Goal: Task Accomplishment & Management: Complete application form

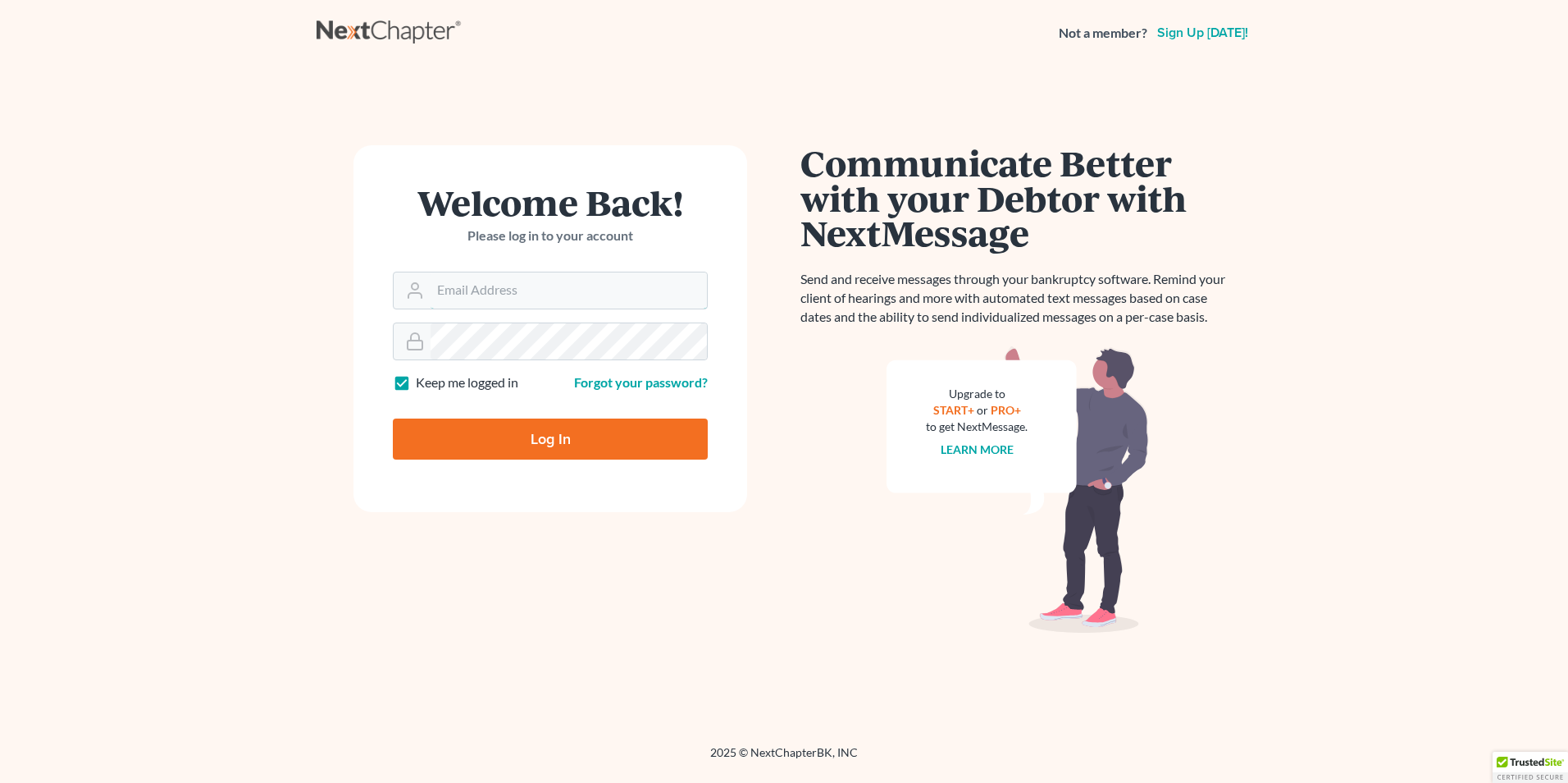
type input "[PERSON_NAME][EMAIL_ADDRESS][DOMAIN_NAME]"
click at [567, 439] on input "Log In" at bounding box center [550, 439] width 315 height 41
type input "Thinking..."
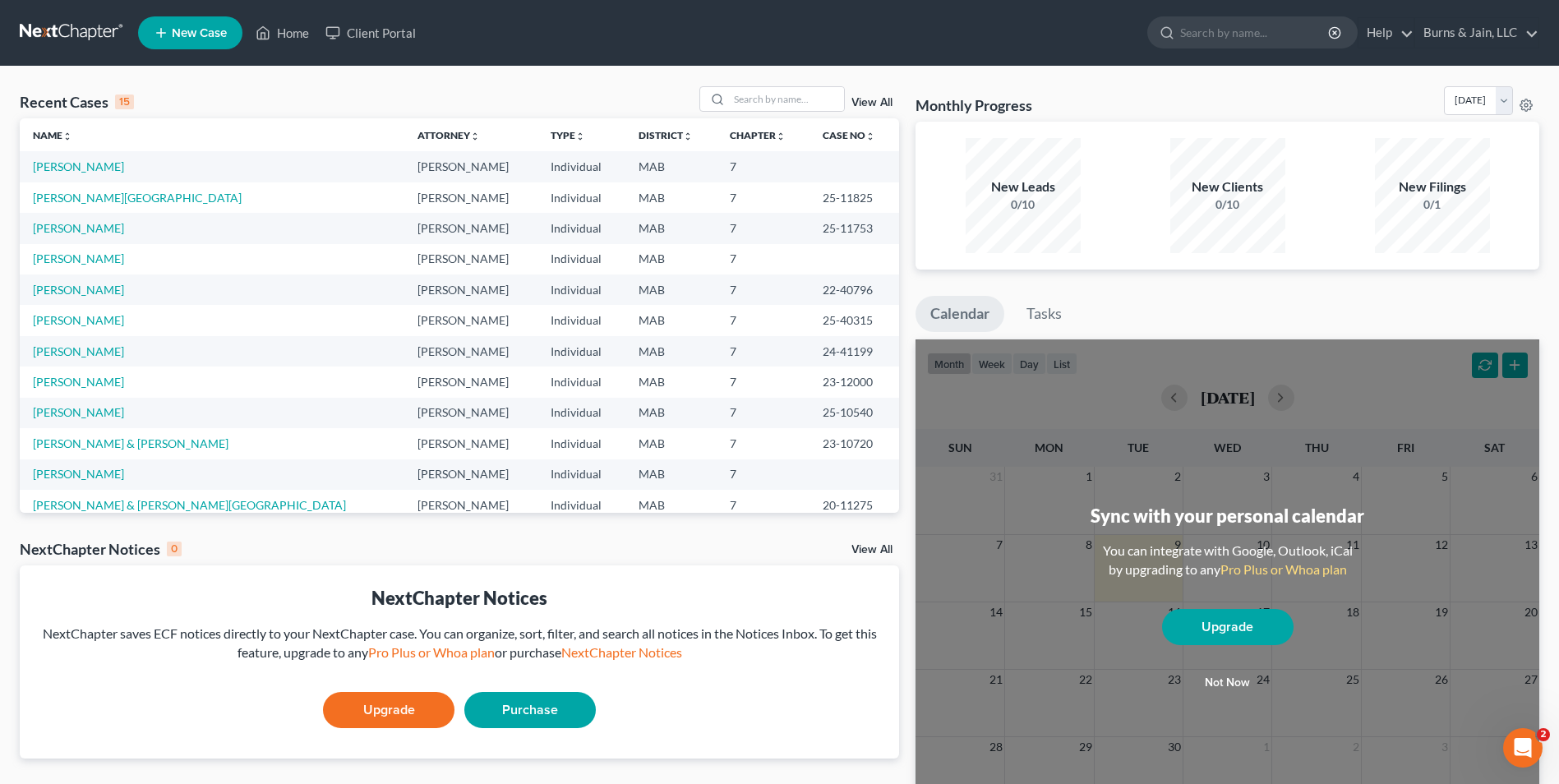
click at [169, 29] on link "New Case" at bounding box center [190, 32] width 104 height 32
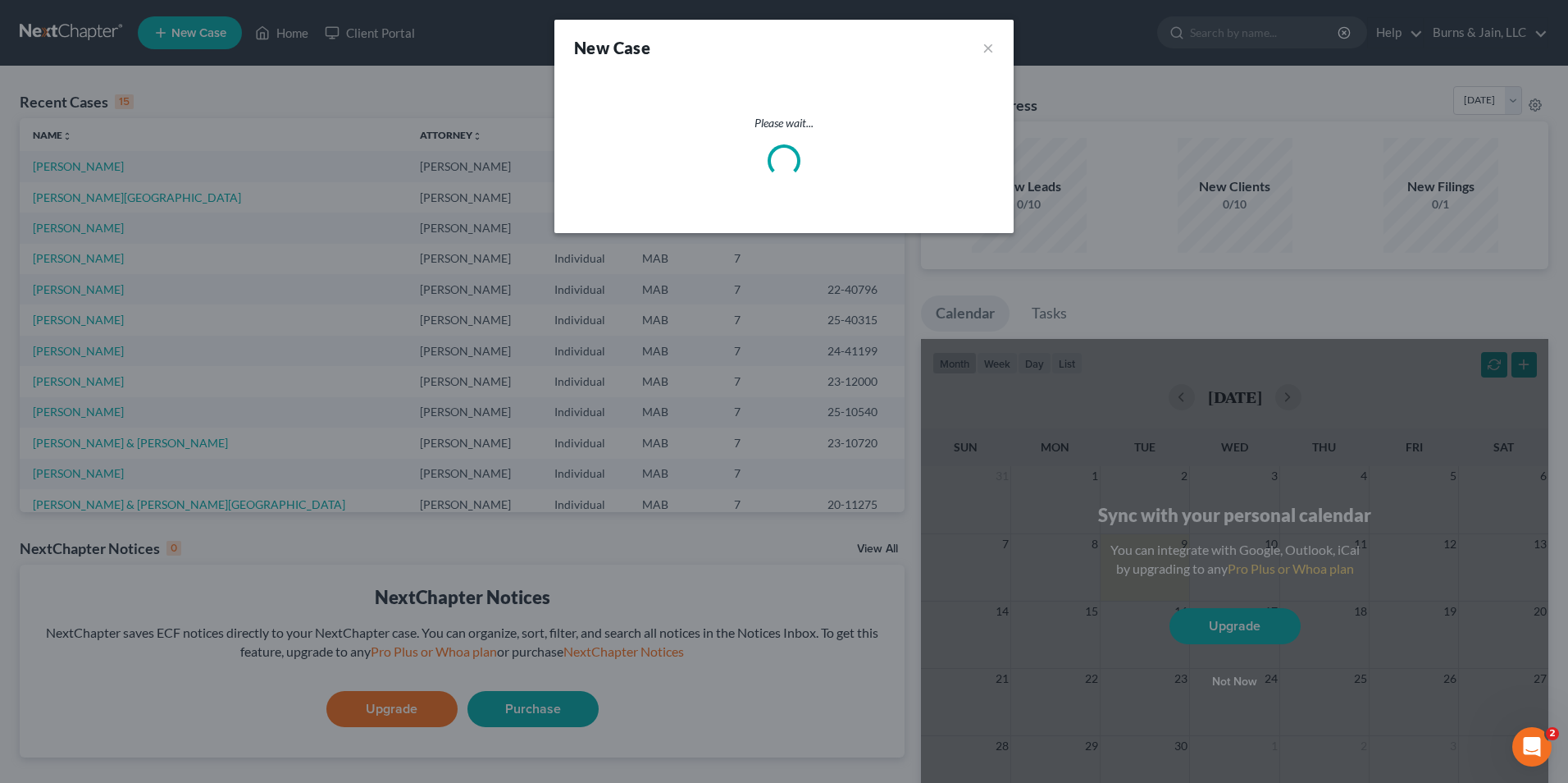
select select "39"
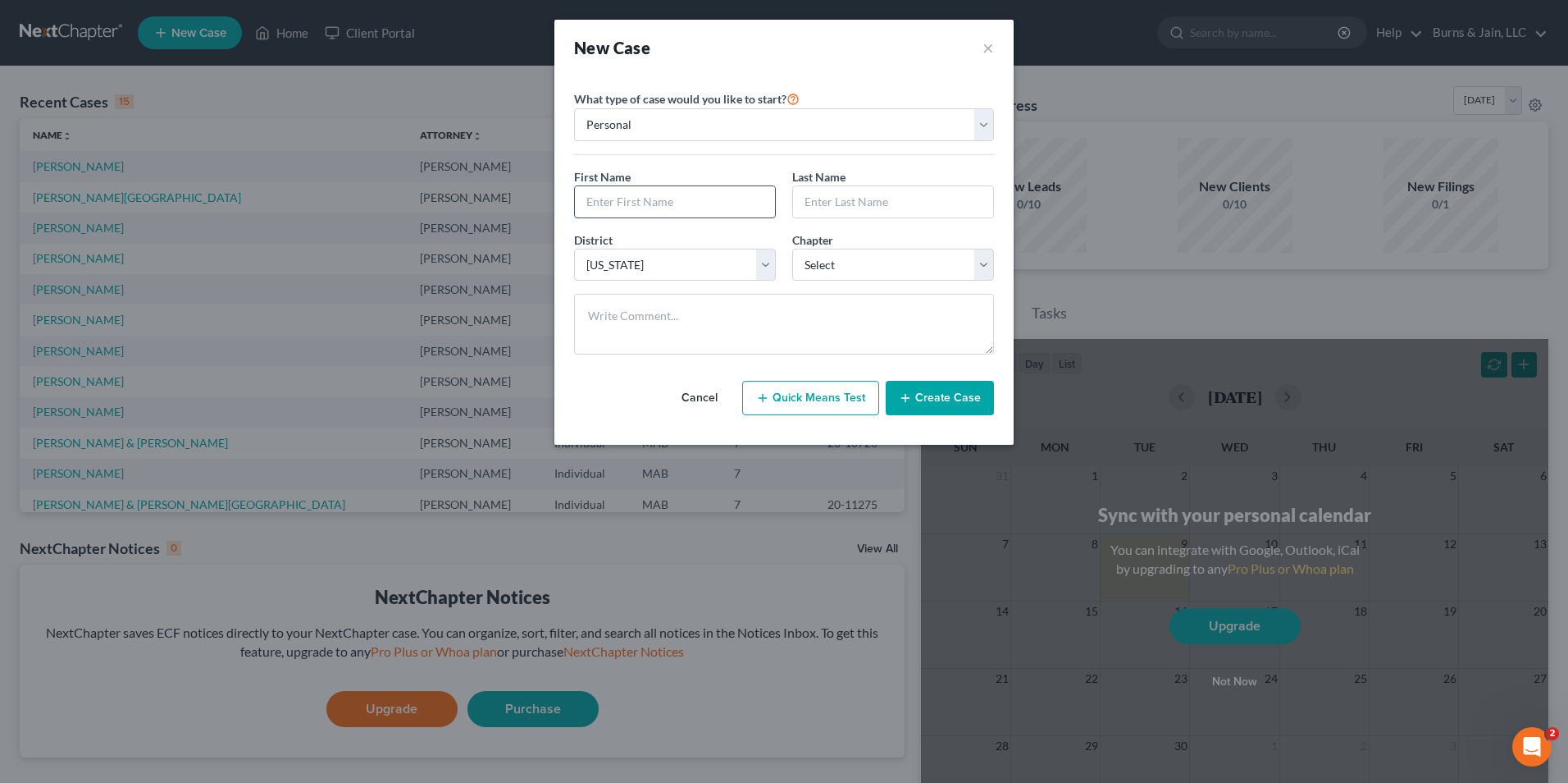
click at [634, 200] on input "text" at bounding box center [675, 202] width 200 height 32
type input "[PERSON_NAME]"
click at [830, 186] on input "text" at bounding box center [893, 202] width 200 height 32
type input "Long"
click at [870, 254] on select "Select 7 11 12 13" at bounding box center [893, 264] width 202 height 32
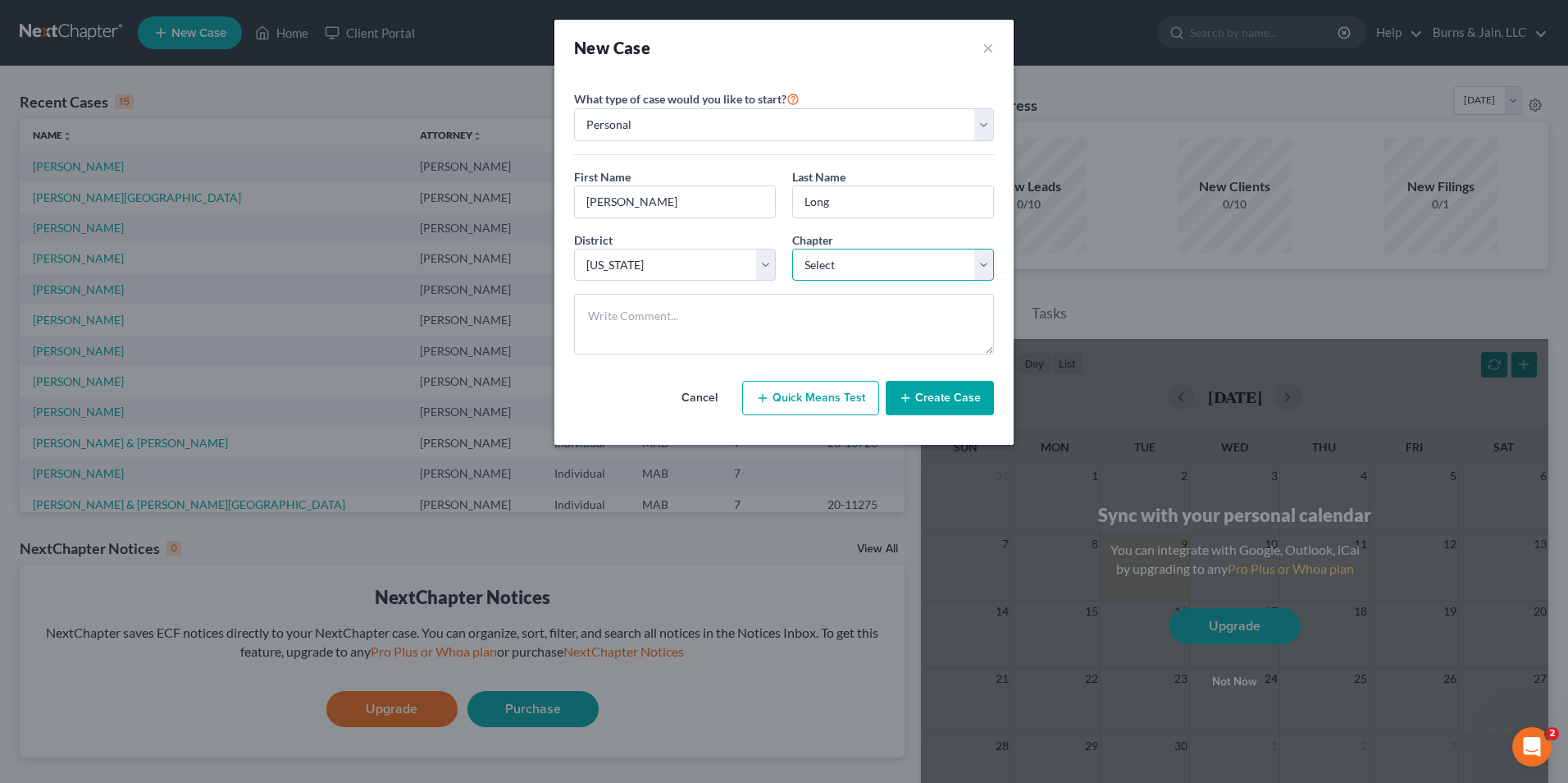
select select "0"
click at [792, 248] on select "Select 7 11 12 13" at bounding box center [893, 264] width 202 height 32
click at [914, 398] on button "Create Case" at bounding box center [939, 398] width 108 height 34
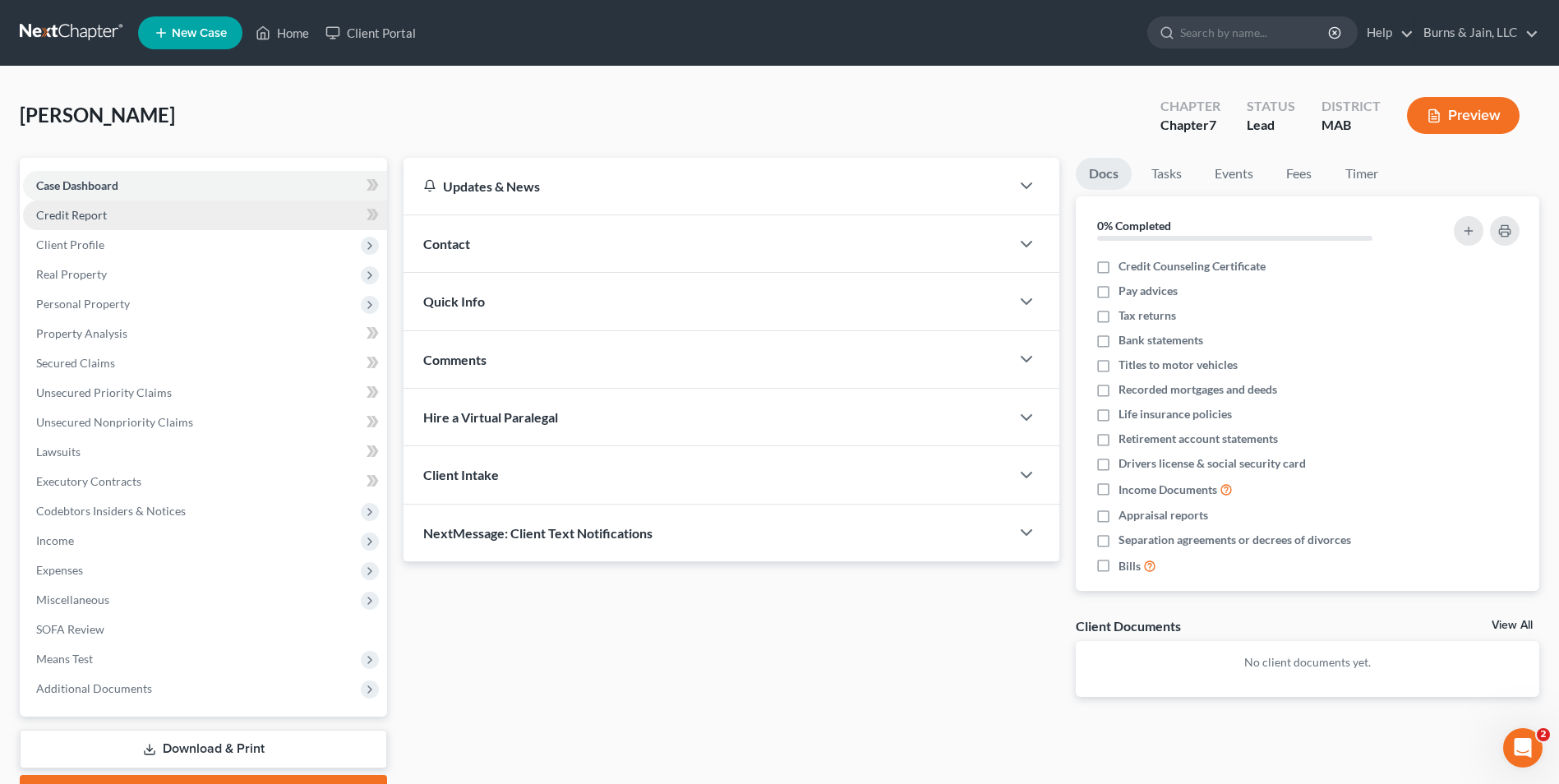
click at [94, 213] on span "Credit Report" at bounding box center [71, 214] width 71 height 14
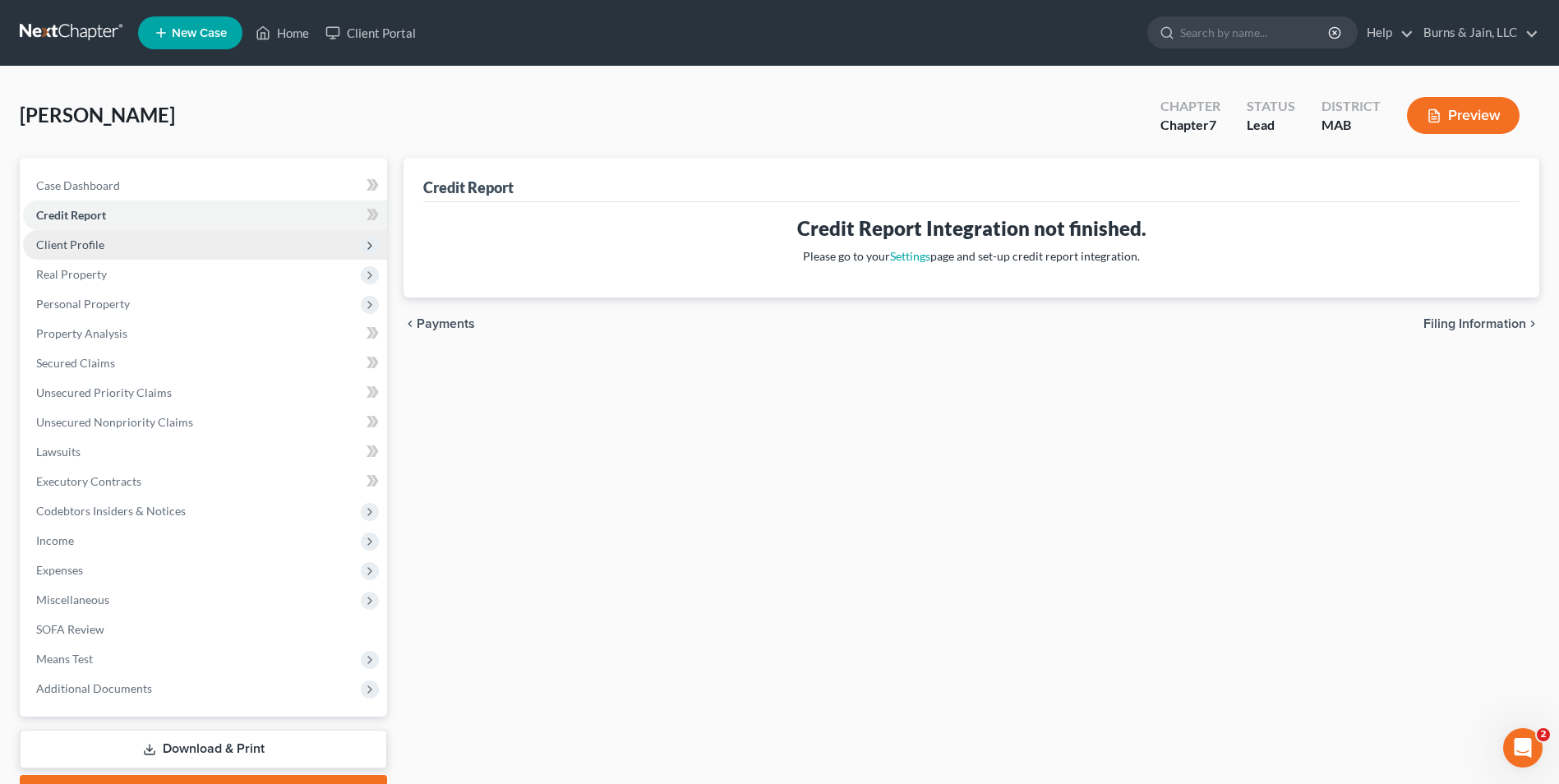
click at [99, 240] on span "Client Profile" at bounding box center [70, 244] width 68 height 14
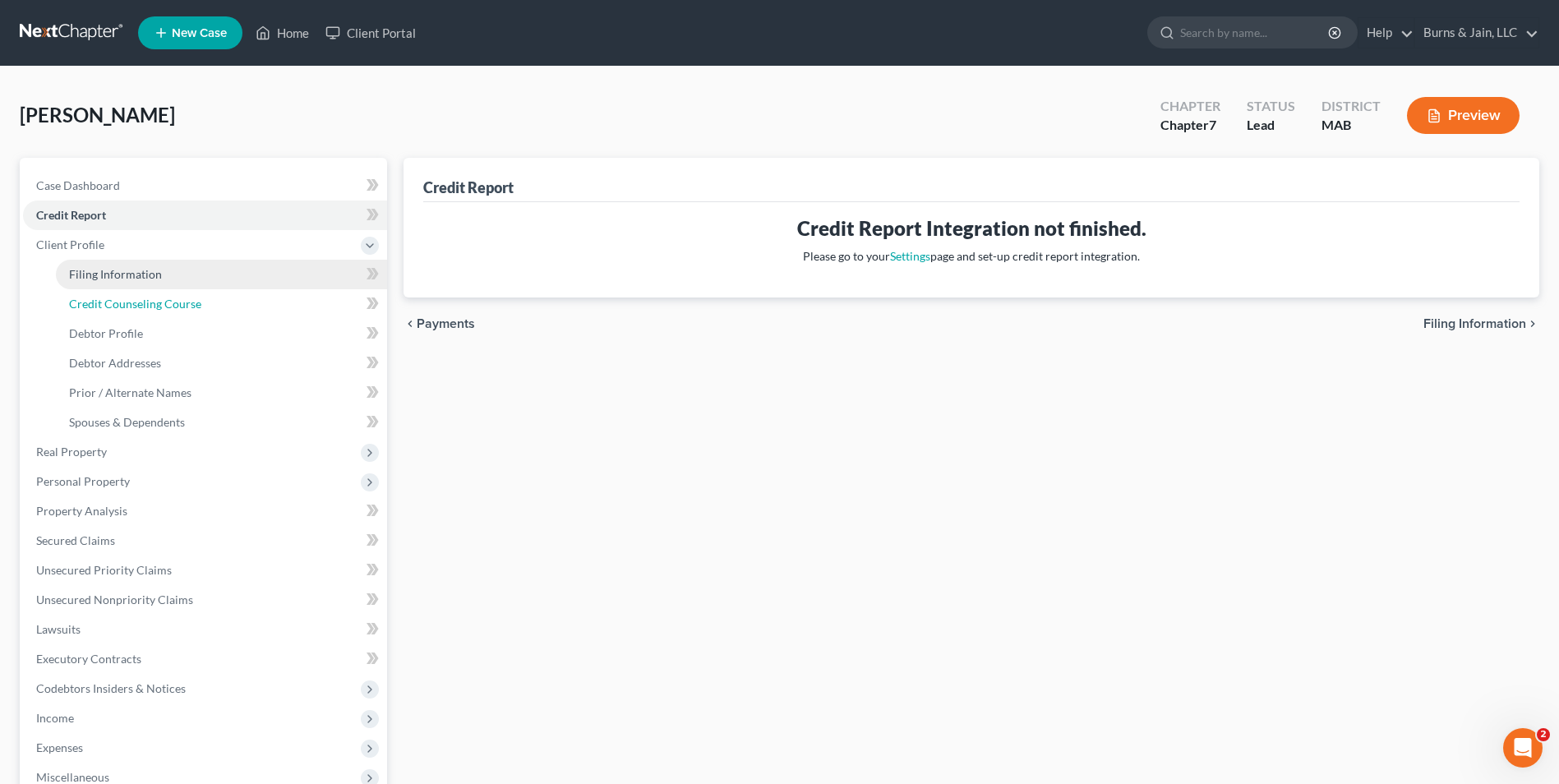
click at [147, 288] on ul "Filing Information Credit Counseling Course Debtor Profile Debtor Addresses" at bounding box center [205, 348] width 364 height 177
click at [140, 275] on span "Filing Information" at bounding box center [115, 274] width 93 height 14
select select "1"
select select "0"
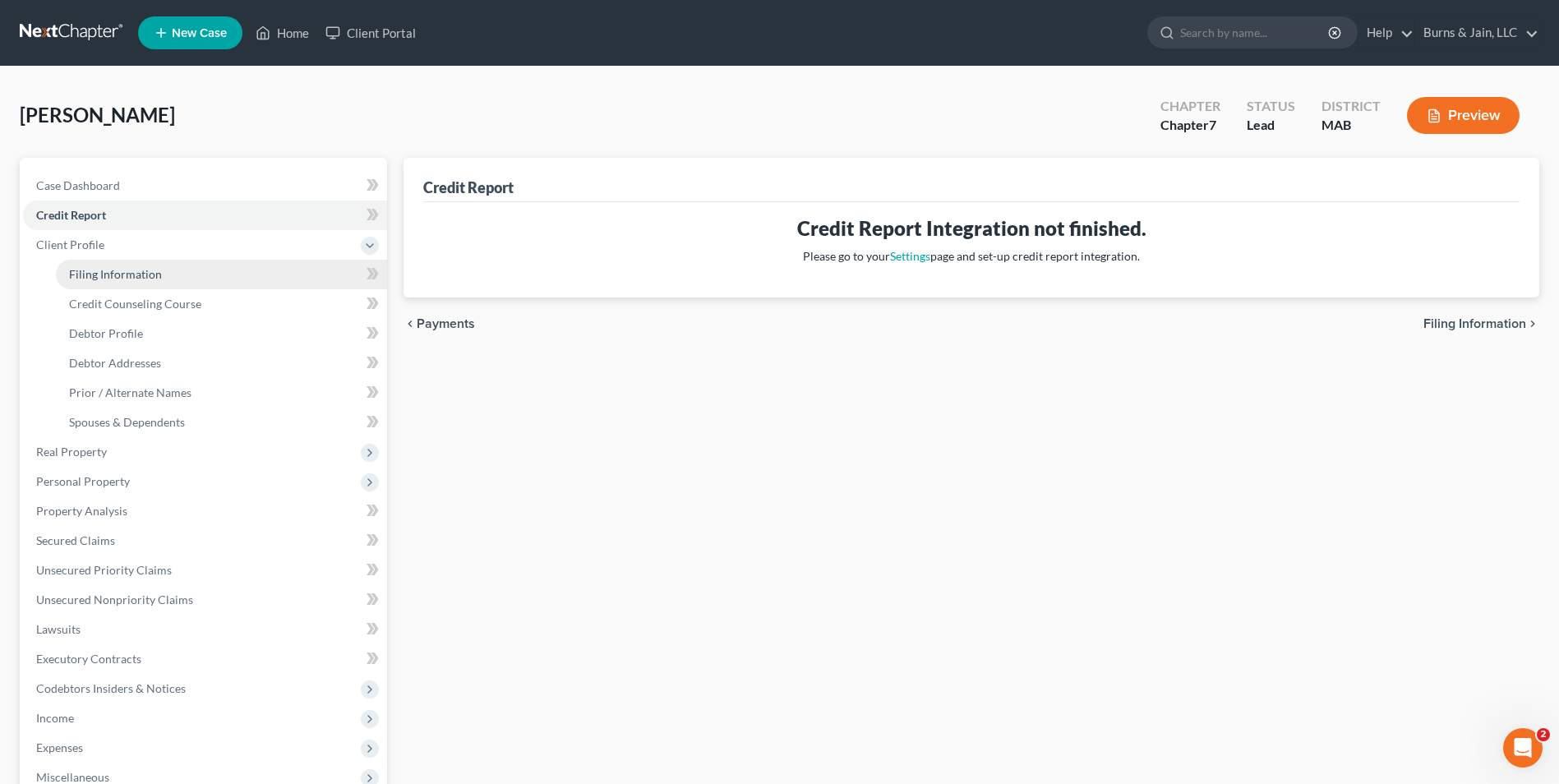
select select "39"
select select "22"
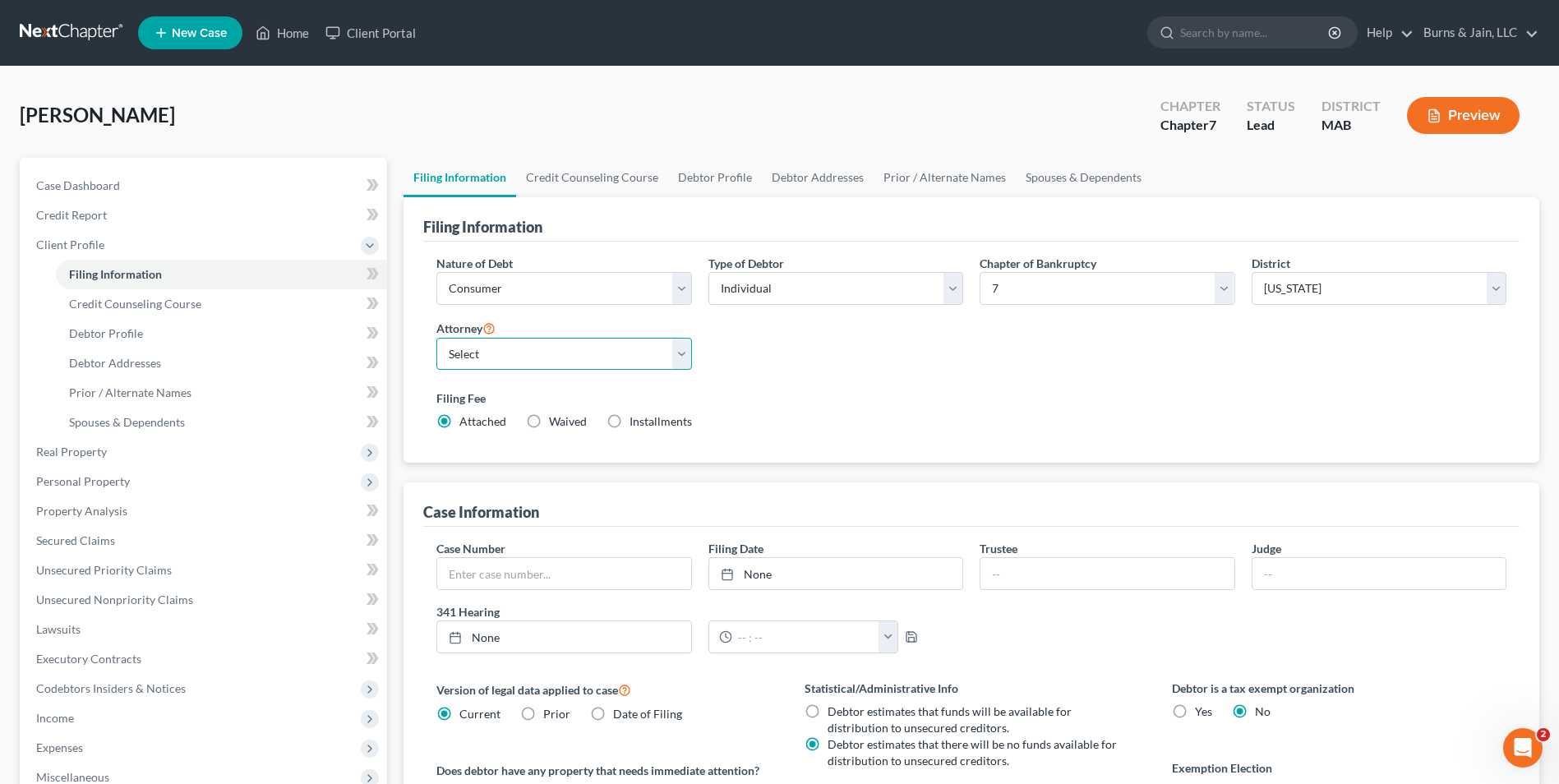
click at [522, 357] on select "Select Neil Burns - MAB Neil Burns - MAB" at bounding box center [563, 353] width 254 height 32
select select "0"
click at [436, 338] on select "Select Neil Burns - MAB Neil Burns - MAB" at bounding box center [563, 353] width 254 height 32
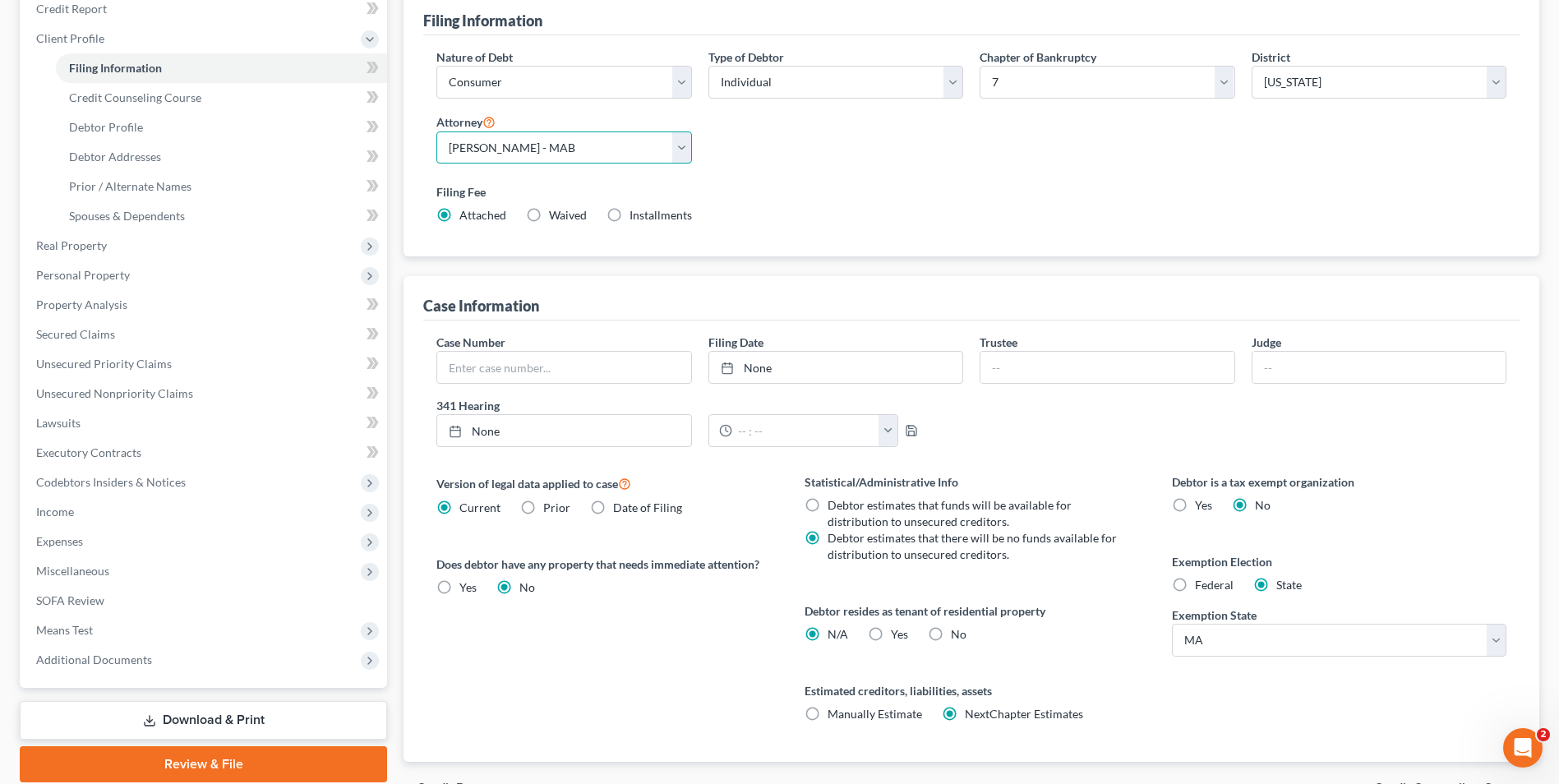
scroll to position [299, 0]
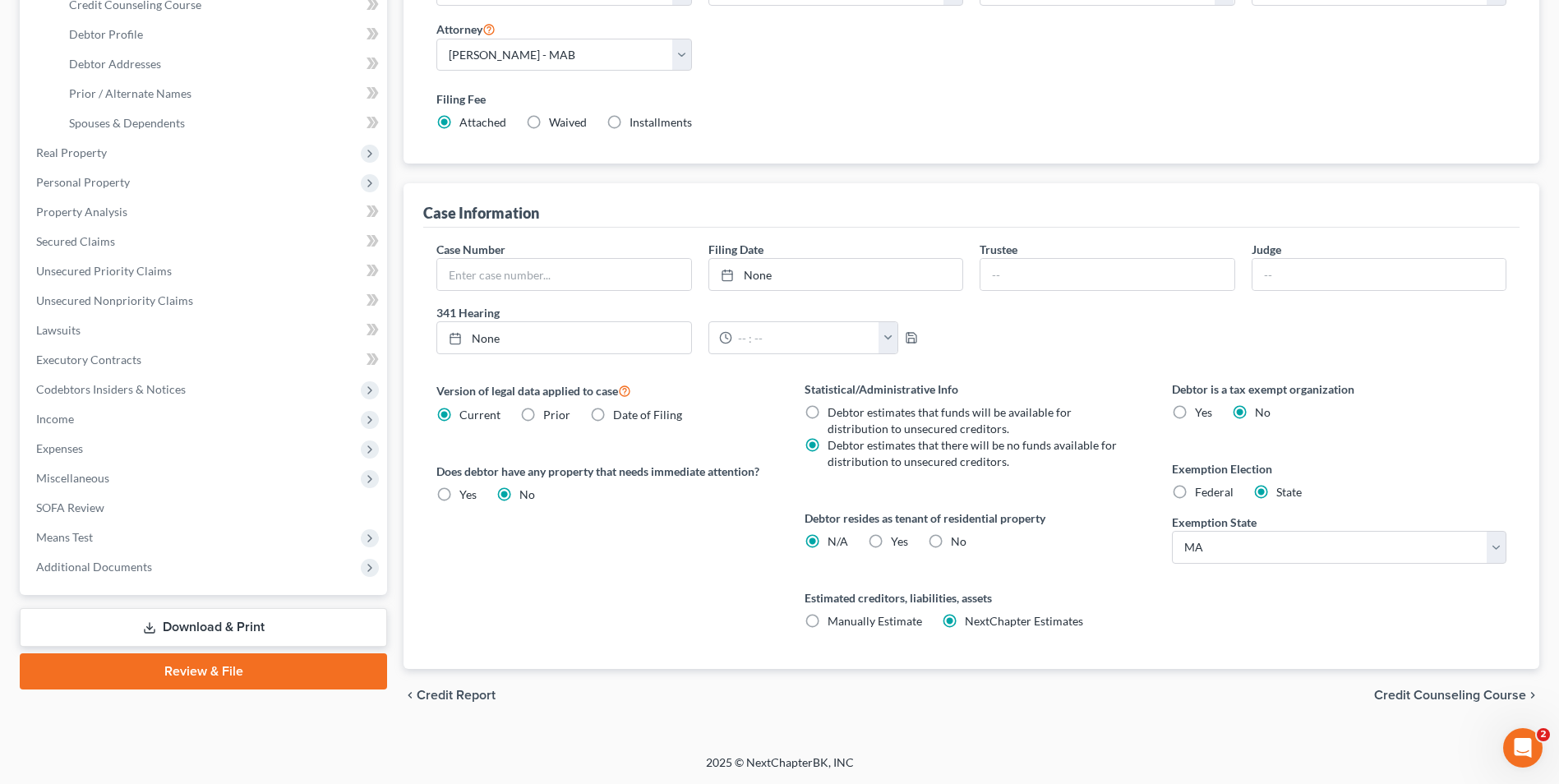
click at [1194, 489] on label "Federal" at bounding box center [1214, 492] width 39 height 17
click at [1201, 489] on input "Federal" at bounding box center [1206, 489] width 11 height 11
radio input "true"
radio input "false"
click at [892, 544] on span "Yes" at bounding box center [899, 540] width 18 height 14
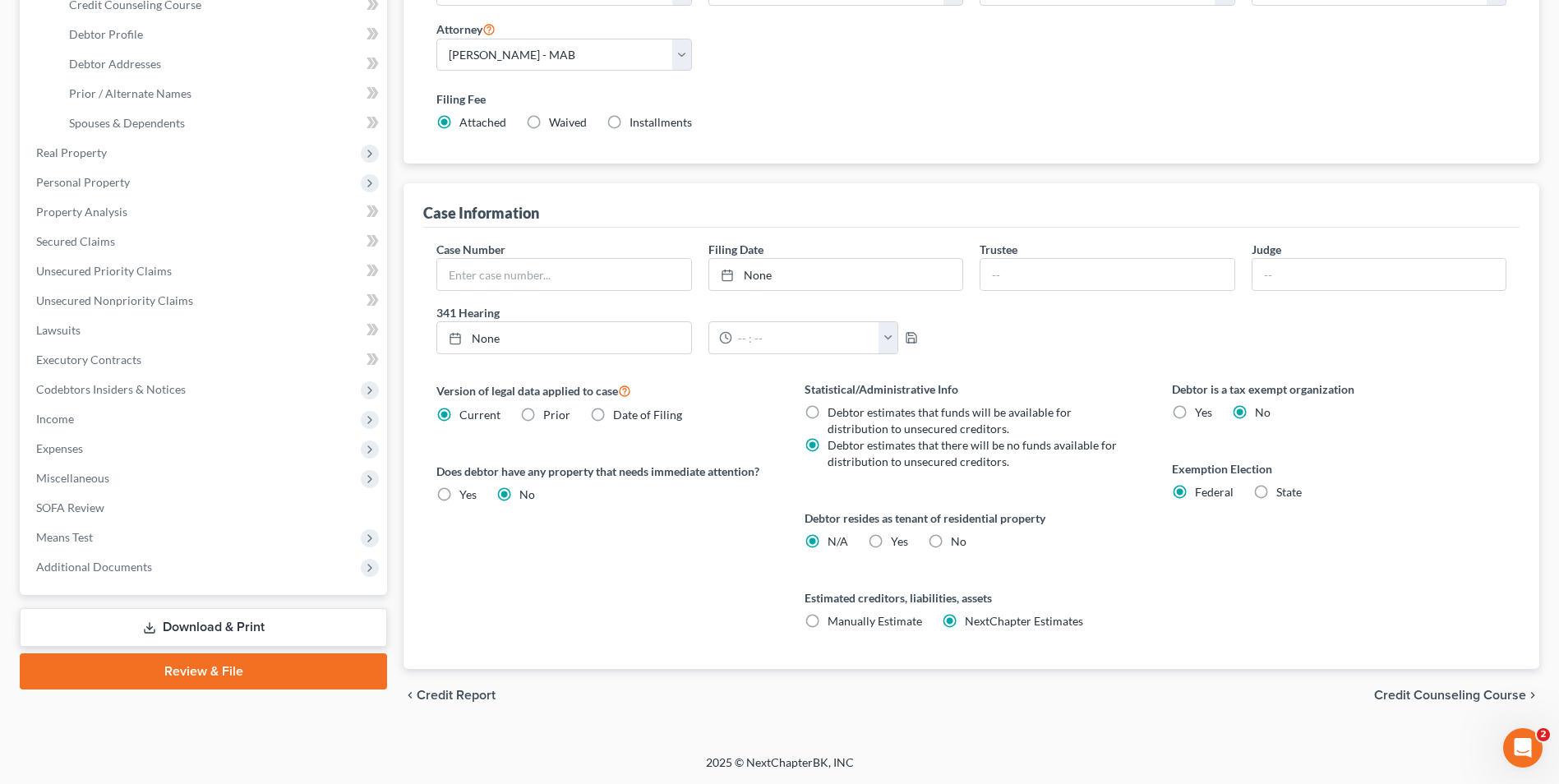
click at [897, 544] on input "Yes Yes" at bounding box center [903, 539] width 11 height 11
radio input "true"
radio input "false"
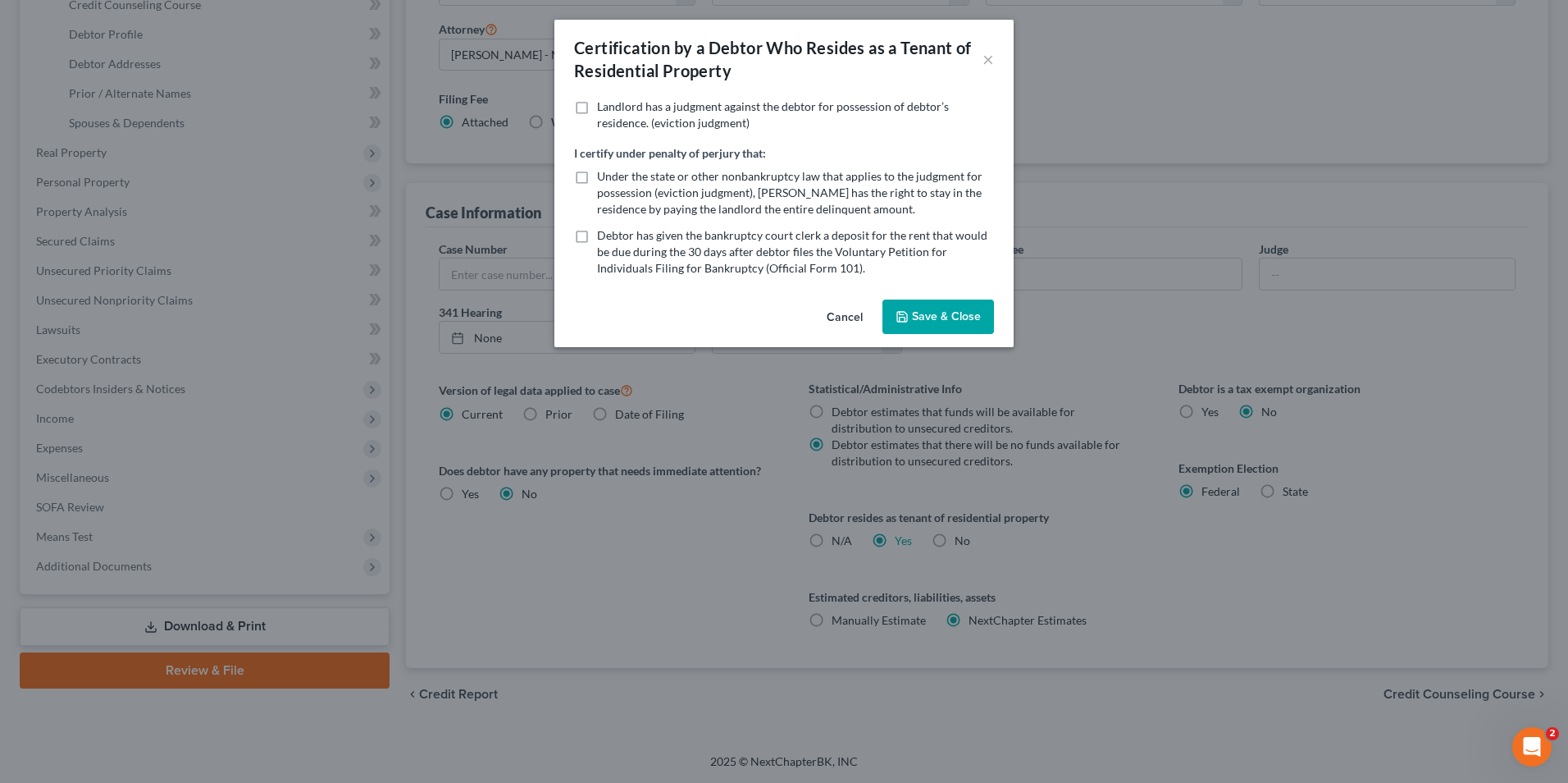
click at [933, 313] on button "Save & Close" at bounding box center [938, 316] width 111 height 34
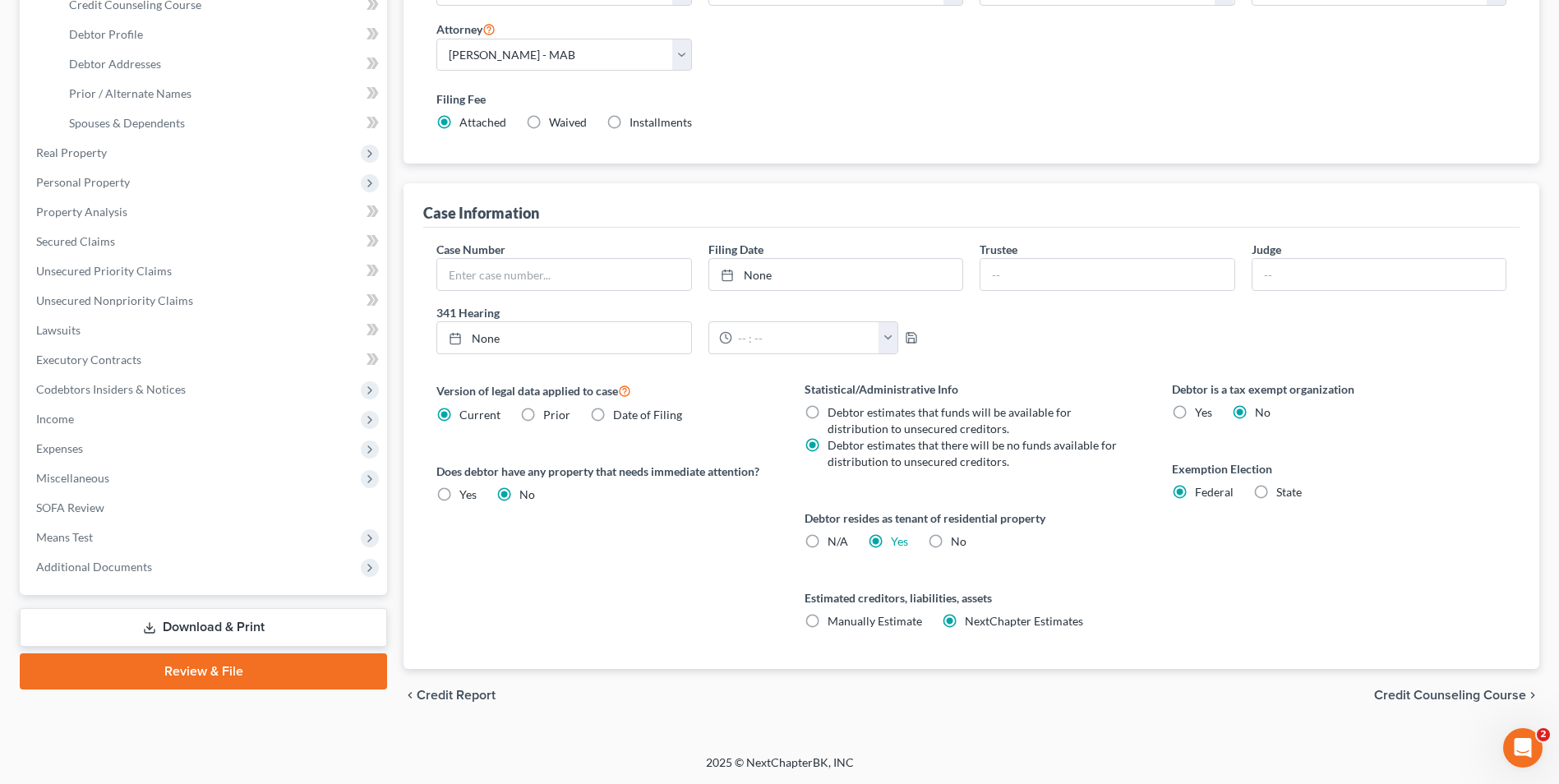
click at [1448, 701] on span "Credit Counseling Course" at bounding box center [1449, 695] width 152 height 13
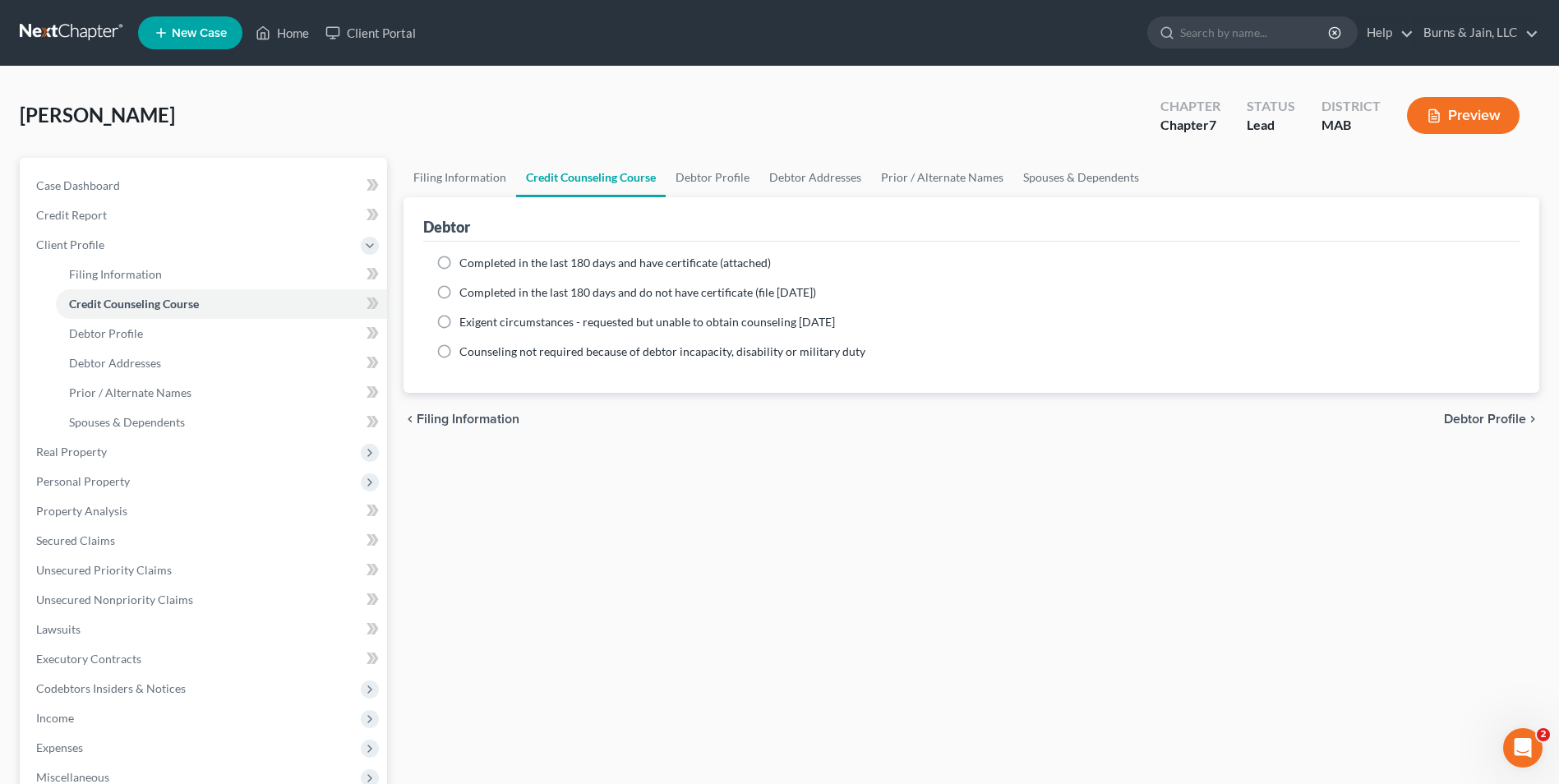
click at [561, 264] on span "Completed in the last 180 days and have certificate (attached)" at bounding box center [615, 262] width 312 height 14
click at [477, 264] on input "Completed in the last 180 days and have certificate (attached)" at bounding box center [471, 260] width 11 height 11
radio input "true"
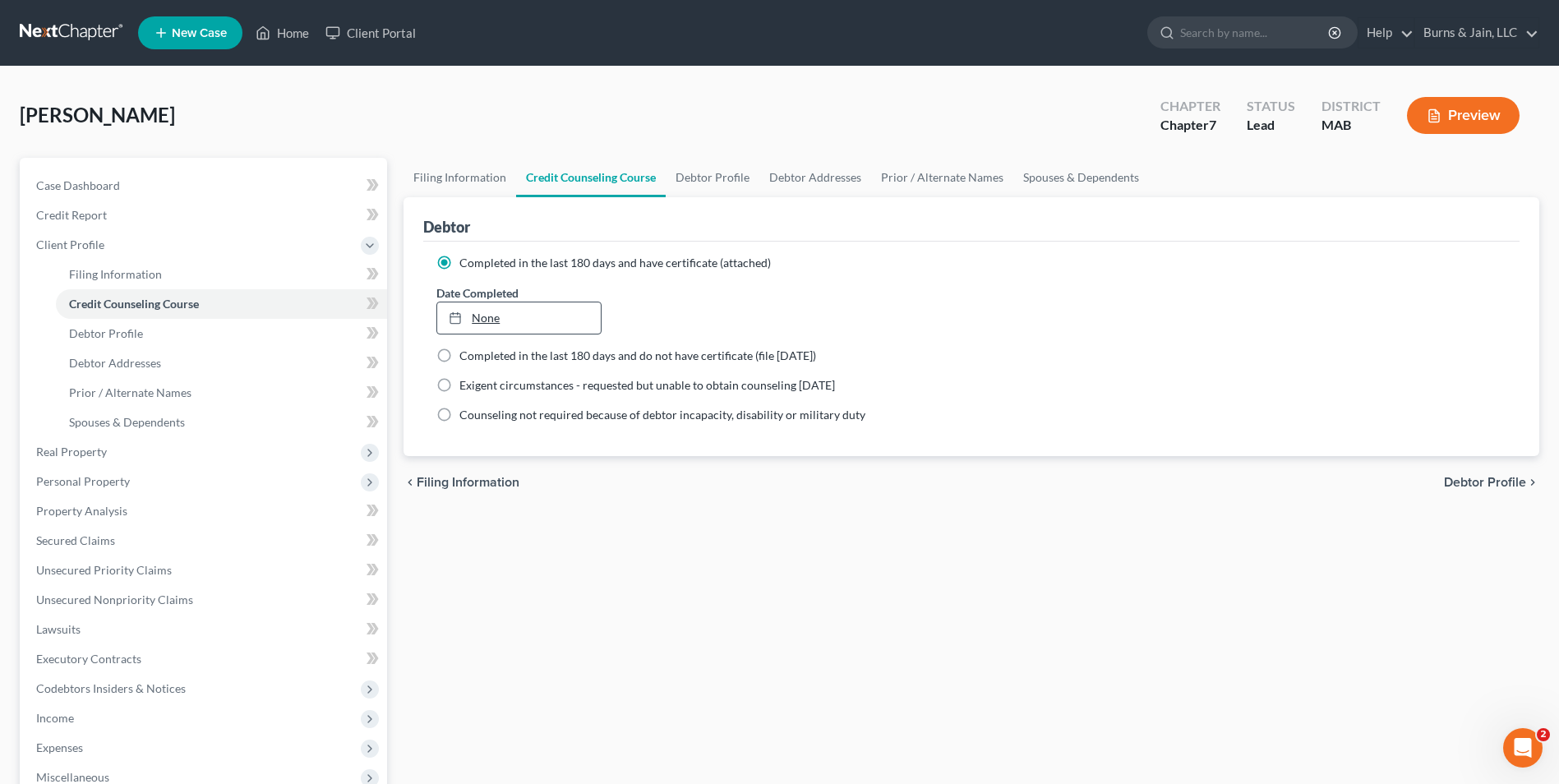
click at [493, 328] on link "None" at bounding box center [518, 318] width 162 height 32
type input "9/9/2025"
click at [1466, 477] on span "Debtor Profile" at bounding box center [1485, 482] width 83 height 13
select select "0"
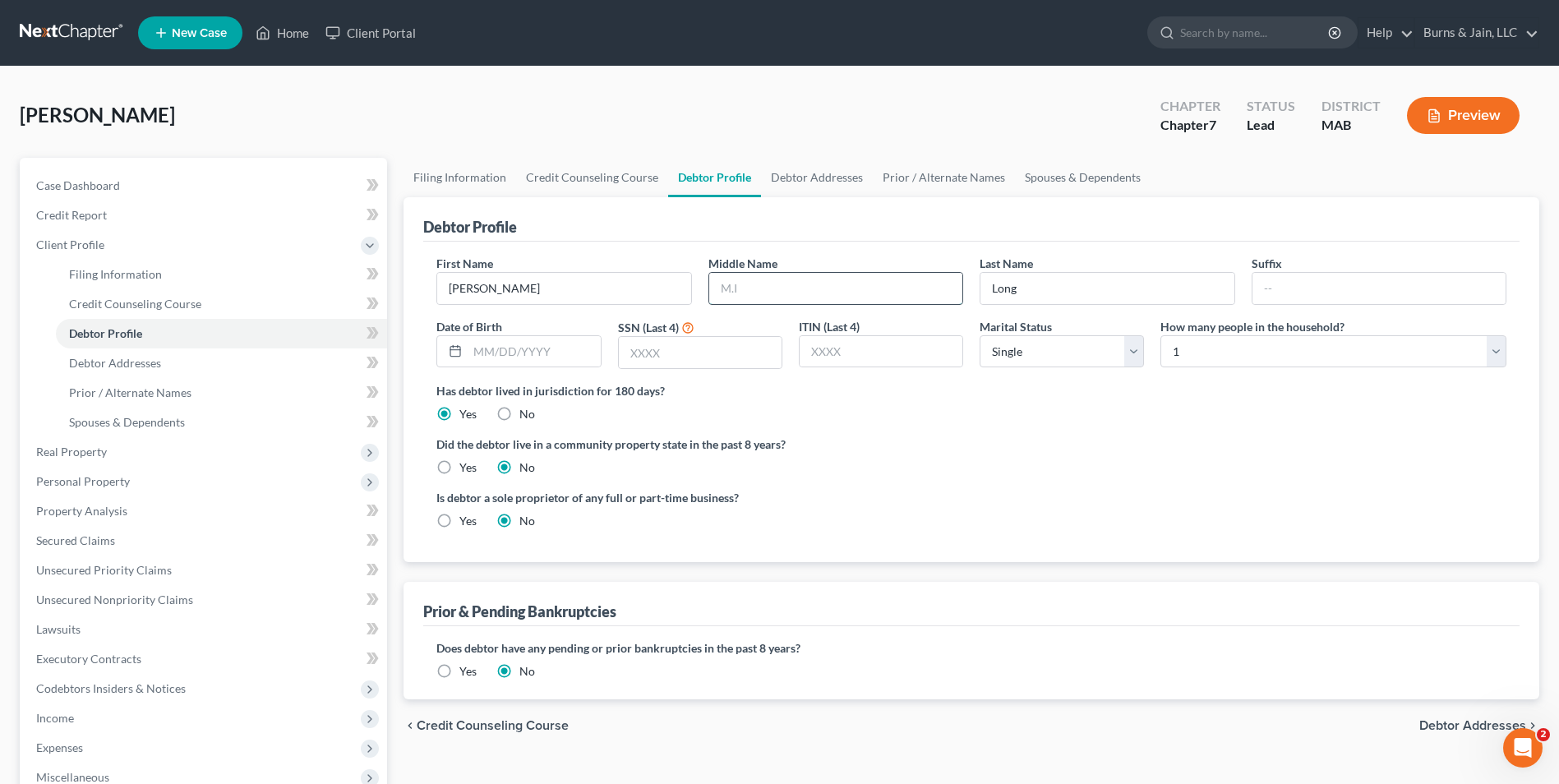
click at [863, 286] on input "text" at bounding box center [835, 289] width 253 height 32
type input "C."
click at [547, 358] on input "text" at bounding box center [534, 352] width 133 height 32
click at [499, 353] on input "text" at bounding box center [534, 352] width 133 height 32
type input "03/19/1981"
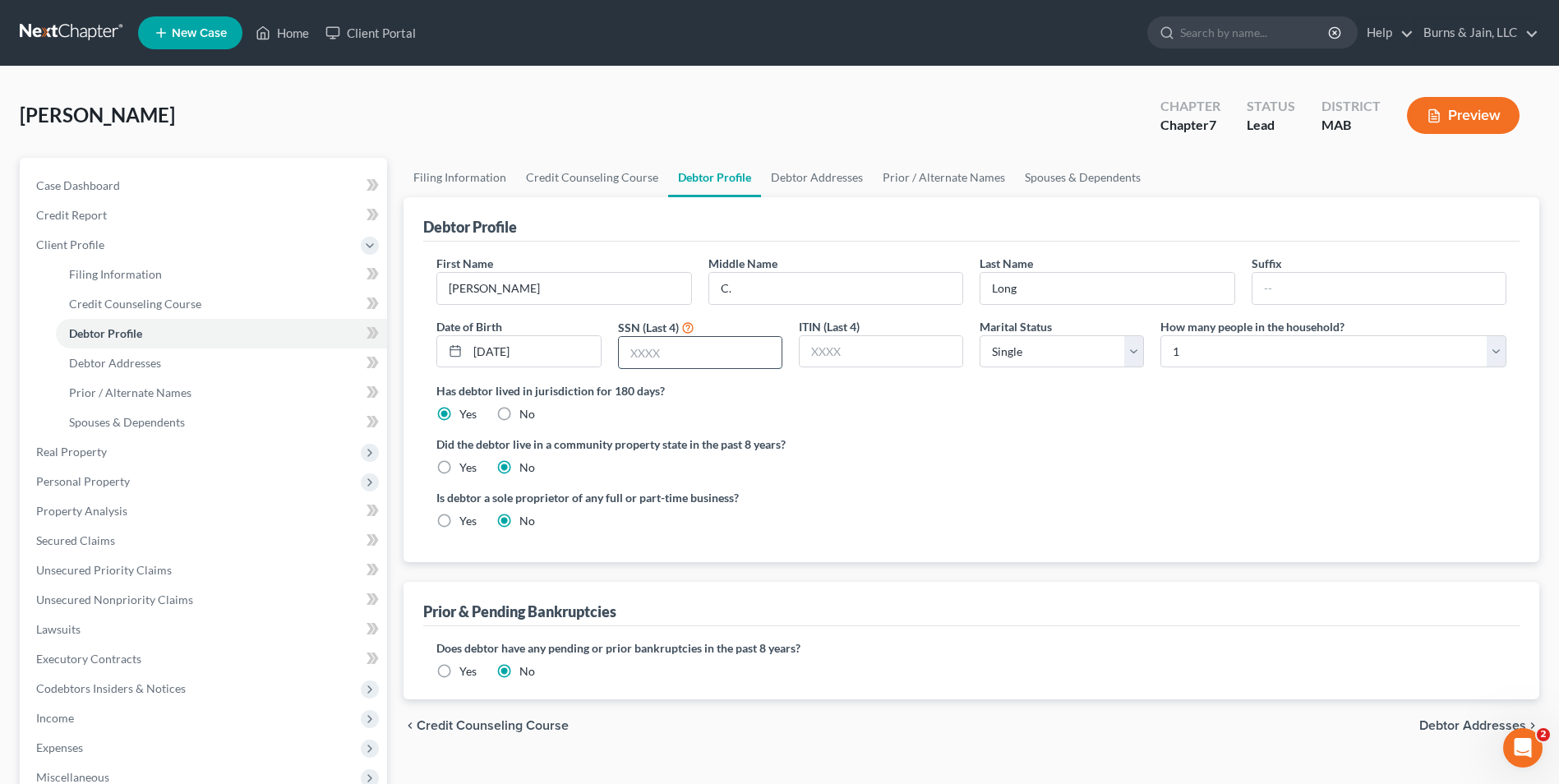
click at [670, 349] on input "text" at bounding box center [700, 353] width 162 height 32
click at [728, 353] on input "text" at bounding box center [700, 353] width 162 height 32
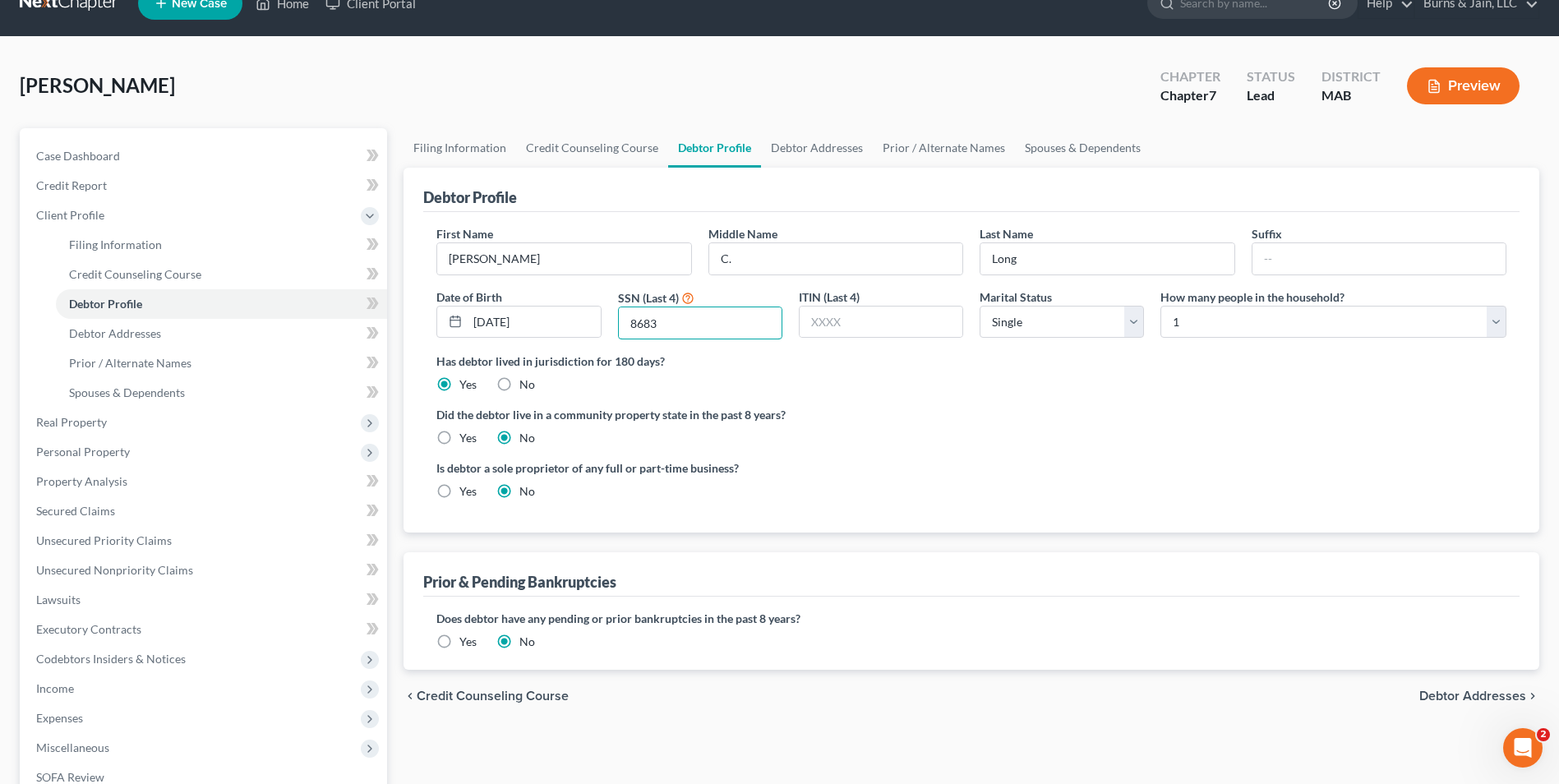
scroll to position [83, 0]
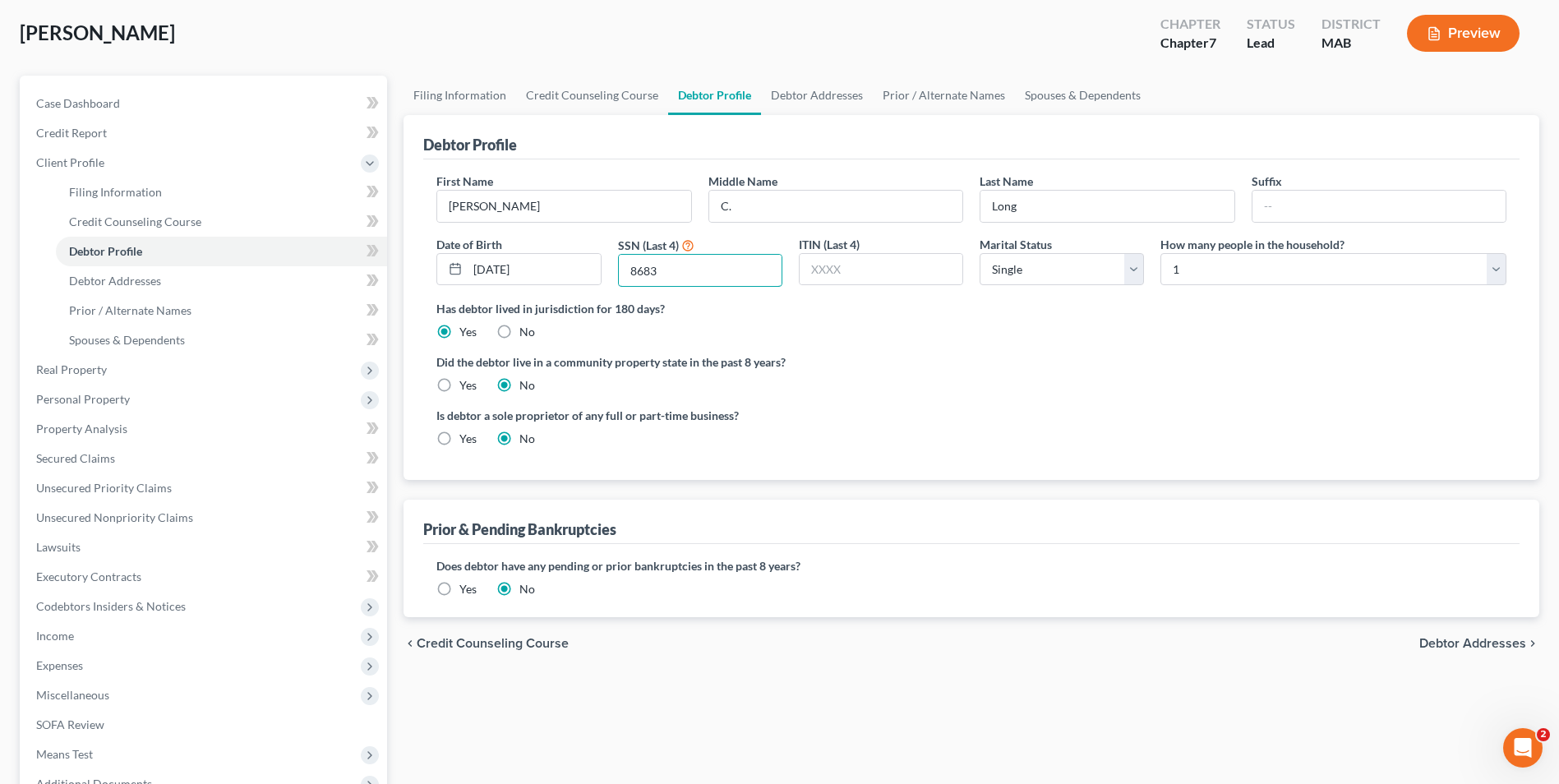
type input "8683"
click at [464, 436] on label "Yes" at bounding box center [468, 439] width 18 height 17
click at [466, 436] on input "Yes" at bounding box center [471, 436] width 11 height 11
radio input "true"
radio input "false"
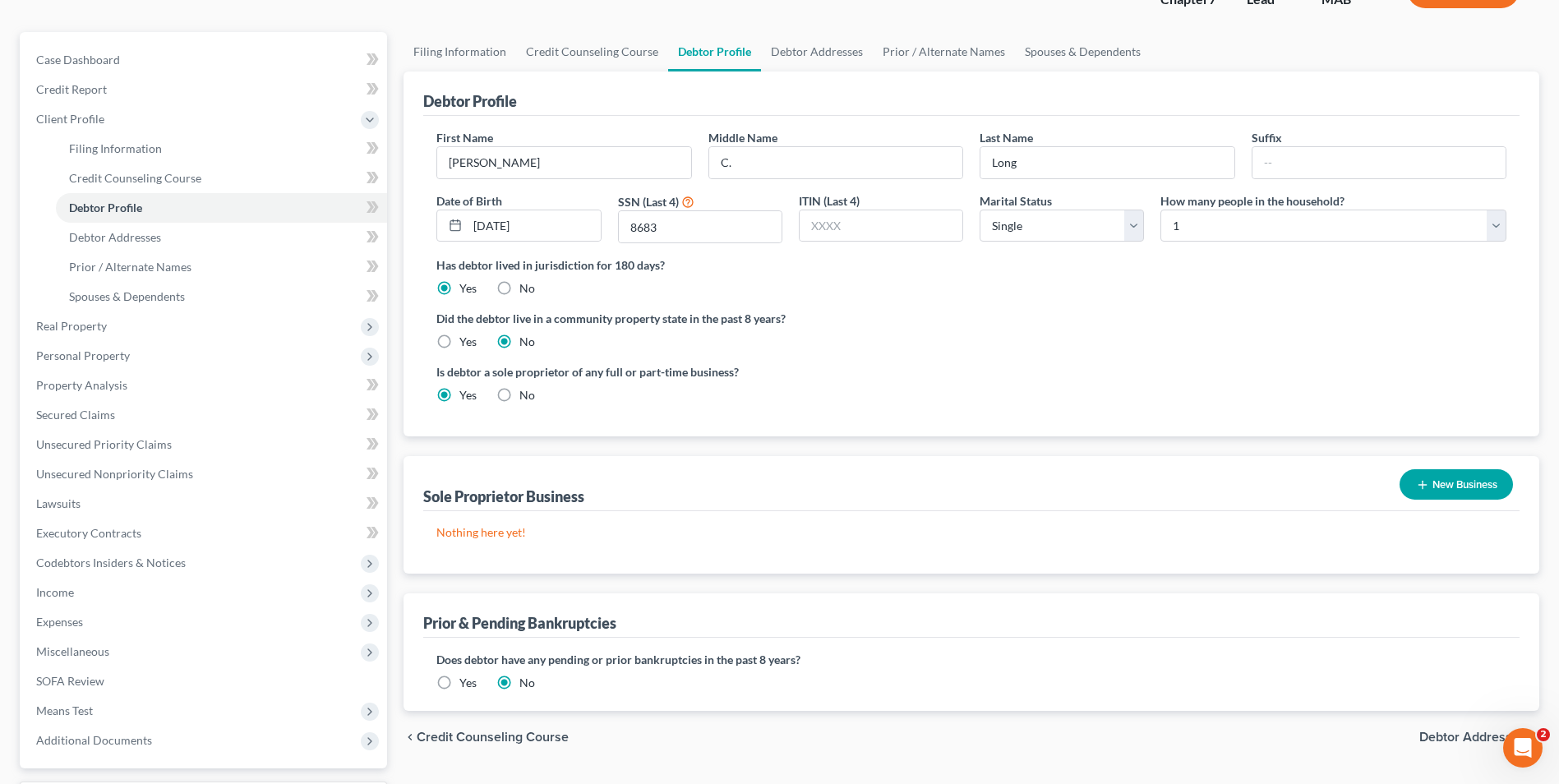
scroll to position [164, 0]
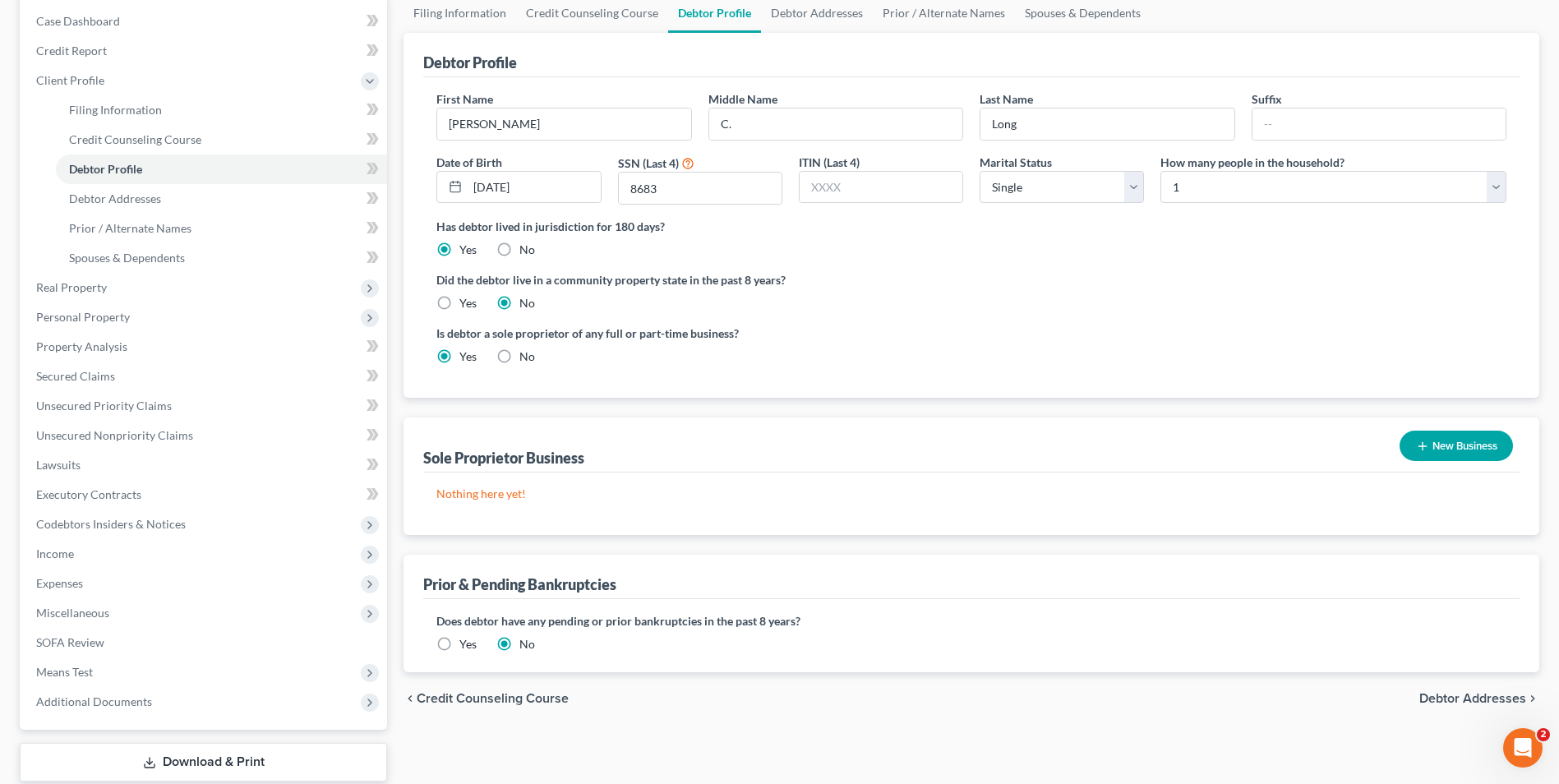
click at [1428, 453] on button "New Business" at bounding box center [1456, 445] width 113 height 31
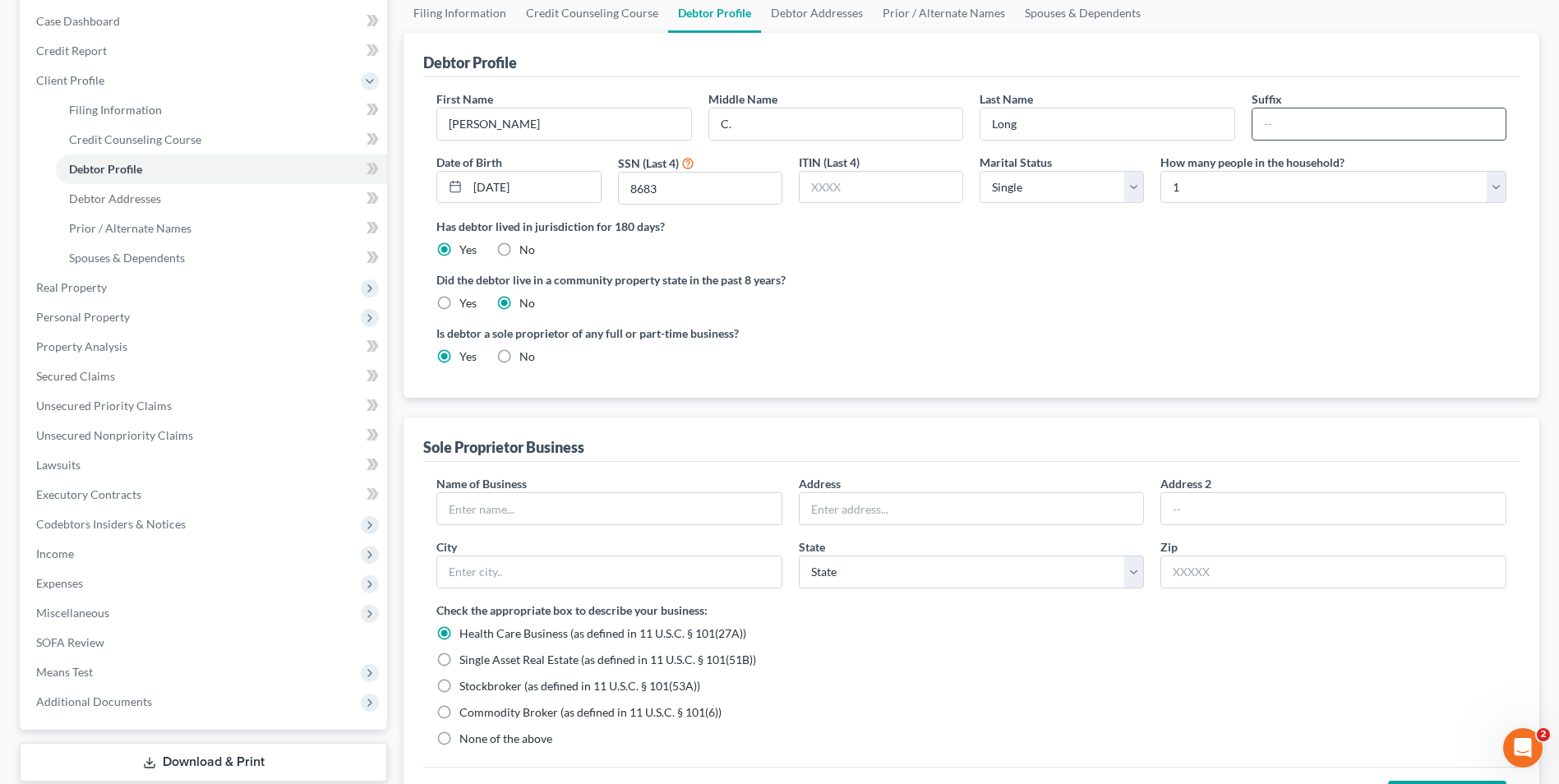
click at [1297, 125] on input "text" at bounding box center [1378, 124] width 253 height 32
type input "j"
type input "Jr."
click at [584, 514] on input "text" at bounding box center [609, 508] width 344 height 32
type input "JJArtworks, LLC"
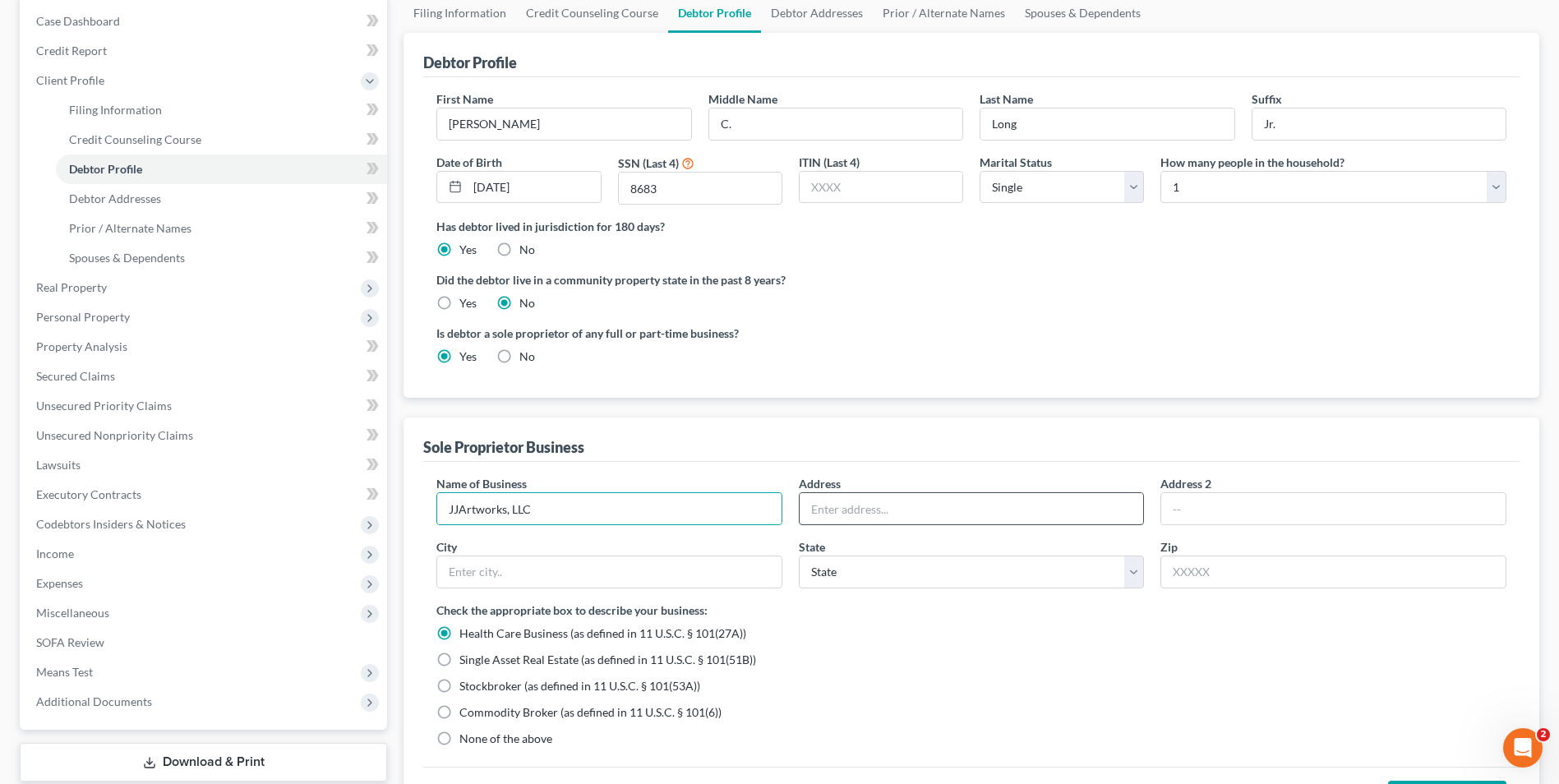
click at [868, 512] on input "text" at bounding box center [971, 508] width 344 height 32
click at [921, 506] on input "219" at bounding box center [971, 508] width 344 height 32
type input "219 Jackson Street, Apartment 331"
click at [678, 554] on div "City" at bounding box center [609, 563] width 362 height 50
click at [666, 567] on input "text" at bounding box center [609, 572] width 344 height 32
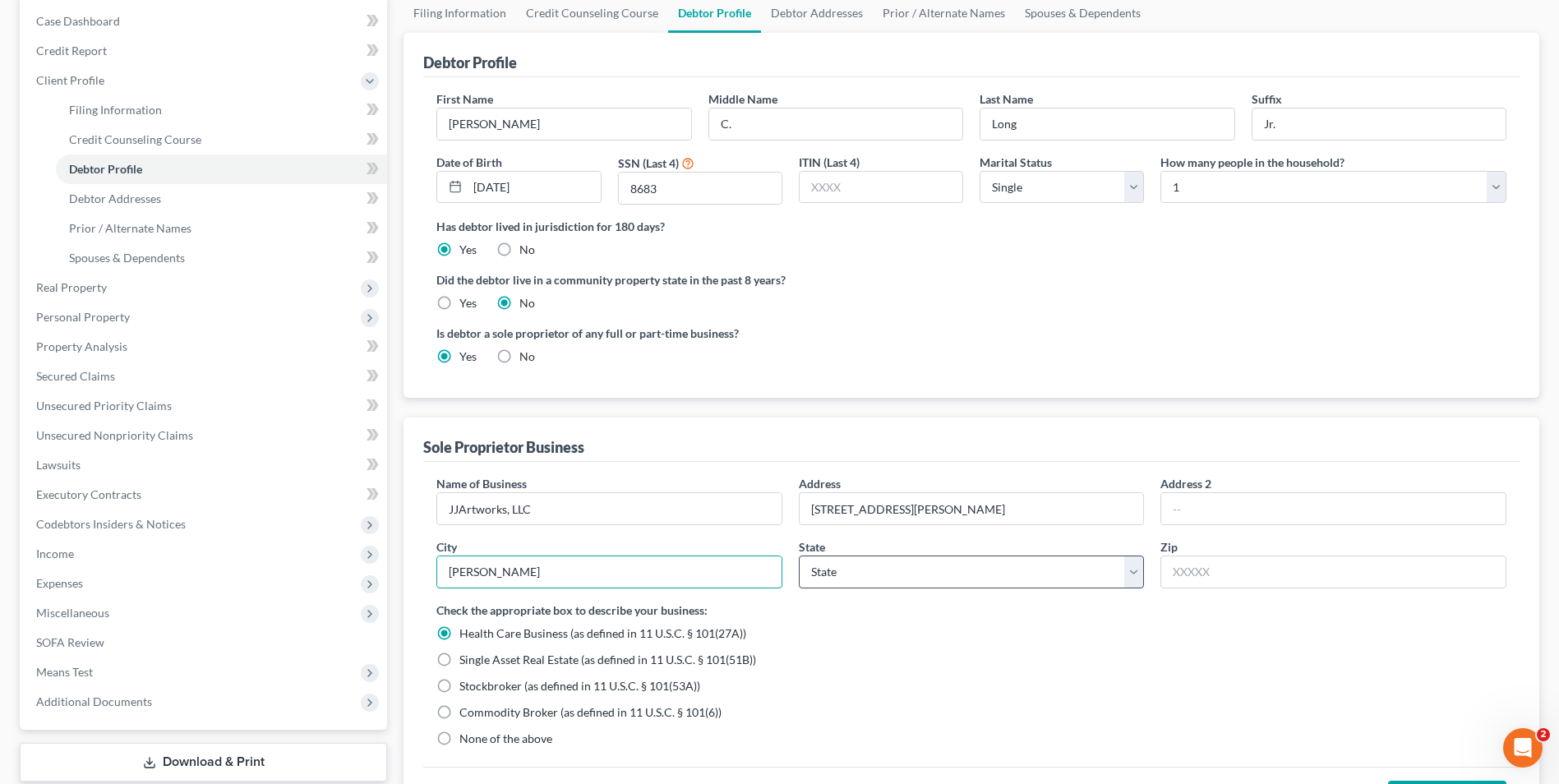
type input "Lowell"
click at [880, 559] on select "State AL AK AR AZ CA CO CT DE DC FL GA GU HI ID IL IN IA KS KY LA ME MD MA MI M…" at bounding box center [972, 572] width 346 height 32
select select "22"
click at [1212, 556] on input "text" at bounding box center [1333, 572] width 346 height 32
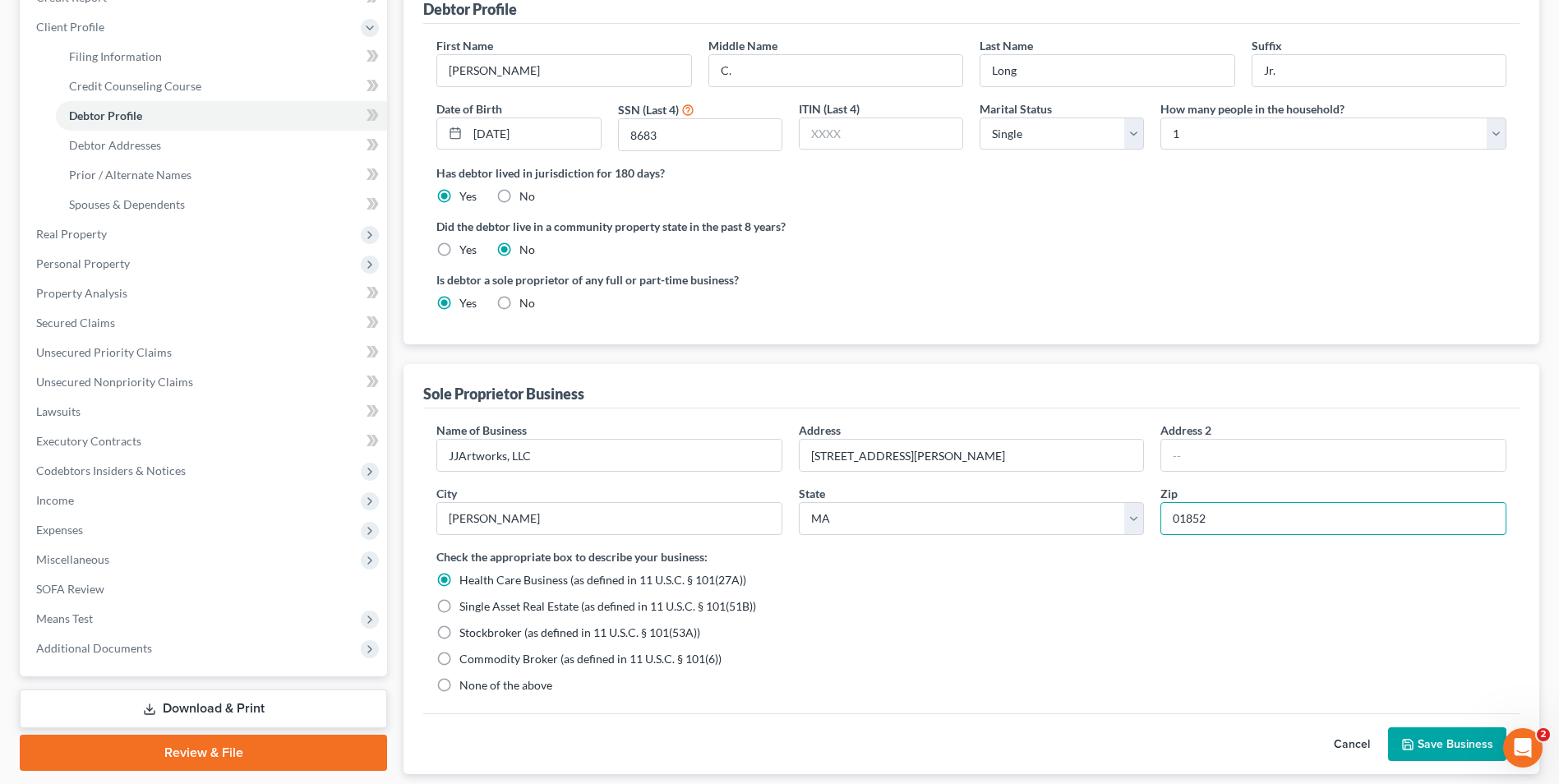
scroll to position [247, 0]
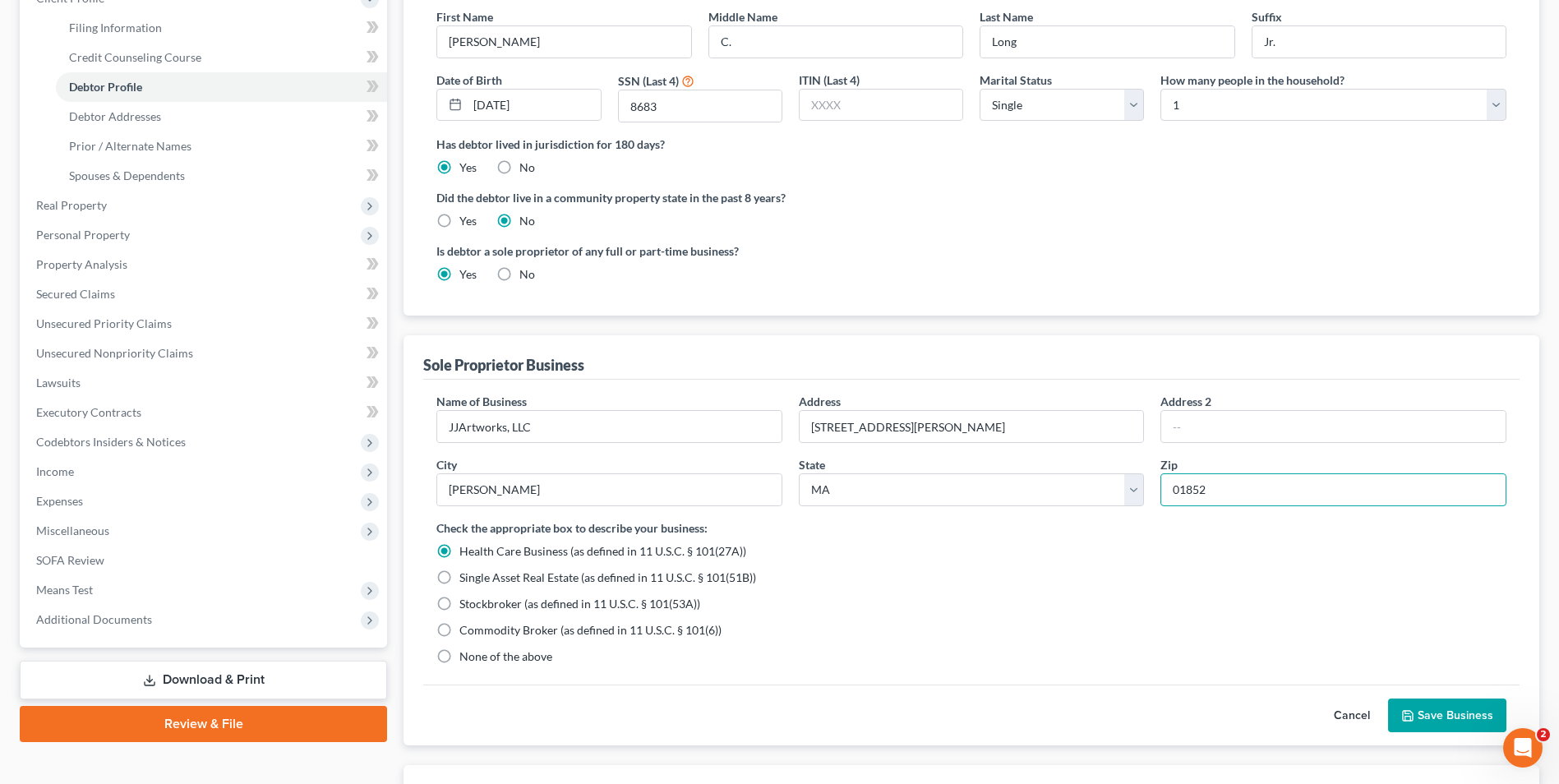
type input "01852"
click at [459, 653] on label "None of the above" at bounding box center [506, 657] width 93 height 17
click at [466, 653] on input "None of the above" at bounding box center [471, 654] width 11 height 11
radio input "true"
radio input "false"
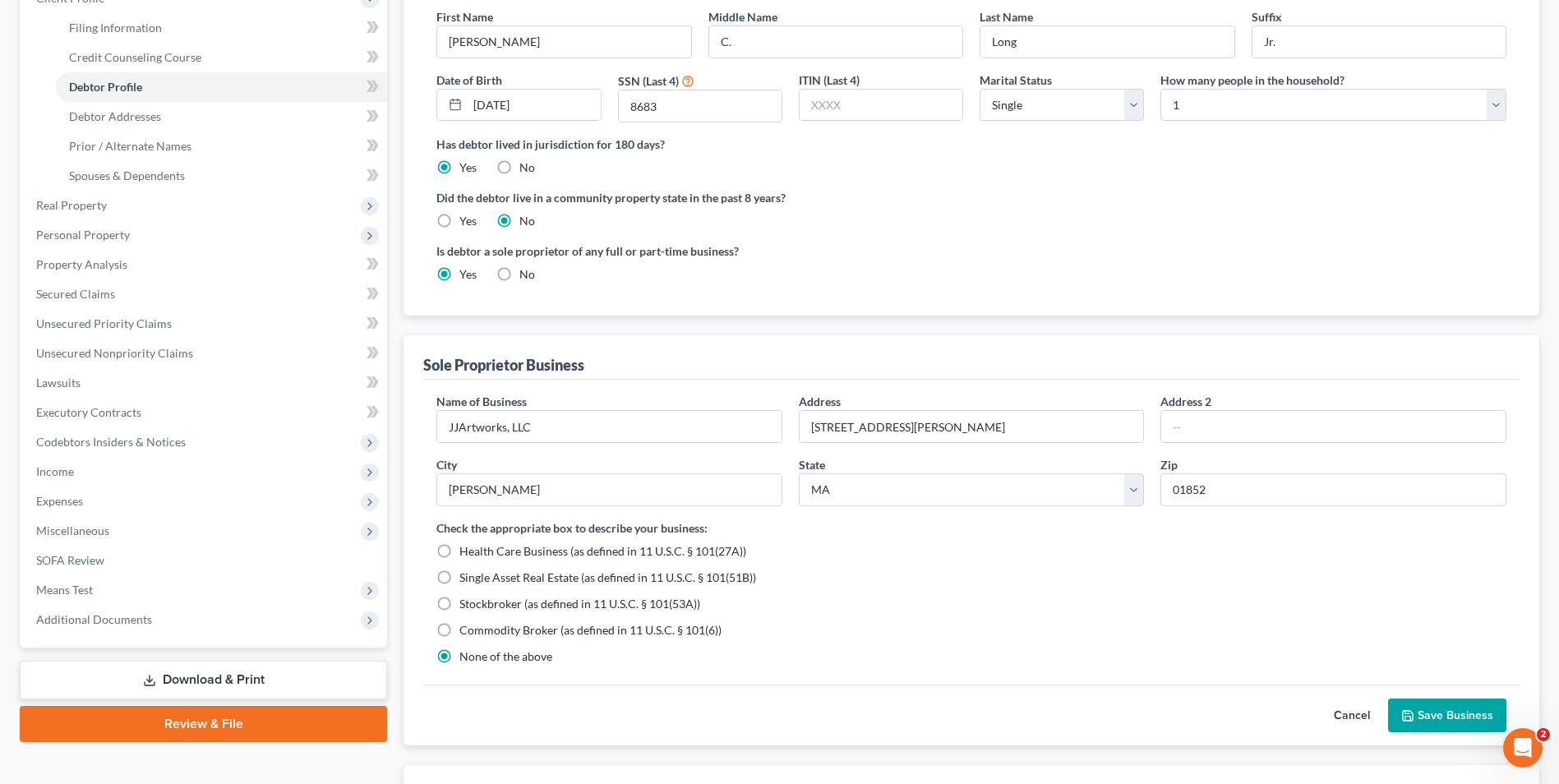
click at [651, 571] on span "Single Asset Real Estate (as defined in 11 U.S.C. § 101(51B))" at bounding box center [608, 576] width 297 height 14
click at [477, 571] on input "Single Asset Real Estate (as defined in 11 U.S.C. § 101(51B))" at bounding box center [471, 575] width 11 height 11
radio input "true"
radio input "false"
drag, startPoint x: 651, startPoint y: 575, endPoint x: 750, endPoint y: 577, distance: 99.0
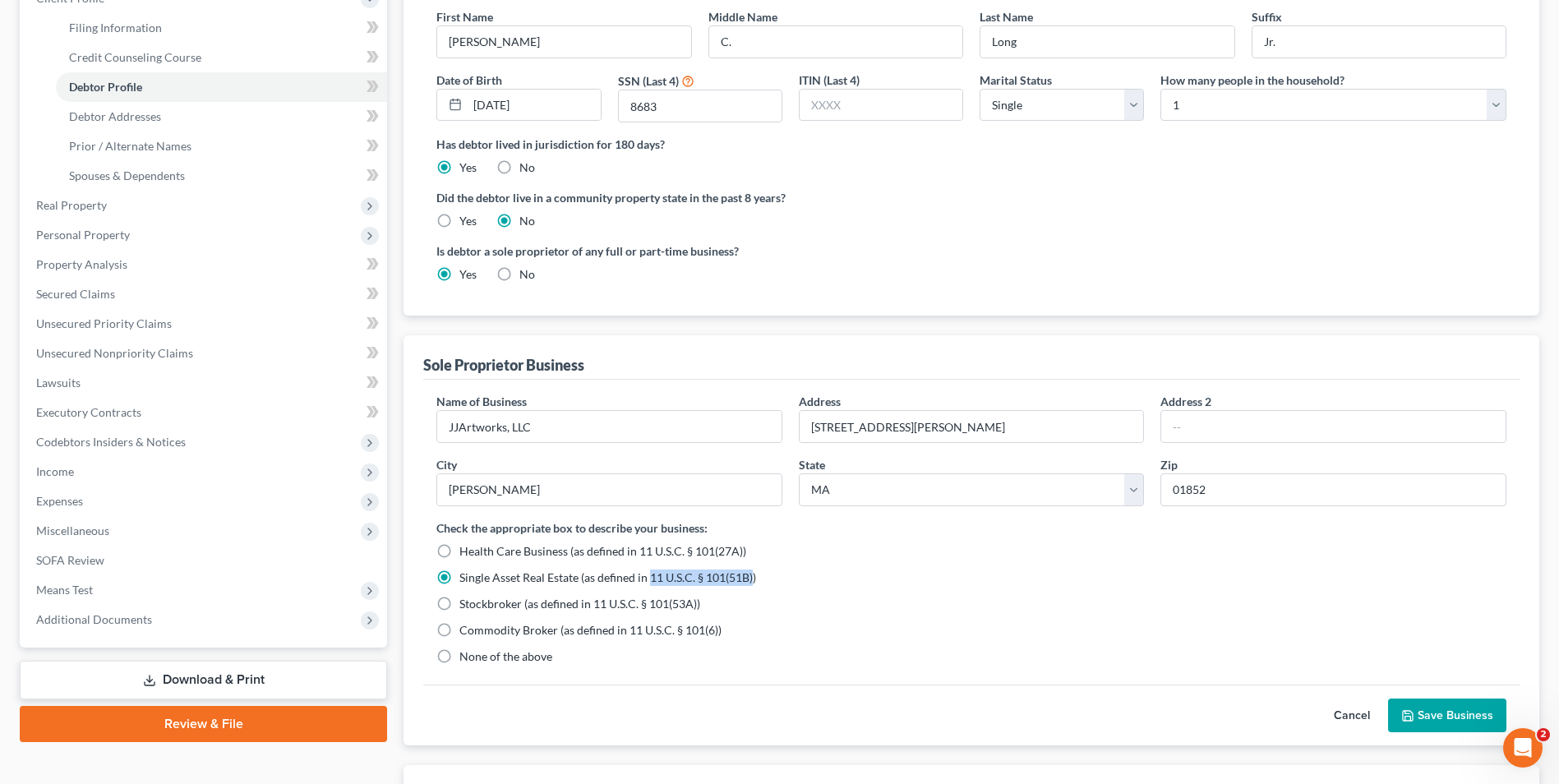
click at [750, 577] on span "Single Asset Real Estate (as defined in 11 U.S.C. § 101(51B))" at bounding box center [608, 576] width 297 height 14
copy span "11 U.S.C. § 101(51B)"
click at [1008, 697] on div "Cancel Save Business" at bounding box center [971, 715] width 1096 height 61
click at [1416, 706] on button "Save Business" at bounding box center [1446, 715] width 118 height 34
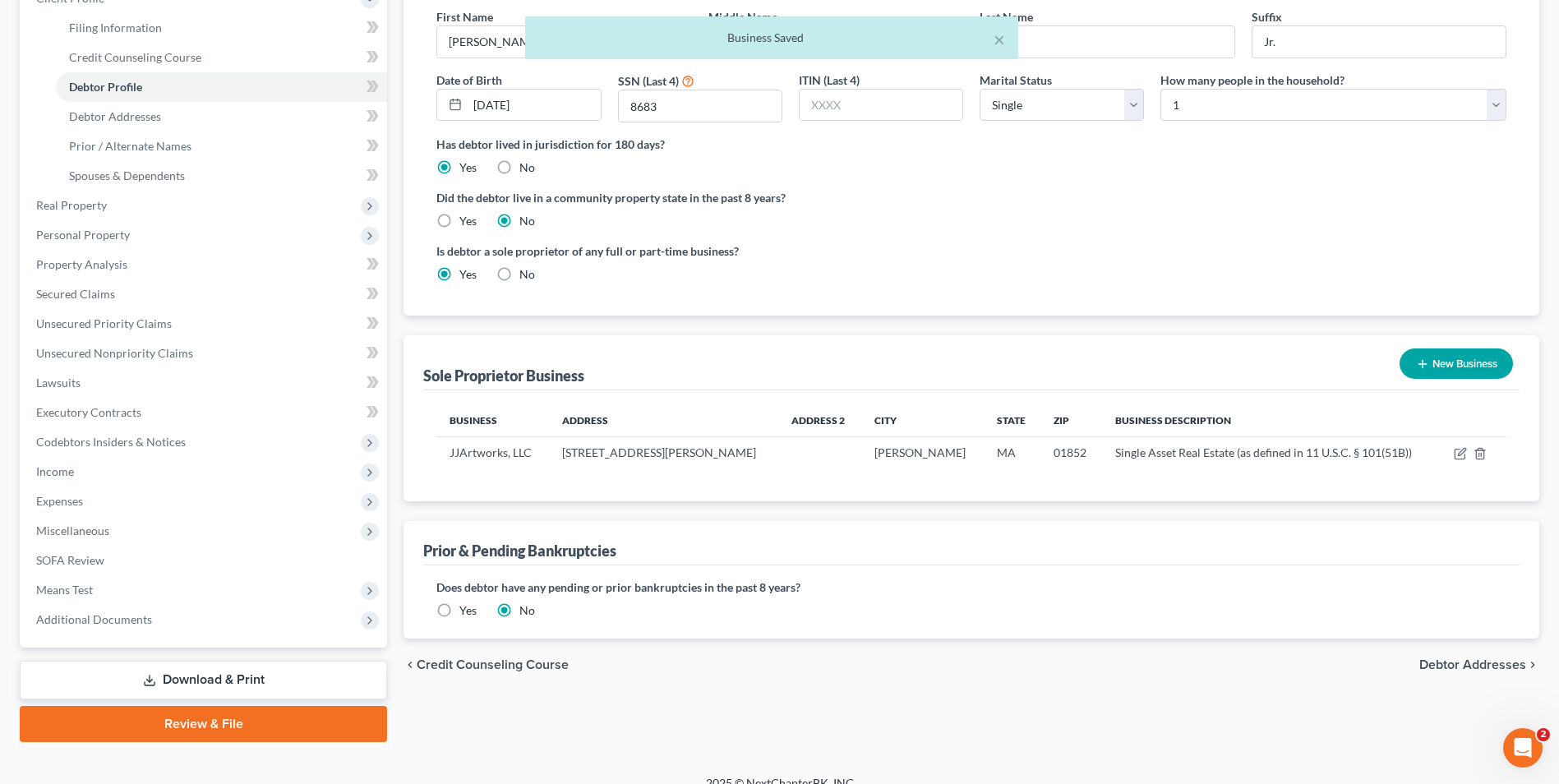
click at [1449, 653] on div "chevron_left Credit Counseling Course Debtor Addresses chevron_right" at bounding box center [972, 664] width 1136 height 53
click at [1450, 663] on span "Debtor Addresses" at bounding box center [1472, 664] width 107 height 13
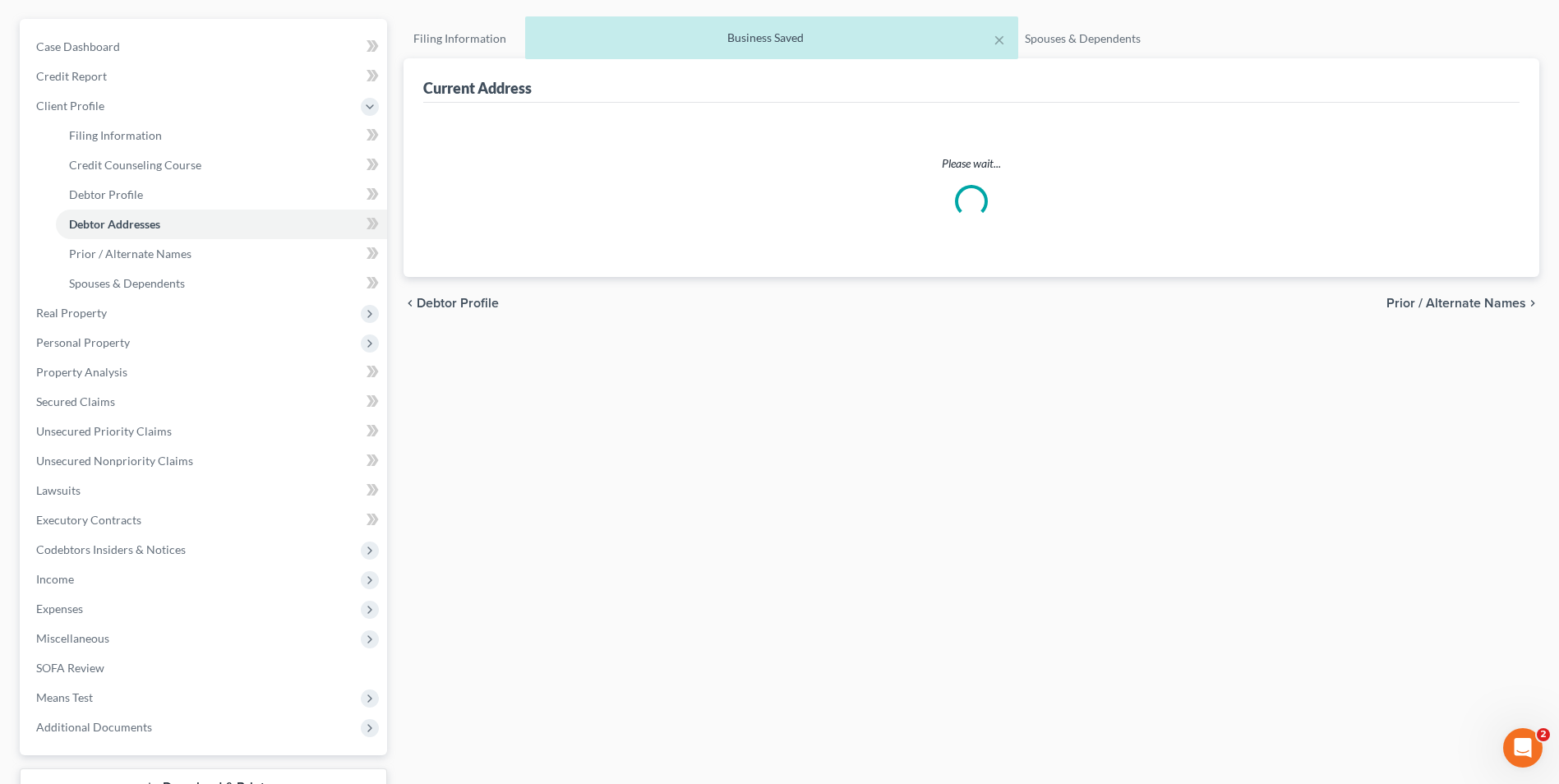
select select "0"
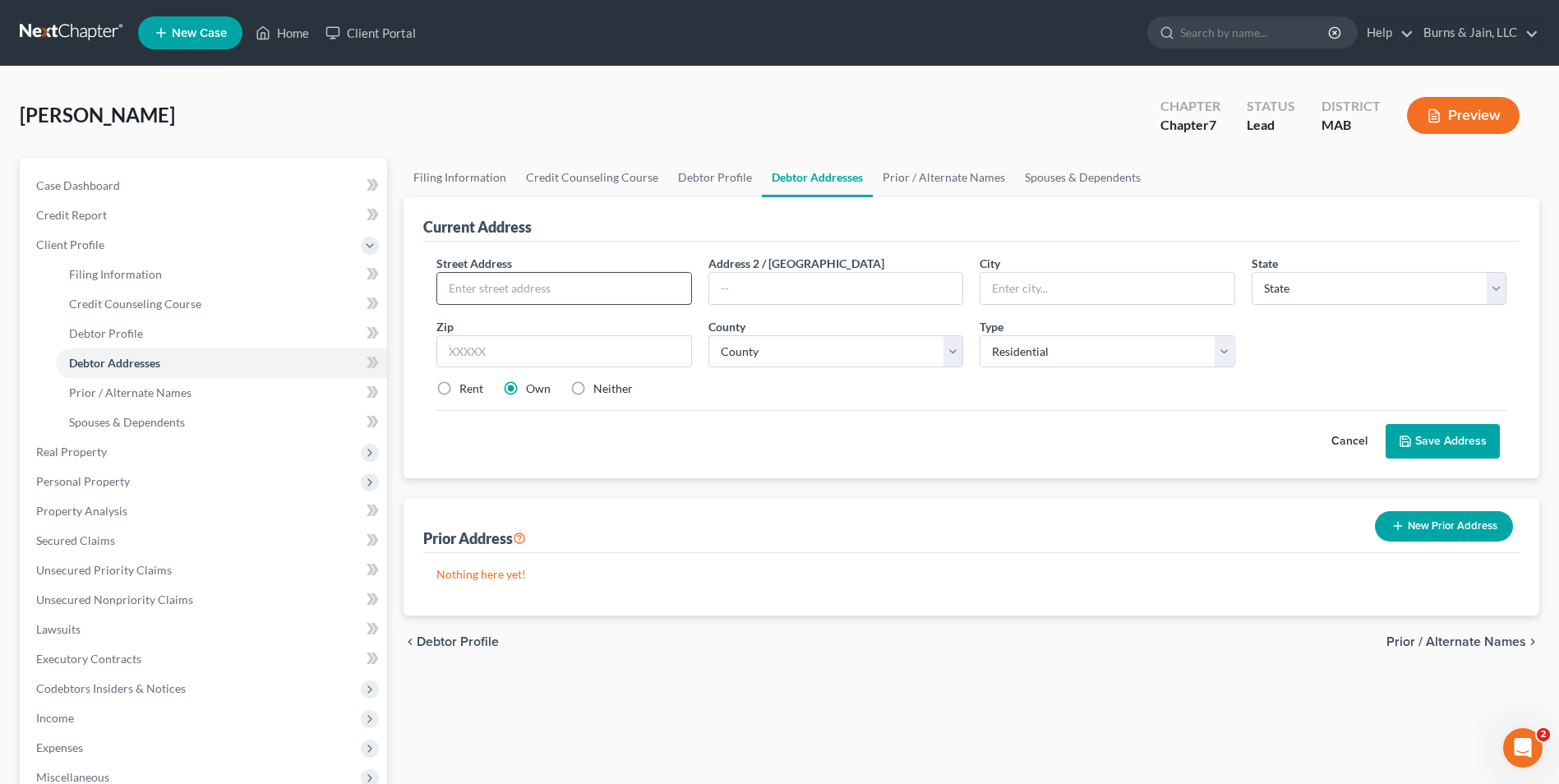
click at [551, 293] on input "text" at bounding box center [563, 289] width 253 height 32
type input "219 Jackson Street"
click at [727, 292] on input "text" at bounding box center [835, 289] width 253 height 32
type input "Apartment 331"
click at [1057, 281] on input "text" at bounding box center [1106, 289] width 253 height 32
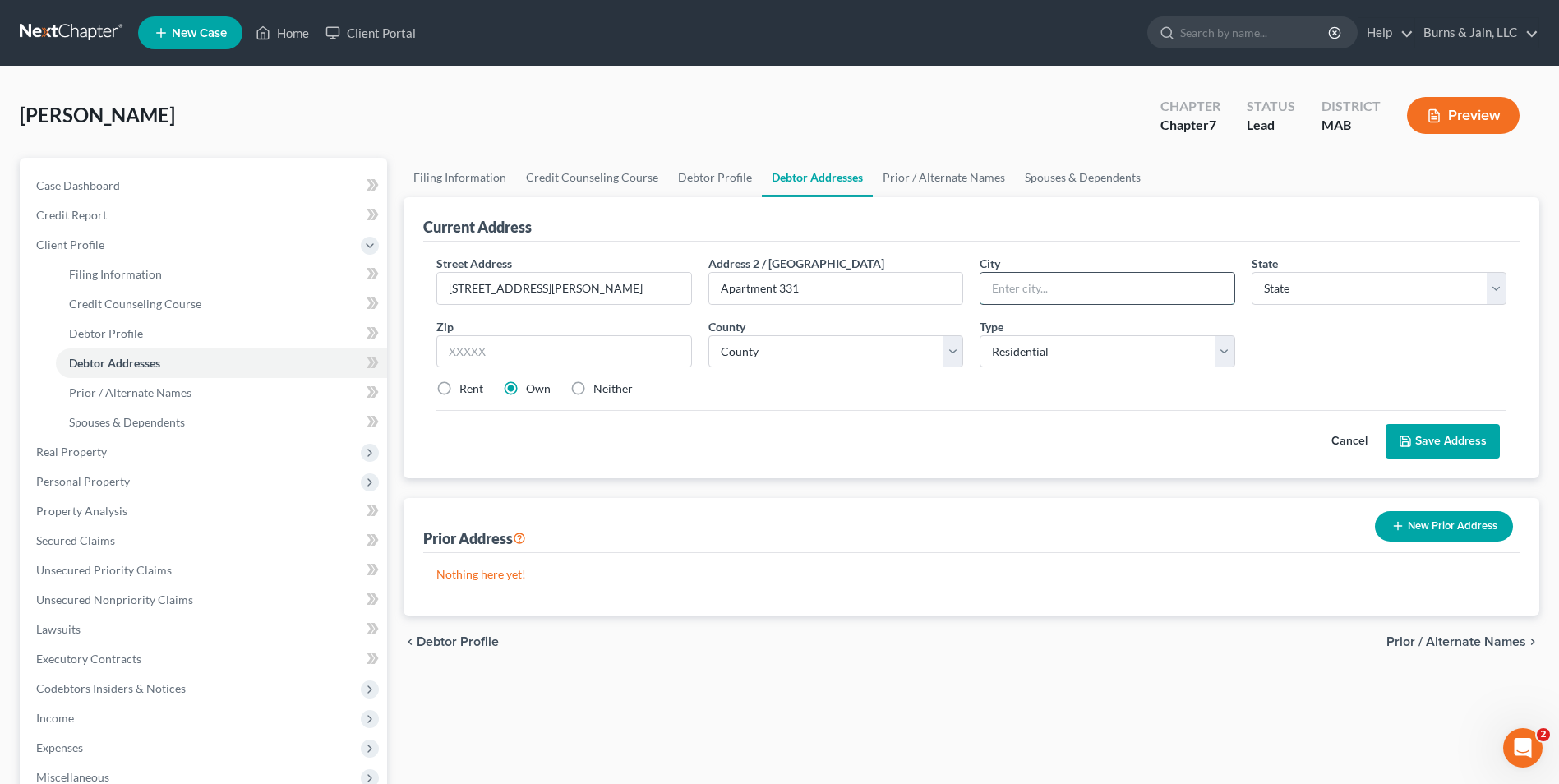
type input "Lowell"
select select "22"
type input "01852"
click at [735, 348] on select "County" at bounding box center [835, 351] width 254 height 32
click at [846, 376] on div "Street Address * 219 Jackson Street Address 2 / PO Box Apartment 331 City * Low…" at bounding box center [971, 332] width 1086 height 156
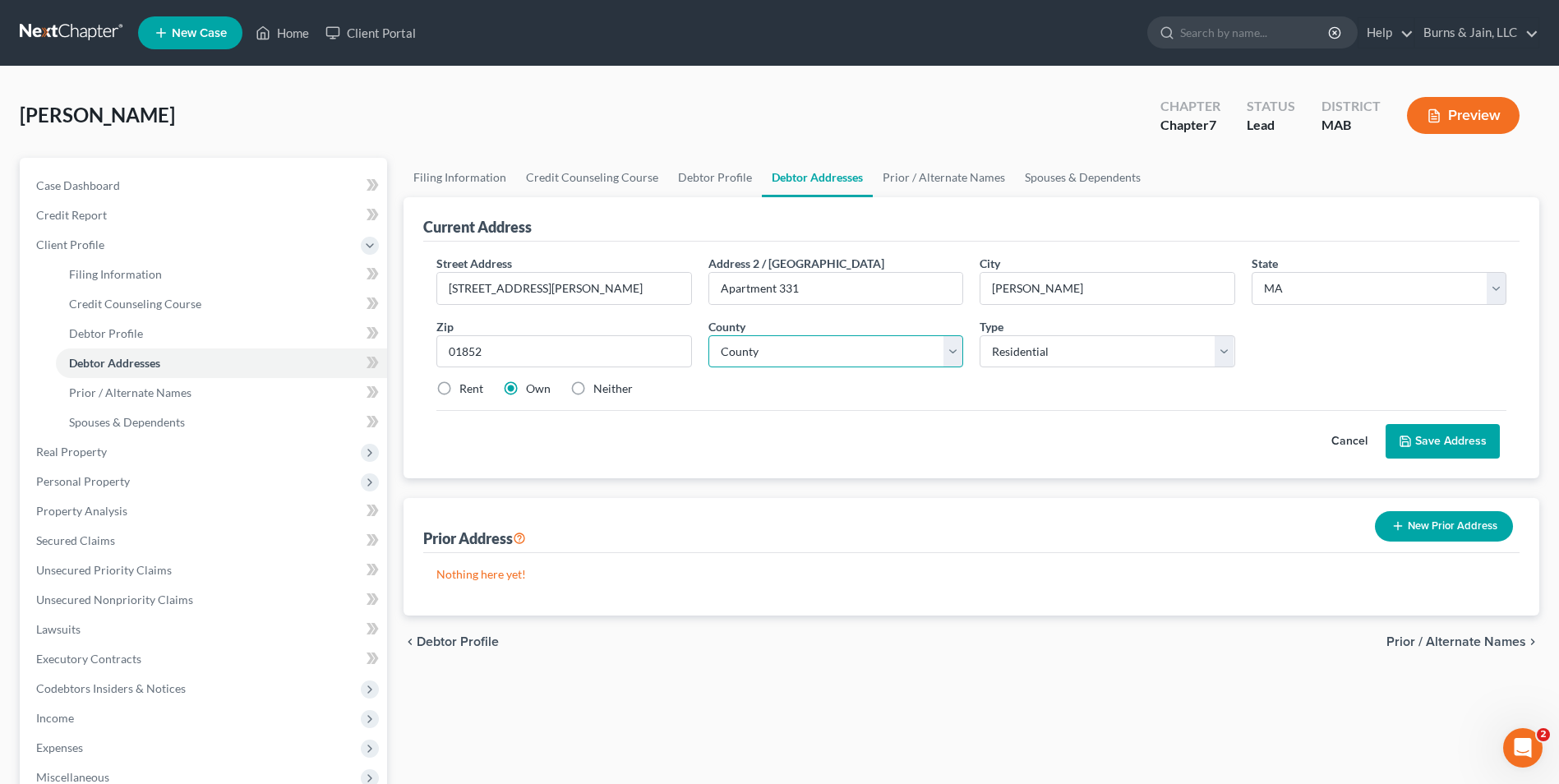
click at [845, 347] on select "County Barnstable County Berkshire County Bristol County Dukes County Essex Cou…" at bounding box center [835, 351] width 254 height 32
select select "8"
click at [708, 335] on select "County Barnstable County Berkshire County Bristol County Dukes County Essex Cou…" at bounding box center [835, 351] width 254 height 32
click at [459, 390] on label "Rent" at bounding box center [471, 389] width 24 height 17
click at [466, 390] on input "Rent" at bounding box center [471, 386] width 11 height 11
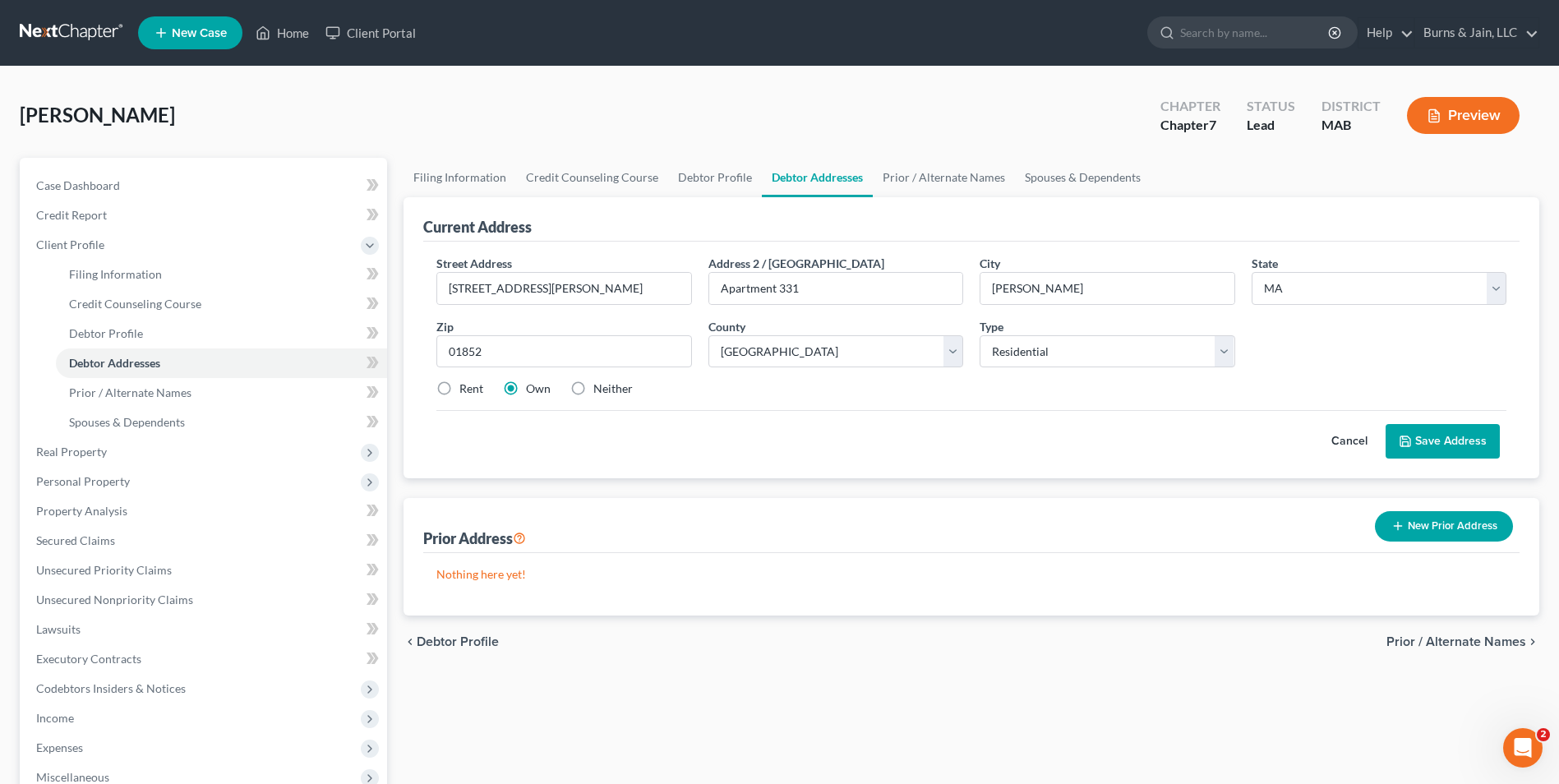
radio input "true"
click at [1435, 442] on button "Save Address" at bounding box center [1442, 441] width 114 height 34
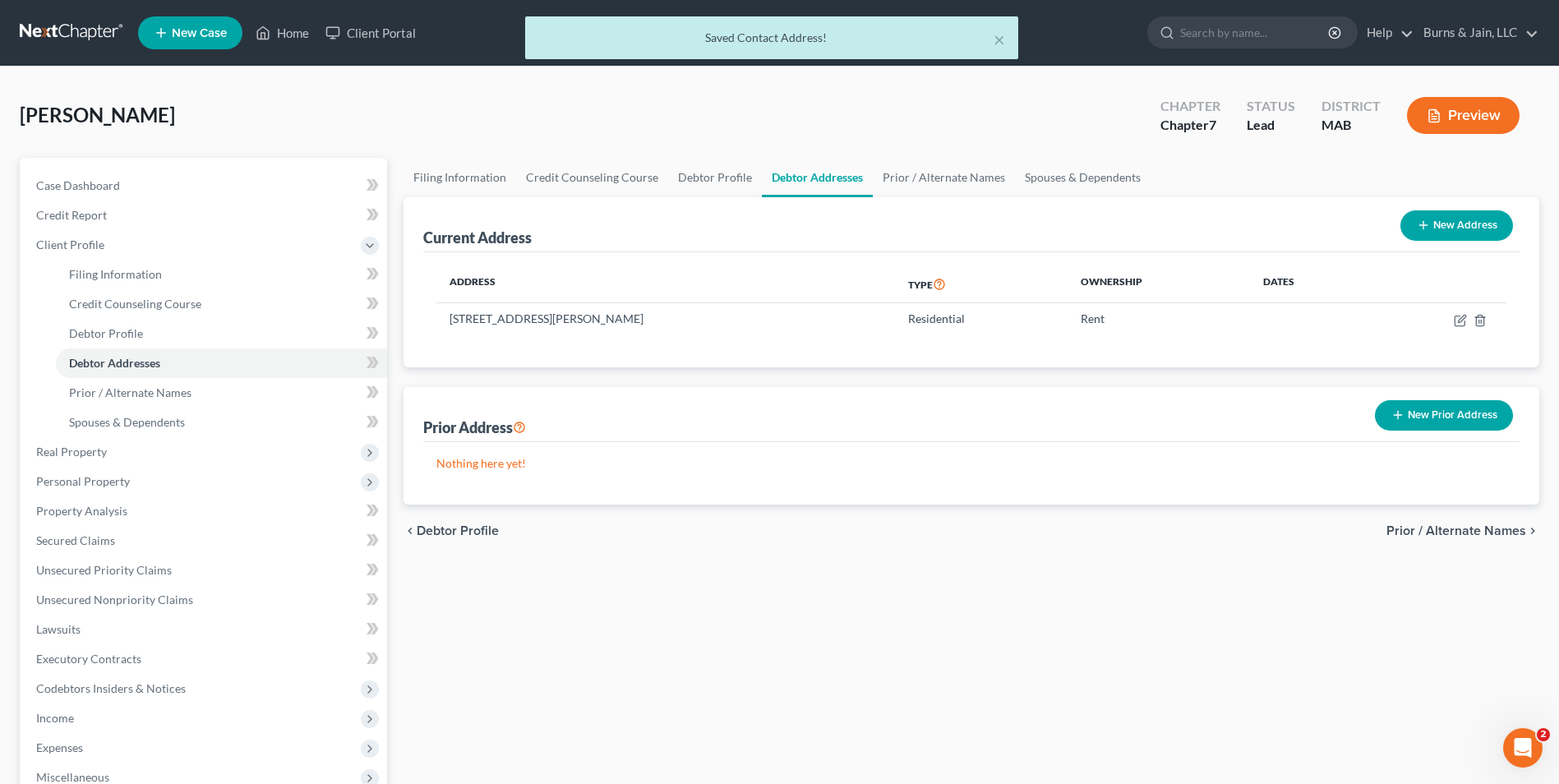
click at [1425, 534] on span "Prior / Alternate Names" at bounding box center [1456, 531] width 140 height 13
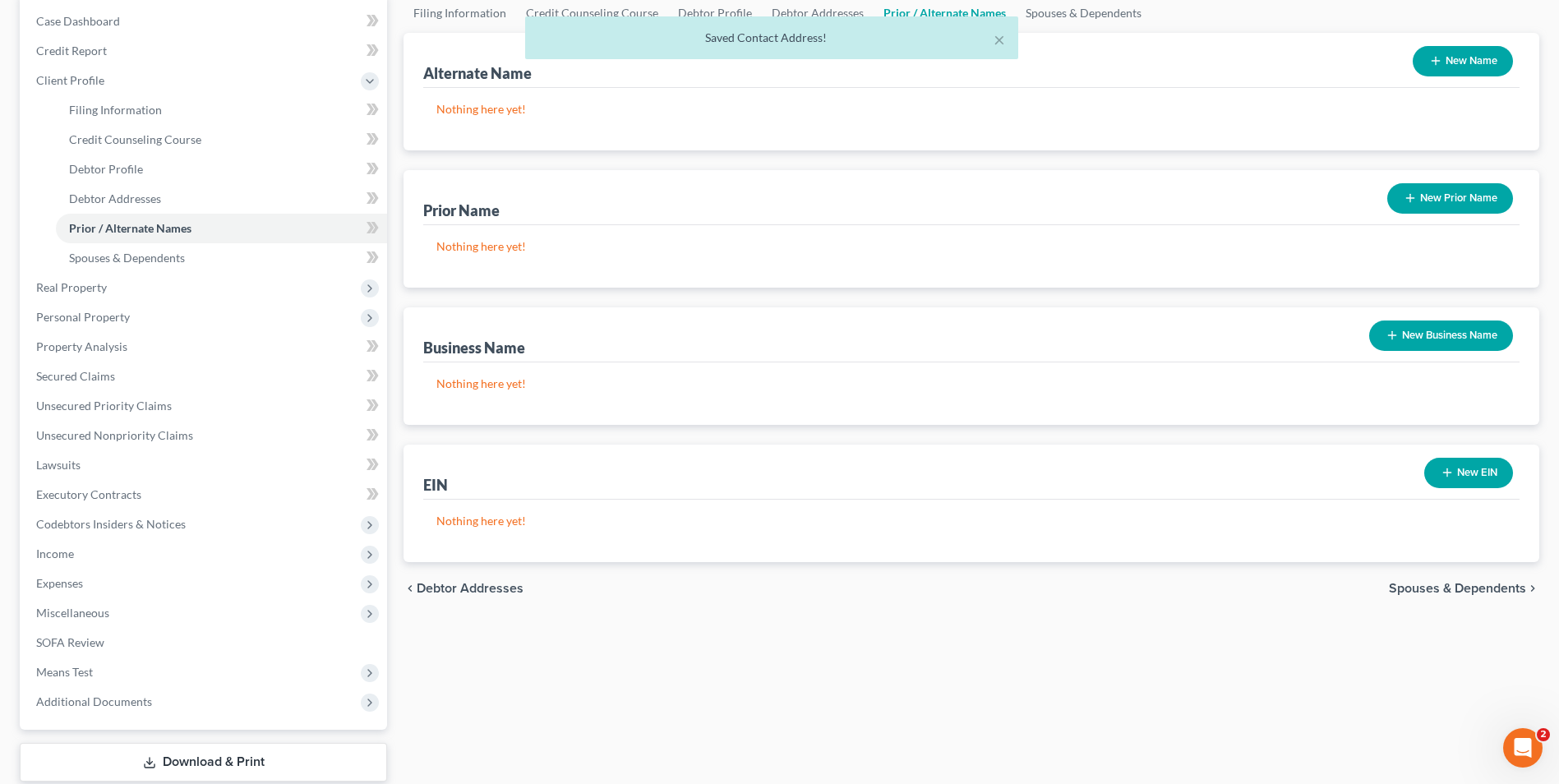
click at [1457, 586] on span "Spouses & Dependents" at bounding box center [1457, 588] width 137 height 13
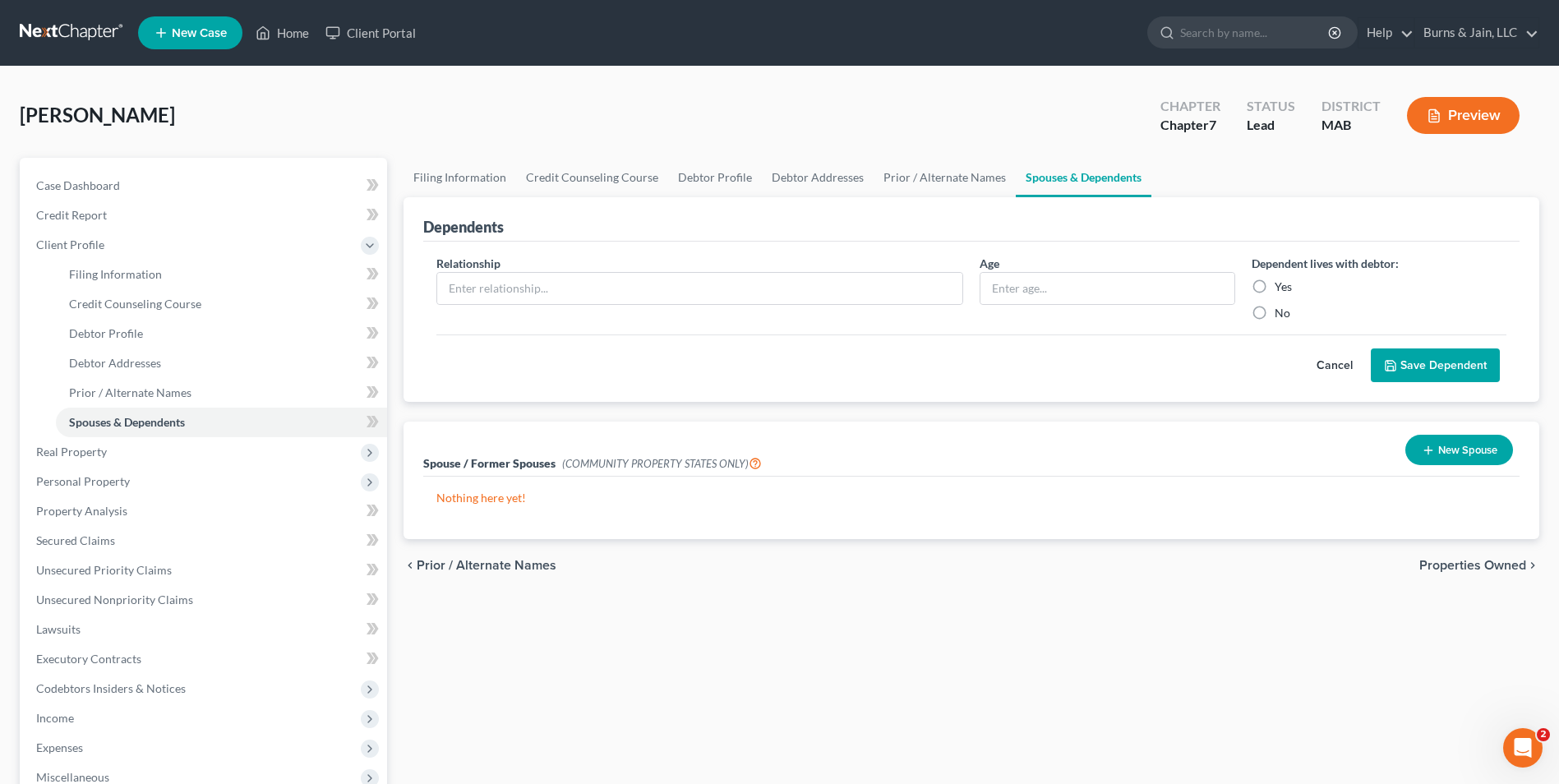
click at [1472, 565] on span "Properties Owned" at bounding box center [1472, 565] width 107 height 13
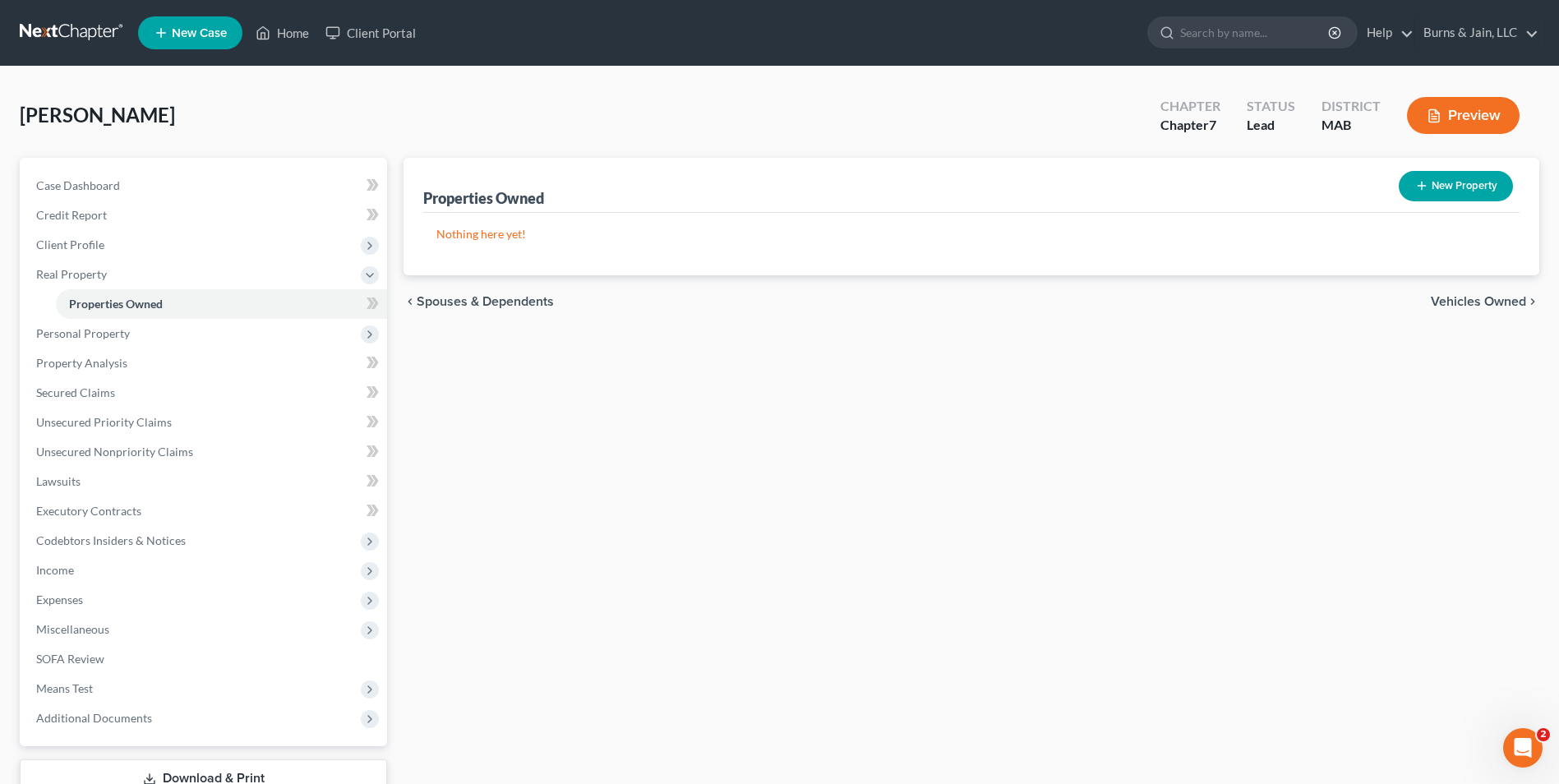
click at [1452, 299] on span "Vehicles Owned" at bounding box center [1477, 302] width 96 height 13
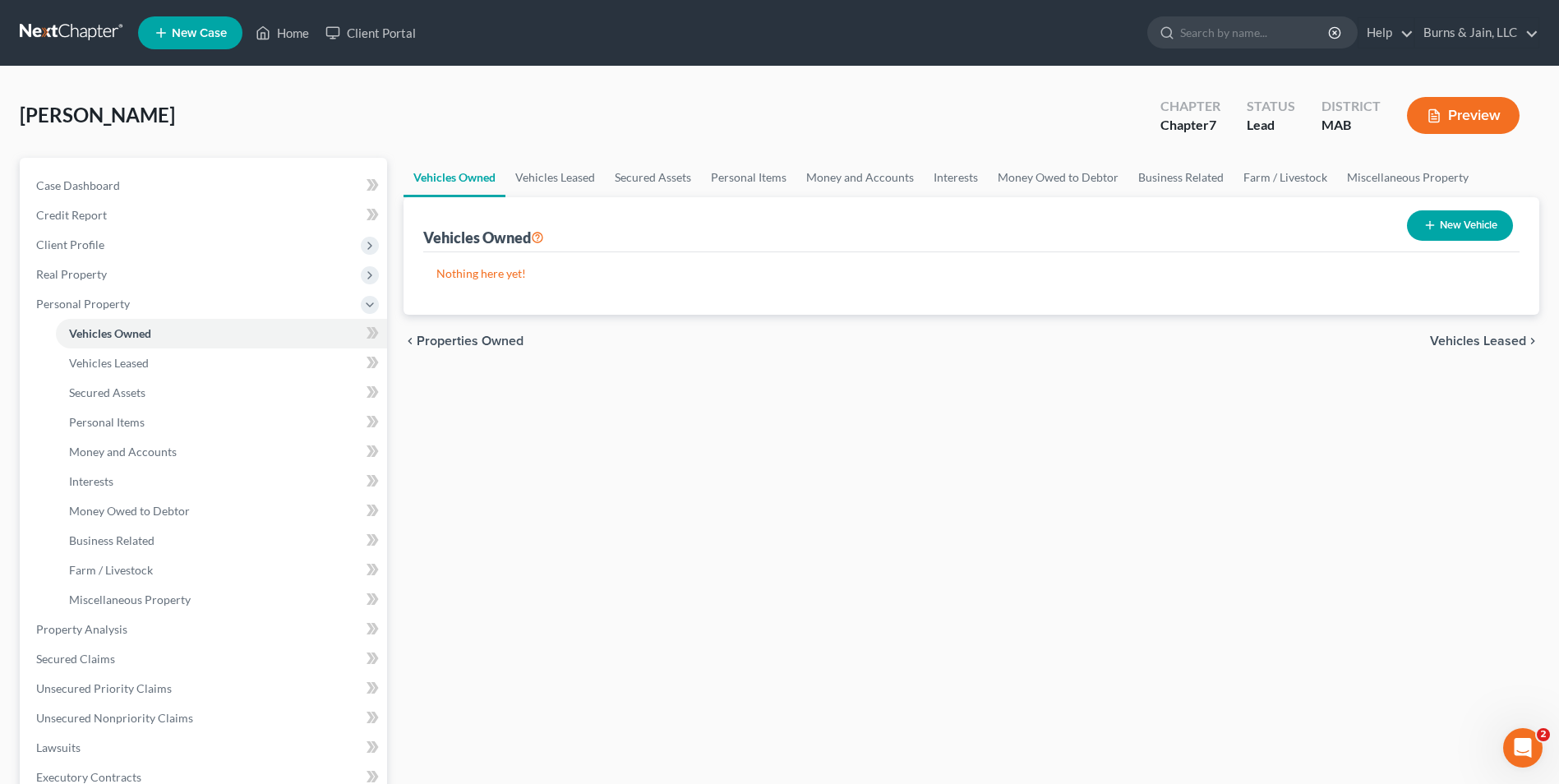
click at [1459, 219] on button "New Vehicle" at bounding box center [1460, 225] width 106 height 31
select select "0"
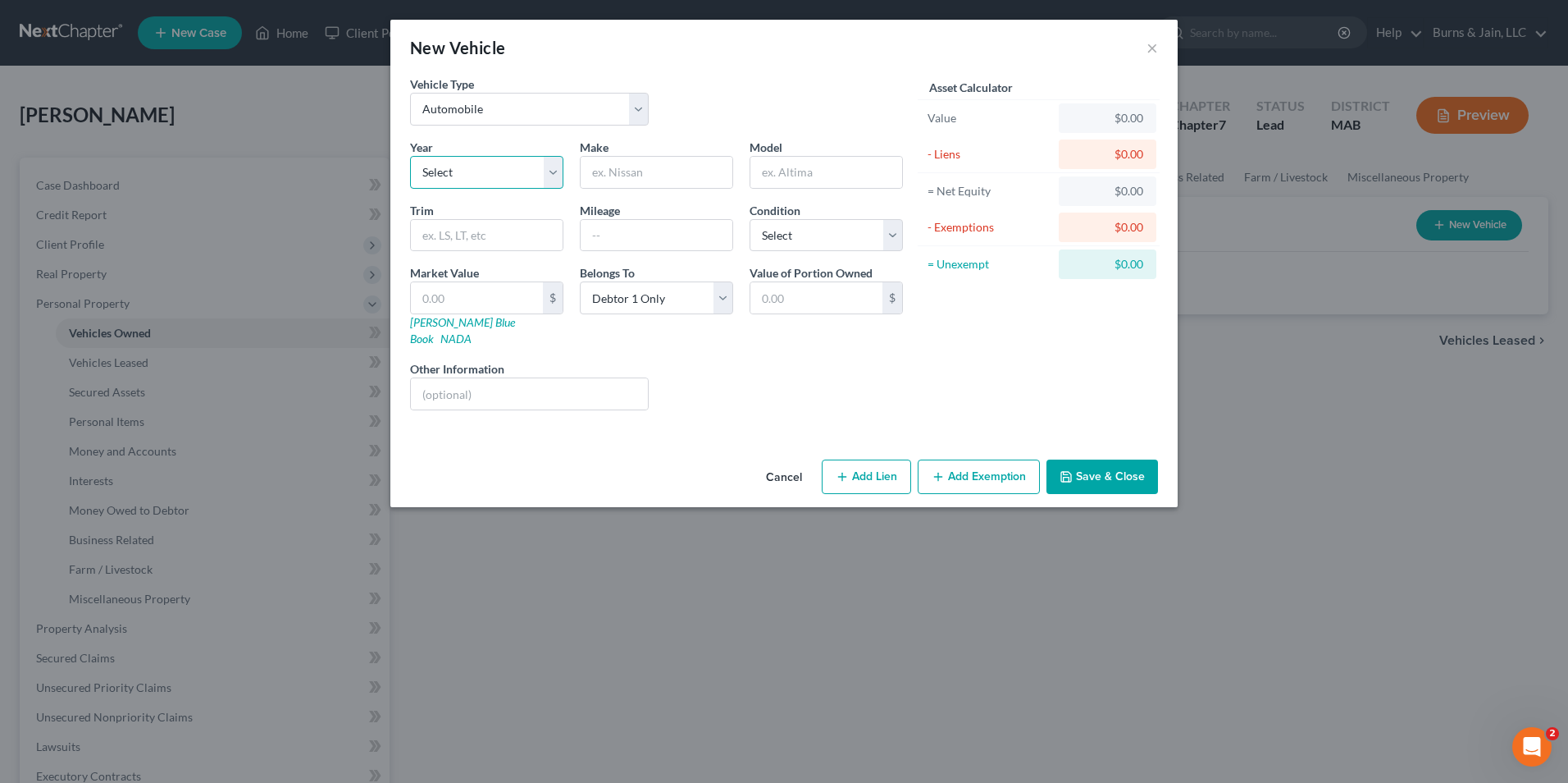
click at [458, 177] on select "Select 2026 2025 2024 2023 2022 2021 2020 2019 2018 2017 2016 2015 2014 2013 20…" at bounding box center [487, 171] width 154 height 32
select select "7"
click at [410, 156] on select "Select 2026 2025 2024 2023 2022 2021 2020 2019 2018 2017 2016 2015 2014 2013 20…" at bounding box center [487, 171] width 154 height 32
click at [636, 169] on input "text" at bounding box center [657, 172] width 152 height 32
type input "Chevy"
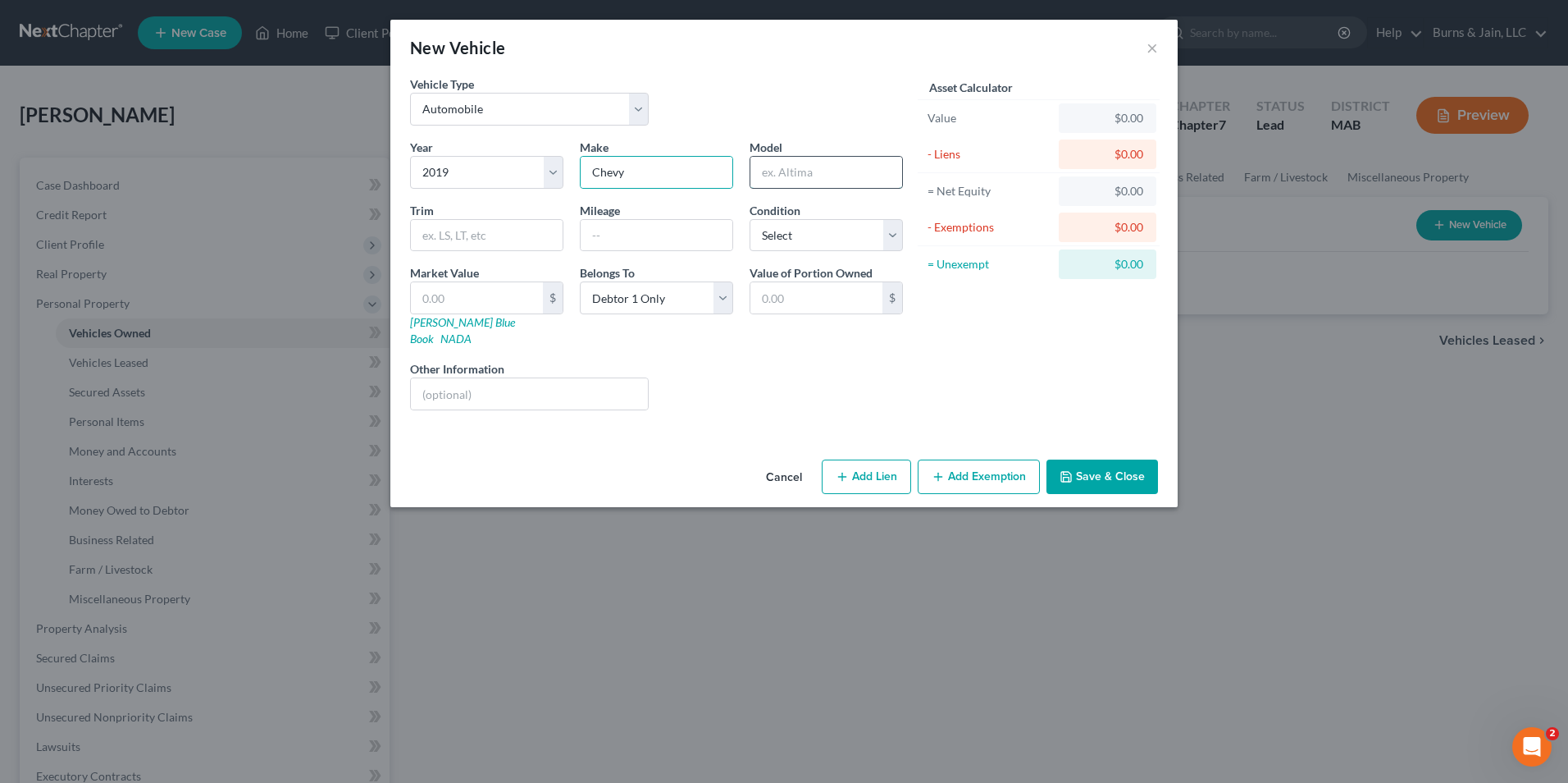
click at [846, 180] on input "text" at bounding box center [826, 172] width 152 height 32
type input "Equinox"
click at [812, 227] on select "Select Excellent Very Good Good Fair Poor" at bounding box center [826, 234] width 154 height 32
select select "2"
click at [749, 219] on select "Select Excellent Very Good Good Fair Poor" at bounding box center [826, 234] width 154 height 32
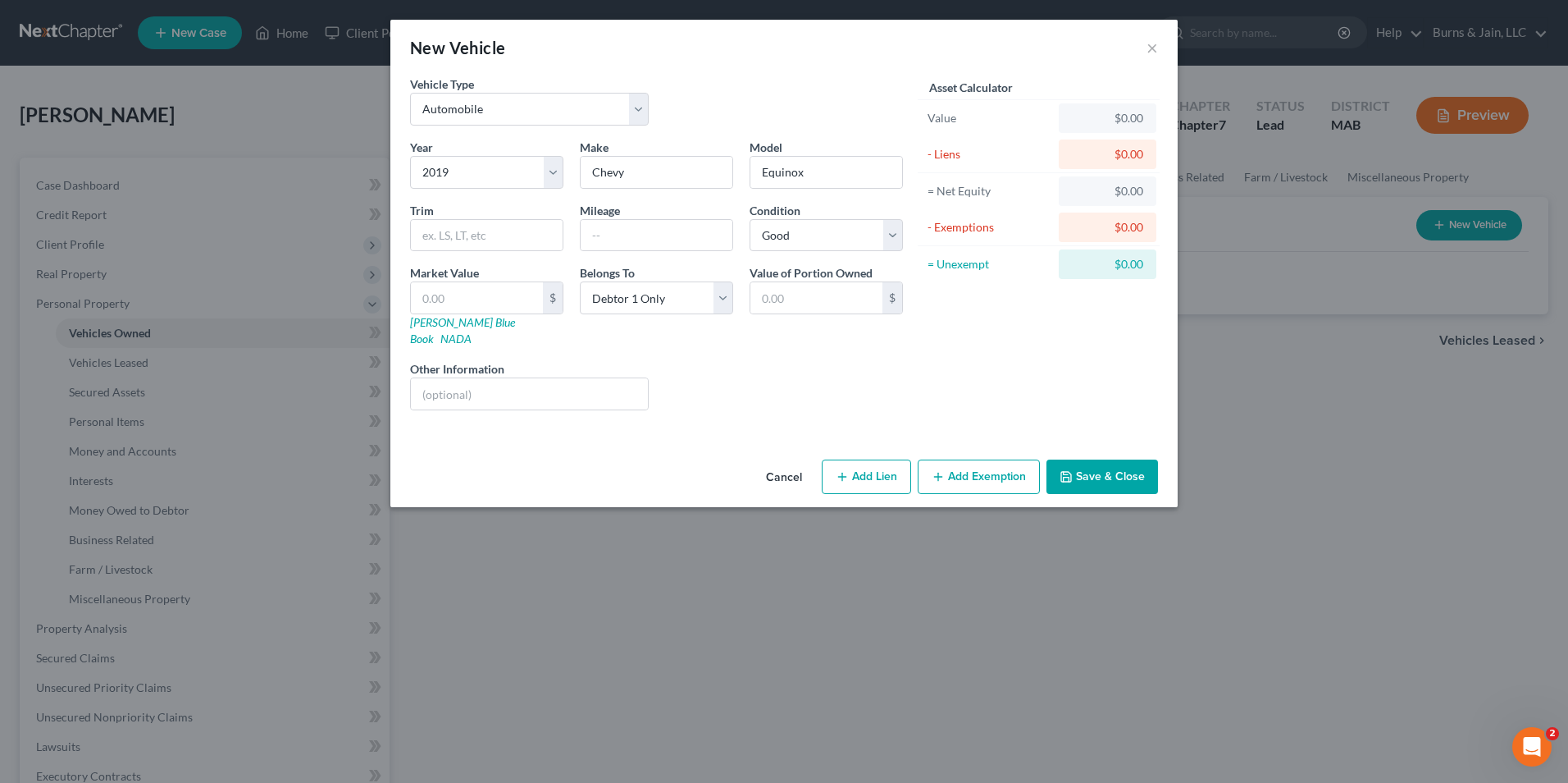
click at [842, 470] on icon "button" at bounding box center [842, 476] width 13 height 13
select select "0"
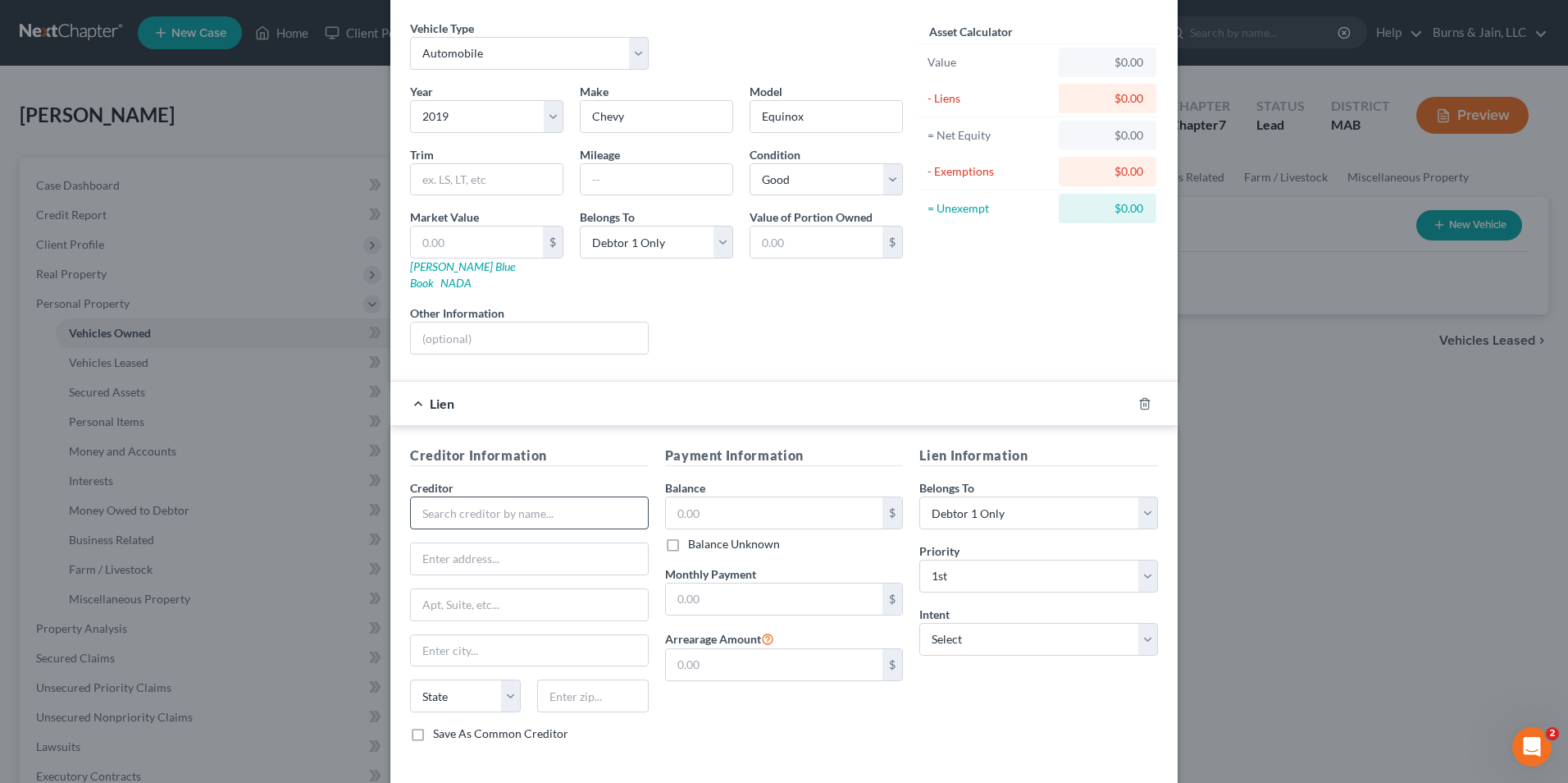
scroll to position [115, 0]
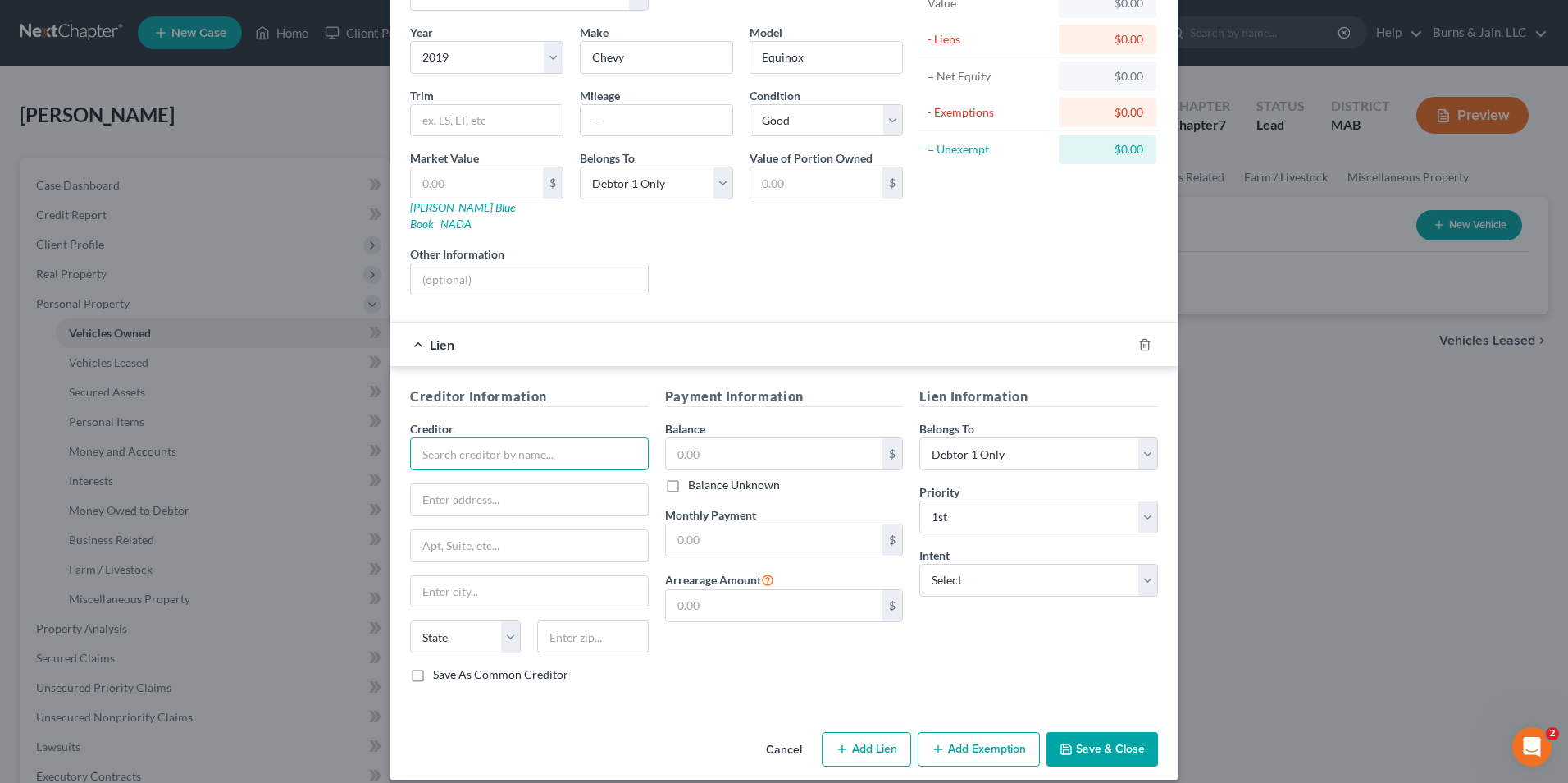
click at [462, 437] on input "text" at bounding box center [530, 453] width 239 height 32
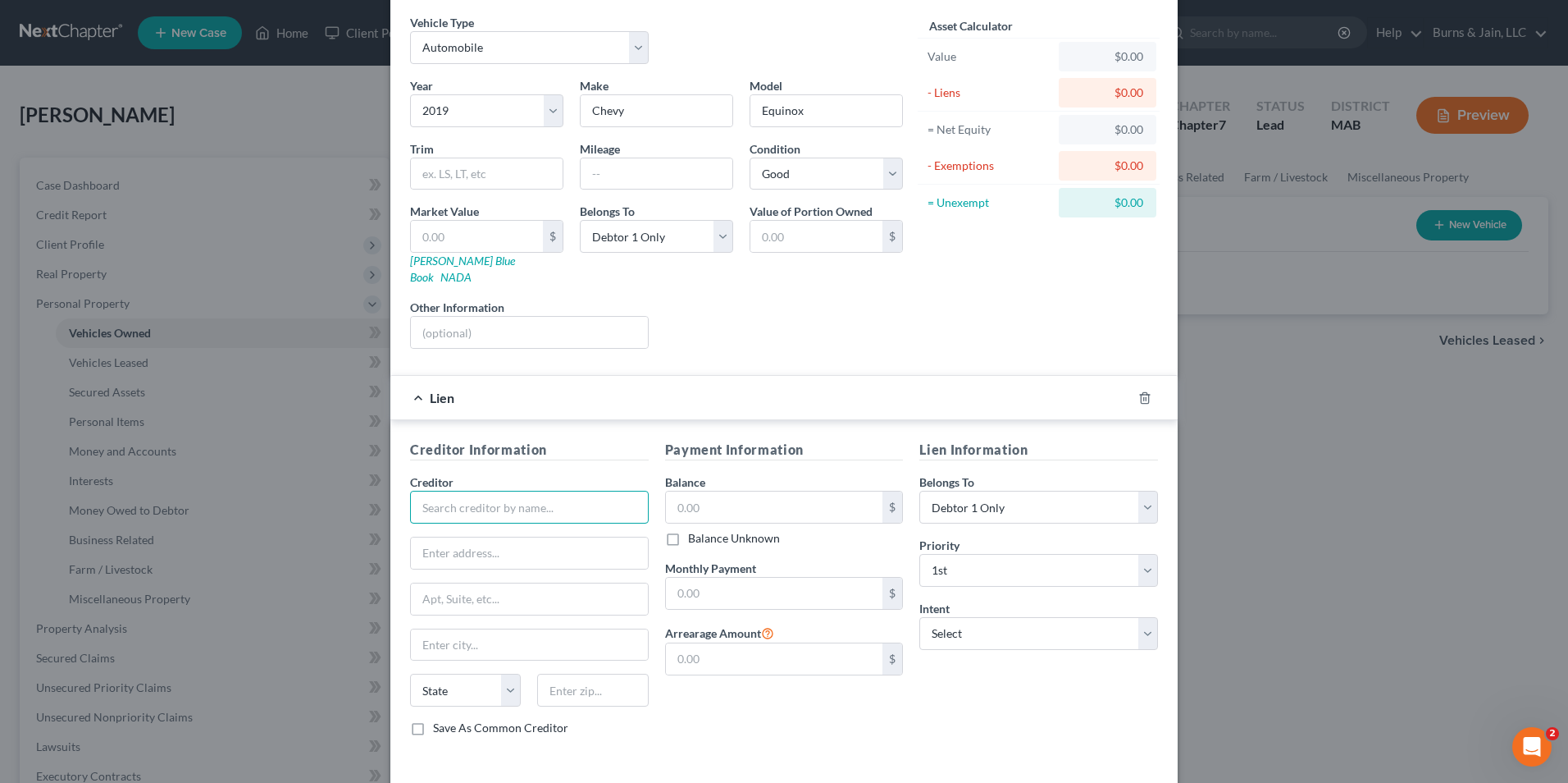
scroll to position [32, 0]
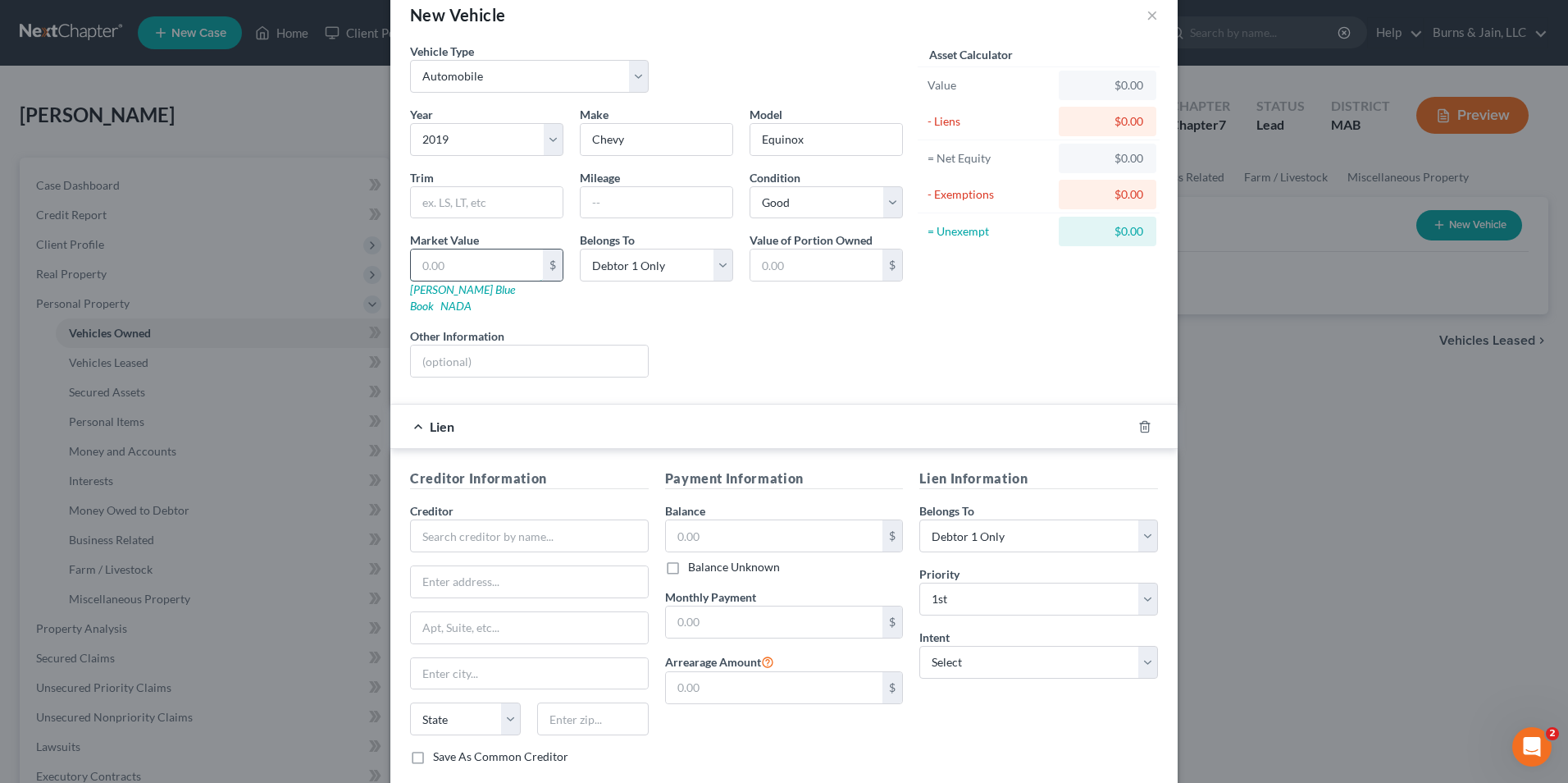
click at [429, 266] on input "text" at bounding box center [477, 265] width 132 height 32
type input "1"
type input "1.00"
type input "14"
type input "14.00"
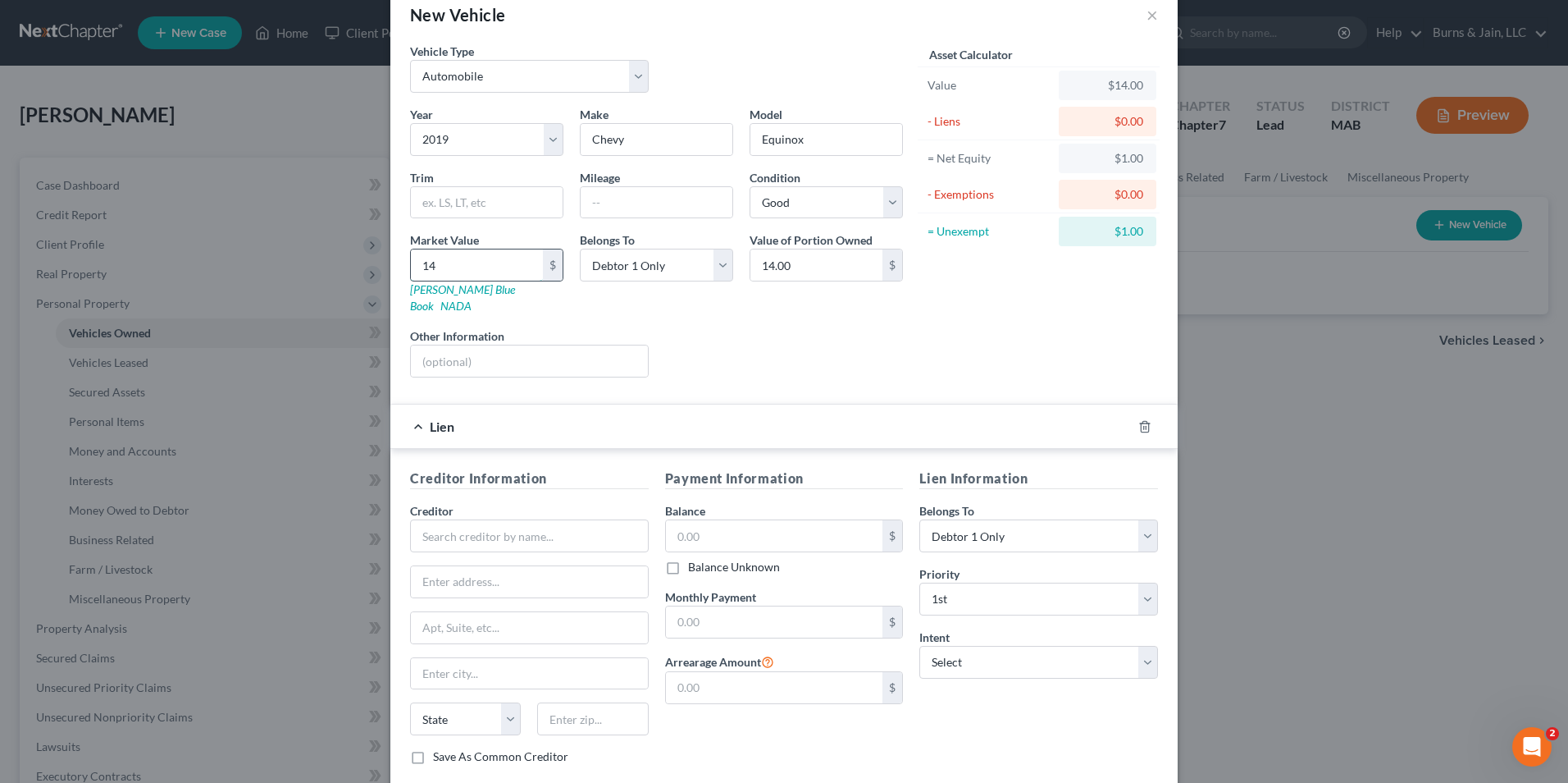
type input "140"
type input "140.00"
type input "1400"
type input "1,400.00"
type input "1,4000"
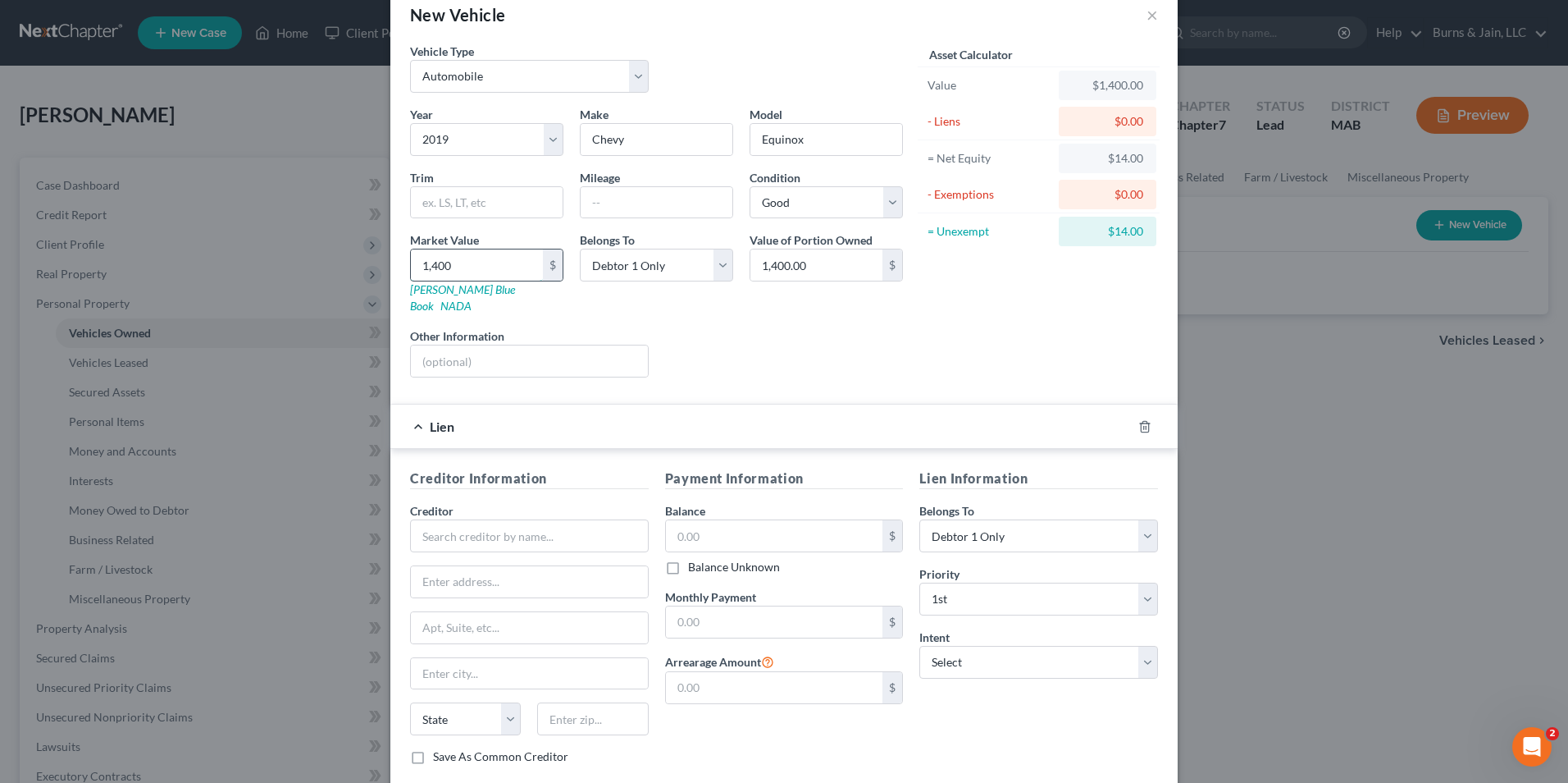
type input "14,000.00"
type input "14,000"
click at [501, 519] on input "text" at bounding box center [530, 535] width 239 height 32
type input "Nucar Lannan Chevrolet of Lowell"
drag, startPoint x: 541, startPoint y: 562, endPoint x: 549, endPoint y: 564, distance: 8.2
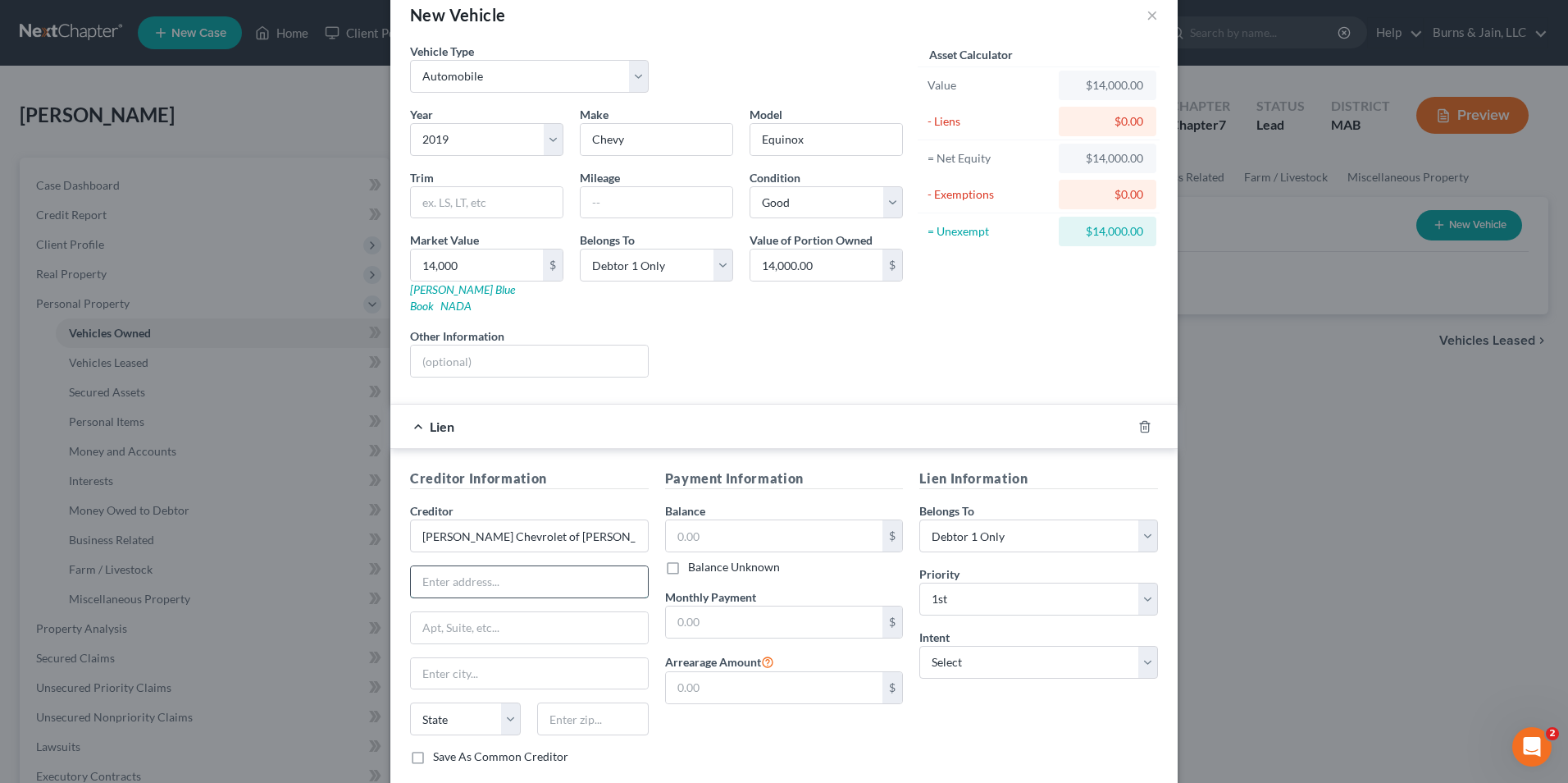
click at [541, 566] on input "text" at bounding box center [530, 582] width 237 height 32
type input "831 Rogers Street"
click at [508, 658] on input "text" at bounding box center [530, 674] width 237 height 32
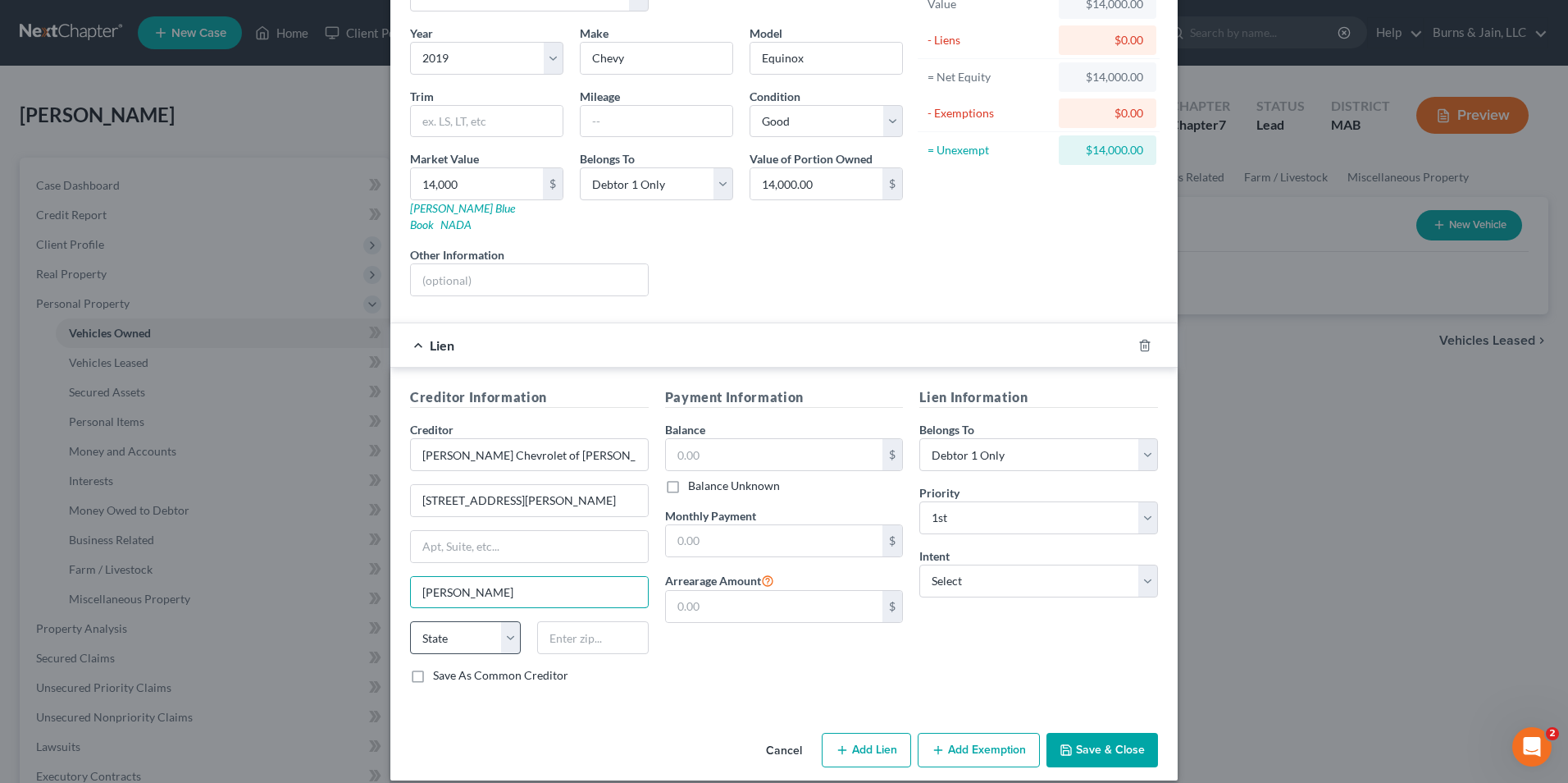
scroll to position [115, 0]
type input "Lowell"
click at [478, 634] on select "State AL AK AR AZ CA CO CT DE DC FL GA GU HI ID IL IN IA KS KY LA ME MD MA MI M…" at bounding box center [466, 636] width 111 height 32
click at [478, 620] on select "State AL AK AR AZ CA CO CT DE DC FL GA GU HI ID IL IN IA KS KY LA ME MD MA MI M…" at bounding box center [466, 636] width 111 height 32
select select "22"
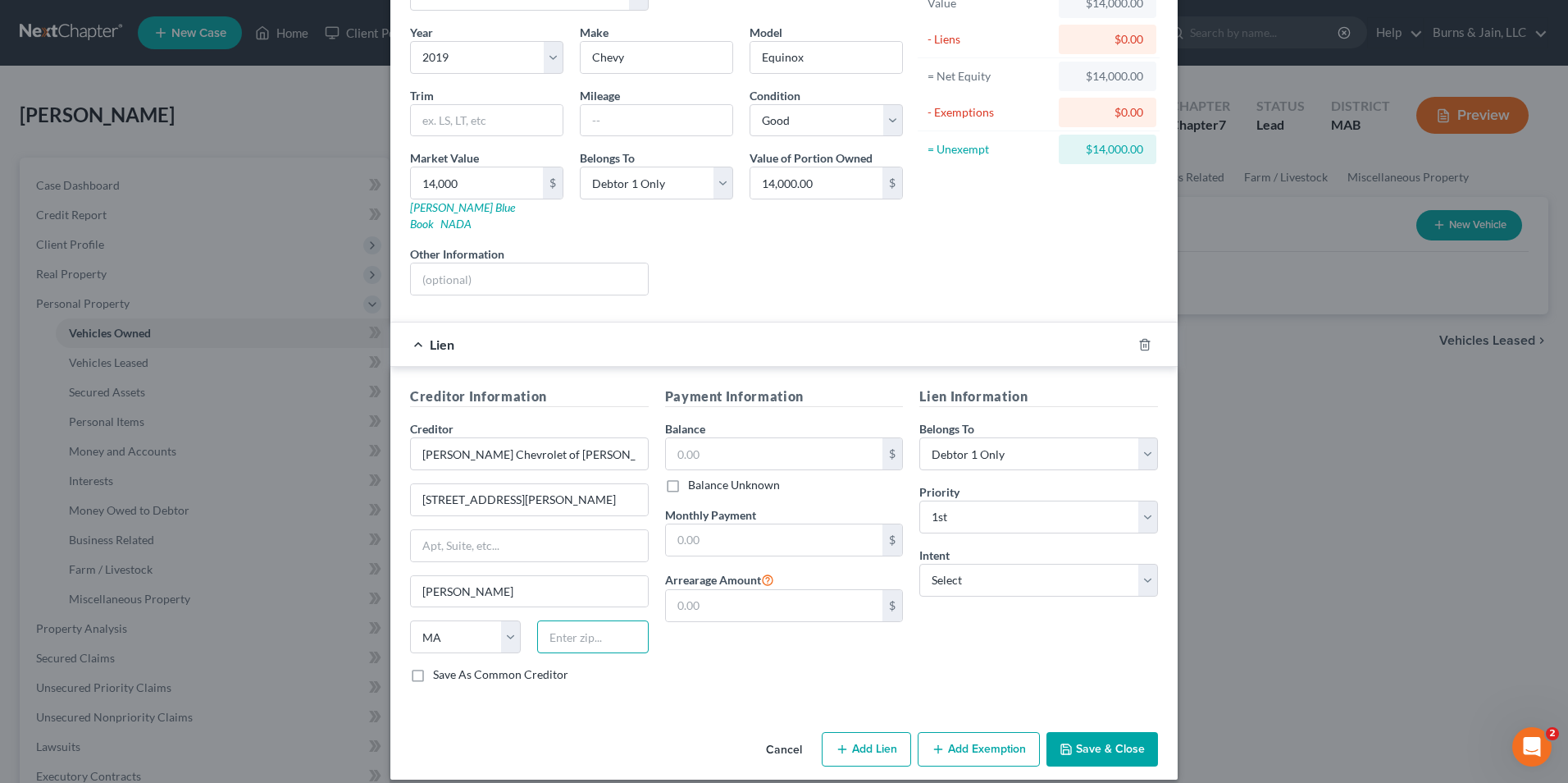
drag, startPoint x: 566, startPoint y: 620, endPoint x: 576, endPoint y: 620, distance: 10.0
click at [568, 620] on input "text" at bounding box center [593, 636] width 111 height 32
type input "01852"
click at [847, 620] on div "Payment Information Balance $ Balance Unknown Balance Undetermined $ Balance Un…" at bounding box center [784, 541] width 255 height 309
click at [682, 524] on input "text" at bounding box center [774, 540] width 218 height 32
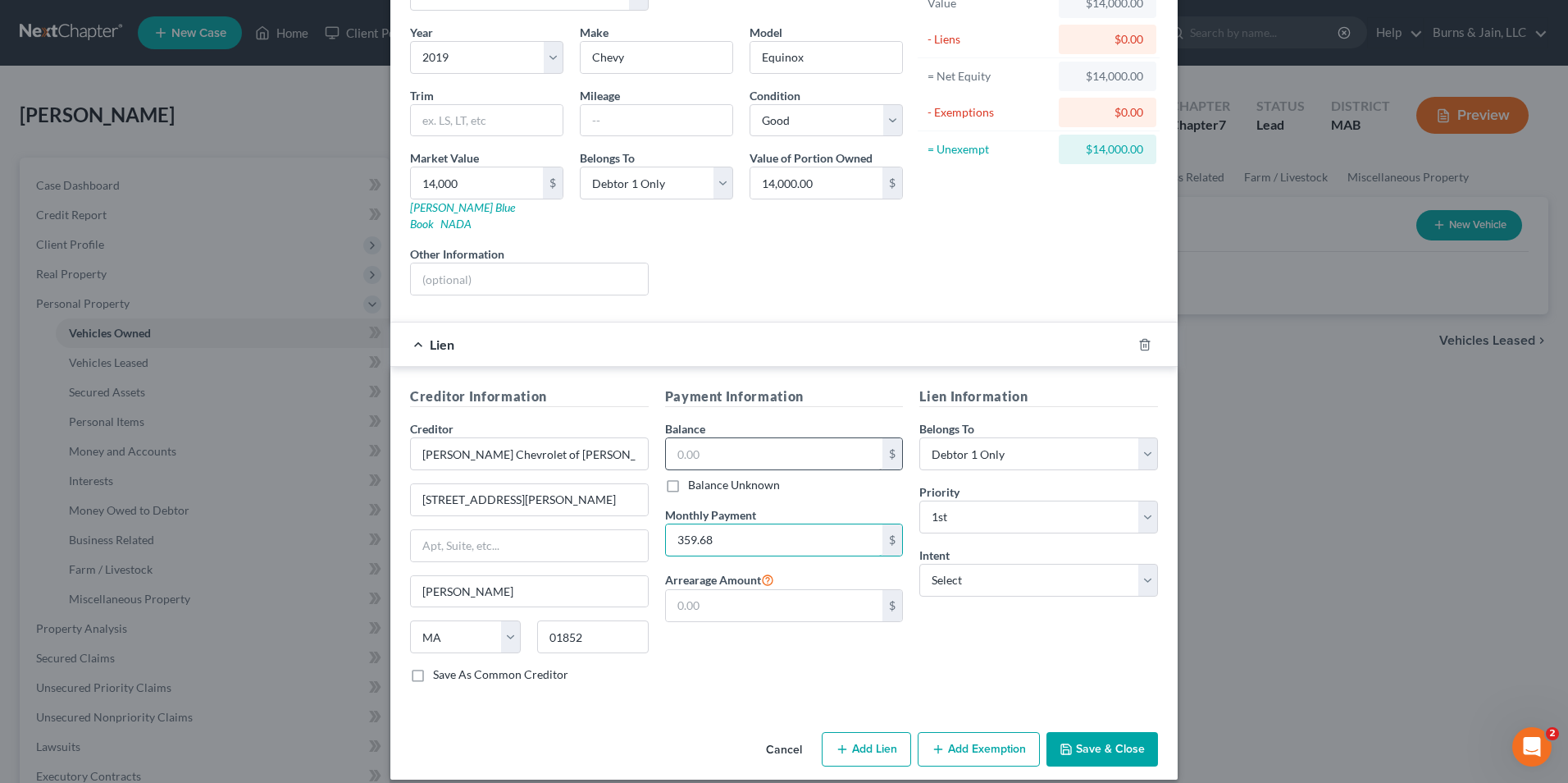
type input "359.68"
click at [762, 448] on input "text" at bounding box center [774, 454] width 218 height 32
click at [666, 438] on input "text" at bounding box center [774, 454] width 218 height 32
type input "12,226.78"
click at [963, 563] on select "Select Surrender Redeem Reaffirm Avoid Other" at bounding box center [1039, 579] width 239 height 32
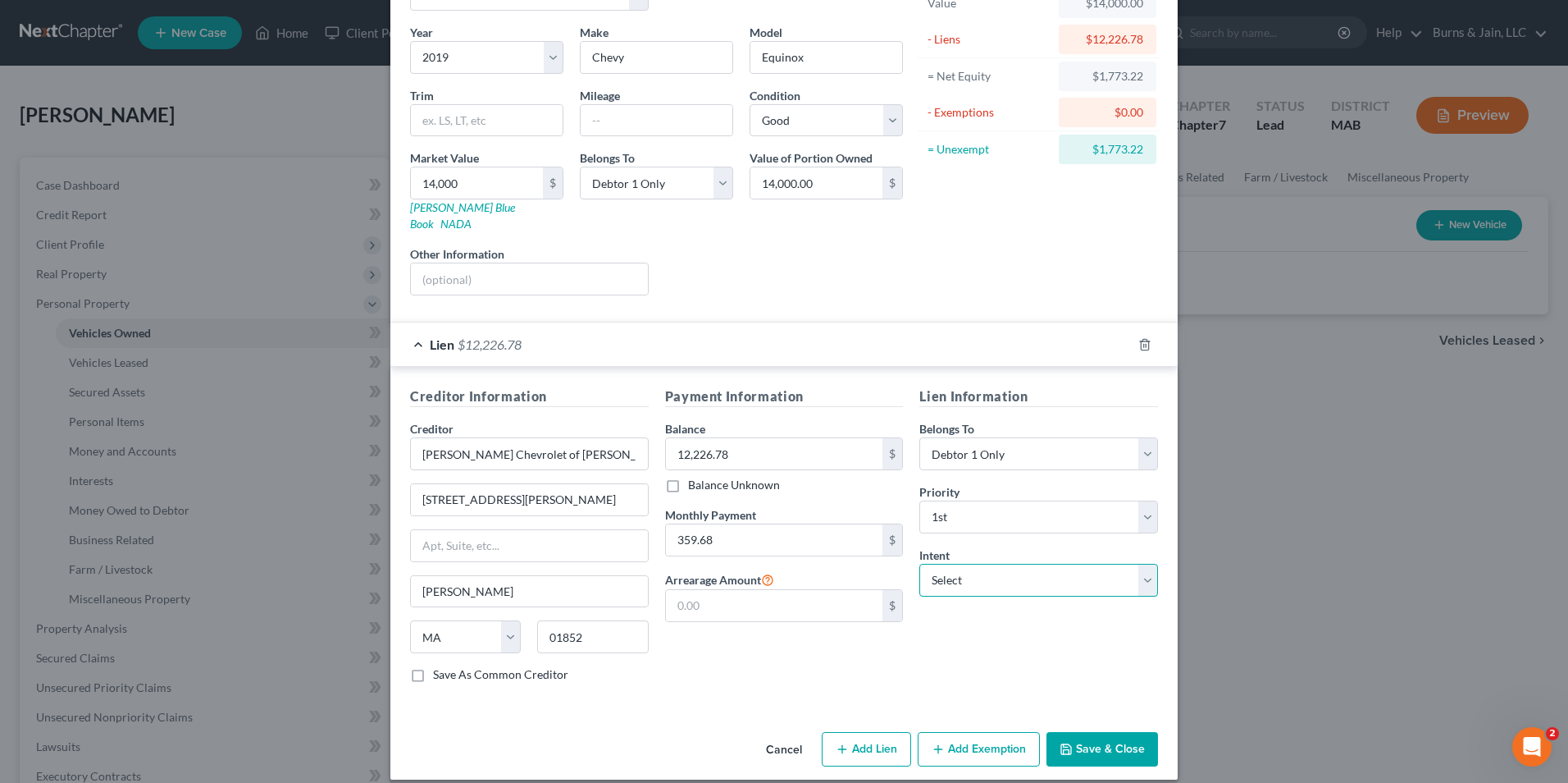
select select "2"
click at [920, 563] on select "Select Surrender Redeem Reaffirm Avoid Other" at bounding box center [1039, 579] width 239 height 32
click at [1062, 742] on icon "button" at bounding box center [1066, 749] width 13 height 13
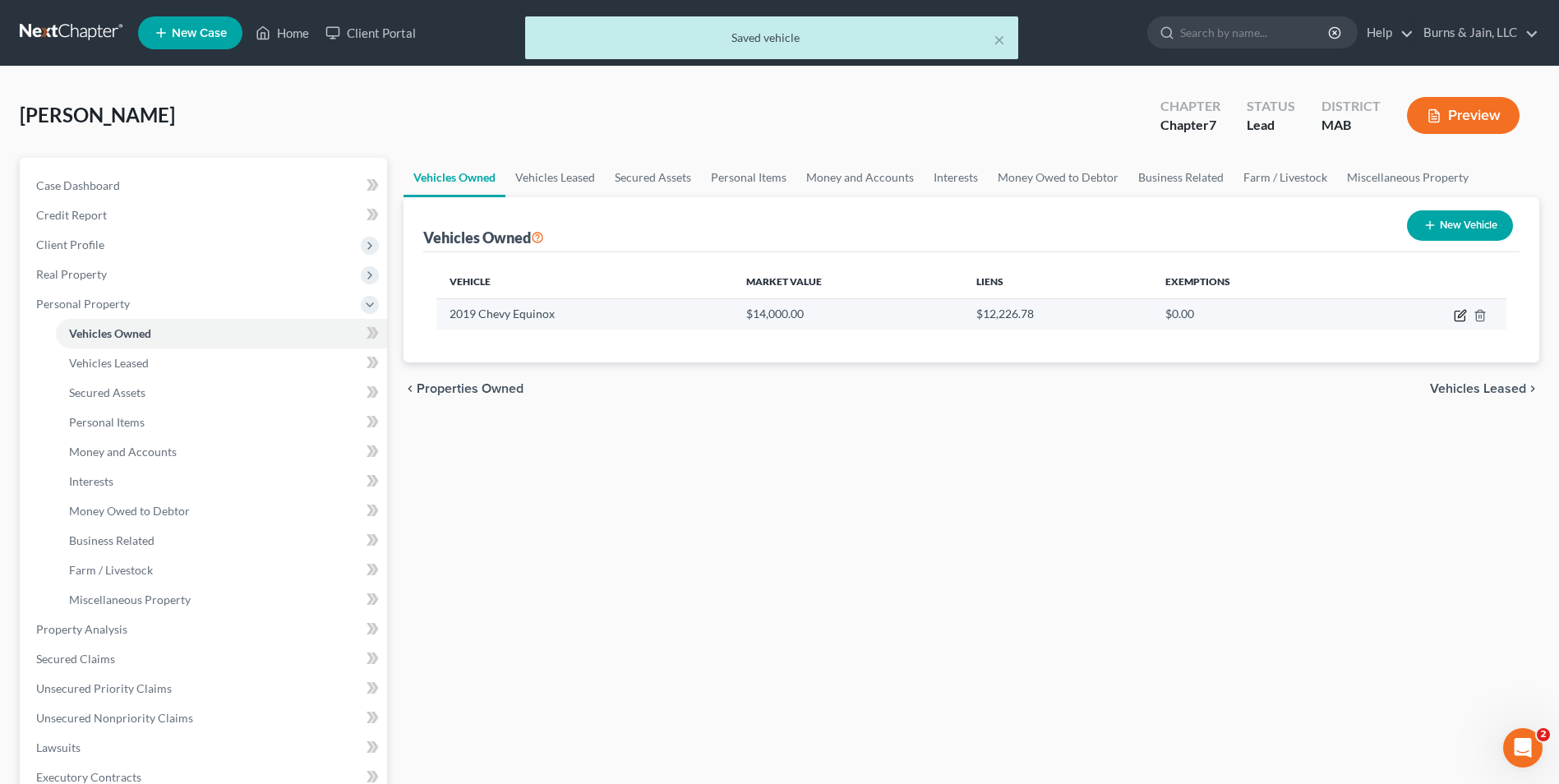
click at [1453, 315] on icon "button" at bounding box center [1460, 315] width 13 height 13
select select "0"
select select "7"
select select "2"
select select "0"
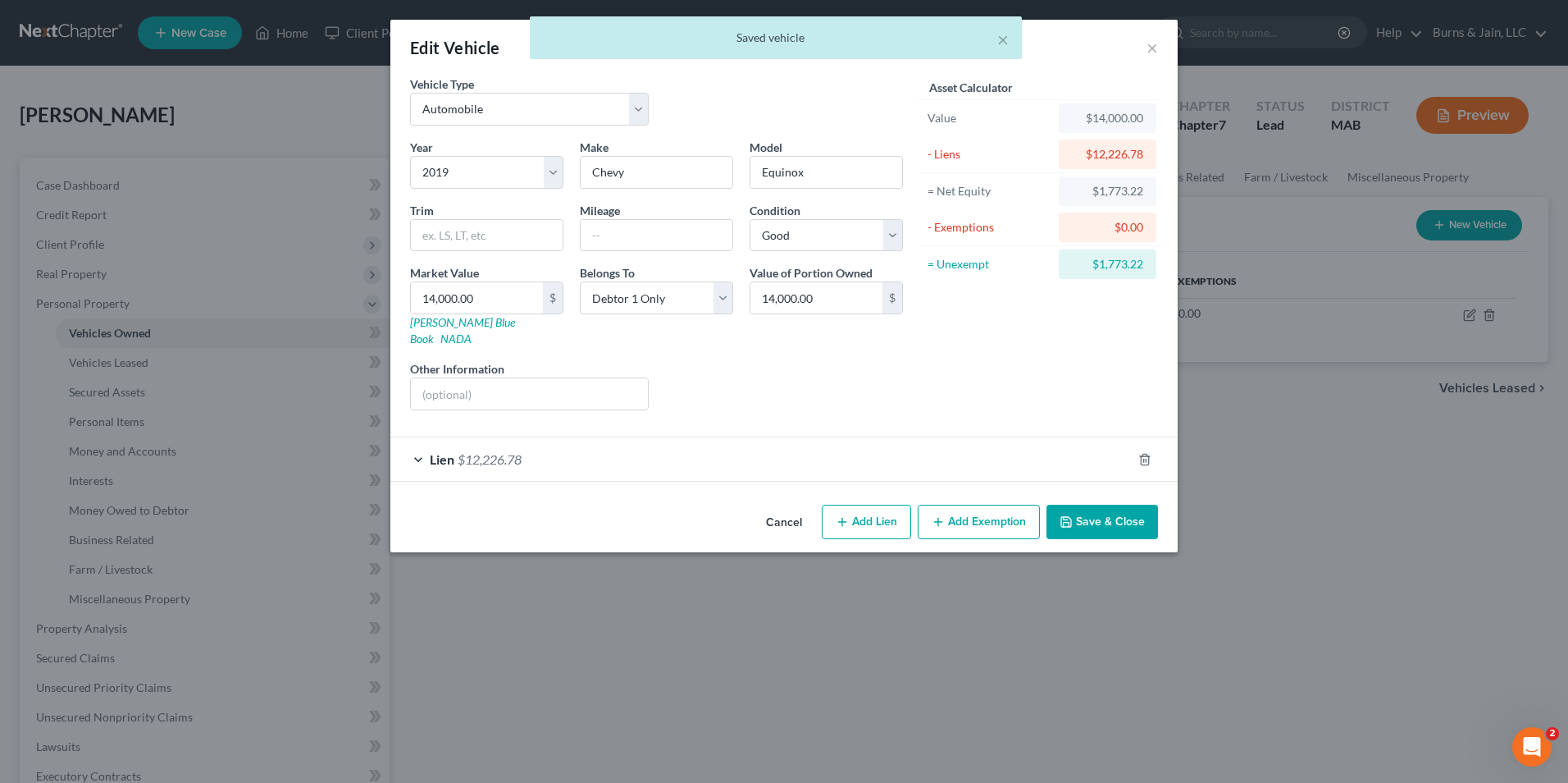
click at [1001, 505] on button "Add Exemption" at bounding box center [979, 522] width 122 height 34
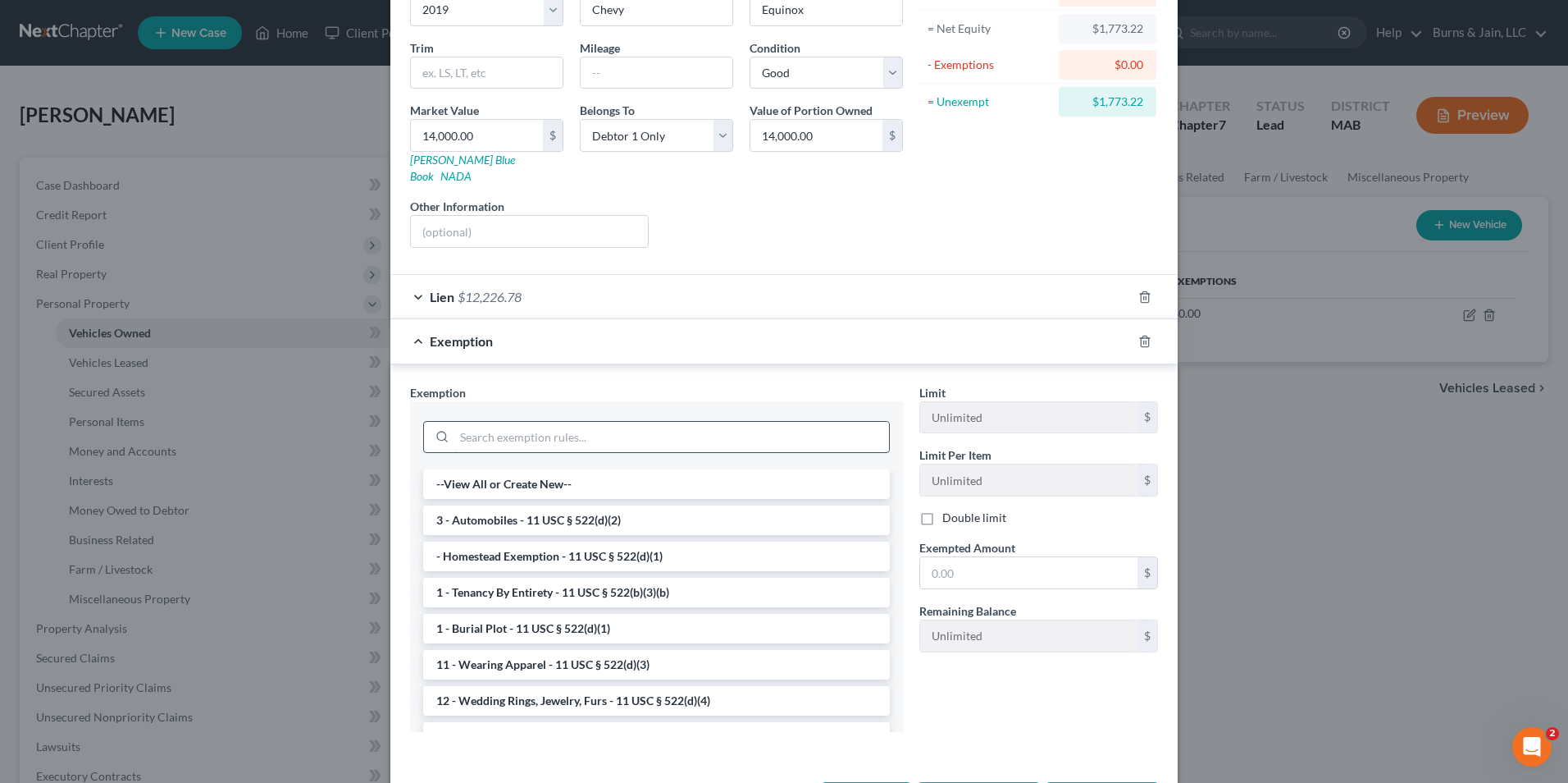
scroll to position [164, 0]
click at [541, 505] on li "3 - Automobiles - 11 USC § 522(d)(2)" at bounding box center [657, 519] width 467 height 30
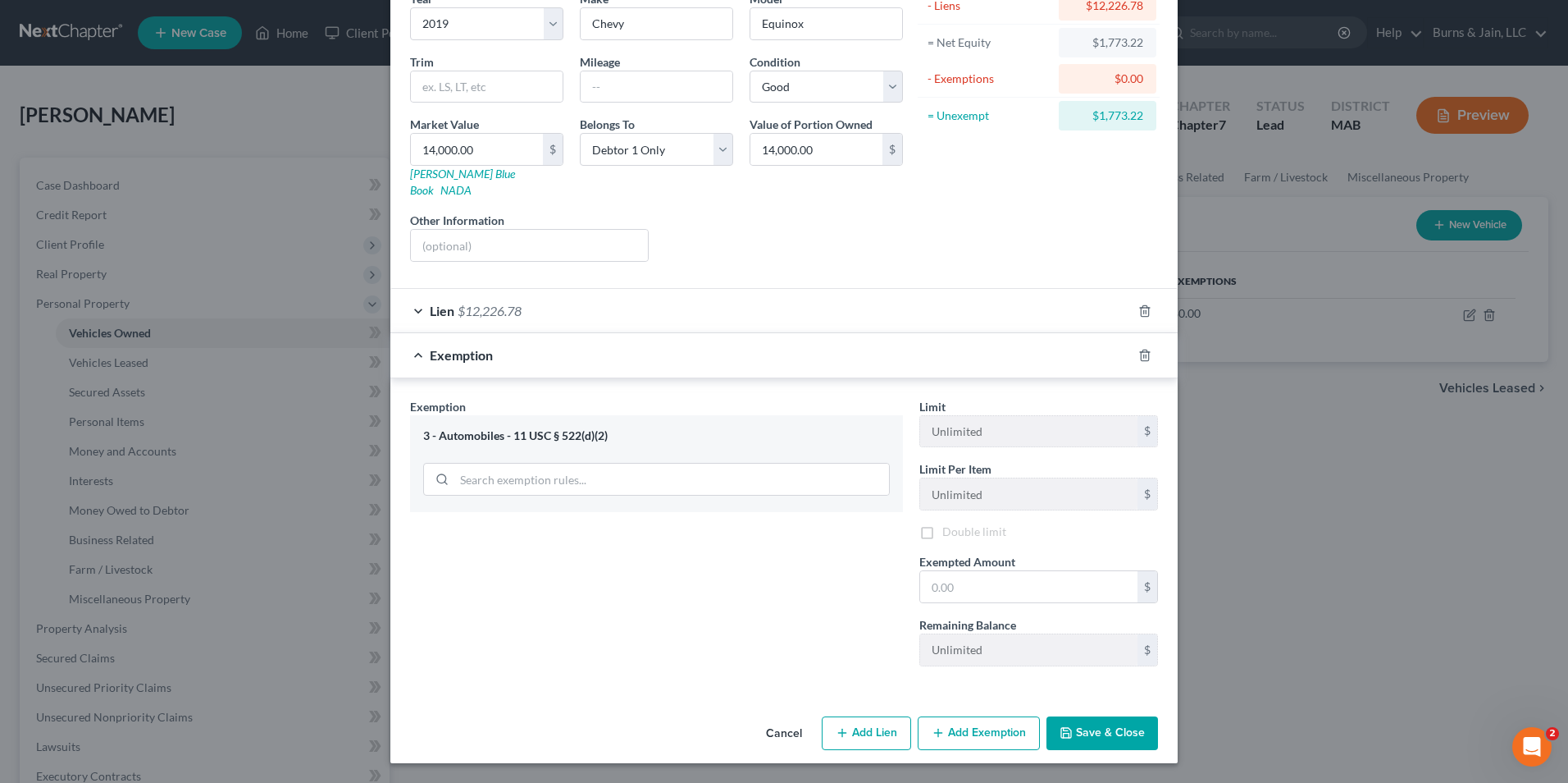
scroll to position [133, 0]
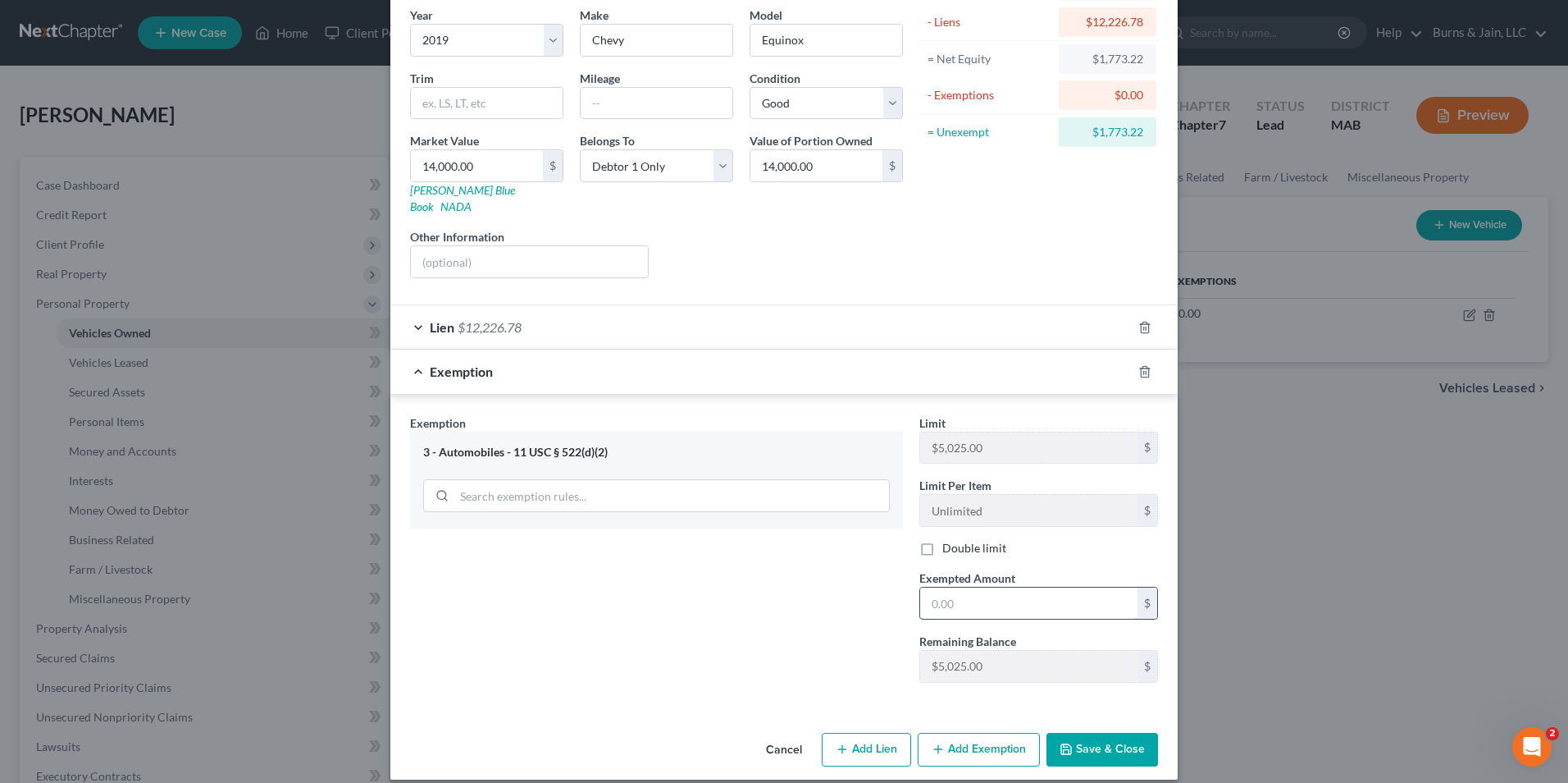
click at [1006, 587] on input "text" at bounding box center [1028, 603] width 218 height 32
type input "5,025"
click at [1081, 741] on button "Save & Close" at bounding box center [1102, 750] width 111 height 34
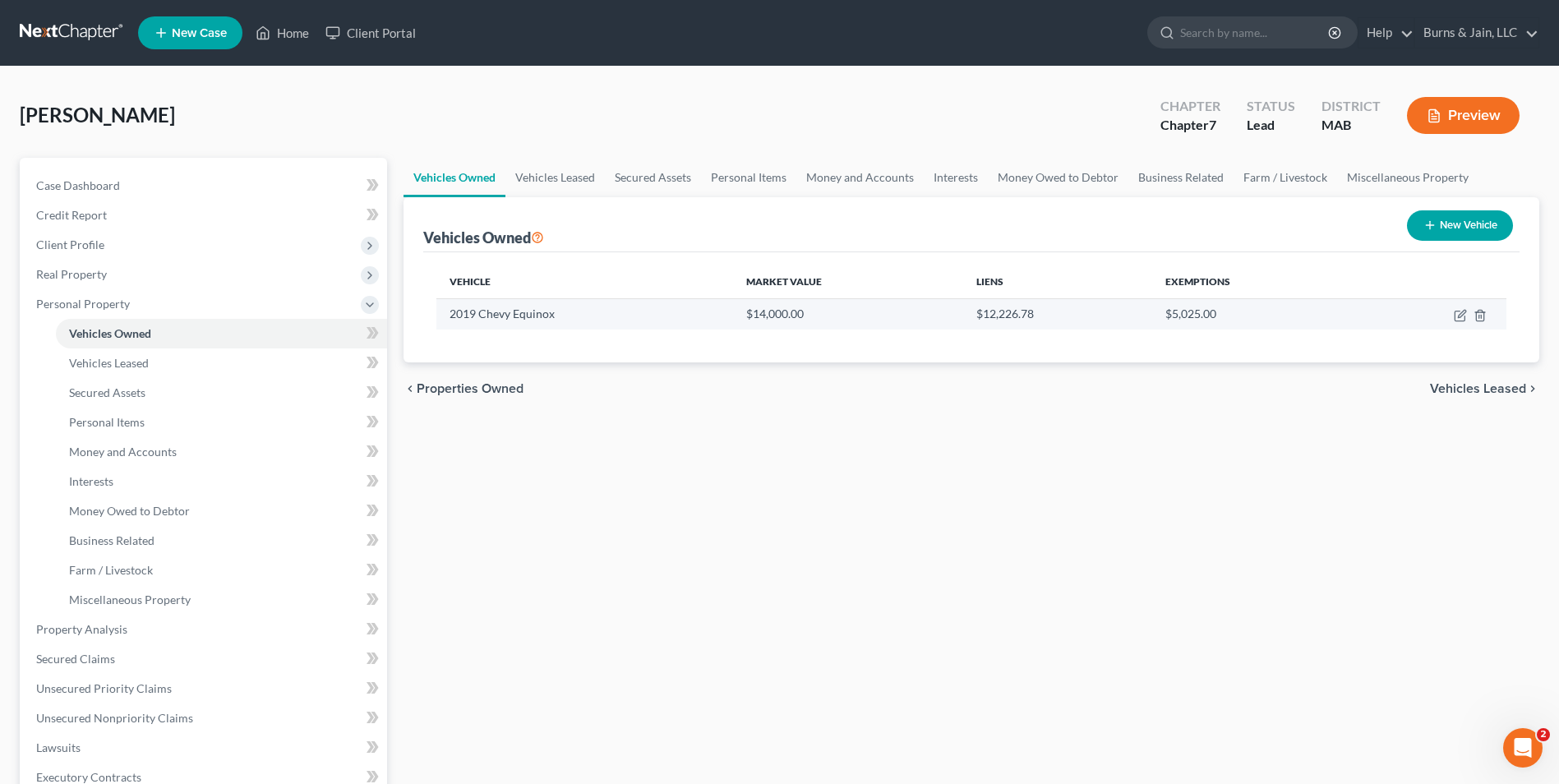
click at [1451, 315] on td at bounding box center [1433, 314] width 148 height 32
click at [1455, 319] on icon "button" at bounding box center [1459, 316] width 10 height 10
select select "0"
select select "7"
select select "2"
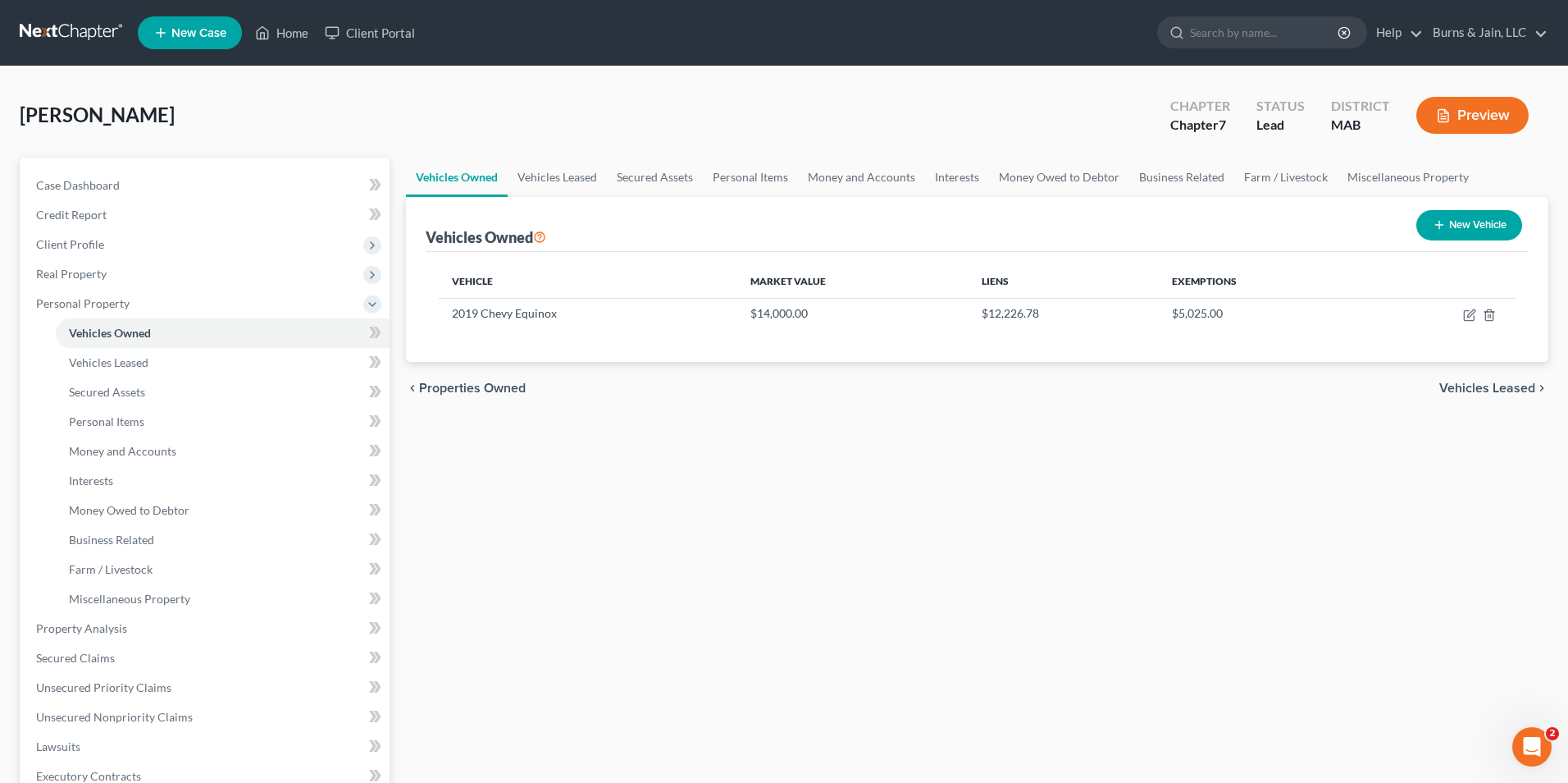
select select "0"
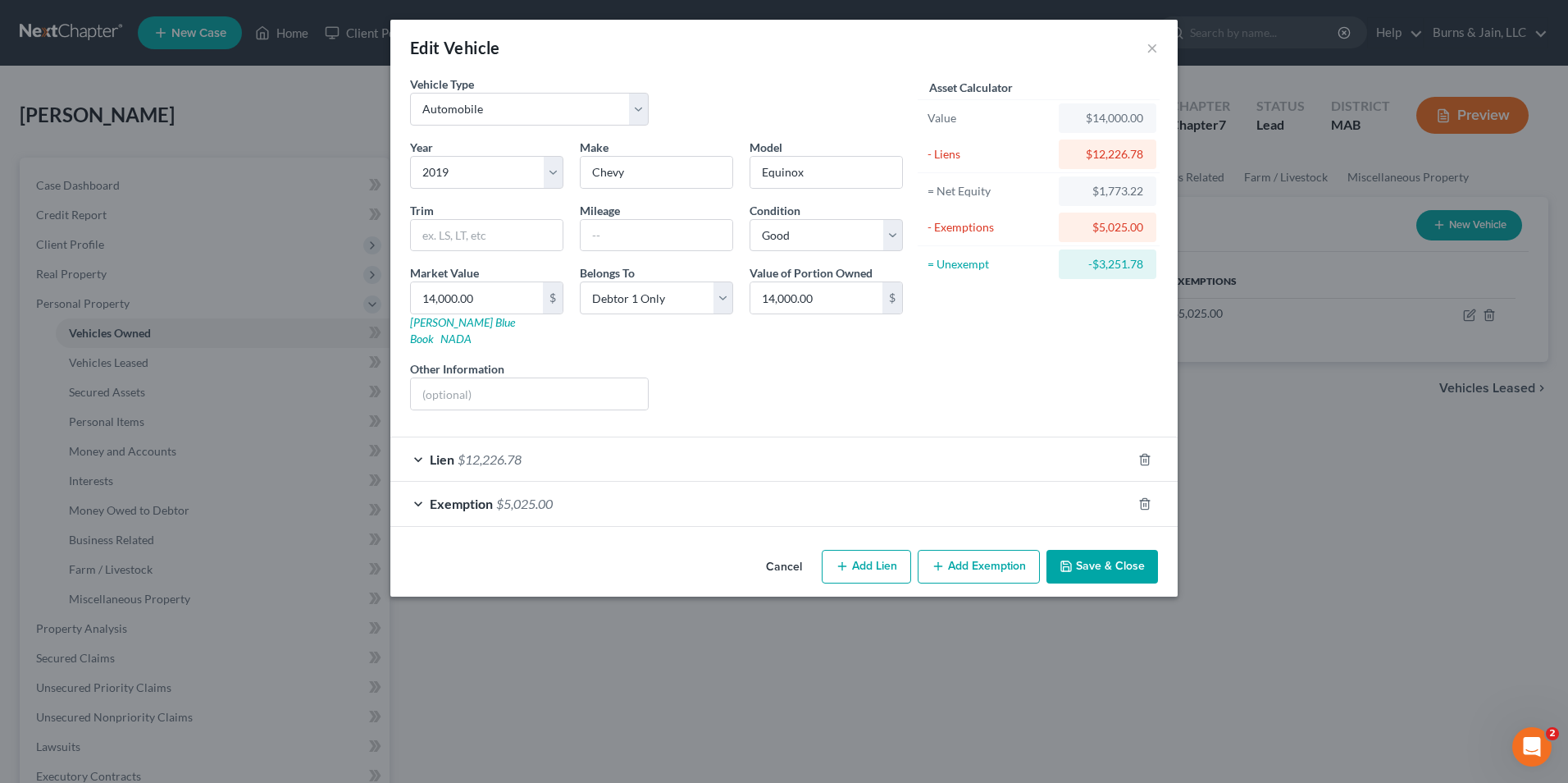
click at [627, 437] on div "Lien $12,226.78" at bounding box center [760, 459] width 741 height 44
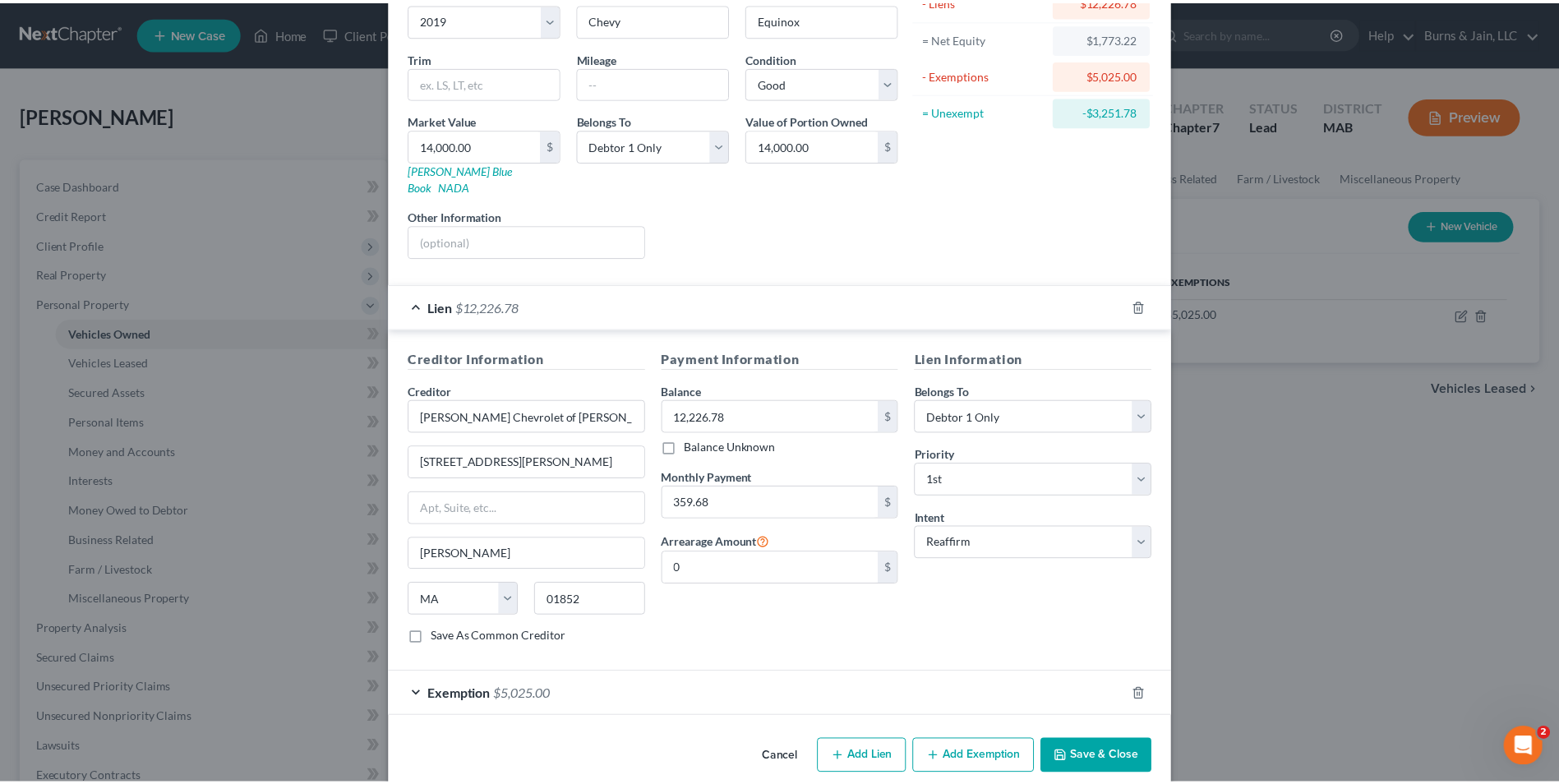
scroll to position [161, 0]
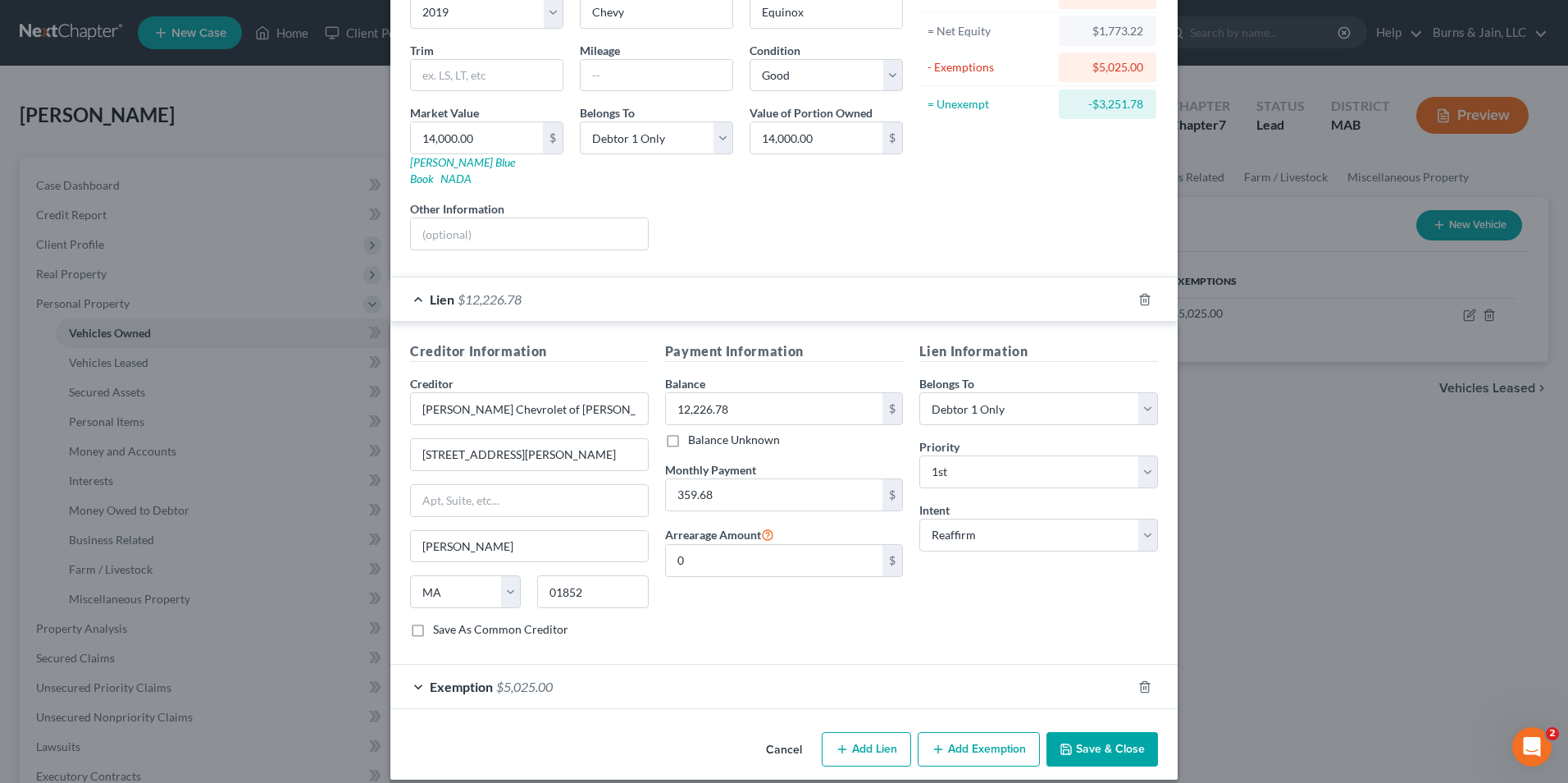
click at [1090, 740] on button "Save & Close" at bounding box center [1102, 749] width 111 height 34
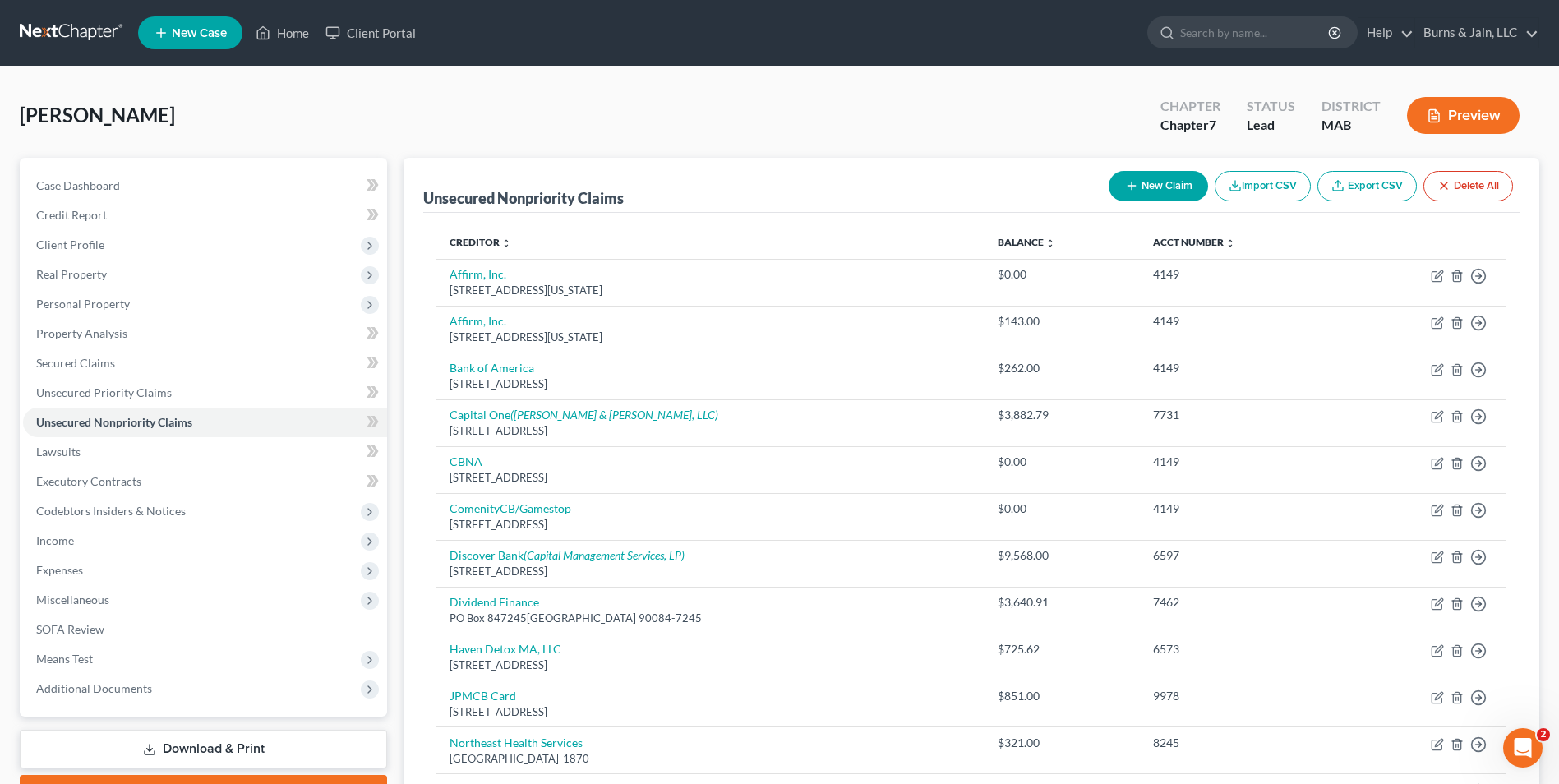
click at [87, 27] on link at bounding box center [71, 32] width 105 height 30
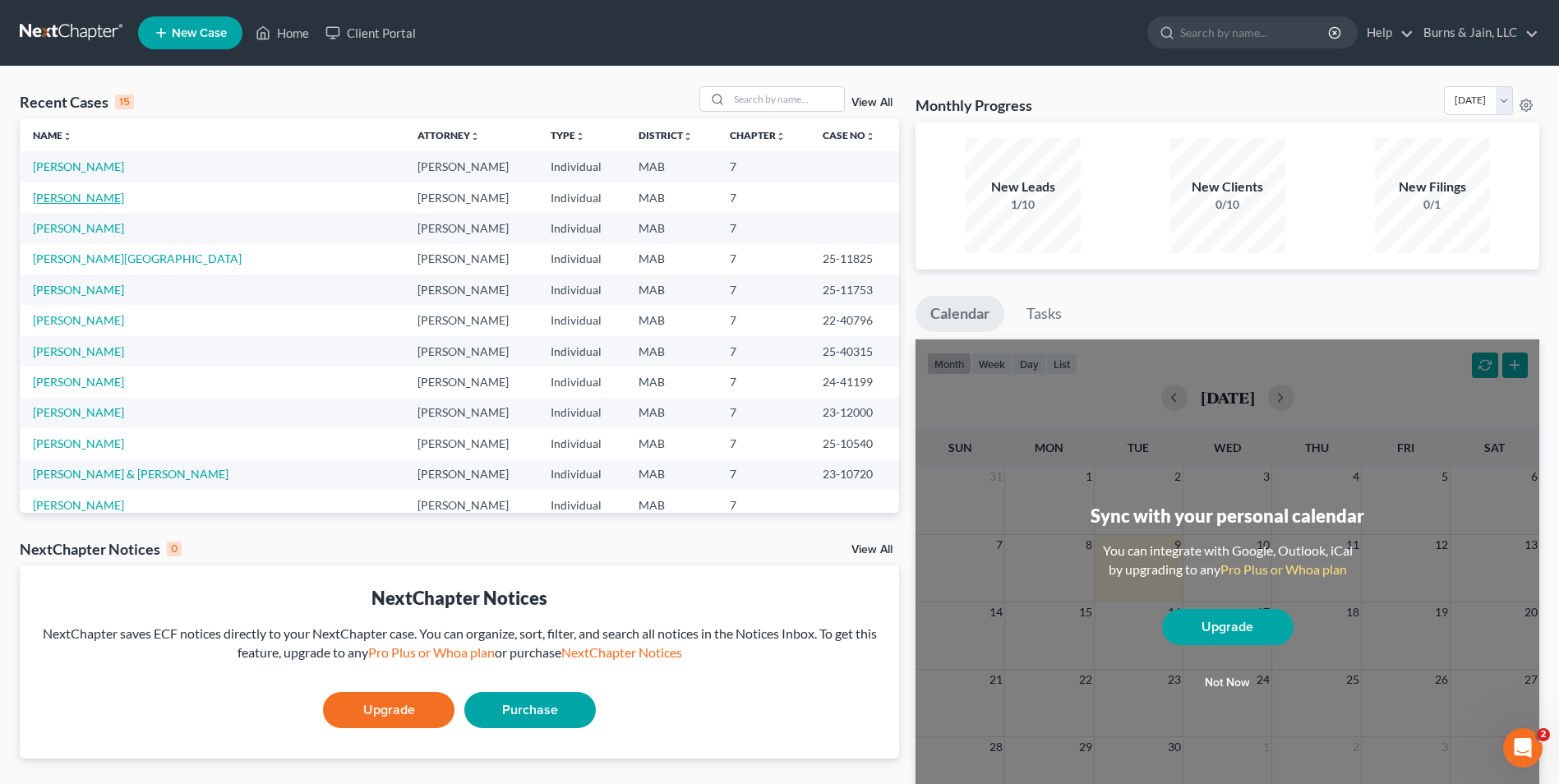
click at [83, 196] on link "[PERSON_NAME]" at bounding box center [78, 197] width 91 height 14
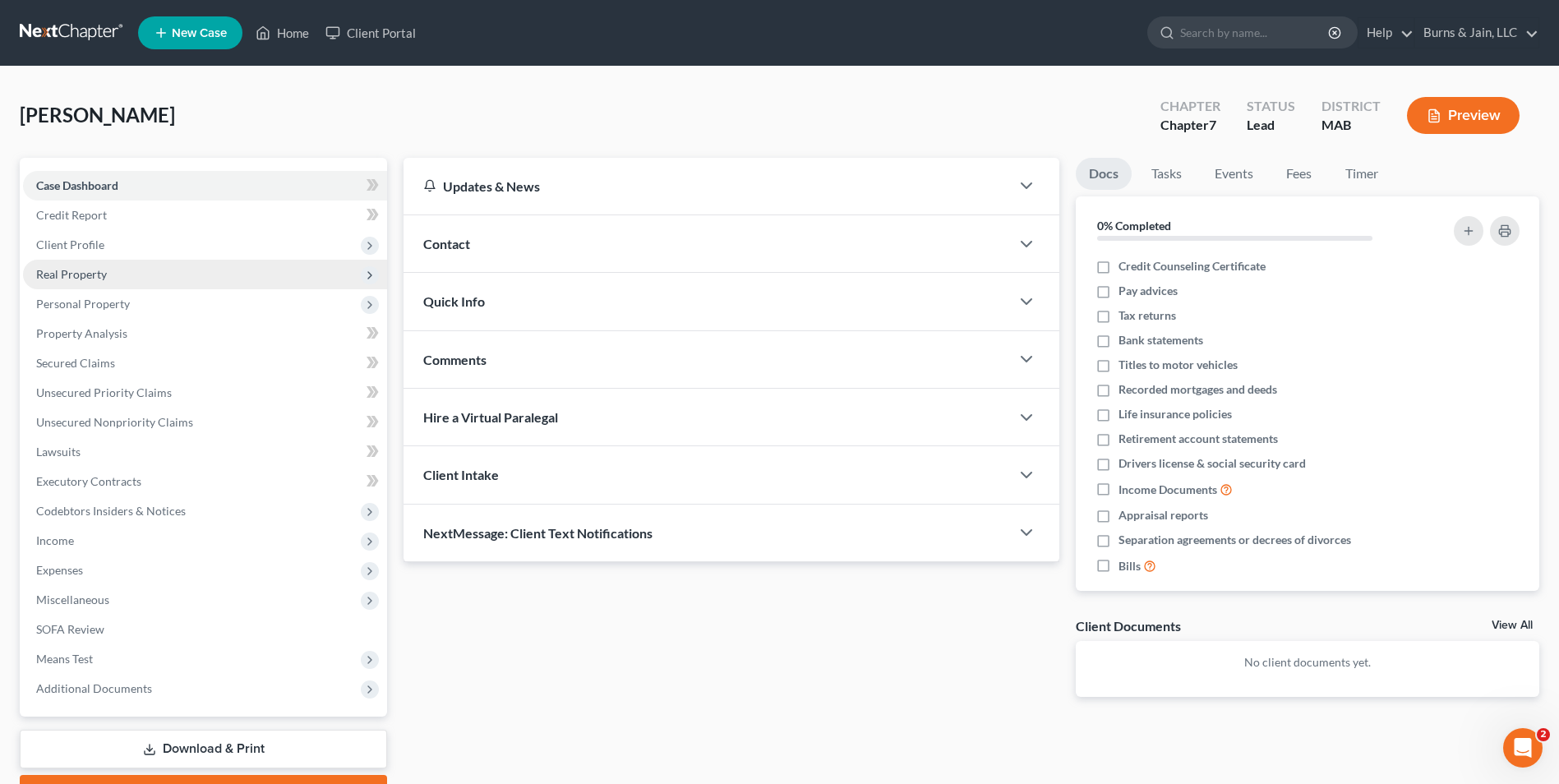
click at [94, 263] on span "Real Property" at bounding box center [205, 275] width 364 height 30
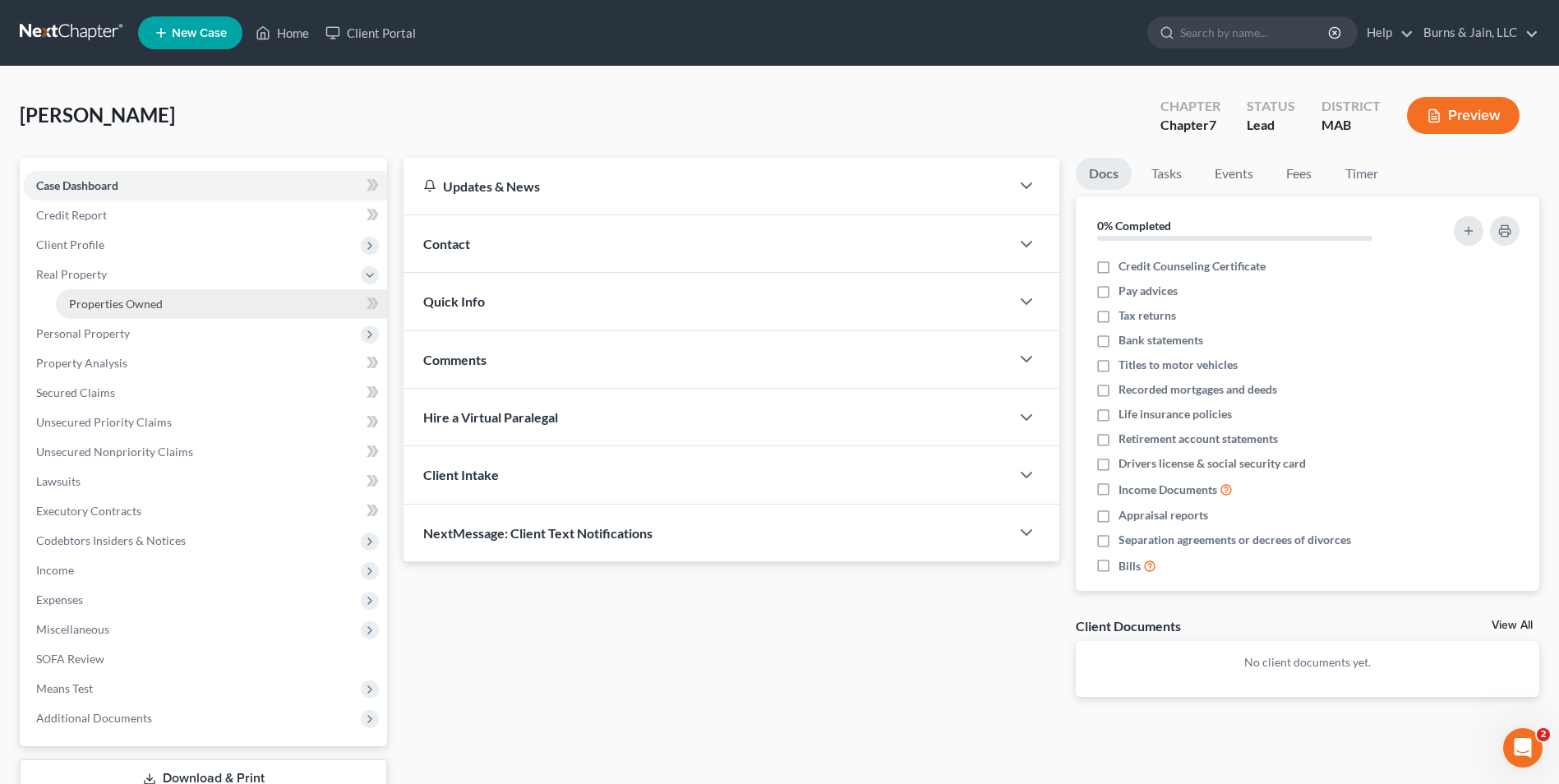
click at [111, 299] on span "Properties Owned" at bounding box center [115, 303] width 94 height 14
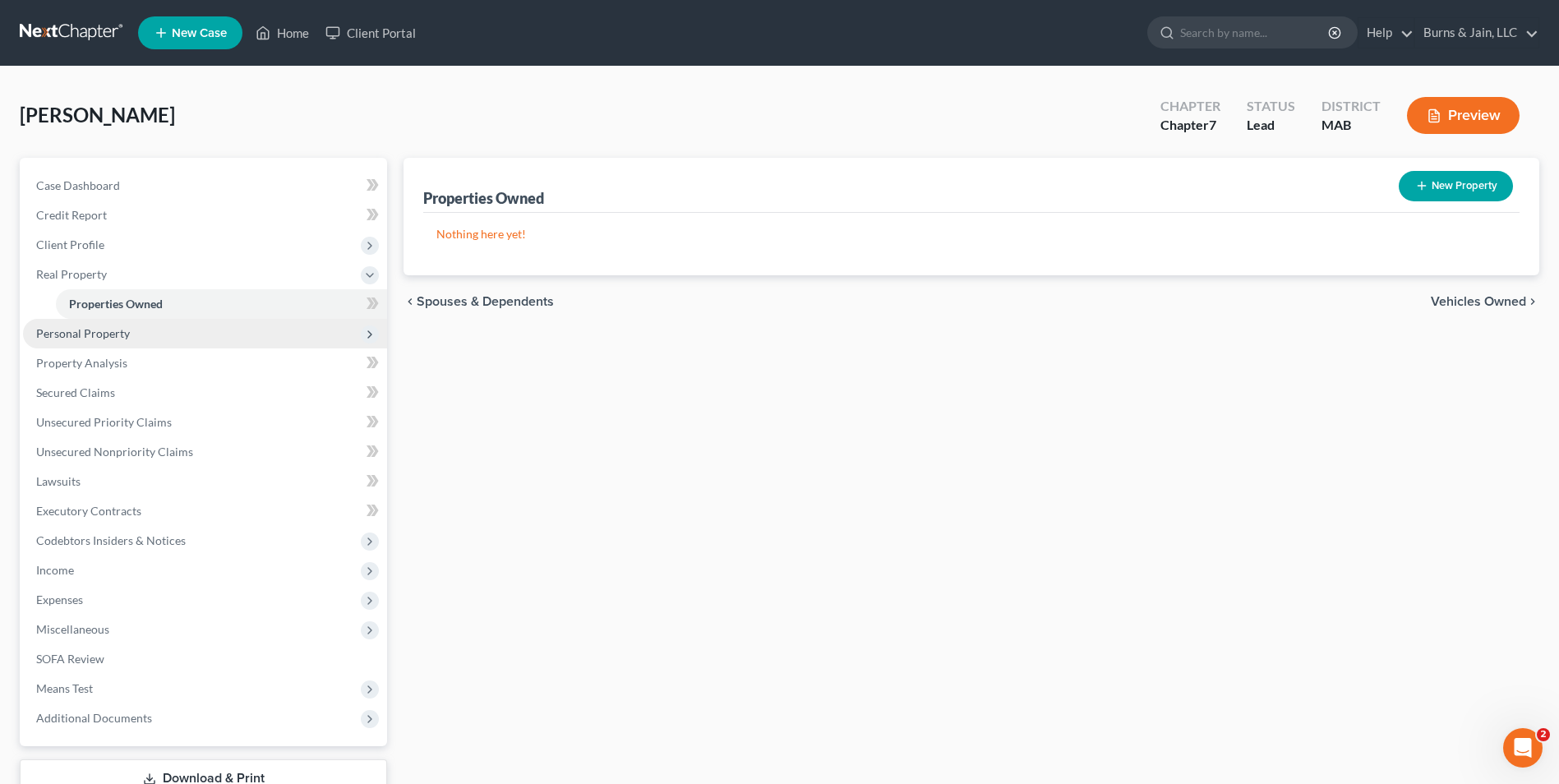
click at [112, 329] on span "Personal Property" at bounding box center [83, 332] width 94 height 14
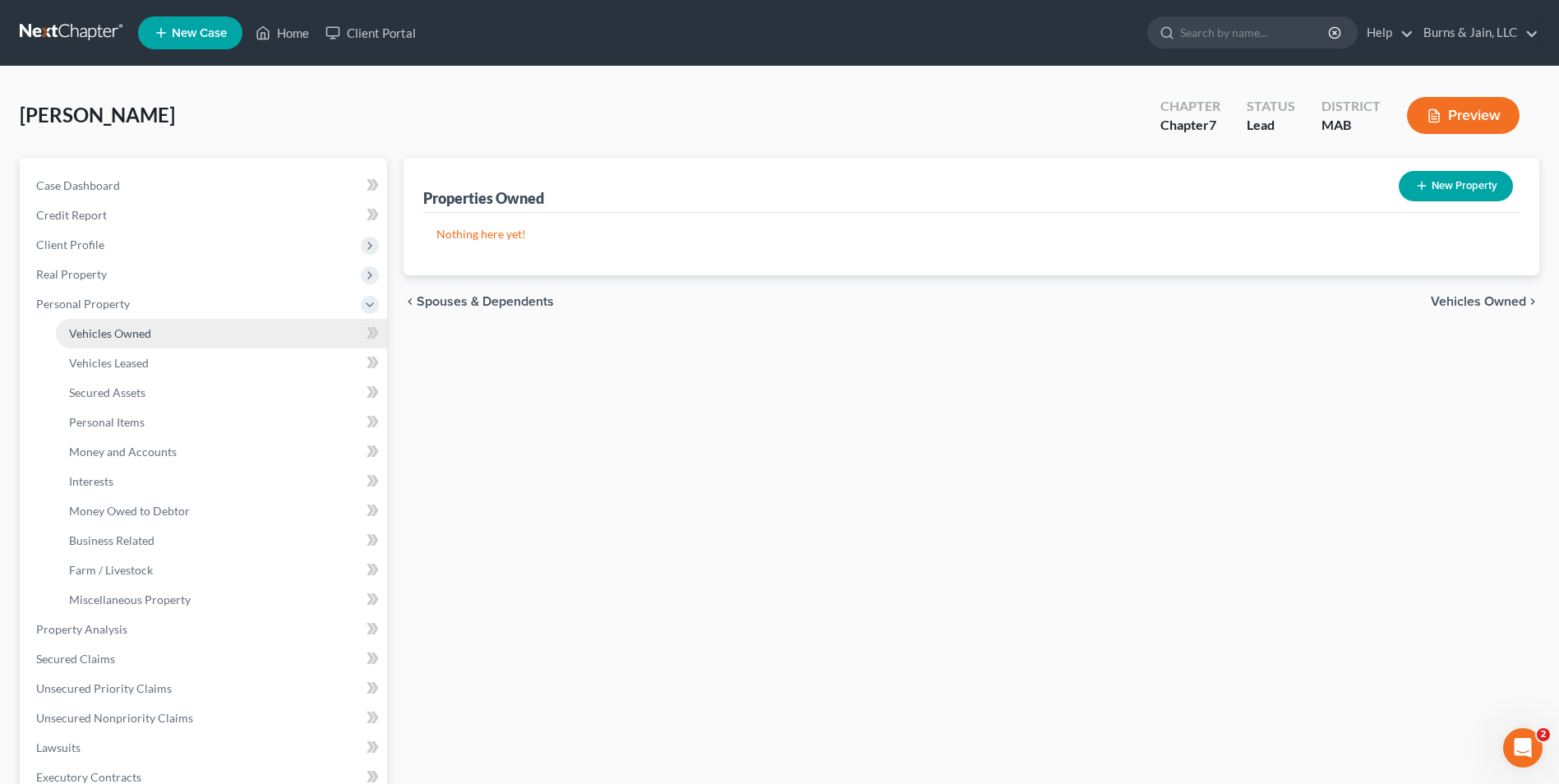
click at [141, 328] on span "Vehicles Owned" at bounding box center [110, 332] width 83 height 14
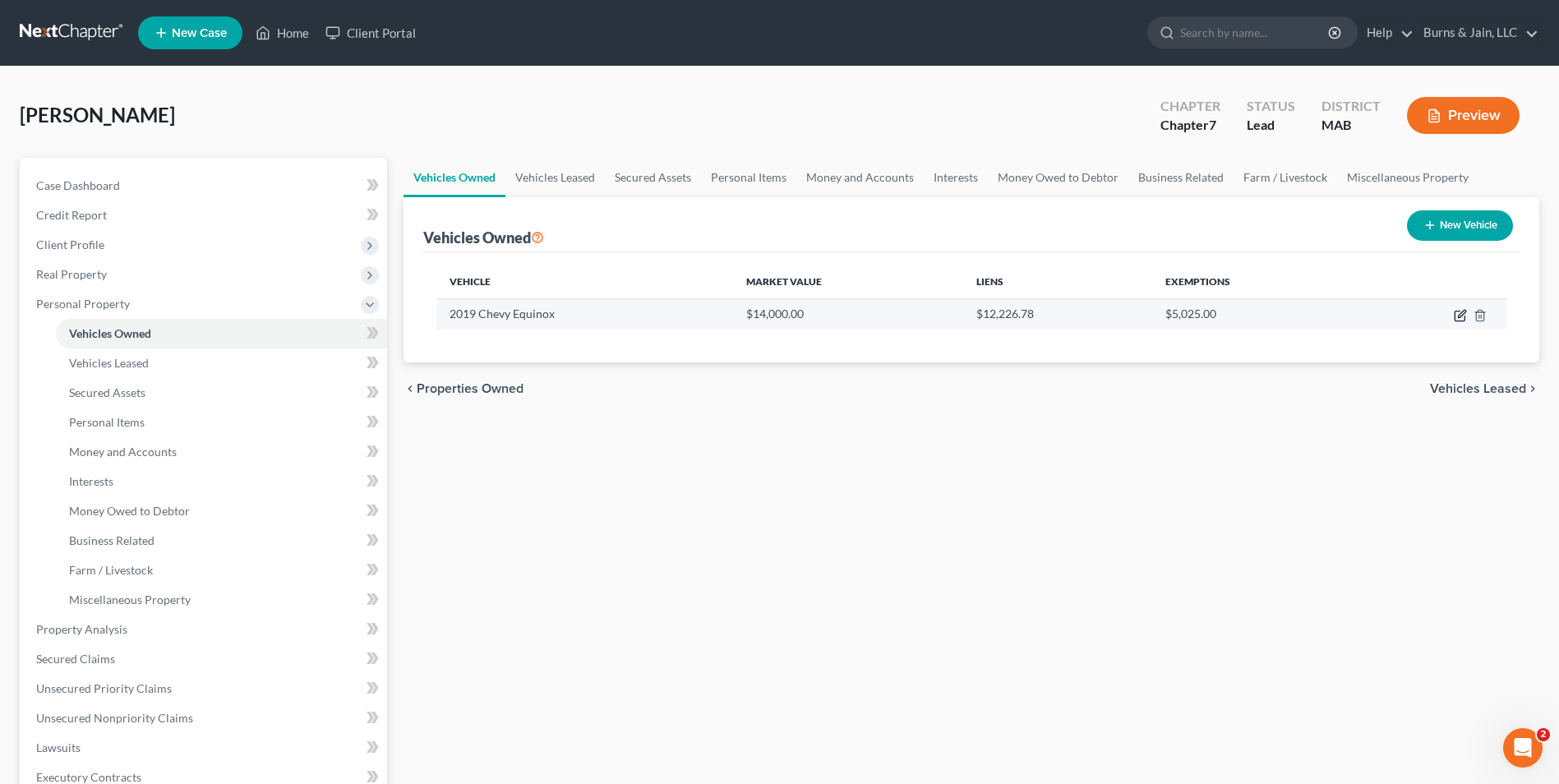
click at [1460, 318] on icon "button" at bounding box center [1460, 315] width 13 height 13
select select "0"
select select "7"
select select "2"
select select "0"
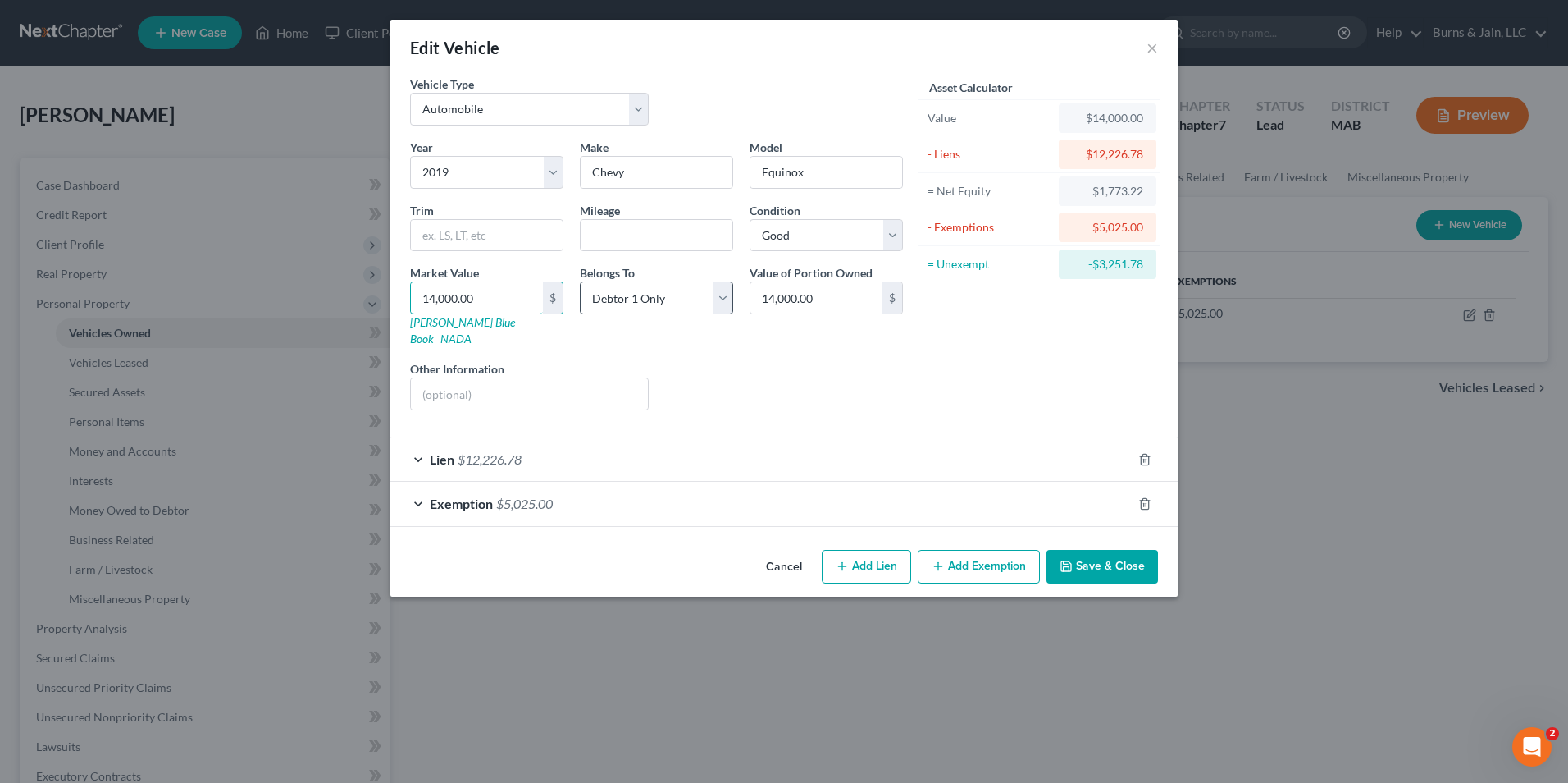
type input "1"
type input "1.00"
type input "10"
type input "10.00"
type input "109"
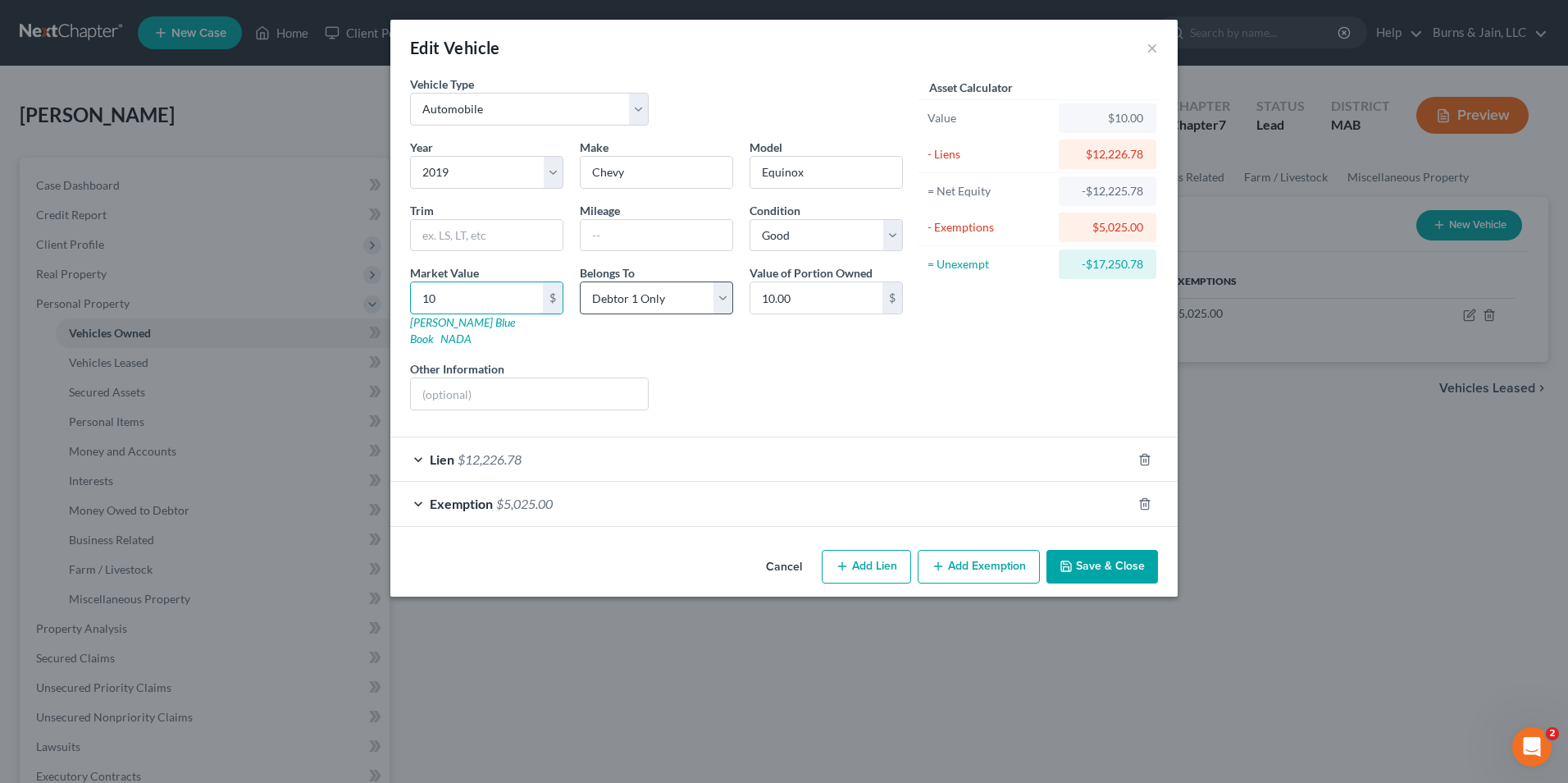
type input "109.00"
type input "1095"
type input "1,095.00"
type input "1,0952"
type input "10,952.00"
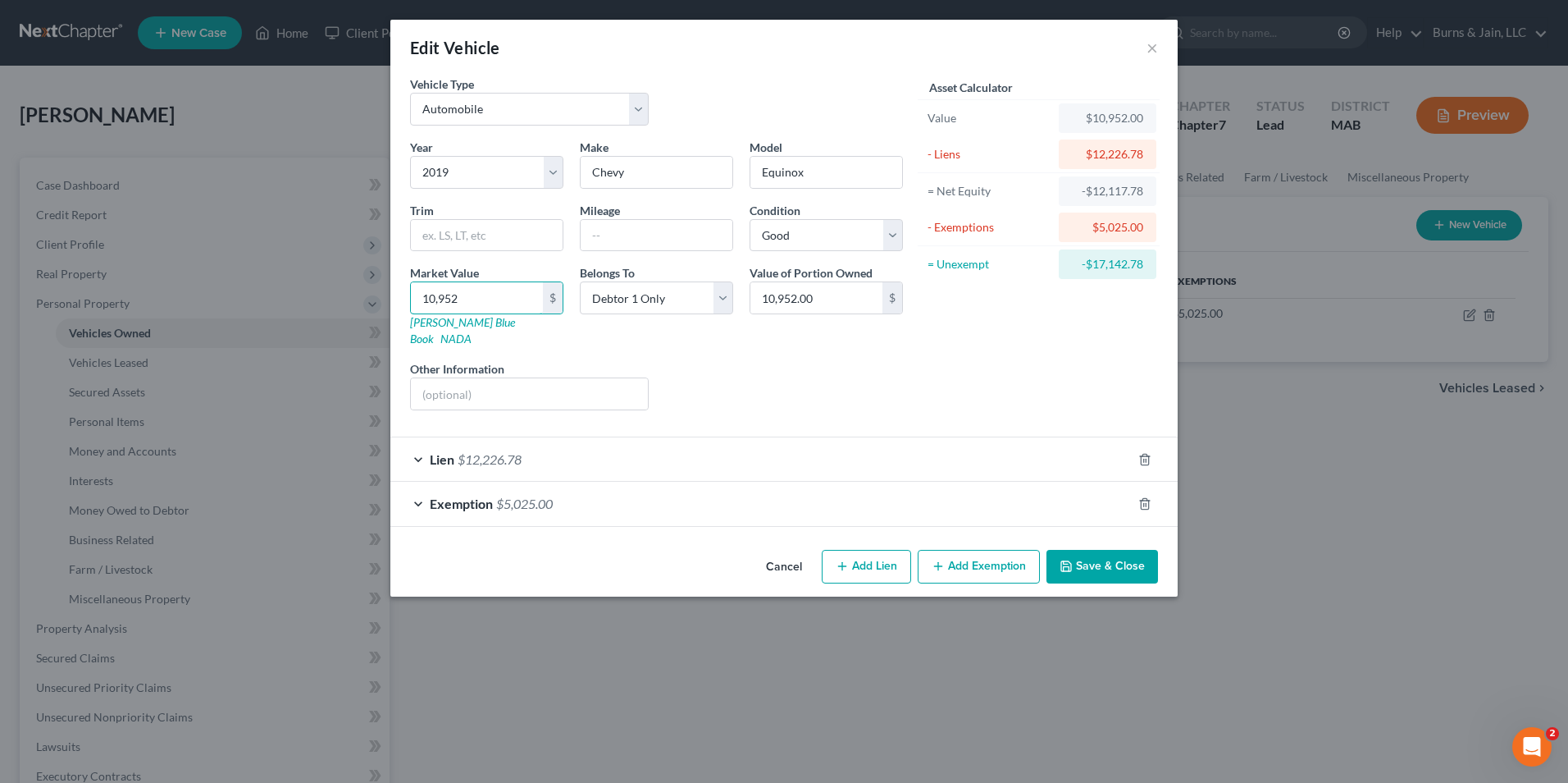
type input "10,952"
click at [1101, 549] on button "Save & Close" at bounding box center [1102, 566] width 111 height 34
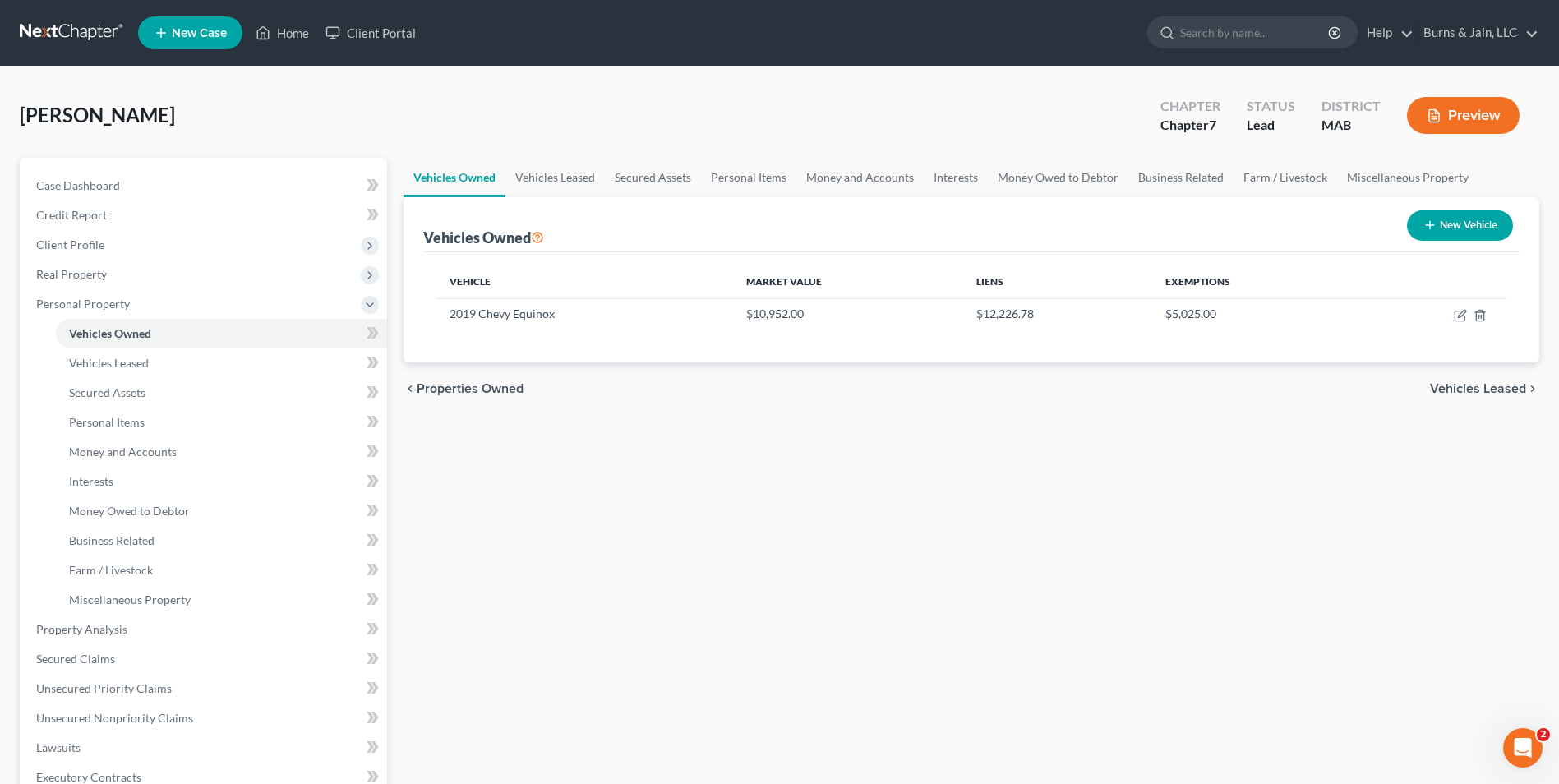
click at [1457, 382] on span "Vehicles Leased" at bounding box center [1478, 389] width 97 height 13
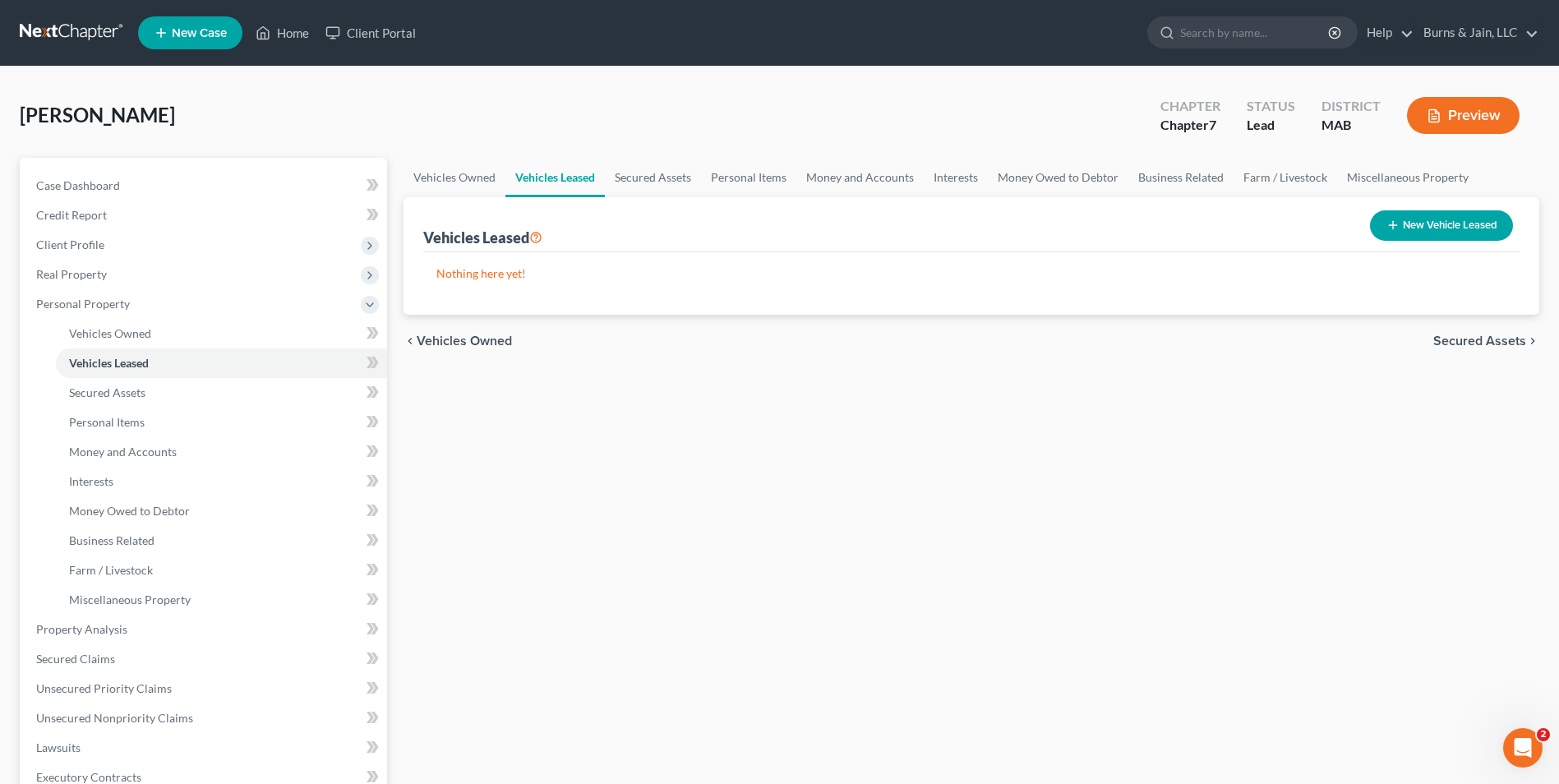
click at [1463, 336] on span "Secured Assets" at bounding box center [1479, 341] width 93 height 13
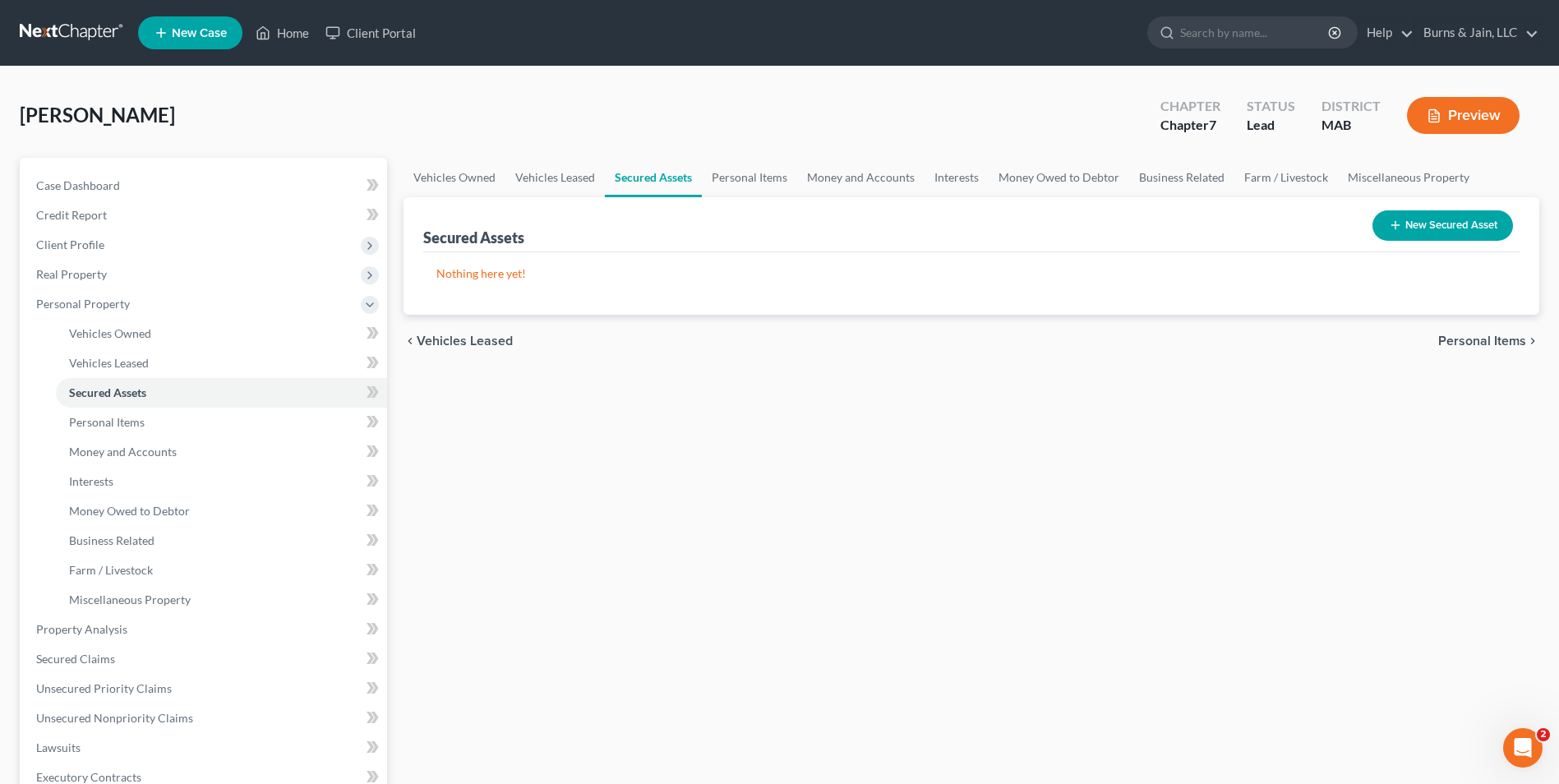
click at [1441, 225] on button "New Secured Asset" at bounding box center [1442, 225] width 140 height 31
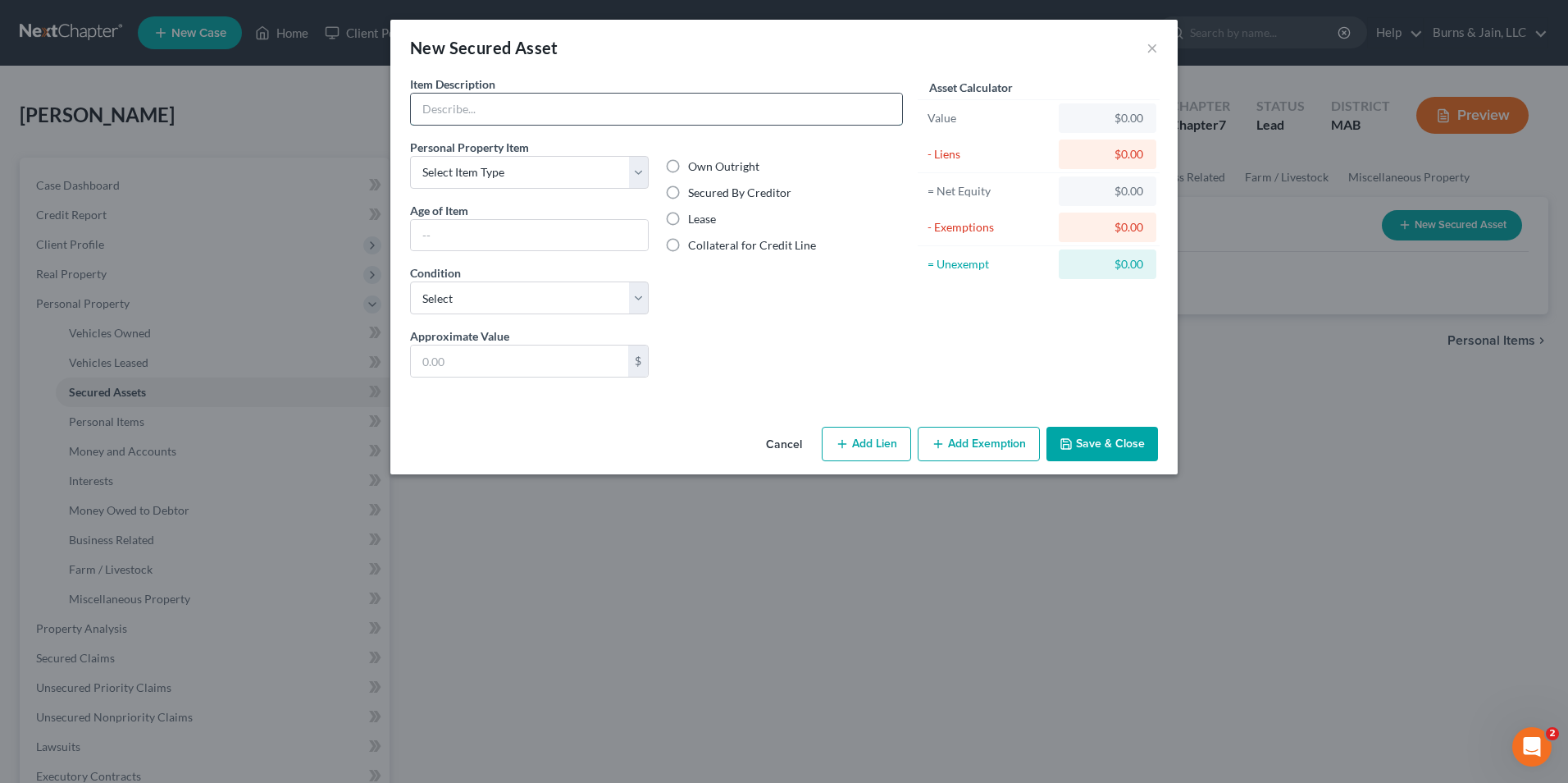
click at [478, 108] on input "text" at bounding box center [657, 109] width 491 height 32
type input "Sound Booth"
click at [555, 185] on select "Select Item Type Clothing Collectibles Of Value Electronics Firearms Household …" at bounding box center [530, 171] width 239 height 32
select select "sports_and_hobby_equipment"
click at [410, 156] on select "Select Item Type Clothing Collectibles Of Value Electronics Firearms Household …" at bounding box center [530, 171] width 239 height 32
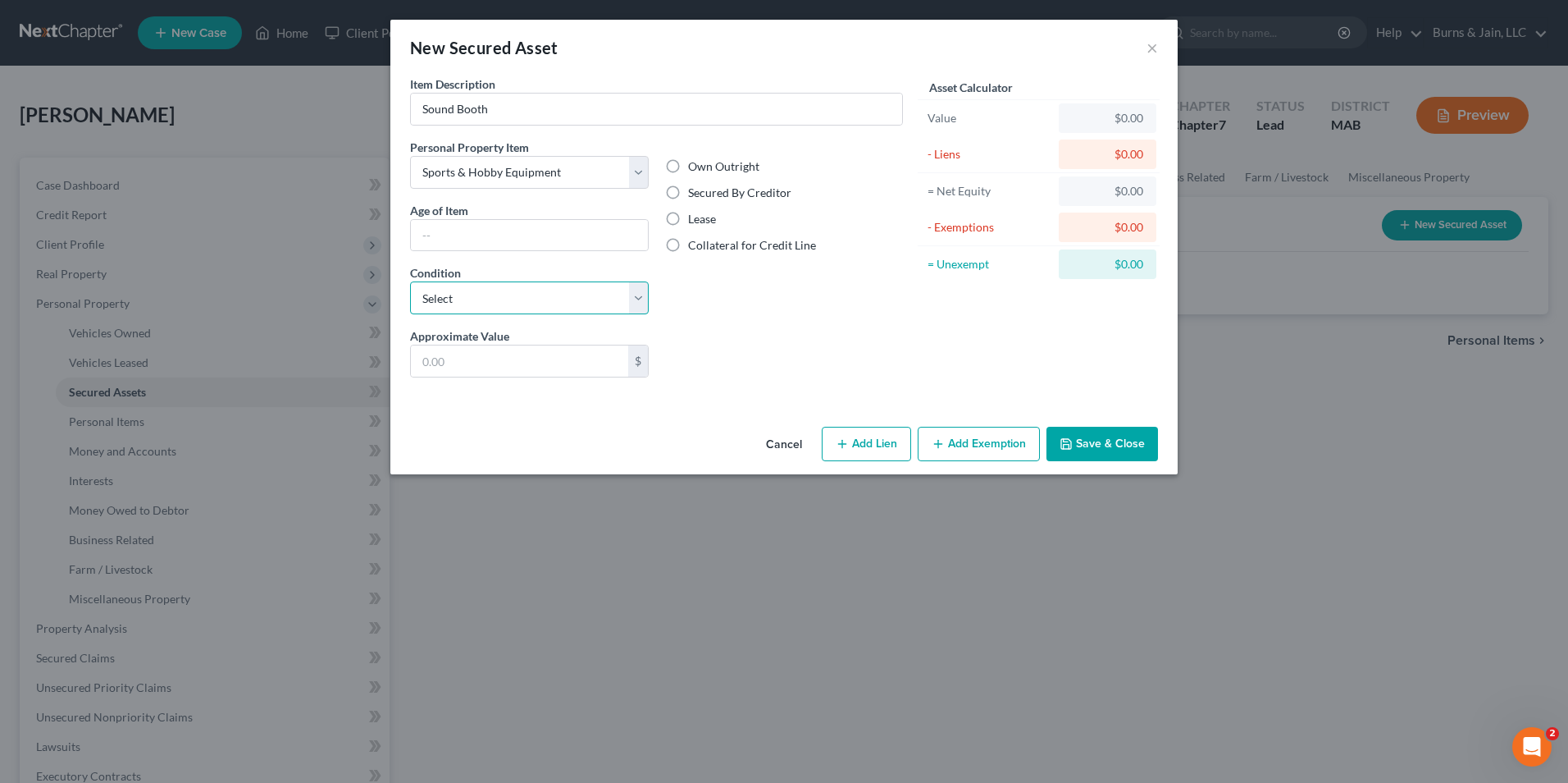
click at [476, 286] on select "Select Excellent Very Good Good Fair Poor" at bounding box center [530, 297] width 239 height 32
select select "2"
click at [410, 282] on select "Select Excellent Very Good Good Fair Poor" at bounding box center [530, 297] width 239 height 32
click at [474, 357] on input "text" at bounding box center [520, 361] width 218 height 32
type input "6,000"
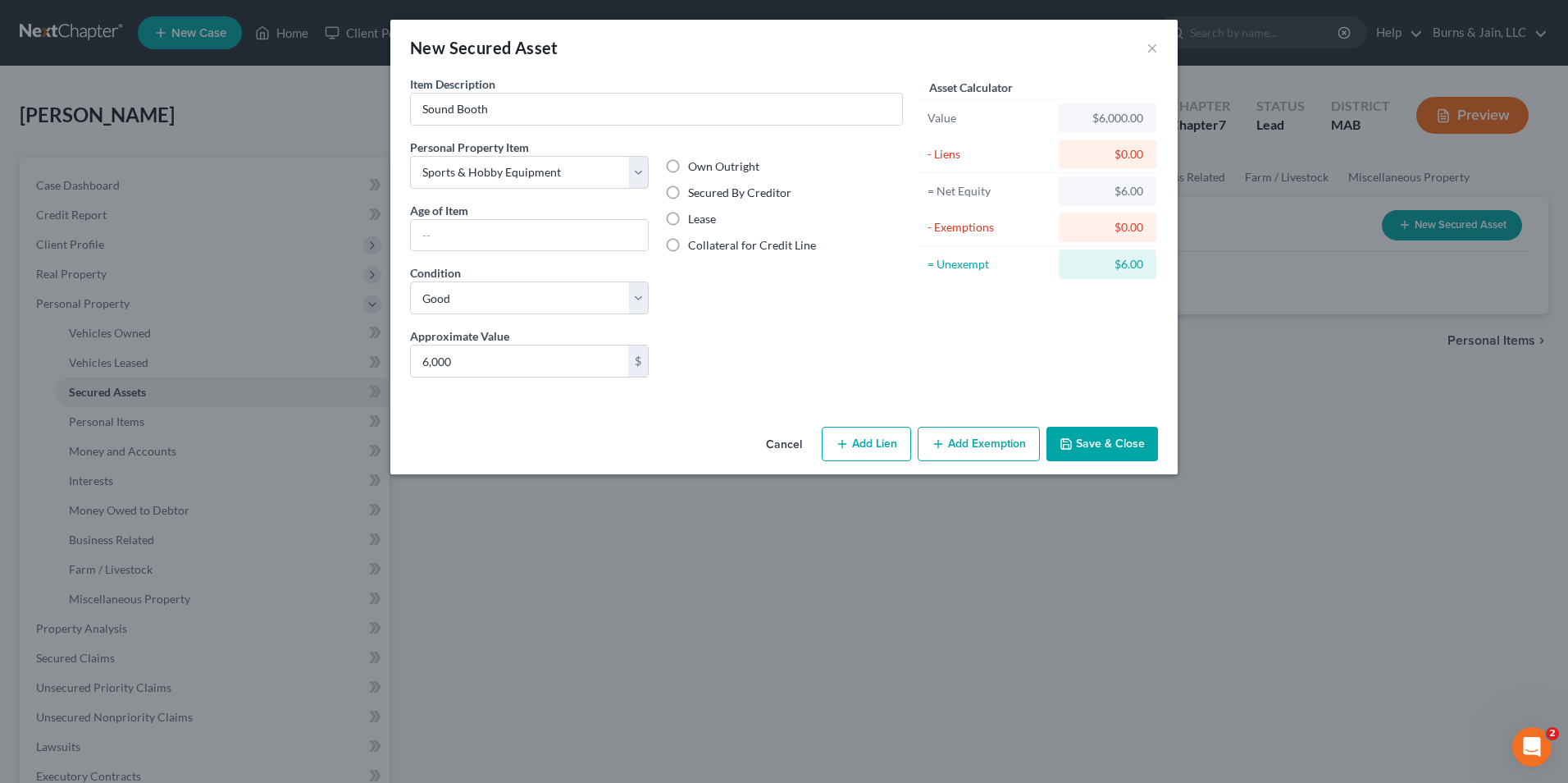
click at [688, 165] on label "Own Outright" at bounding box center [723, 167] width 71 height 17
click at [695, 165] on input "Own Outright" at bounding box center [700, 164] width 11 height 11
radio input "true"
click at [969, 444] on button "Add Exemption" at bounding box center [979, 443] width 122 height 34
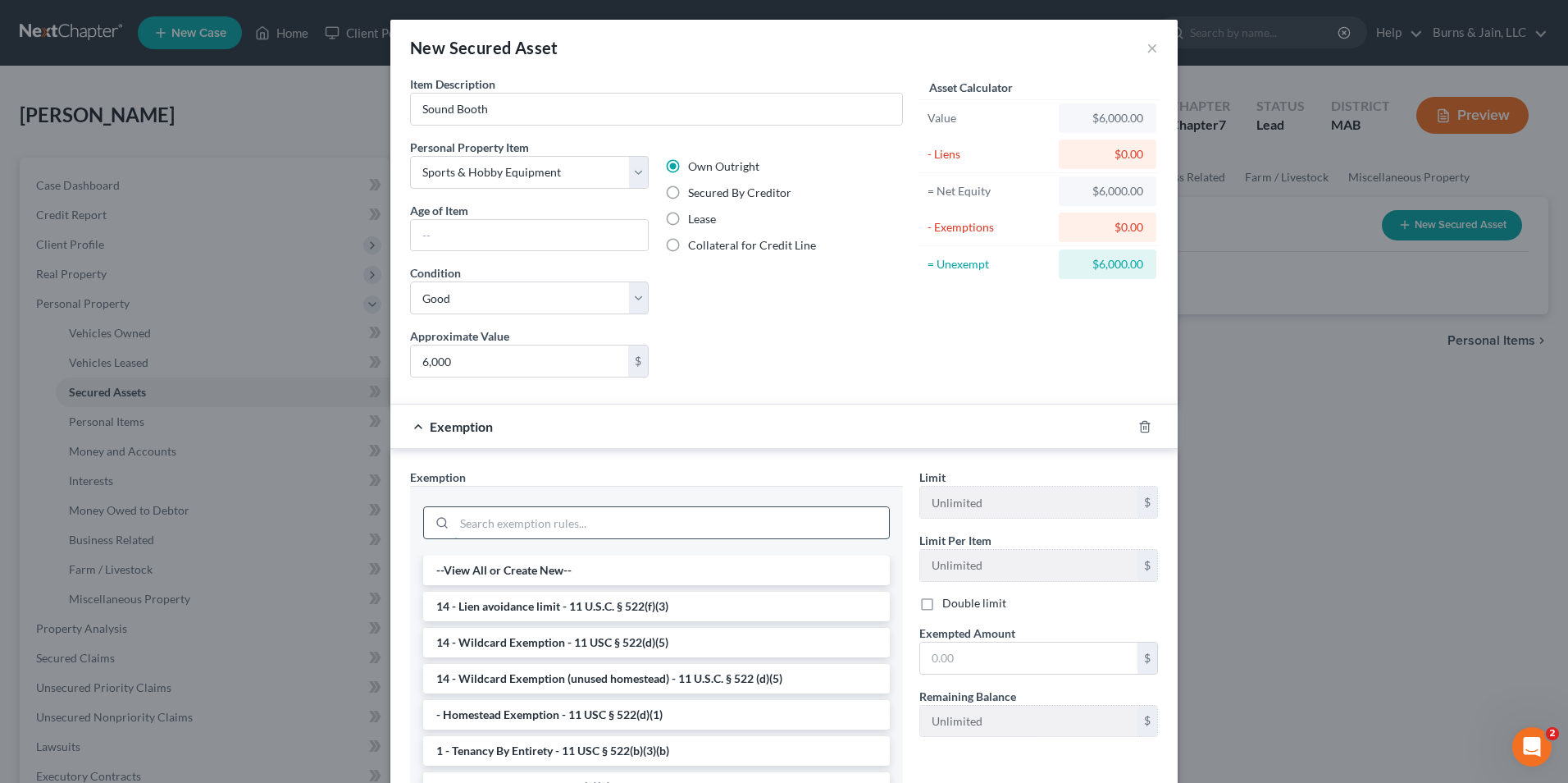
click at [521, 513] on input "search" at bounding box center [671, 523] width 434 height 32
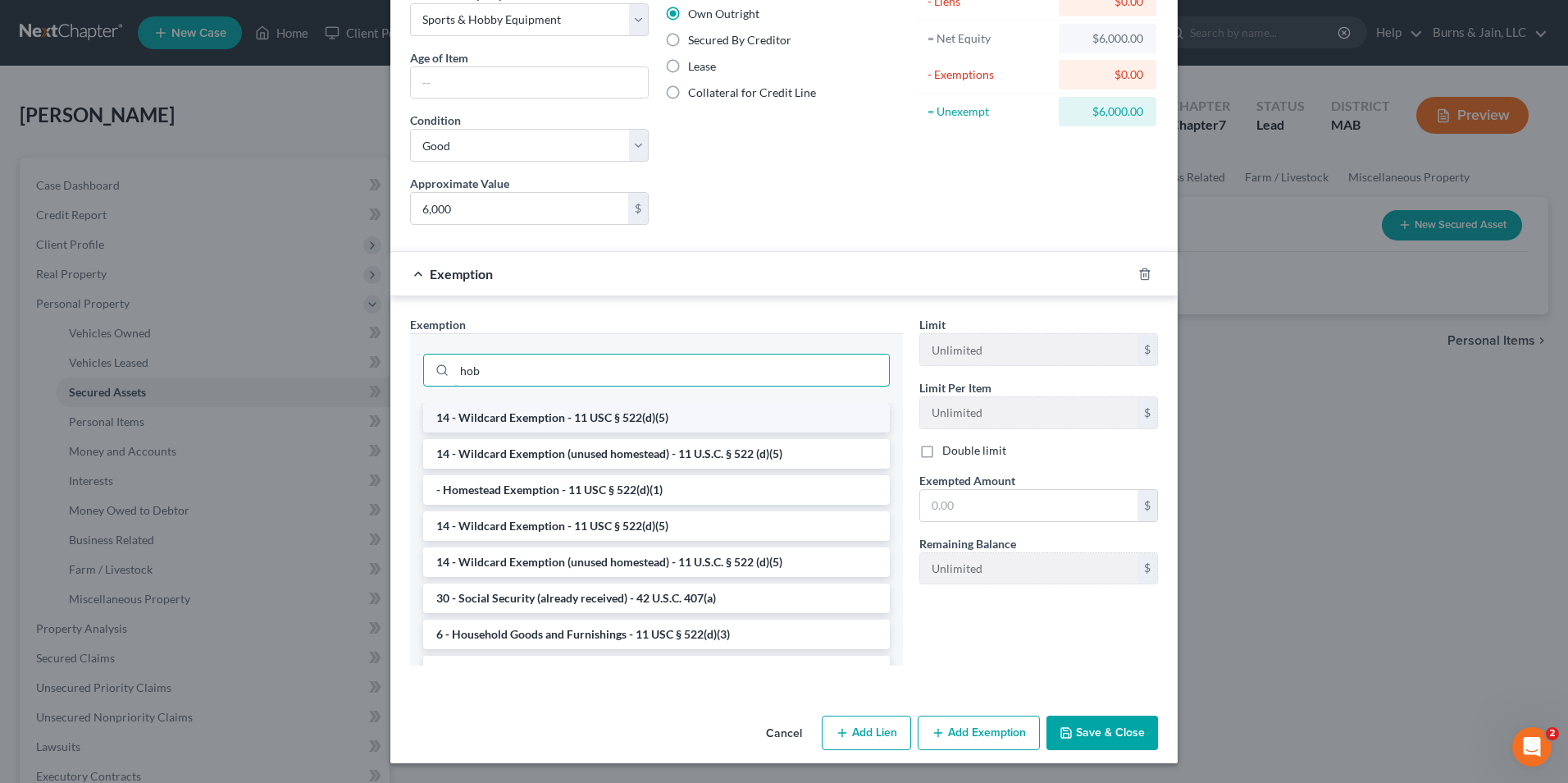
scroll to position [71, 0]
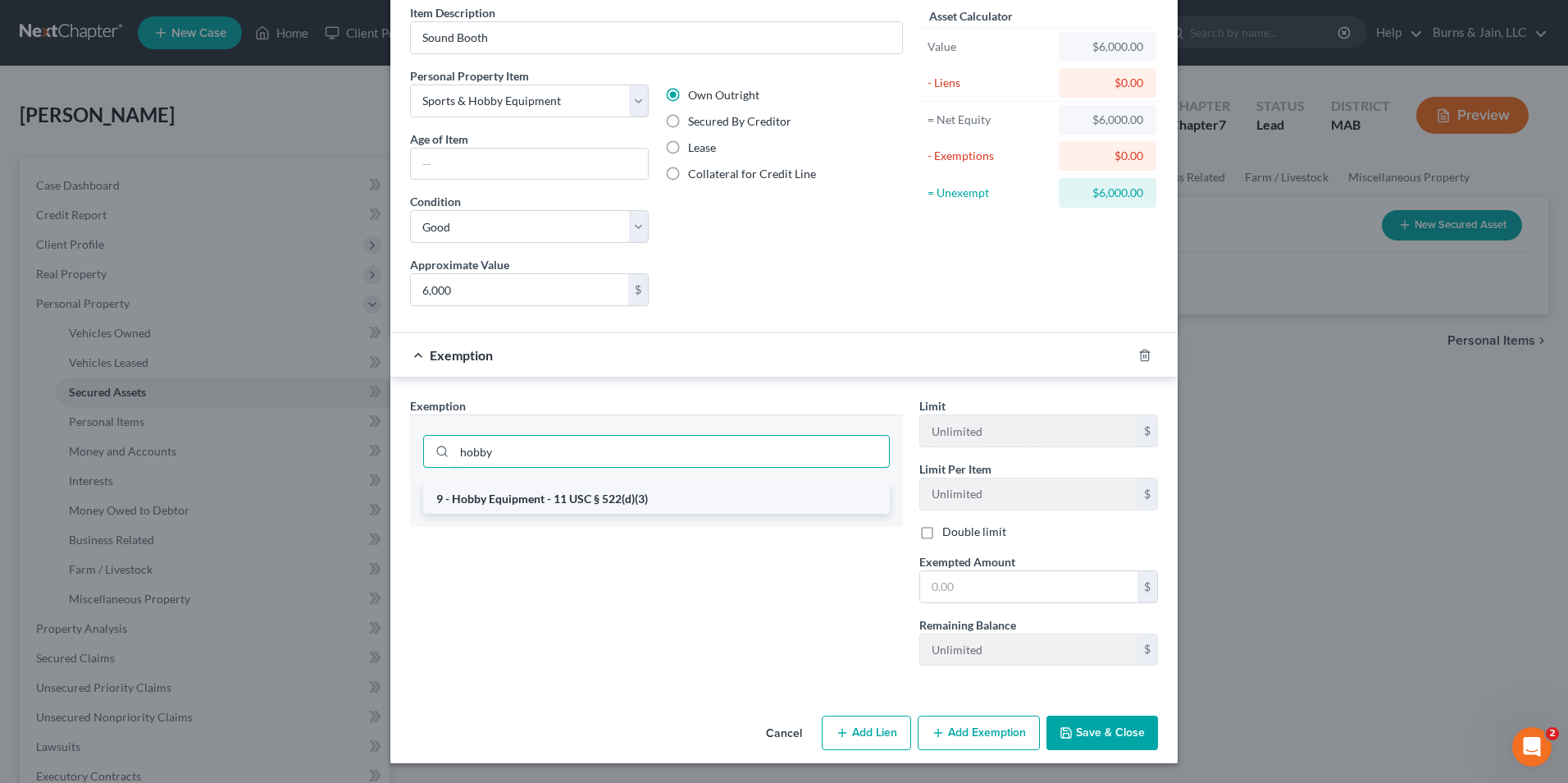
type input "hobby"
click at [692, 493] on li "9 - Hobby Equipment - 11 USC § 522(d)(3)" at bounding box center [657, 499] width 467 height 30
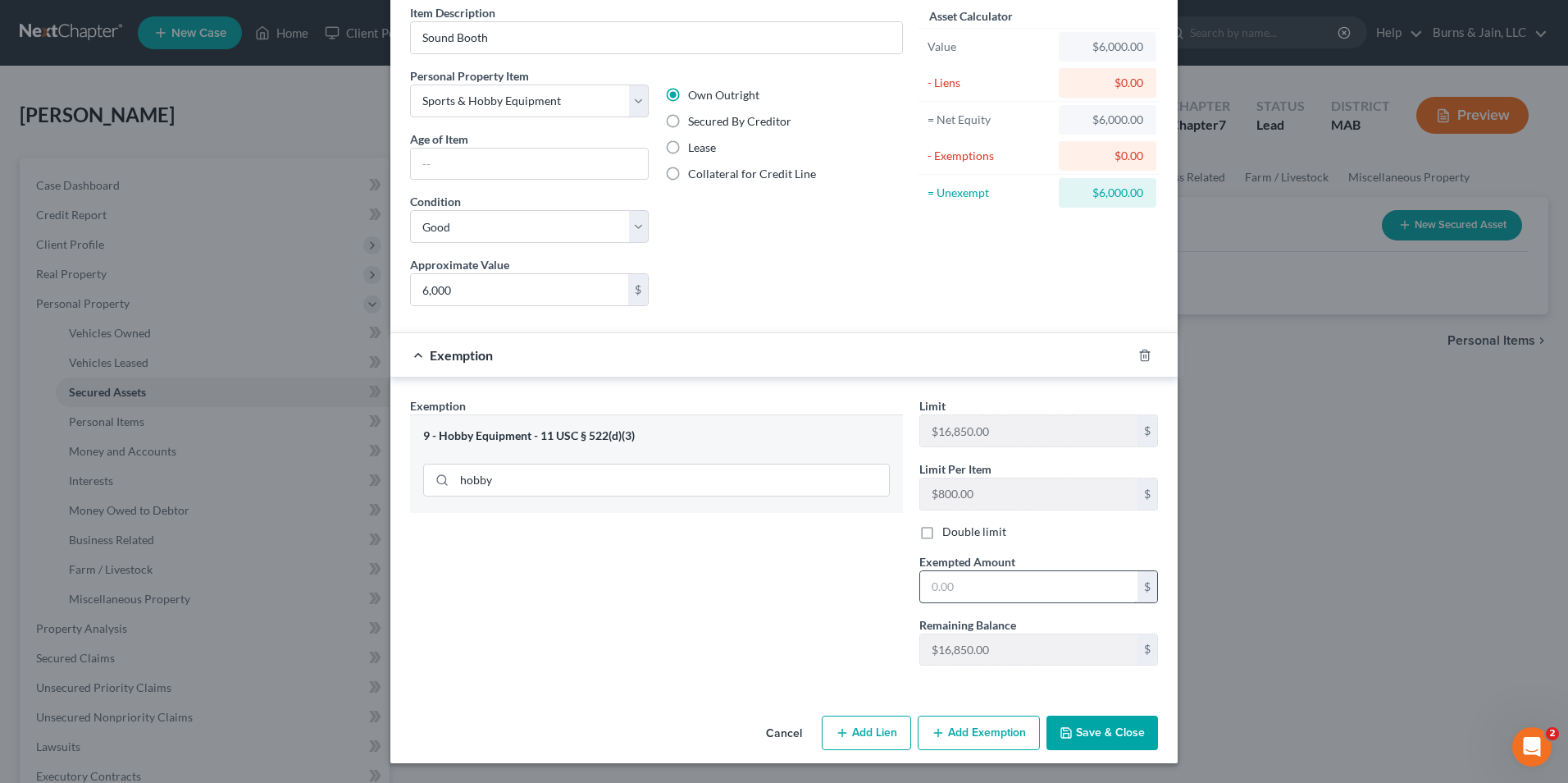
click at [990, 585] on input "text" at bounding box center [1028, 587] width 218 height 32
type input "800"
click at [950, 734] on button "Add Exemption" at bounding box center [979, 732] width 122 height 34
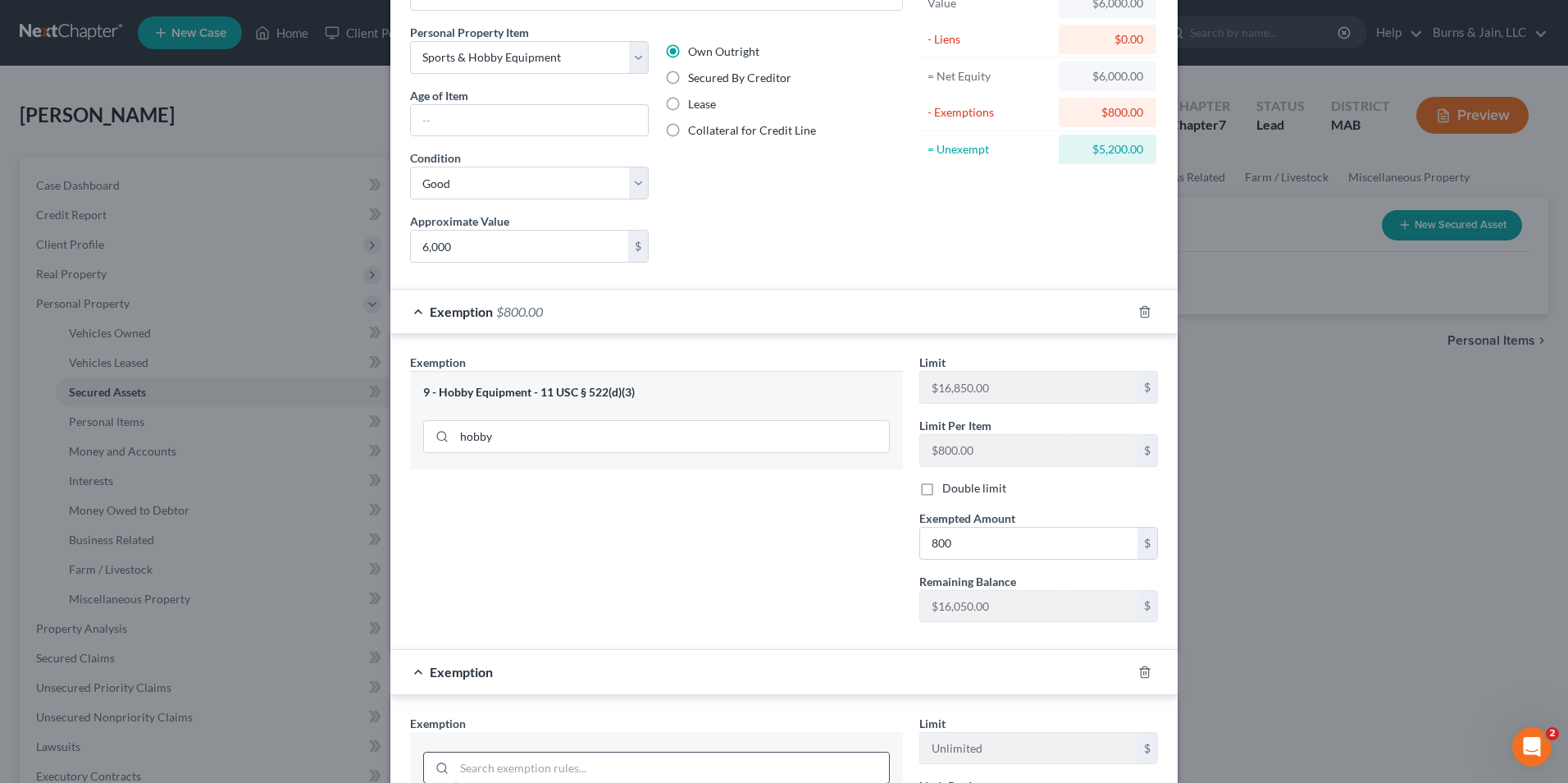
scroll to position [154, 0]
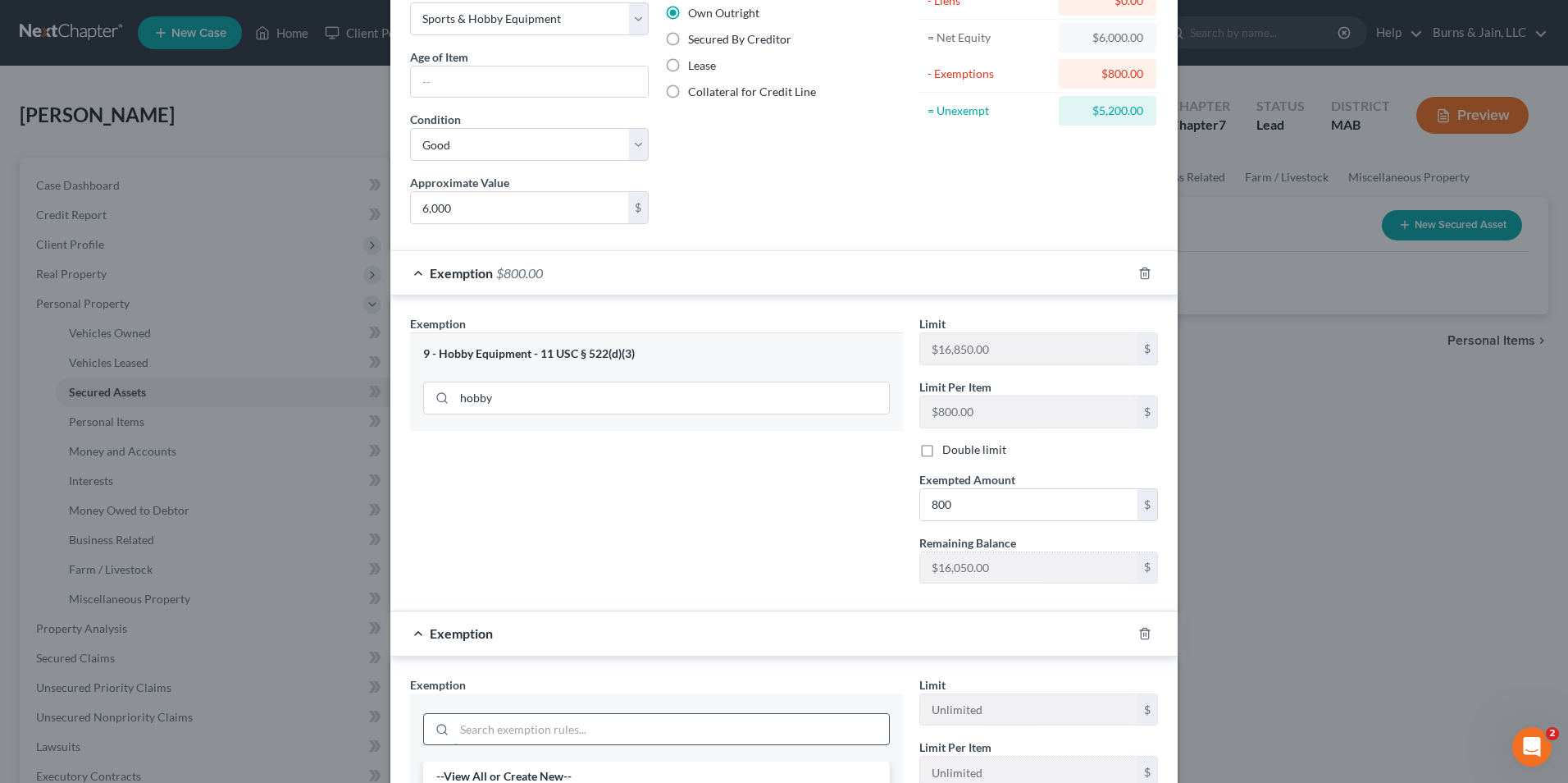
click at [547, 724] on input "search" at bounding box center [671, 729] width 434 height 32
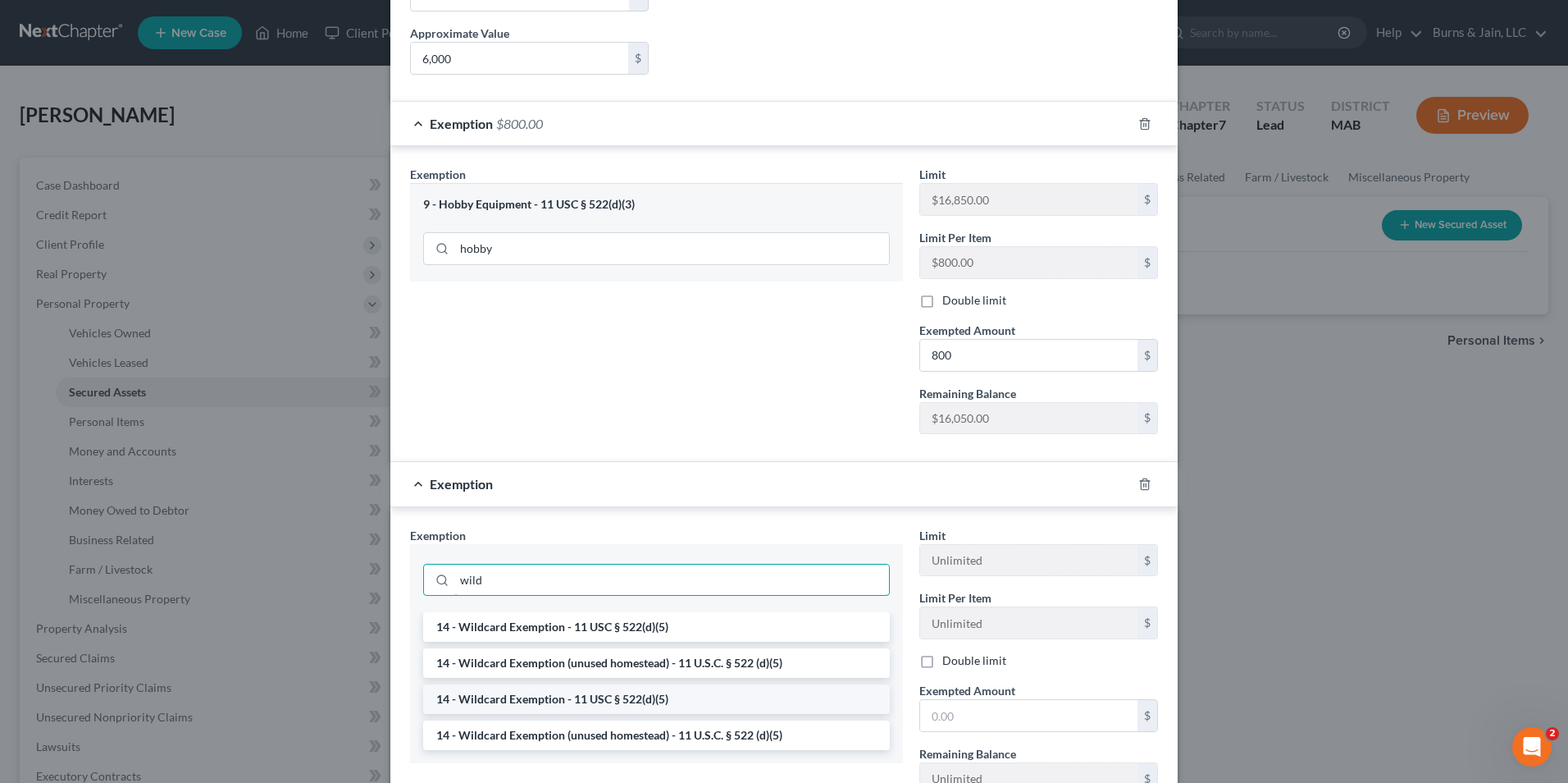
scroll to position [318, 0]
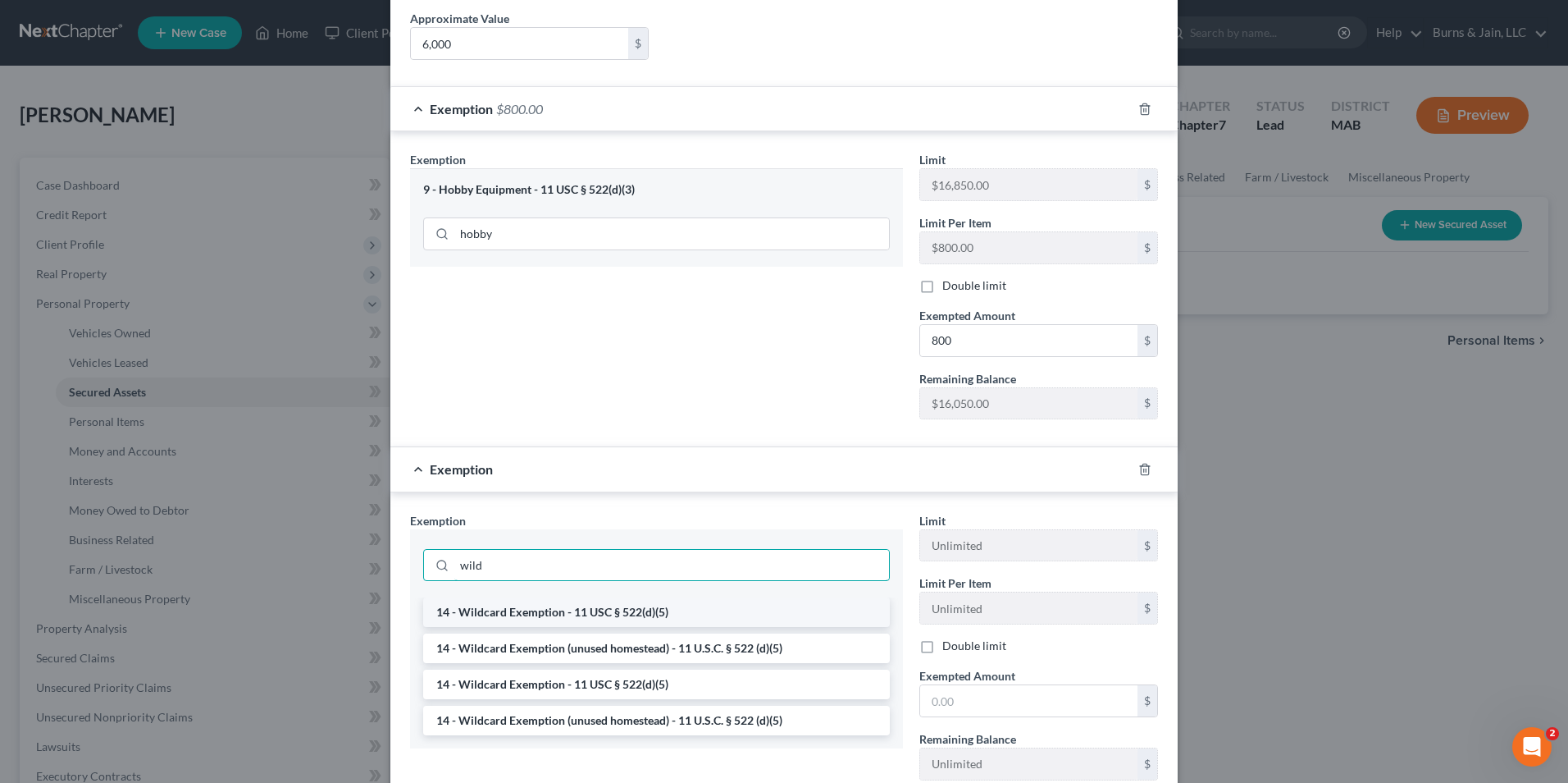
type input "wild"
click at [574, 611] on li "14 - Wildcard Exemption - 11 USC § 522(d)(5)" at bounding box center [657, 613] width 467 height 30
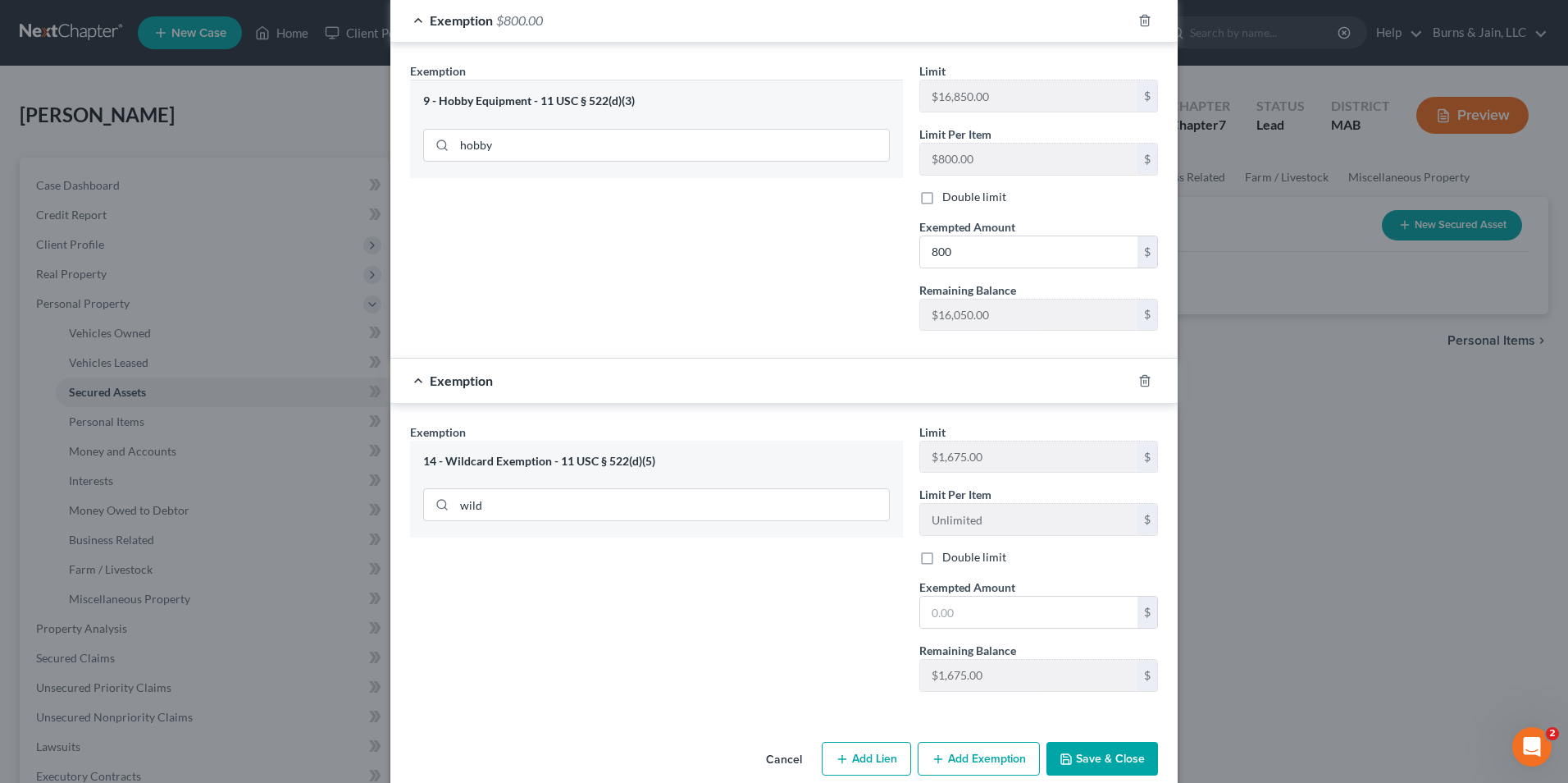
scroll to position [410, 0]
click at [1038, 610] on input "text" at bounding box center [1028, 608] width 218 height 32
type input "1"
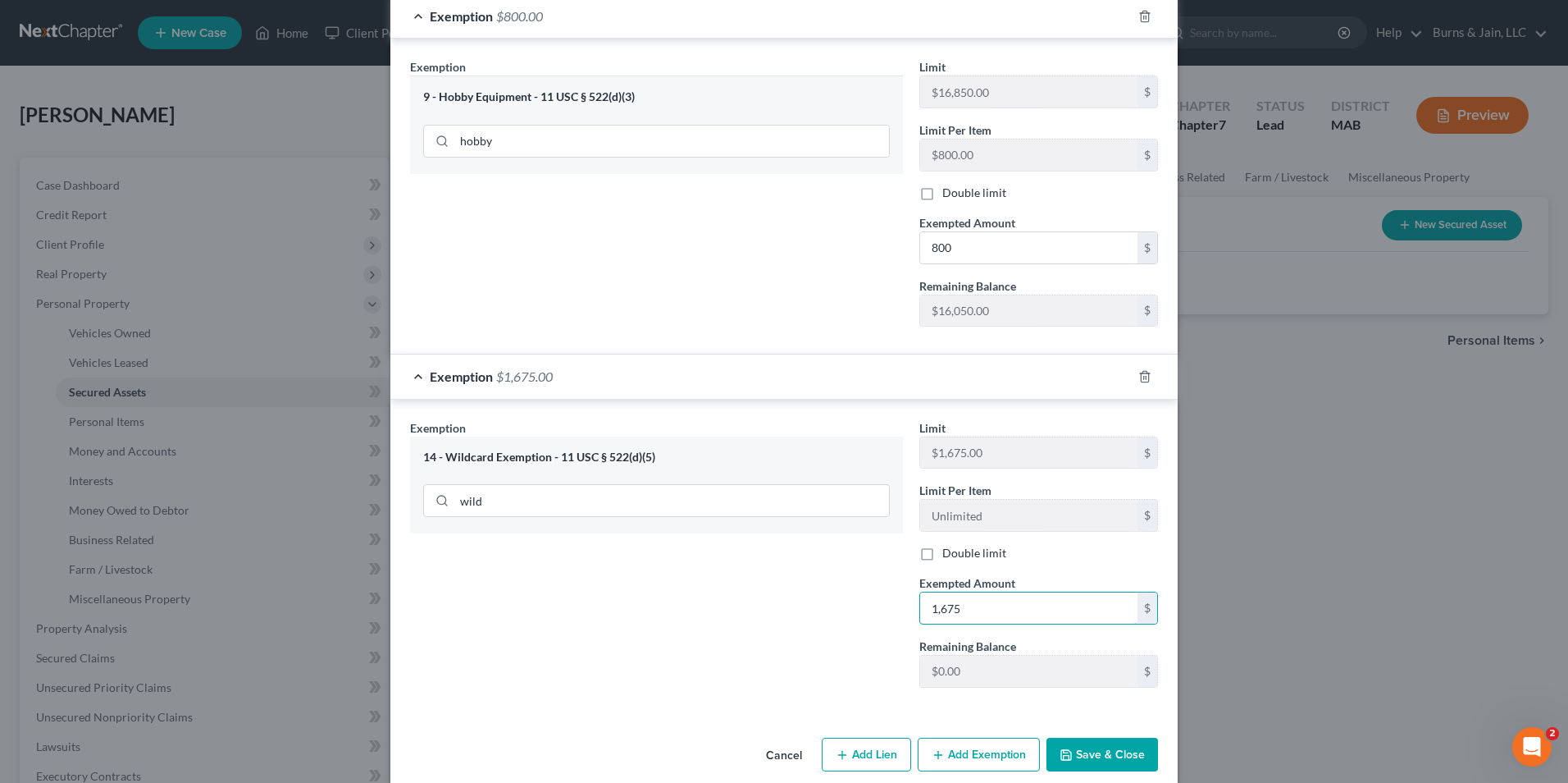
type input "1,675"
click at [981, 754] on button "Add Exemption" at bounding box center [979, 754] width 122 height 34
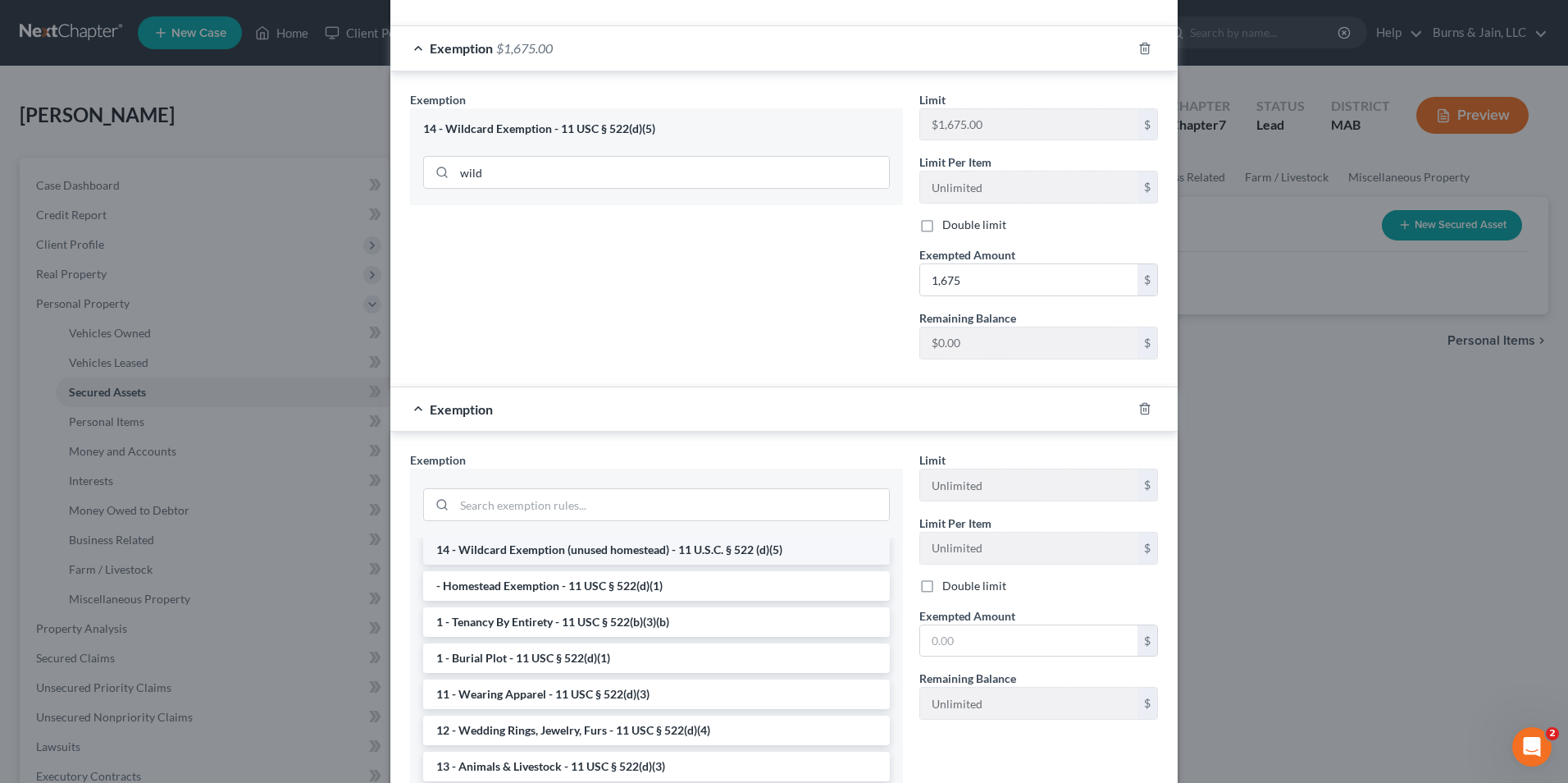
scroll to position [82, 0]
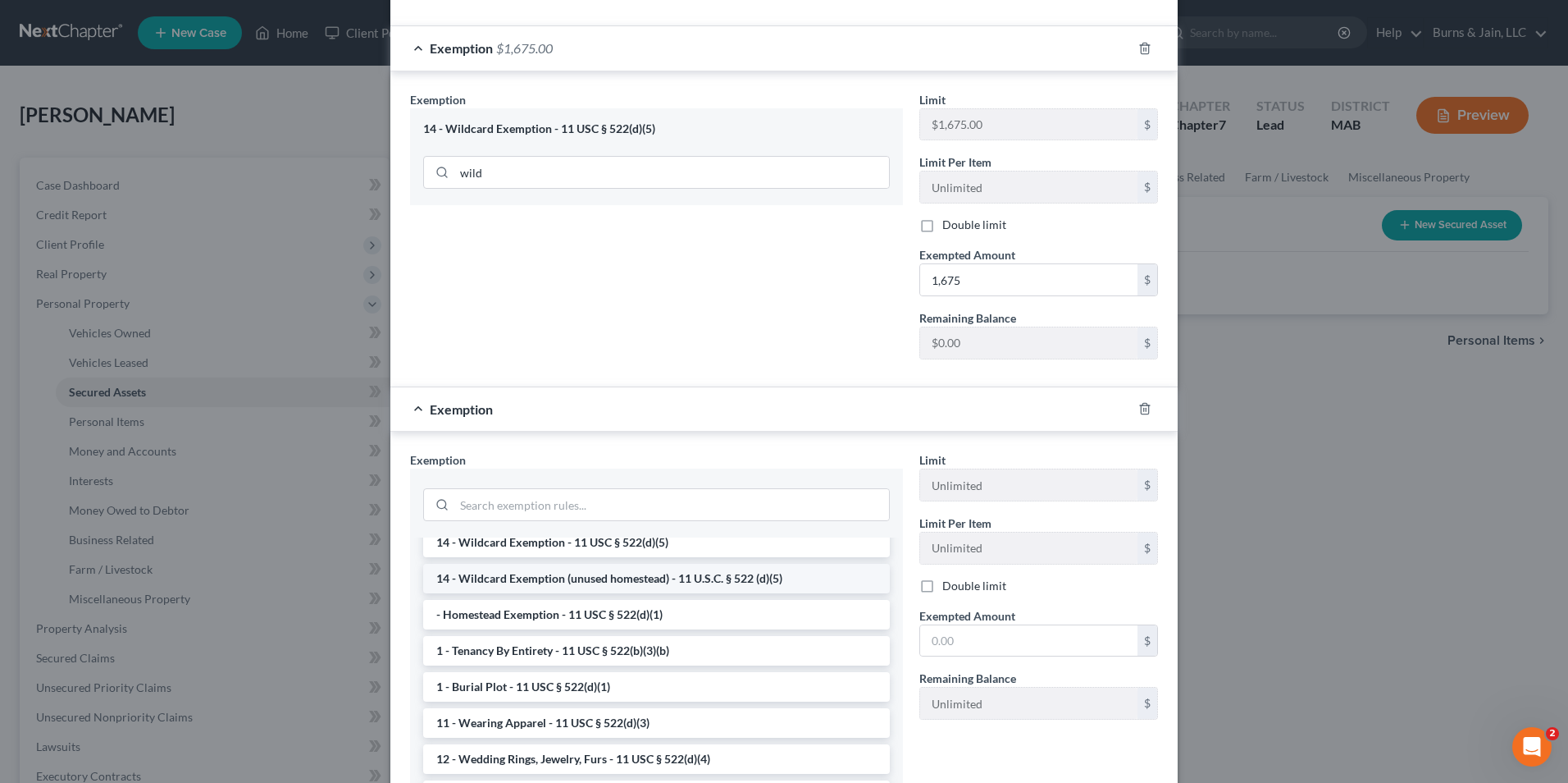
click at [677, 579] on li "14 - Wildcard Exemption (unused homestead) - 11 U.S.C. § 522 (d)(5)" at bounding box center [657, 578] width 467 height 30
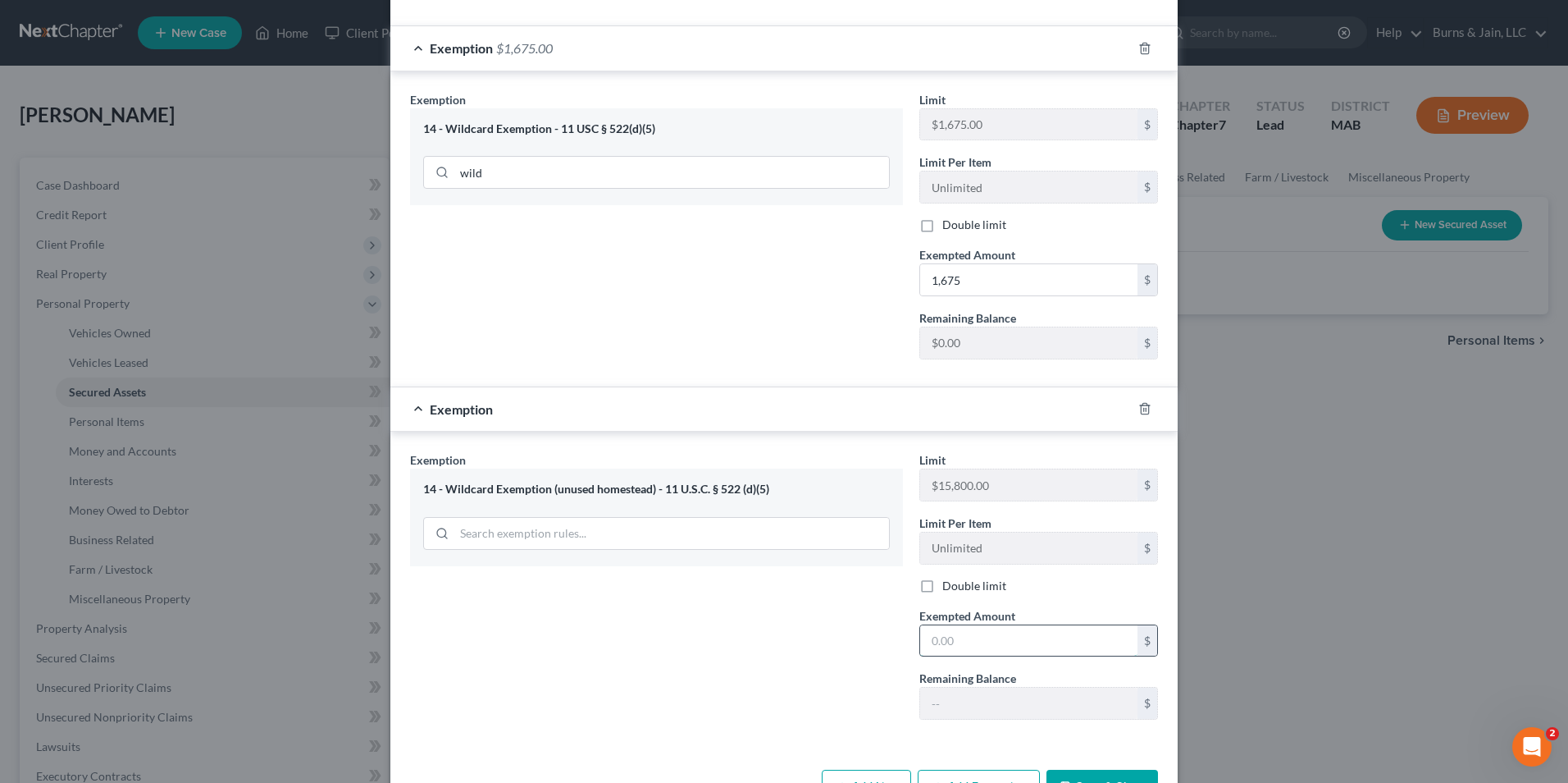
click at [970, 636] on input "text" at bounding box center [1028, 641] width 218 height 32
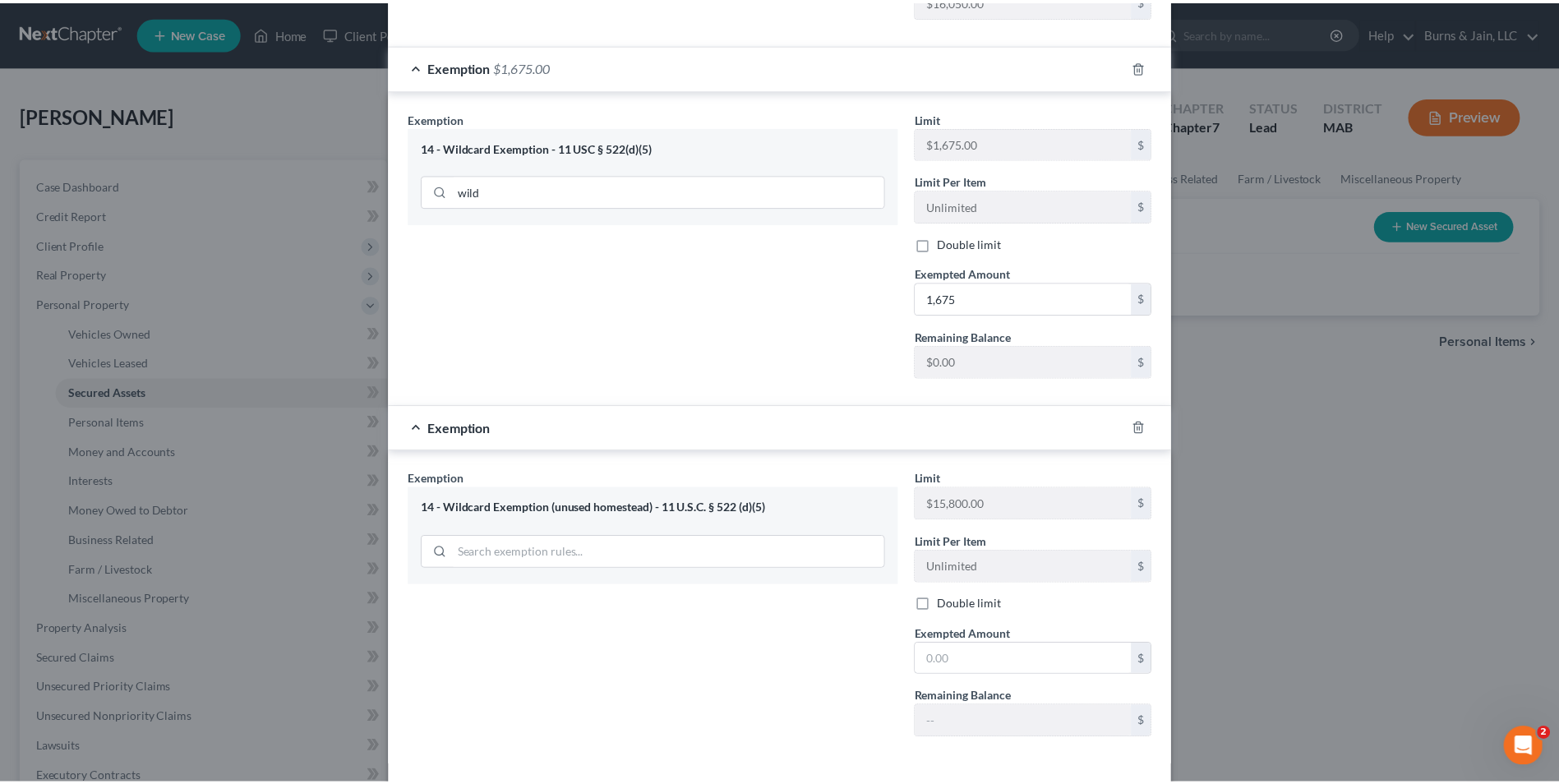
scroll to position [793, 0]
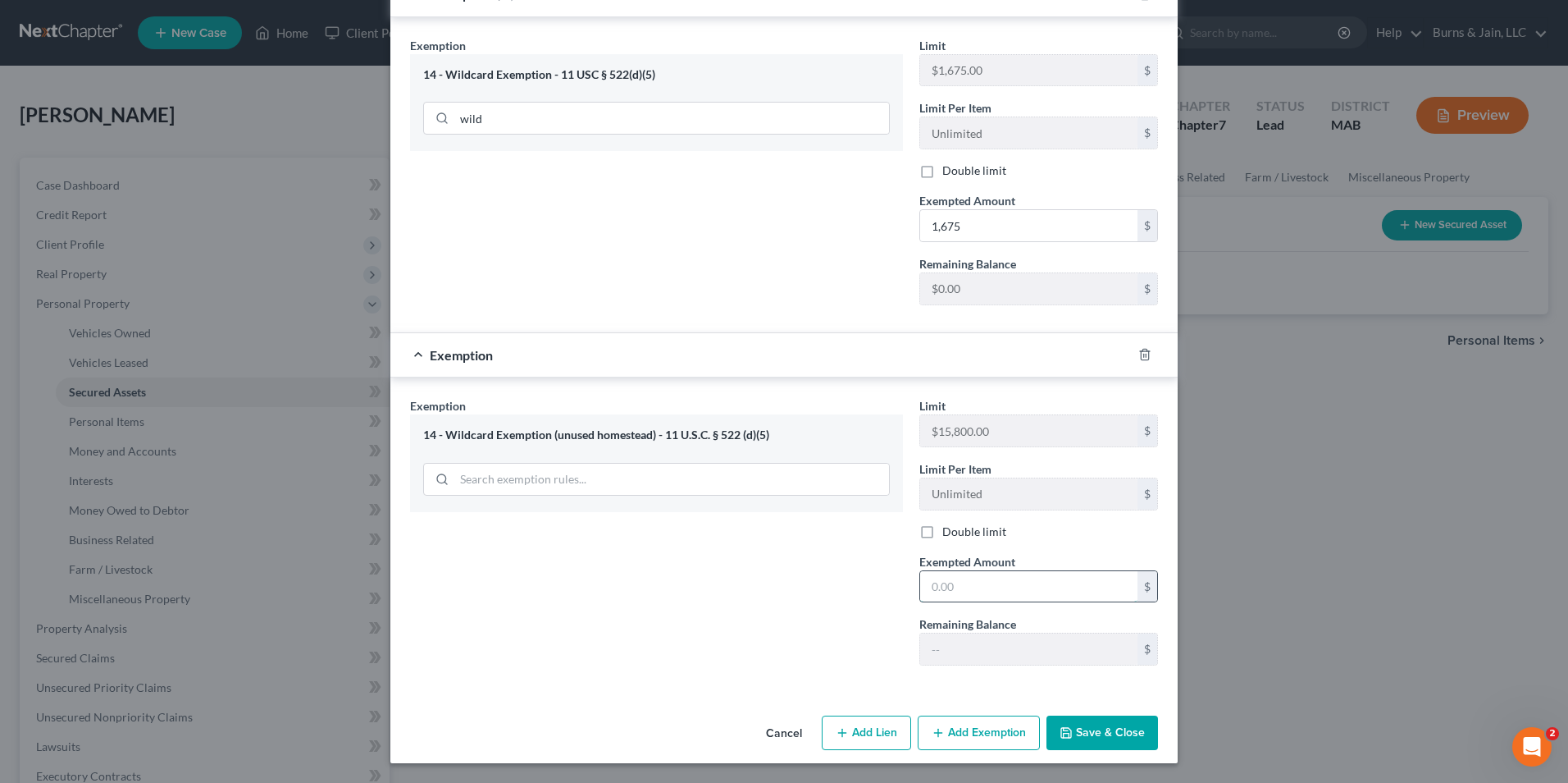
click at [972, 600] on input "text" at bounding box center [1028, 587] width 218 height 32
type input "3,525"
click at [1090, 725] on button "Save & Close" at bounding box center [1102, 732] width 111 height 34
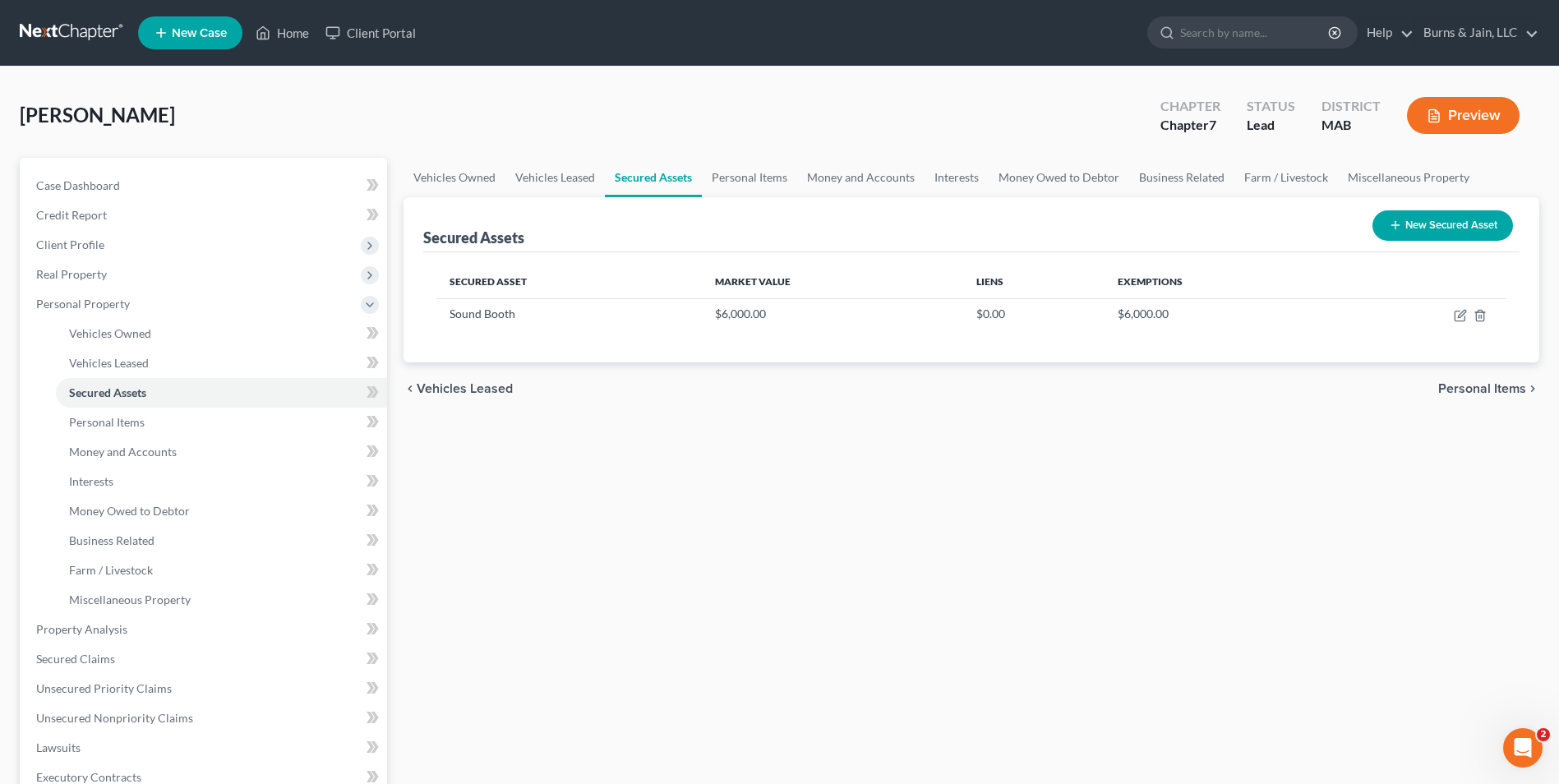
click at [1453, 391] on span "Personal Items" at bounding box center [1481, 389] width 88 height 13
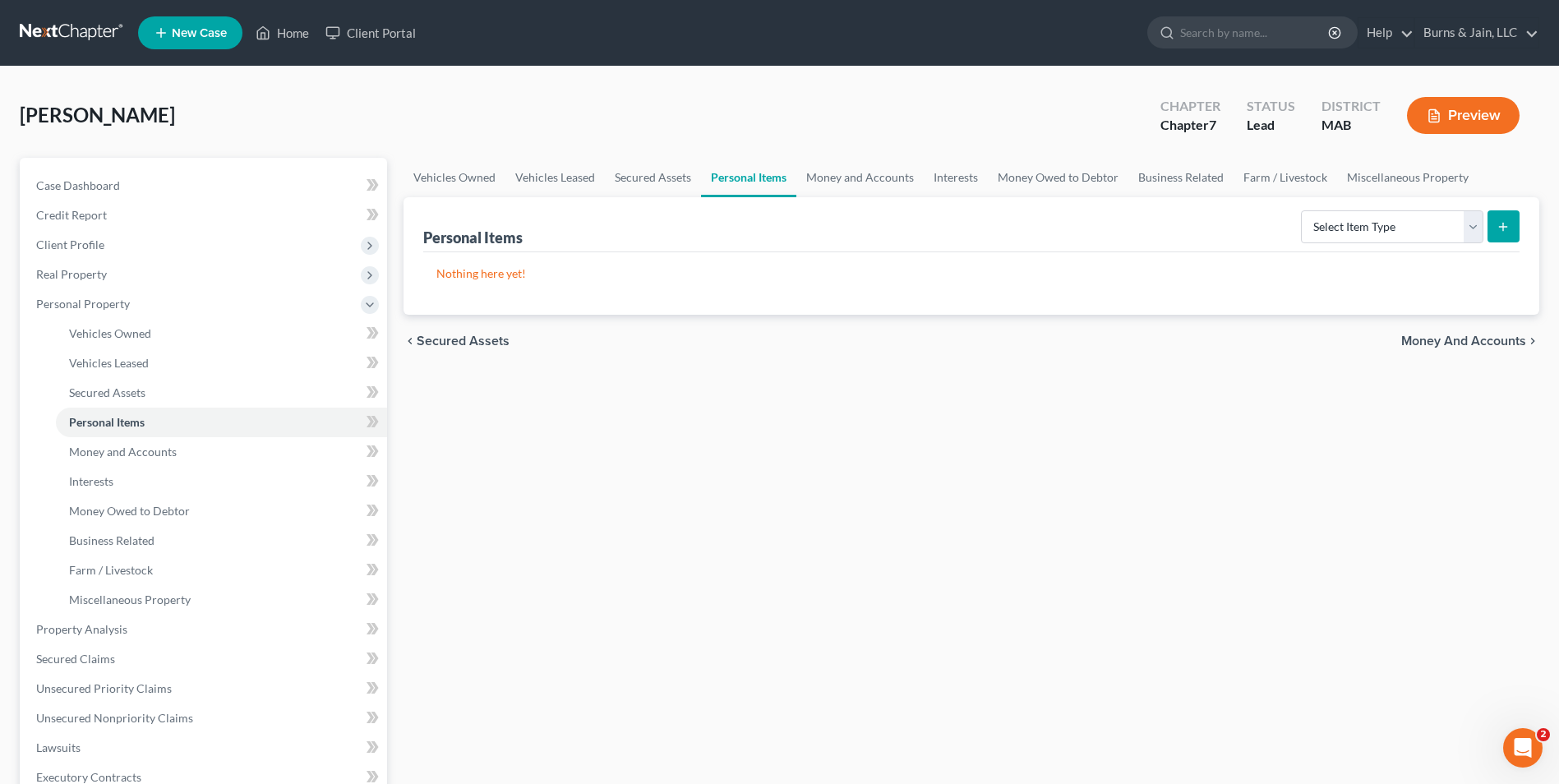
click at [1449, 343] on span "Money and Accounts" at bounding box center [1463, 341] width 125 height 13
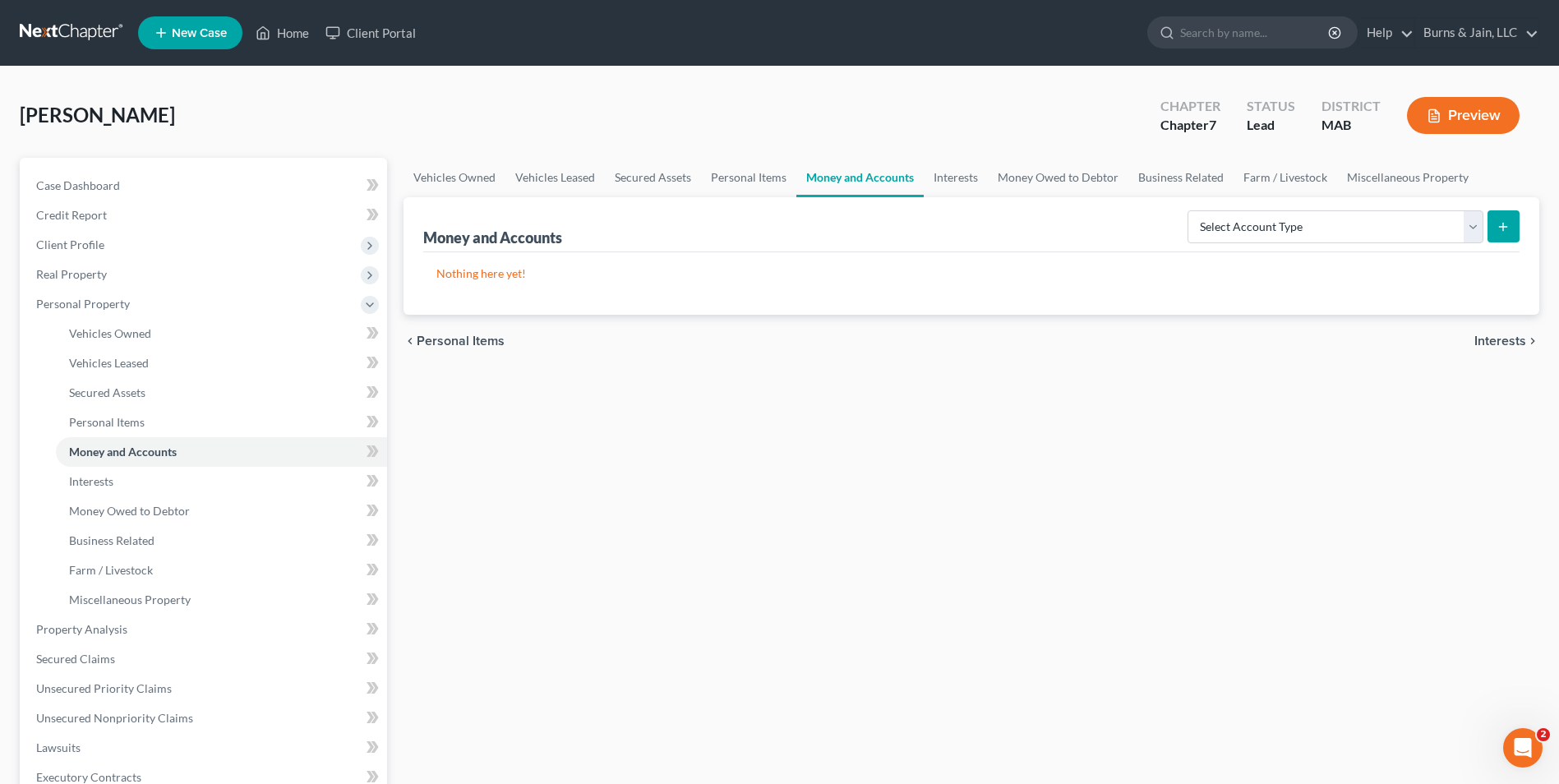
click at [1522, 338] on span "Interests" at bounding box center [1500, 341] width 52 height 13
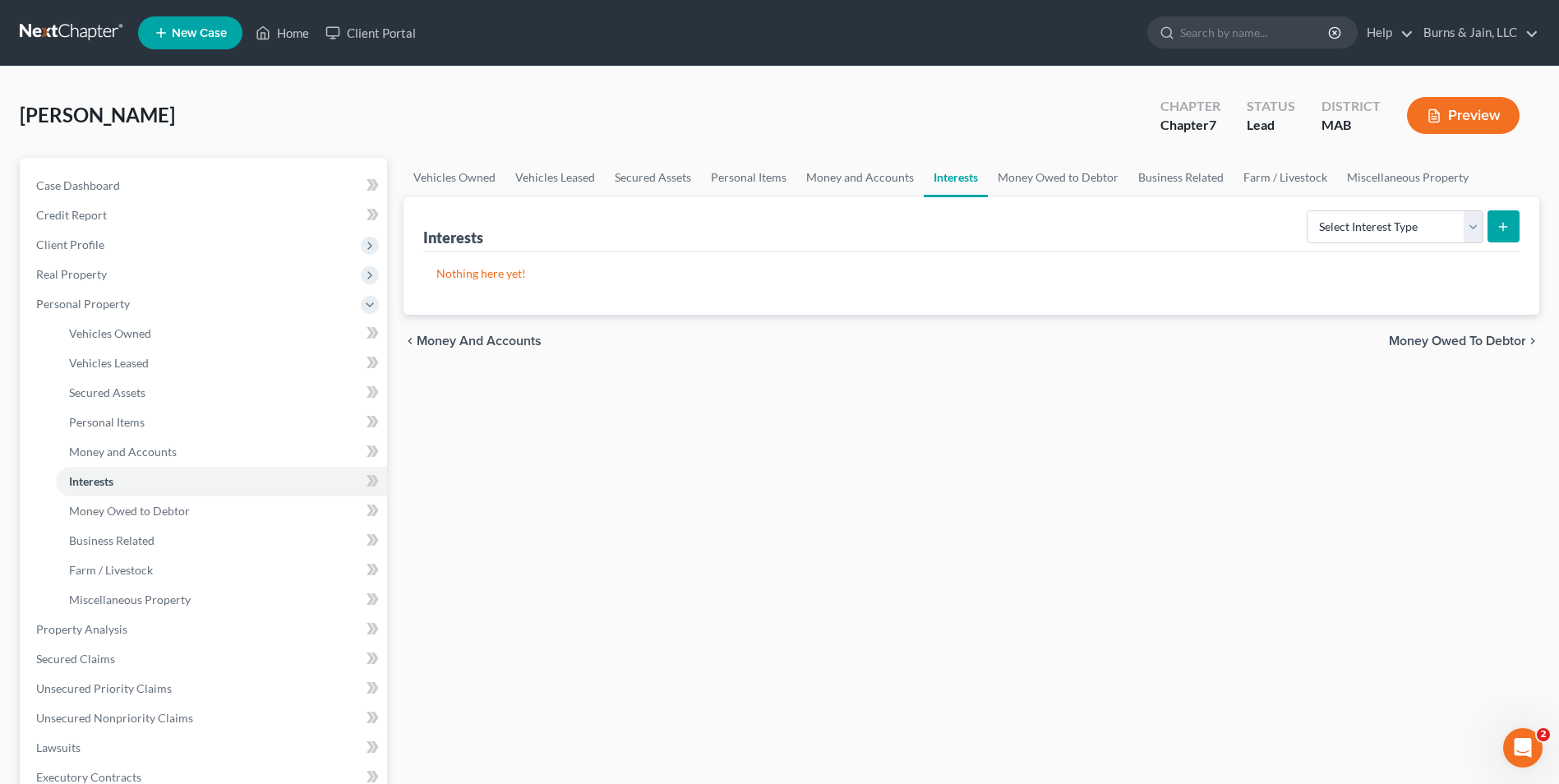
click at [1457, 341] on span "Money Owed to Debtor" at bounding box center [1457, 341] width 137 height 13
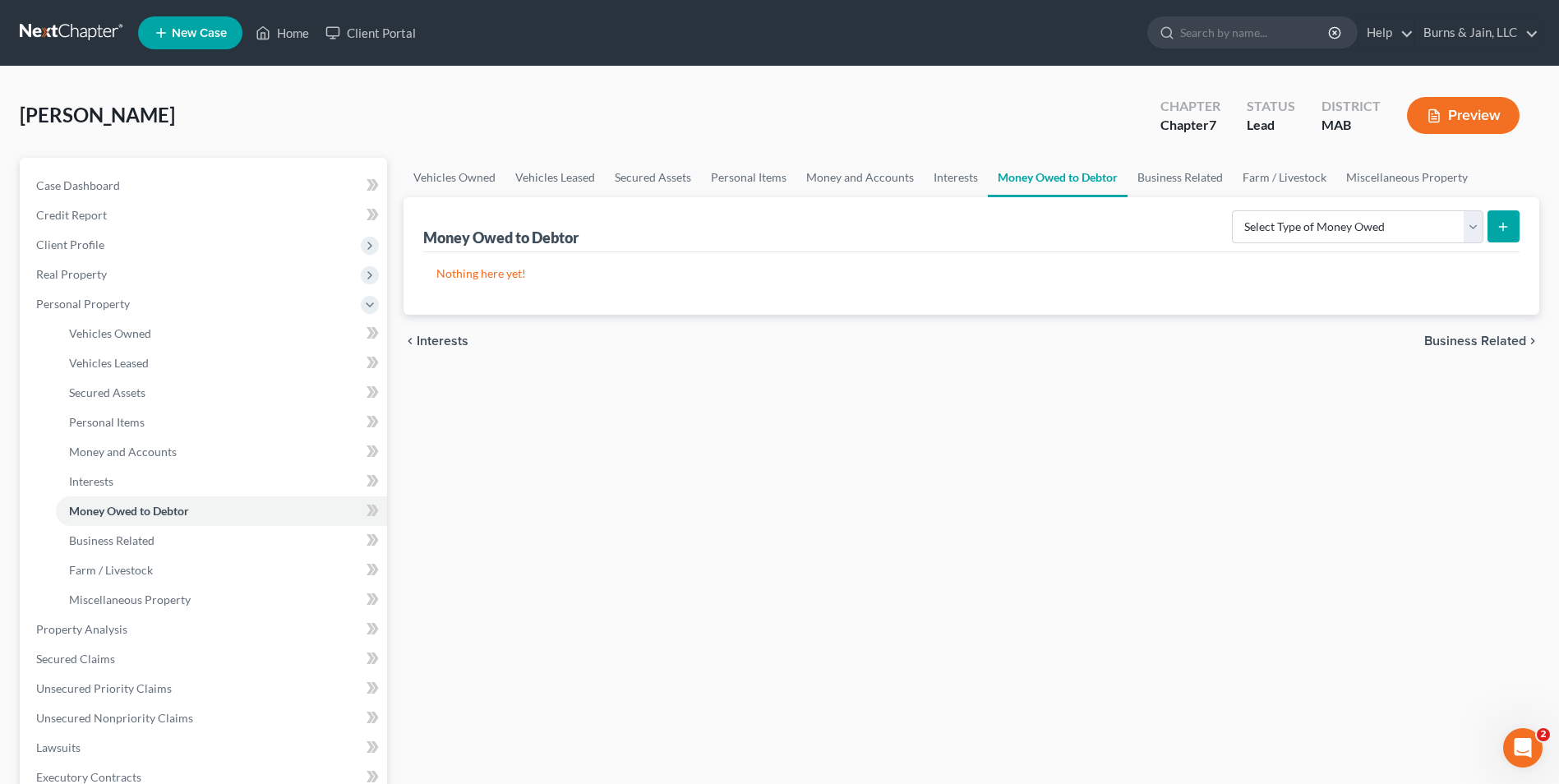
click at [1466, 342] on span "Business Related" at bounding box center [1475, 341] width 102 height 13
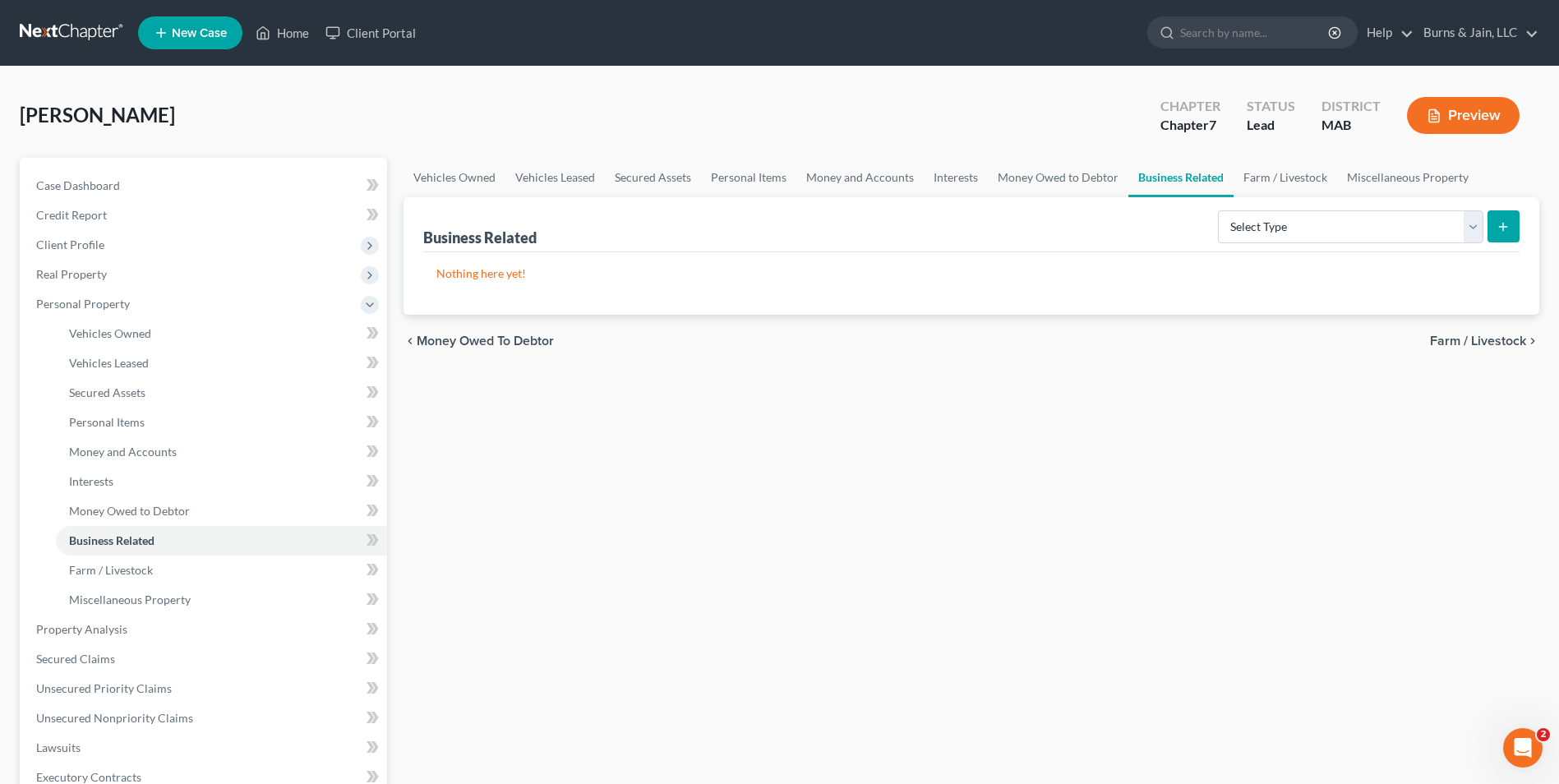
click at [1459, 341] on span "Farm / Livestock" at bounding box center [1478, 341] width 97 height 13
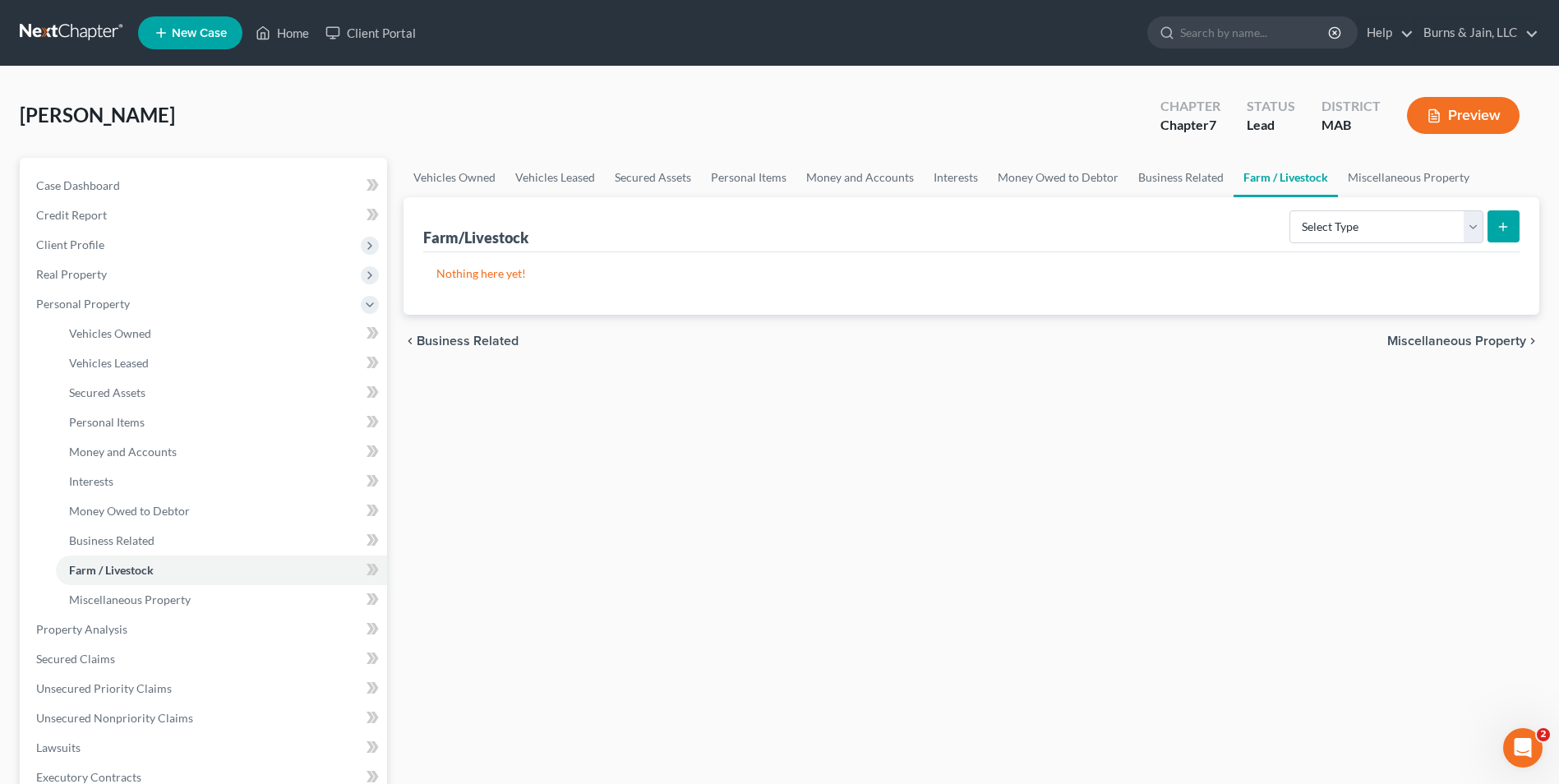
click at [1459, 341] on span "Miscellaneous Property" at bounding box center [1457, 341] width 139 height 13
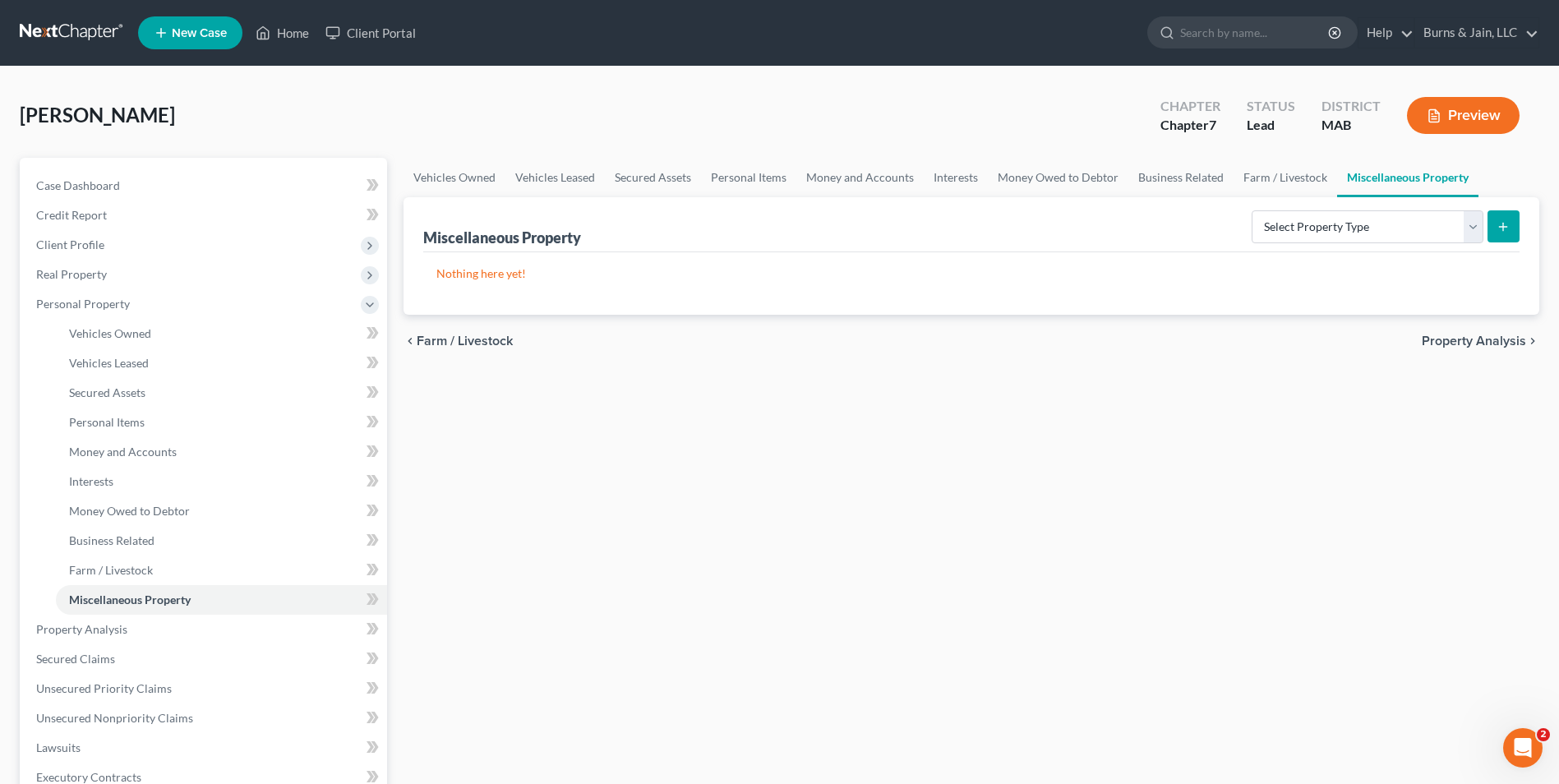
click at [1459, 341] on span "Property Analysis" at bounding box center [1474, 341] width 104 height 13
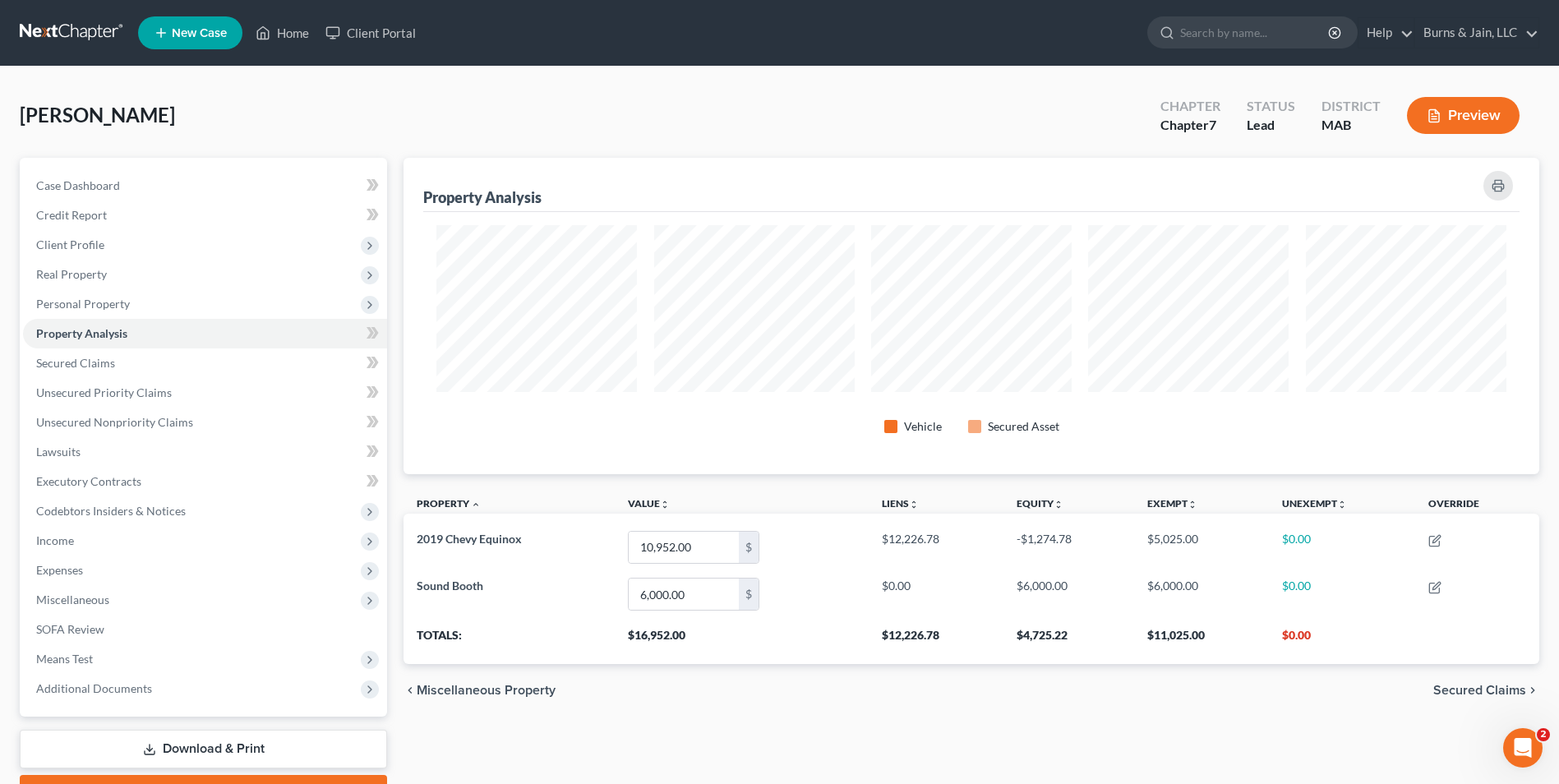
scroll to position [316, 1136]
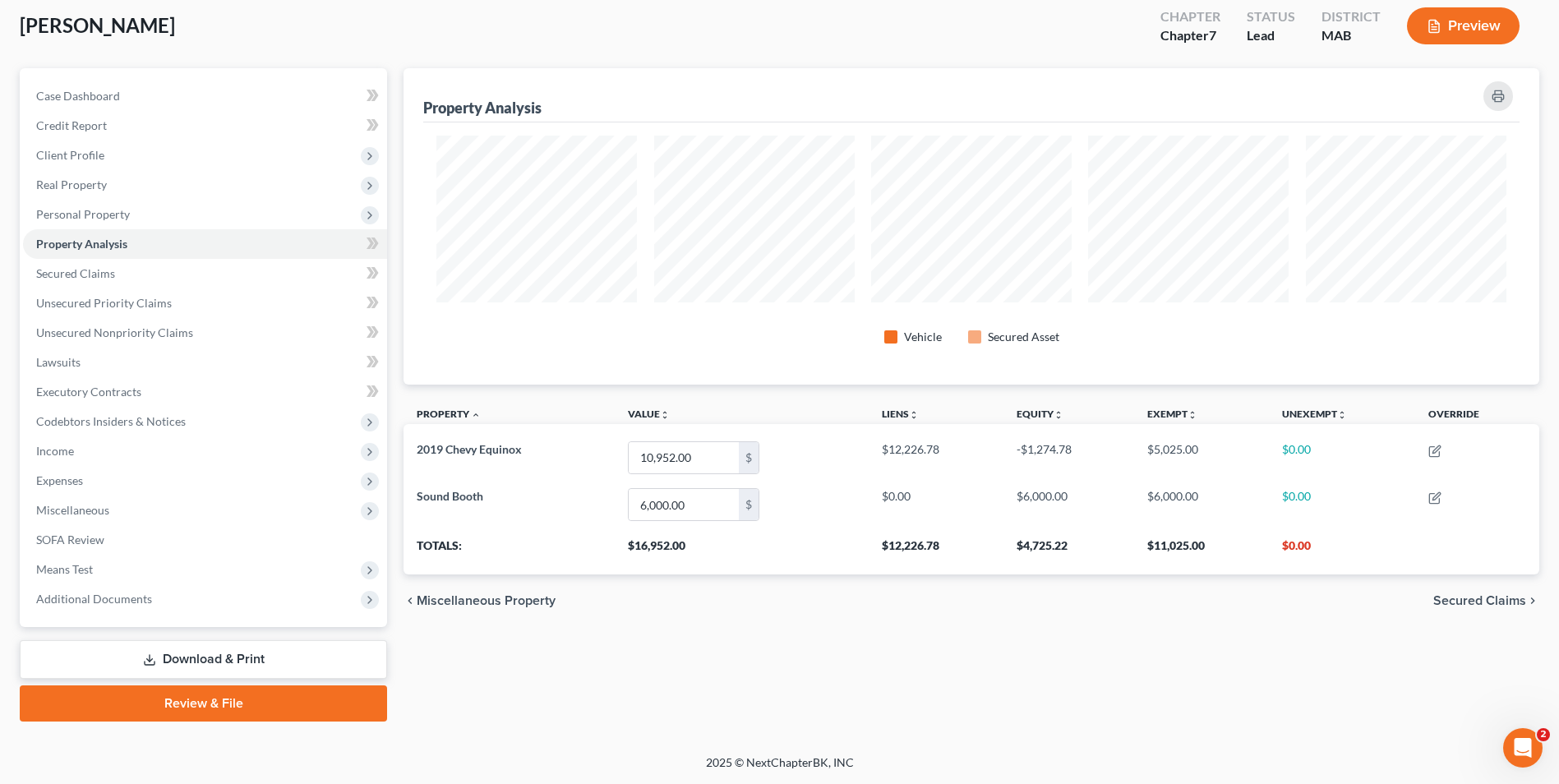
click at [1470, 600] on span "Secured Claims" at bounding box center [1479, 600] width 93 height 13
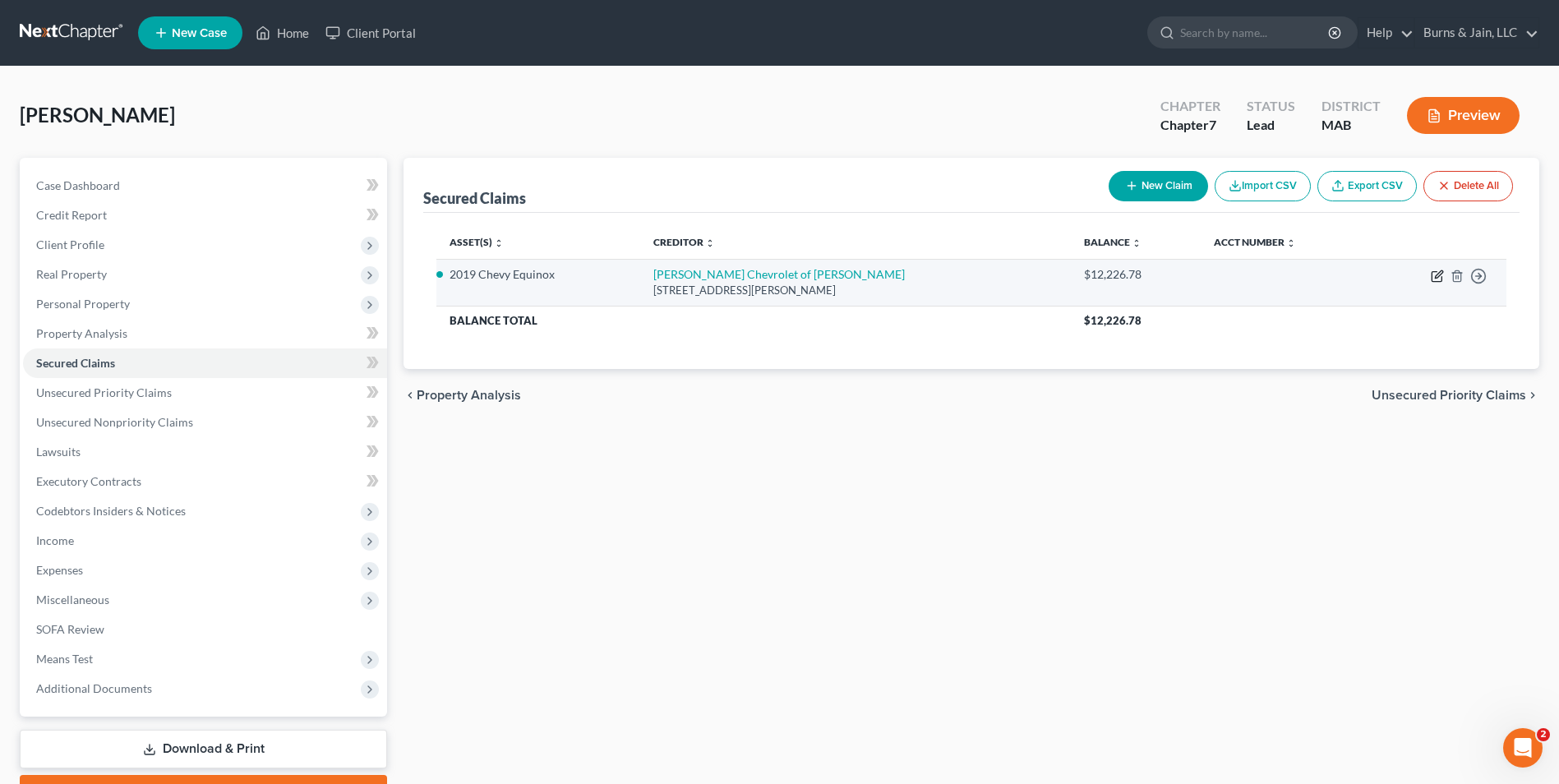
click at [1431, 270] on icon "button" at bounding box center [1437, 276] width 13 height 13
select select "22"
select select "2"
select select "0"
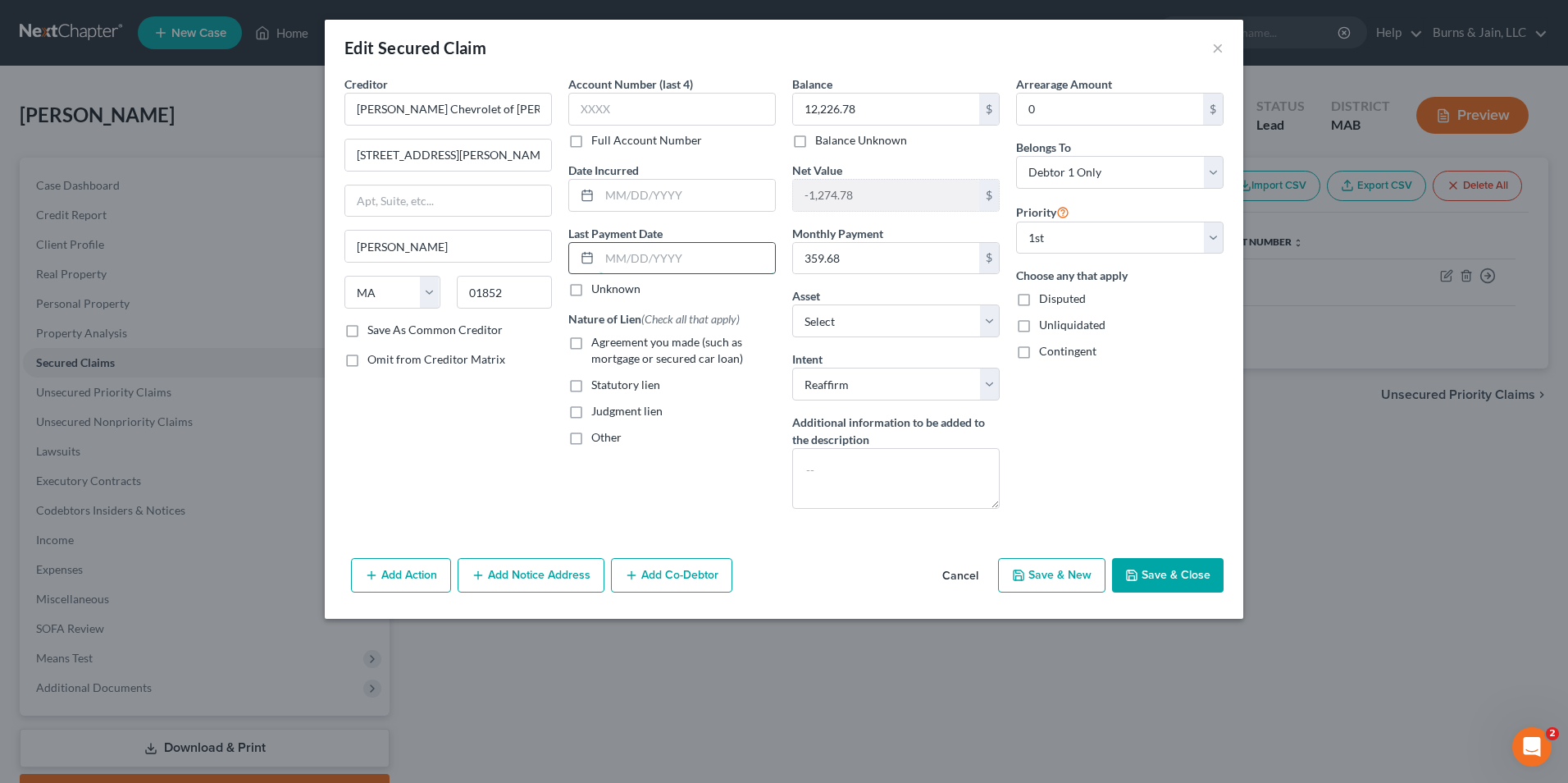
click at [641, 253] on input "text" at bounding box center [686, 259] width 175 height 32
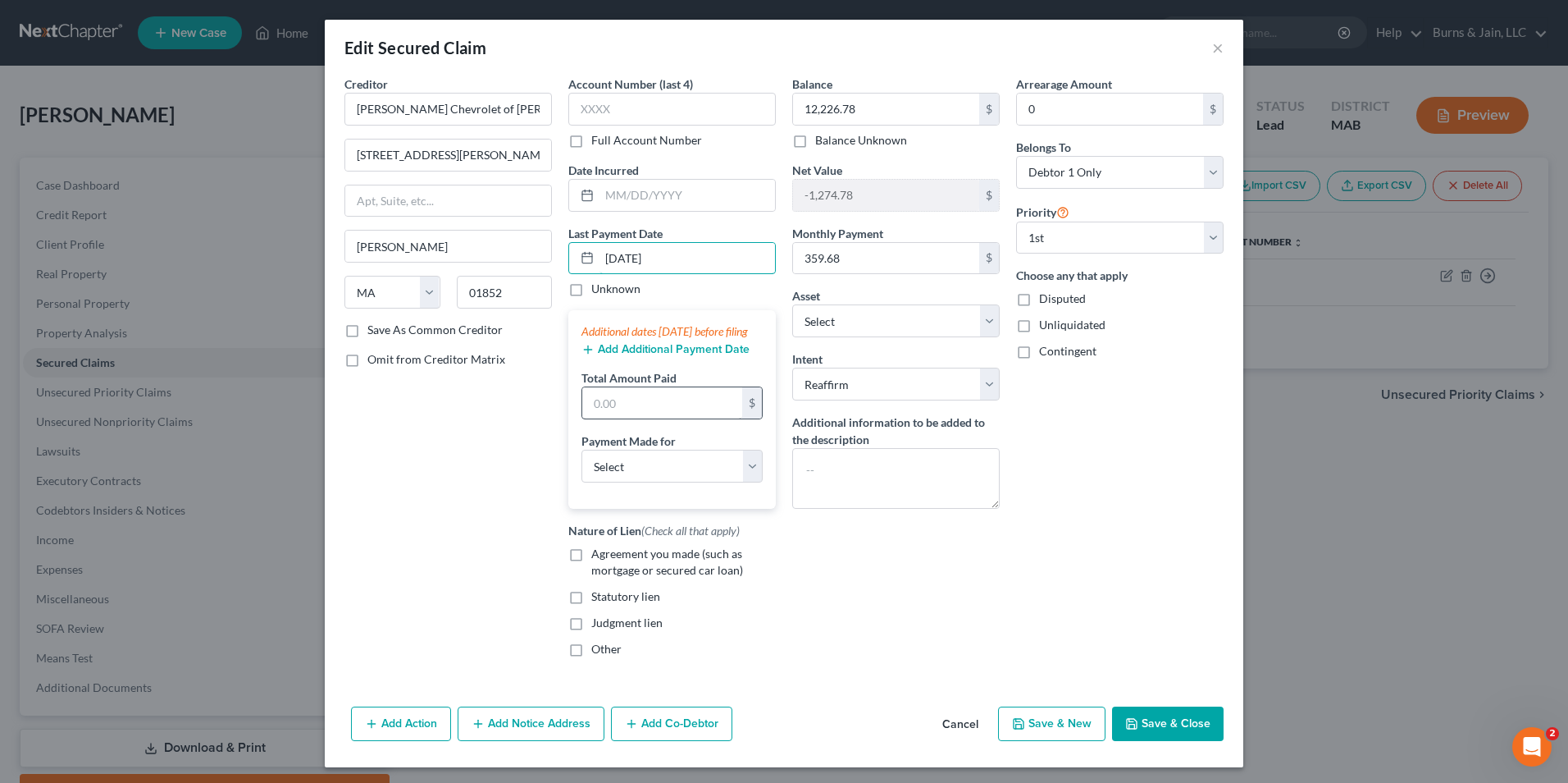
type input "08/19/2025"
click at [657, 419] on input "text" at bounding box center [662, 403] width 160 height 32
click at [647, 356] on button "Add Additional Payment Date" at bounding box center [666, 349] width 169 height 13
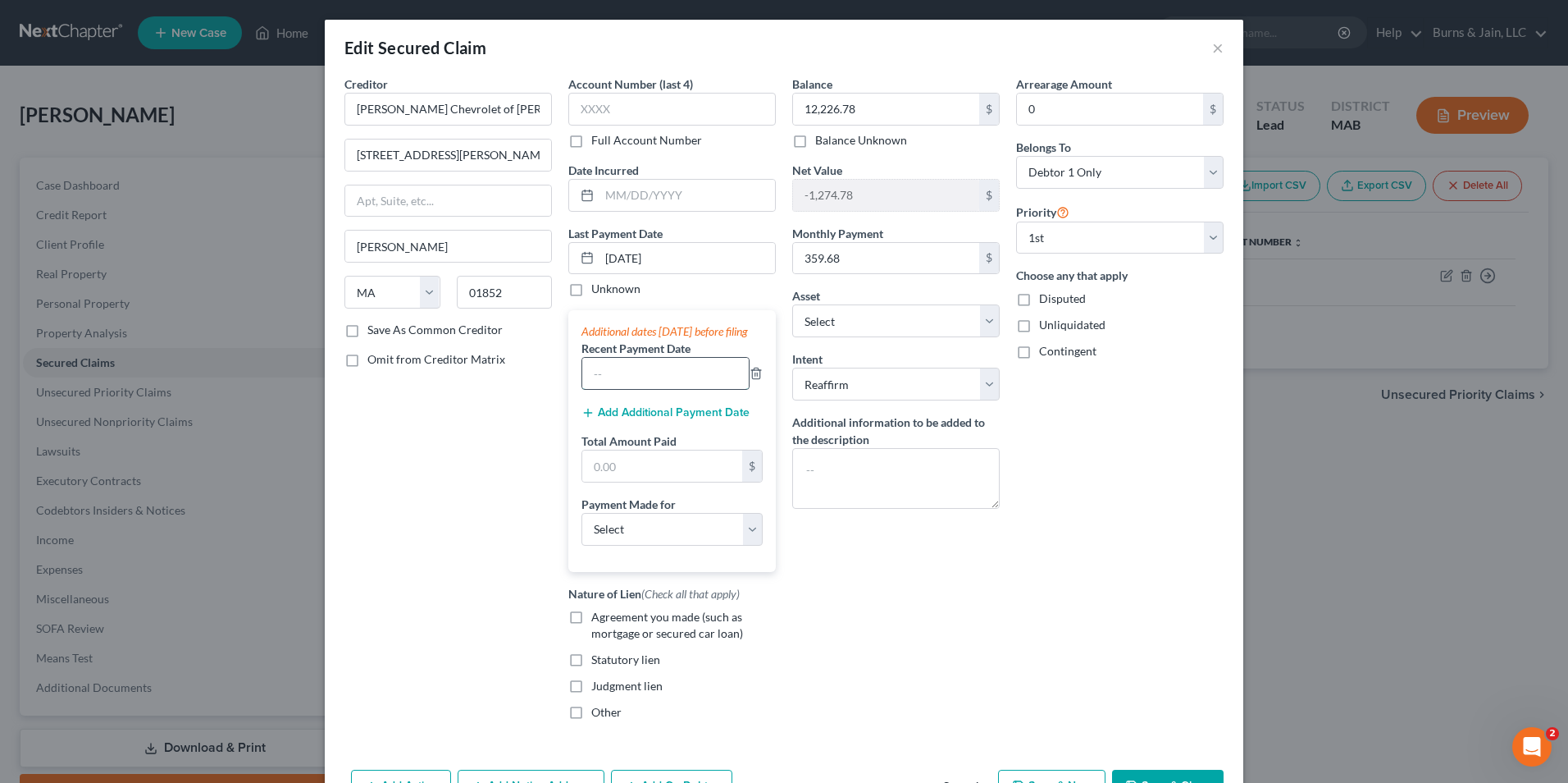
click at [623, 376] on input "text" at bounding box center [666, 373] width 167 height 32
type input "07/21/2025"
click at [607, 482] on input "text" at bounding box center [662, 466] width 160 height 32
click at [662, 472] on input "text" at bounding box center [662, 466] width 160 height 32
type input "719.36"
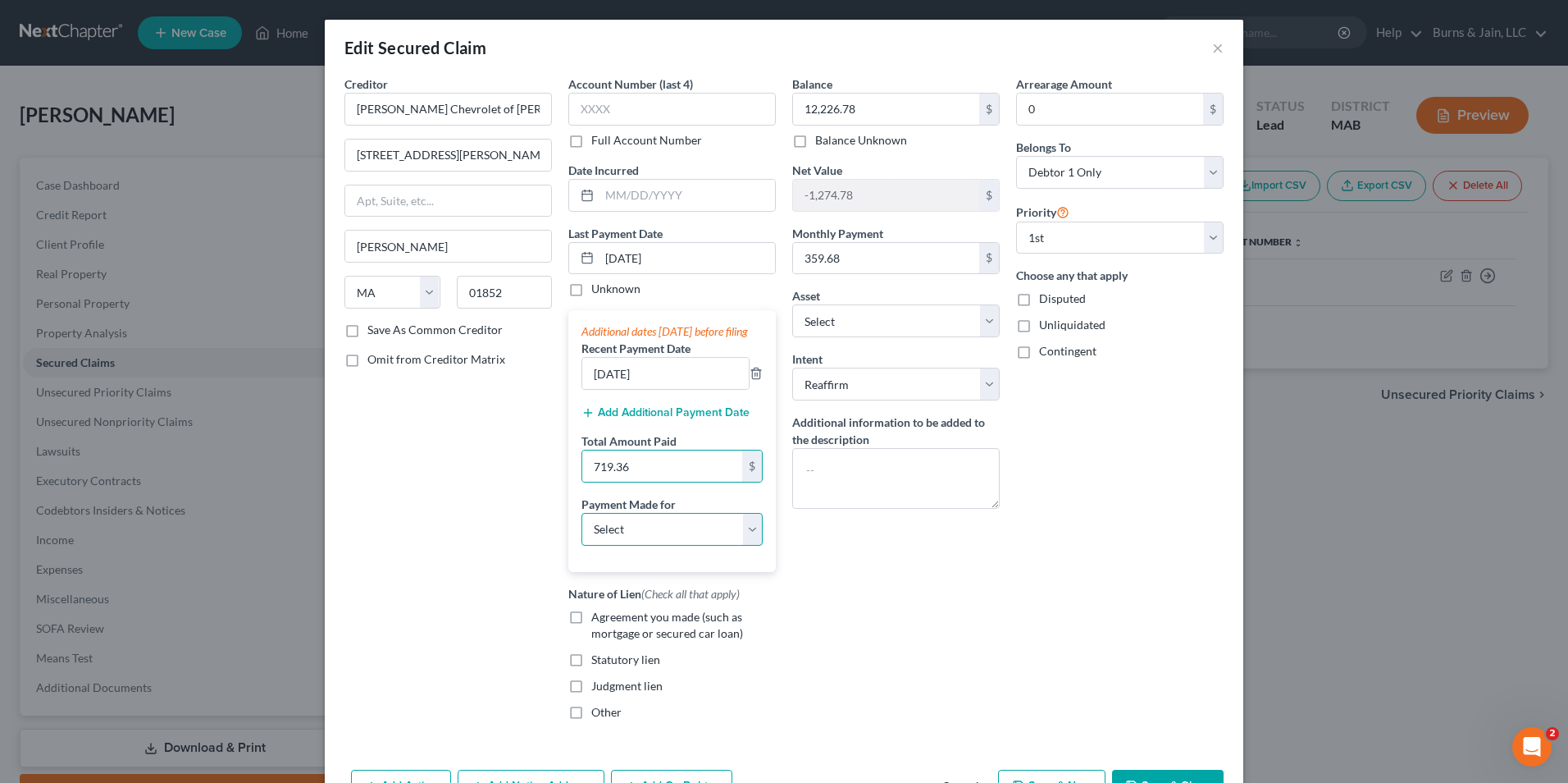
click at [712, 539] on select "Select Car Credit Card Loan Repayment Mortgage Other Suppliers Or Vendors" at bounding box center [672, 528] width 182 height 32
select select "0"
click at [582, 528] on select "Select Car Credit Card Loan Repayment Mortgage Other Suppliers Or Vendors" at bounding box center [672, 528] width 182 height 32
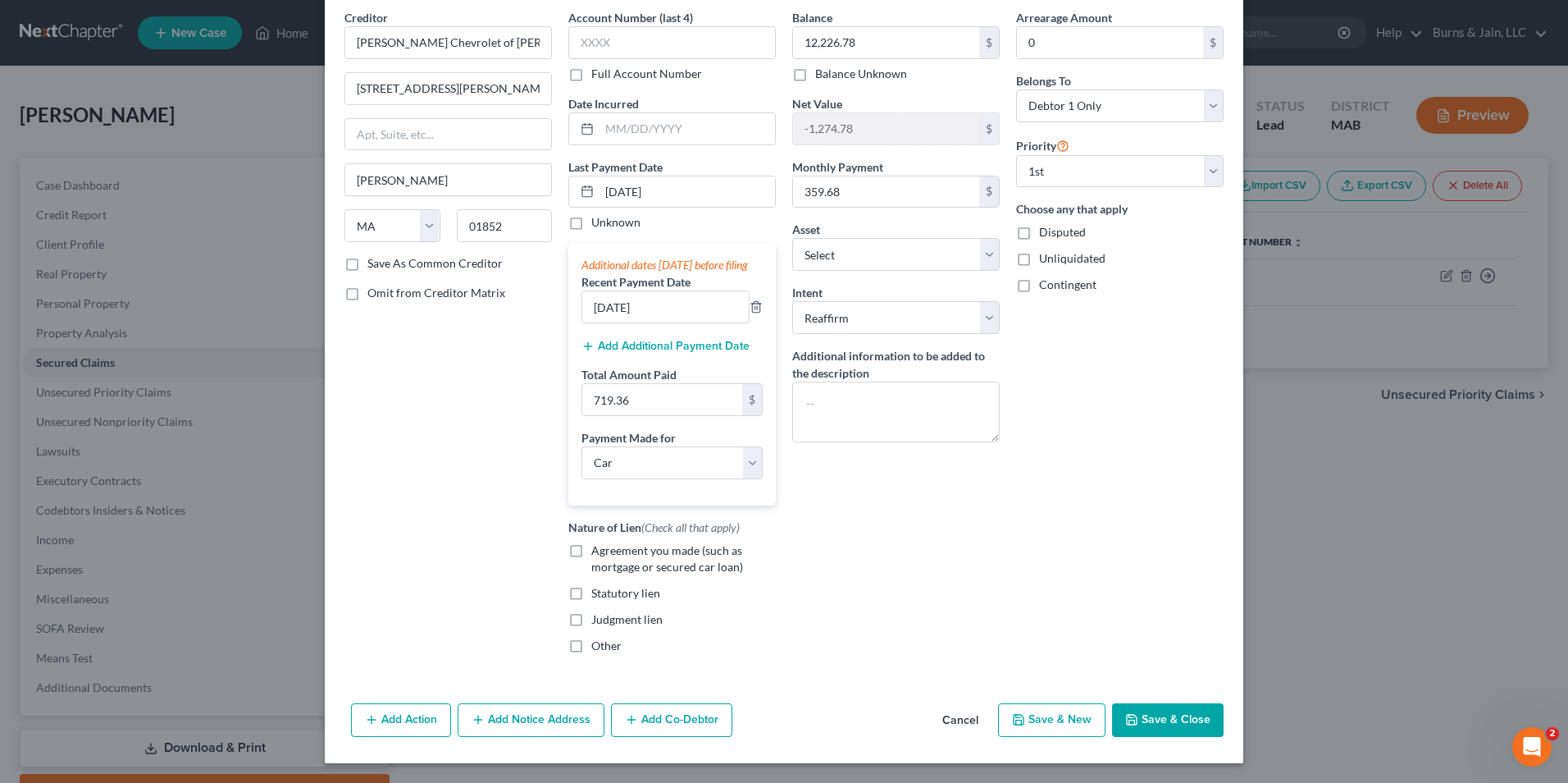
click at [588, 552] on div "Agreement you made (such as mortgage or secured car loan)" at bounding box center [672, 558] width 207 height 32
click at [591, 549] on label "Agreement you made (such as mortgage or secured car loan)" at bounding box center [683, 558] width 184 height 32
click at [597, 549] on input "Agreement you made (such as mortgage or secured car loan)" at bounding box center [603, 548] width 11 height 11
checkbox input "true"
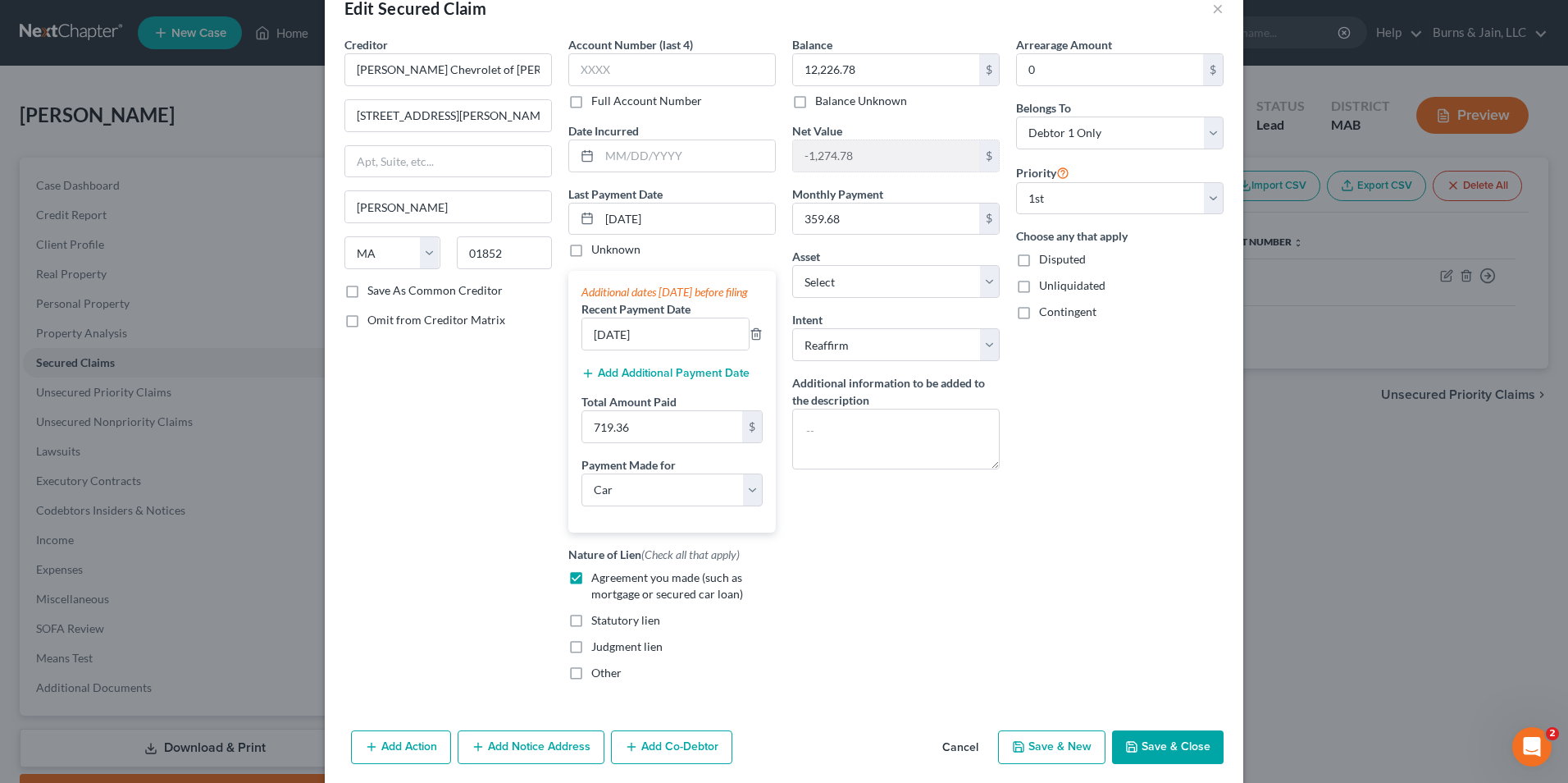
scroll to position [0, 0]
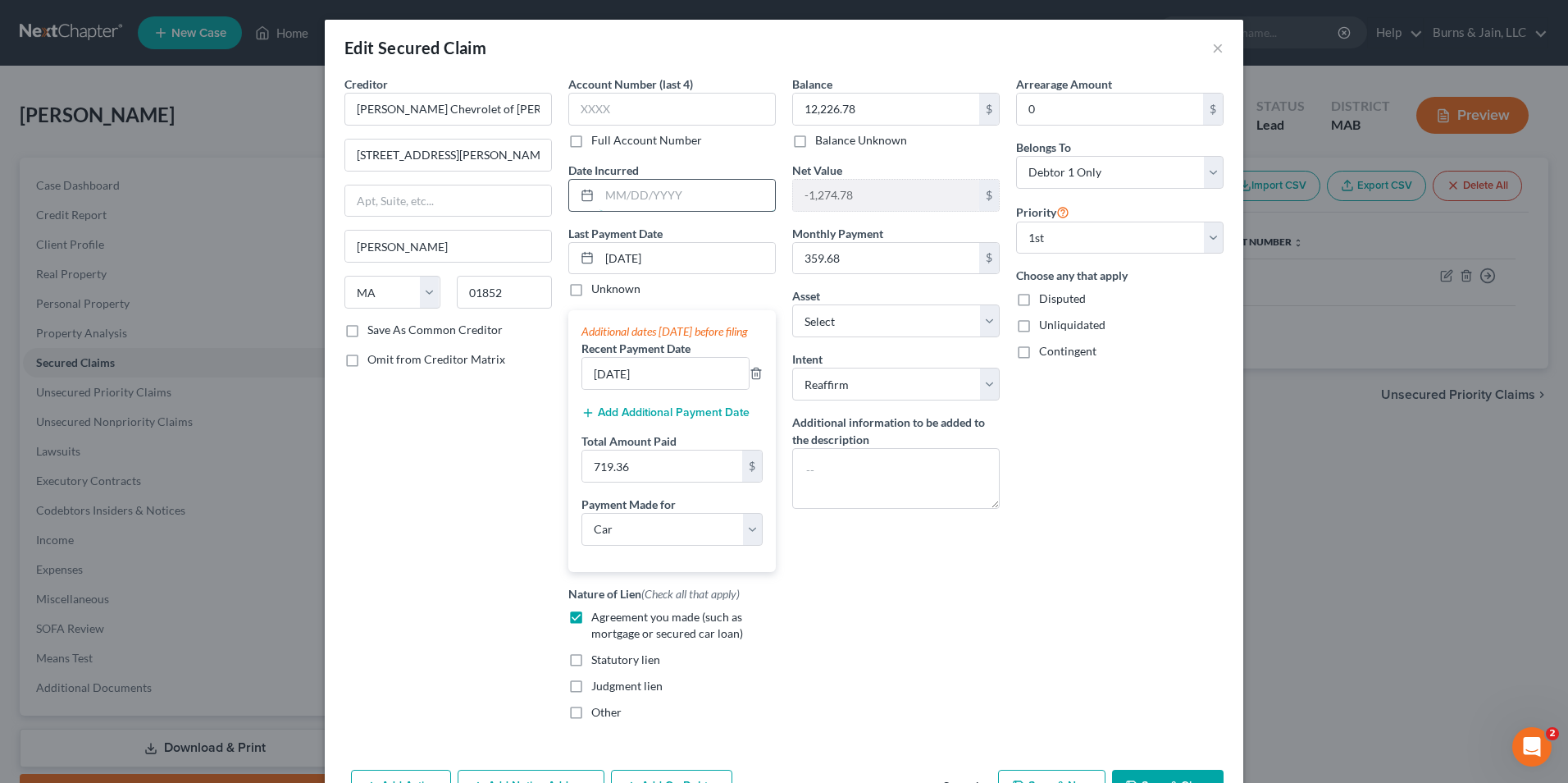
click at [696, 186] on input "text" at bounding box center [686, 196] width 175 height 32
type input "10/05/2022"
click at [612, 118] on input "text" at bounding box center [672, 108] width 207 height 32
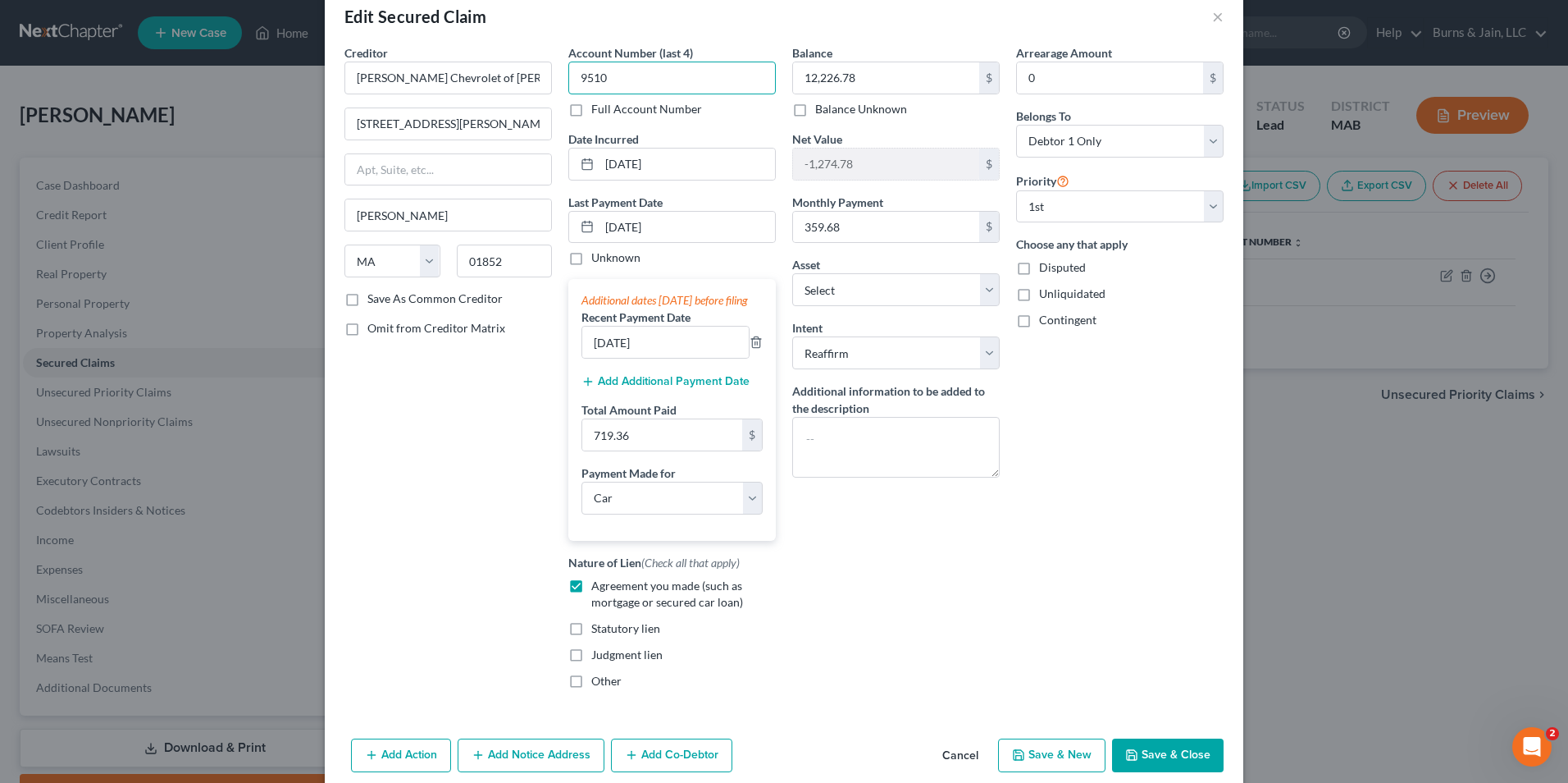
scroll to position [82, 0]
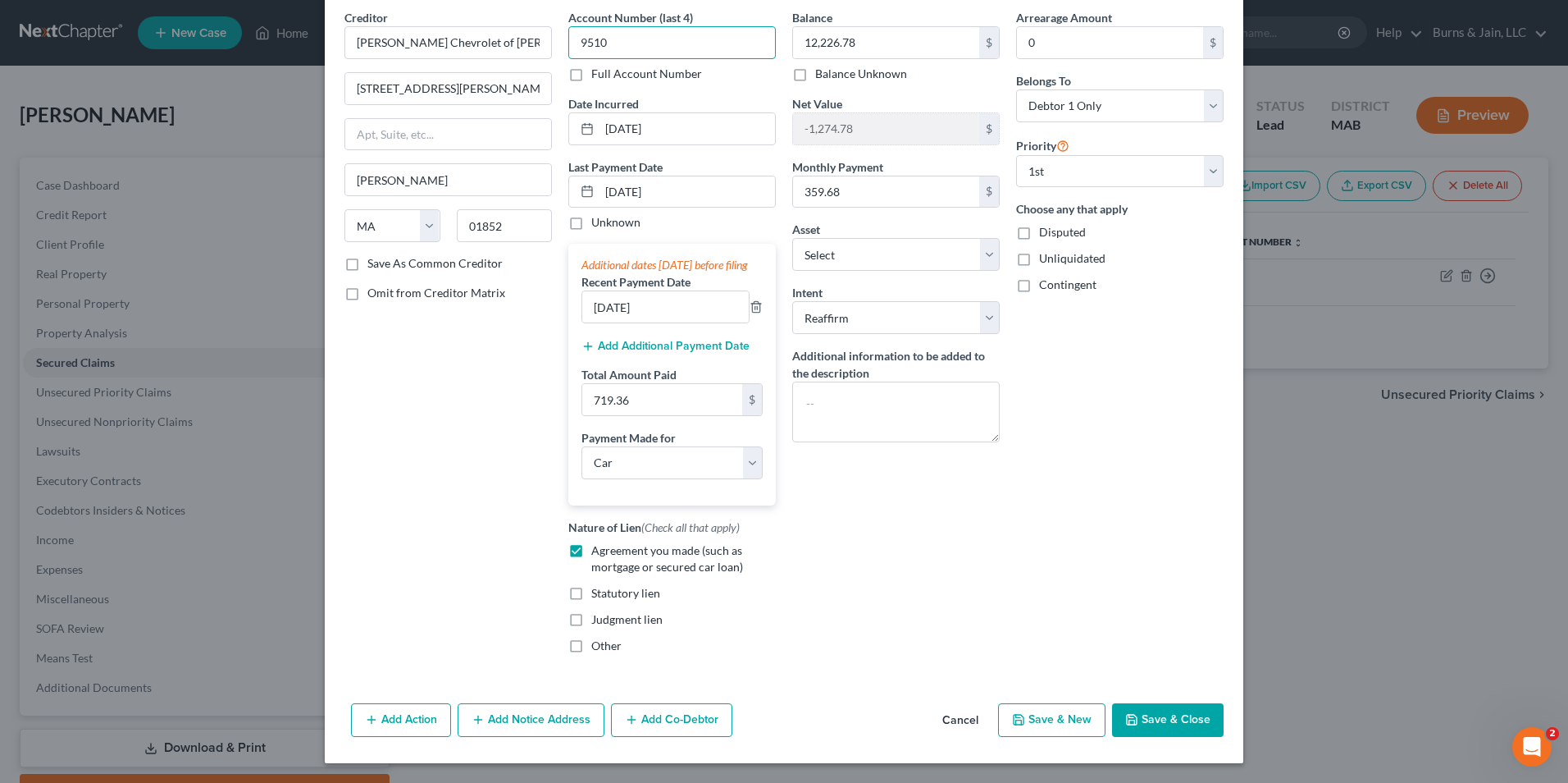
type input "9510"
click at [1150, 717] on button "Save & Close" at bounding box center [1168, 720] width 111 height 34
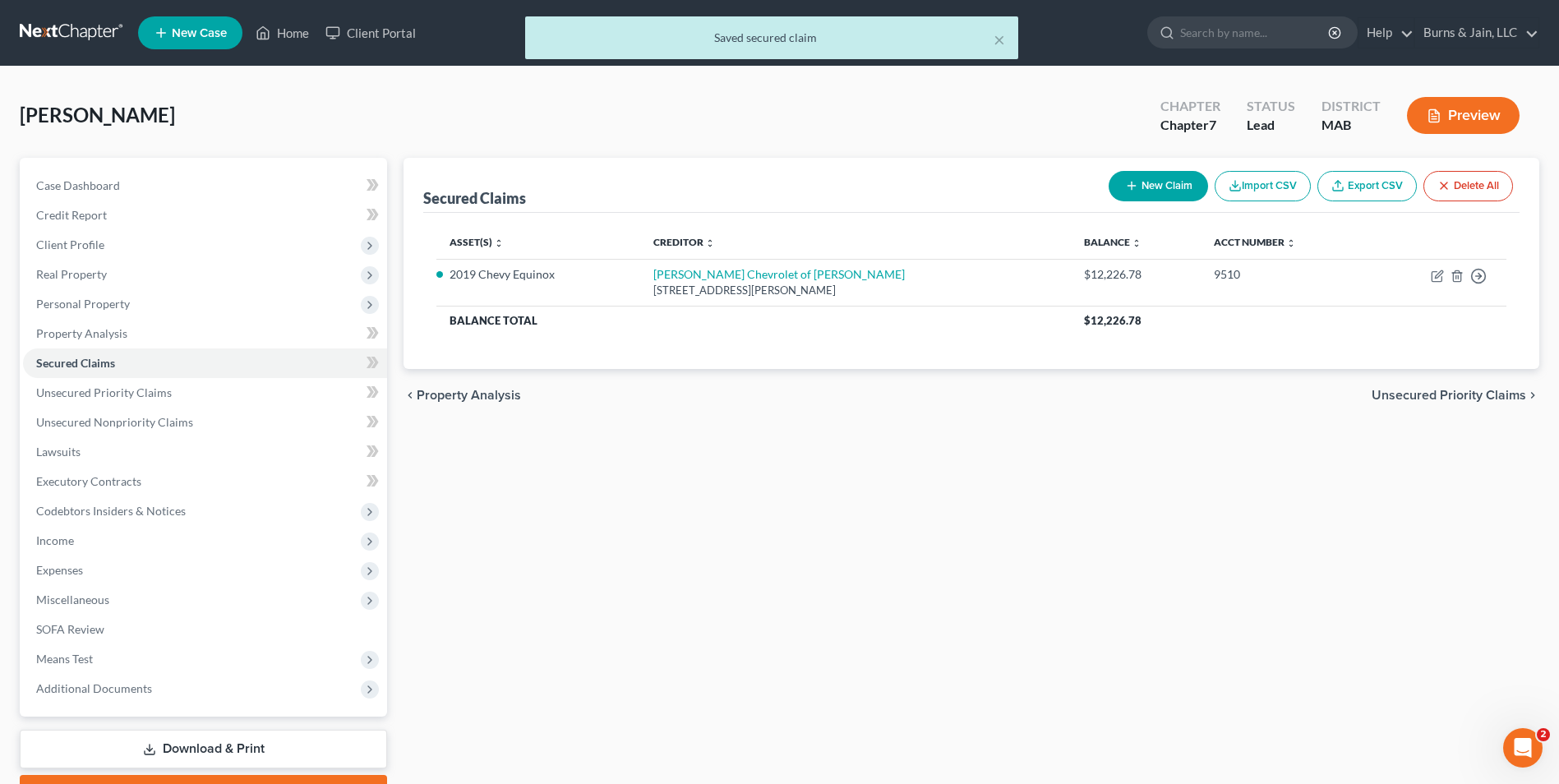
click at [1430, 383] on div "chevron_left Property Analysis Unsecured Priority Claims chevron_right" at bounding box center [972, 395] width 1136 height 53
click at [1430, 392] on span "Unsecured Priority Claims" at bounding box center [1449, 395] width 154 height 13
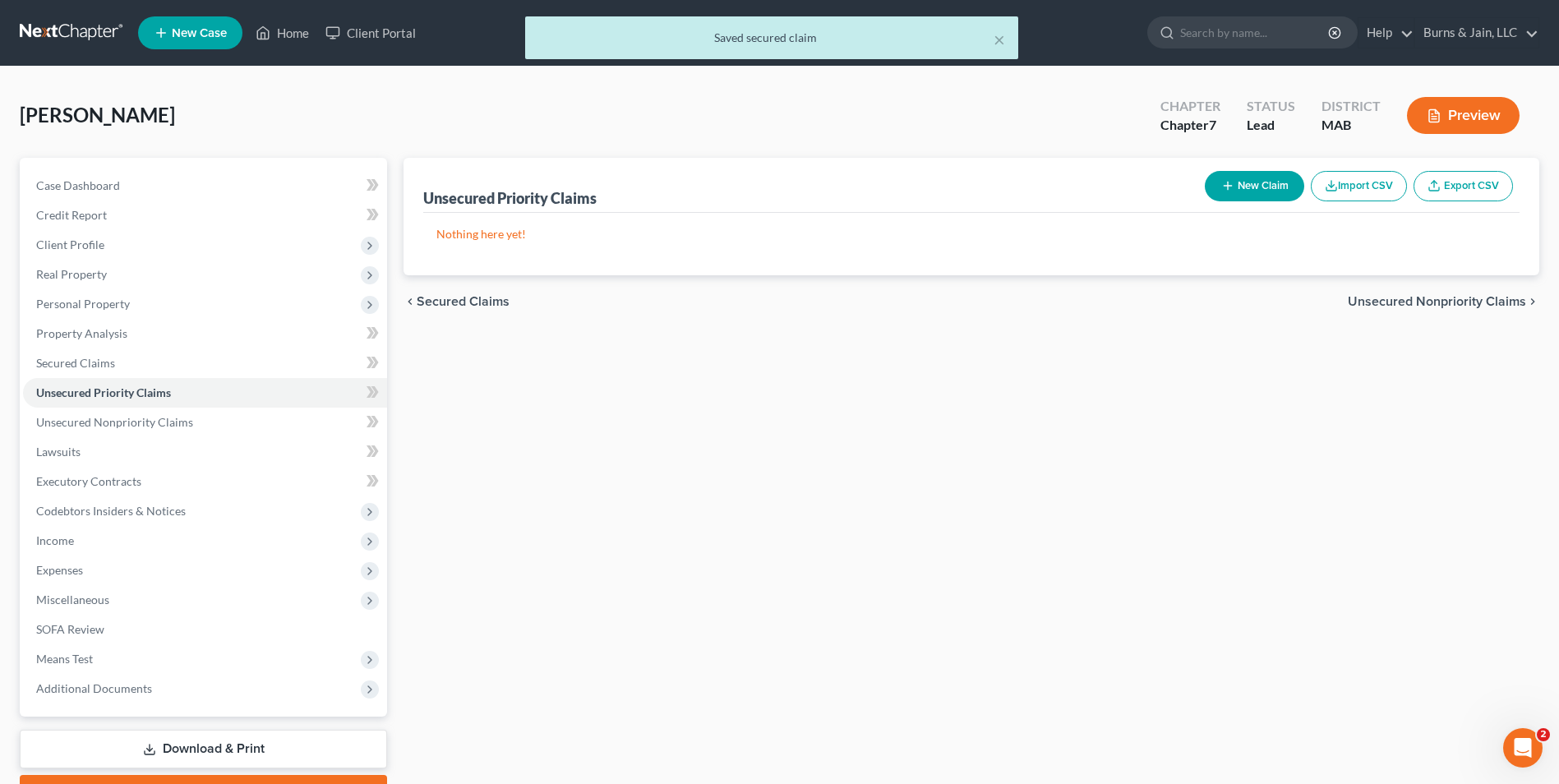
click at [1407, 295] on span "Unsecured Nonpriority Claims" at bounding box center [1437, 302] width 178 height 13
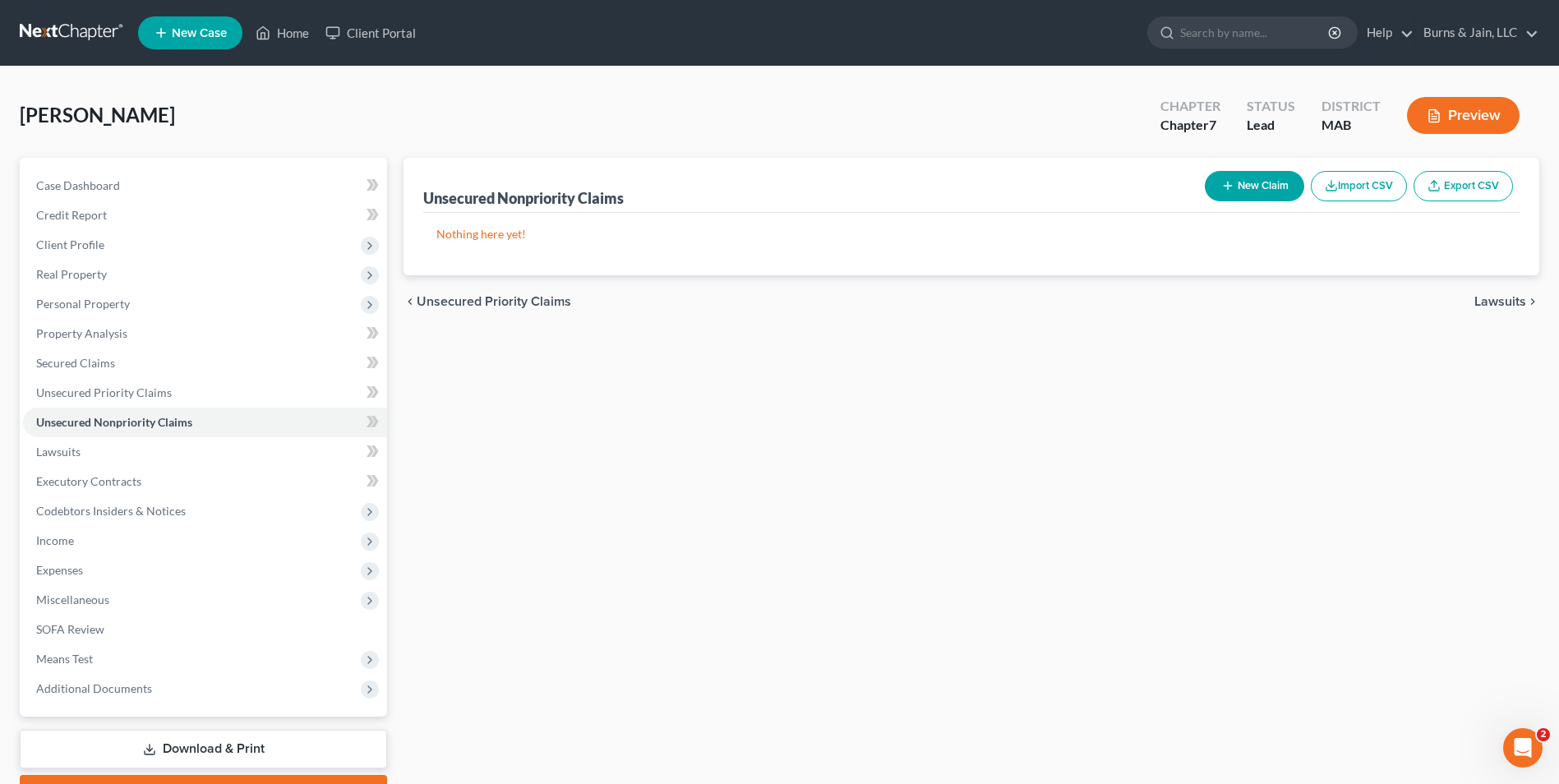
click at [1255, 186] on button "New Claim" at bounding box center [1254, 186] width 99 height 31
select select "0"
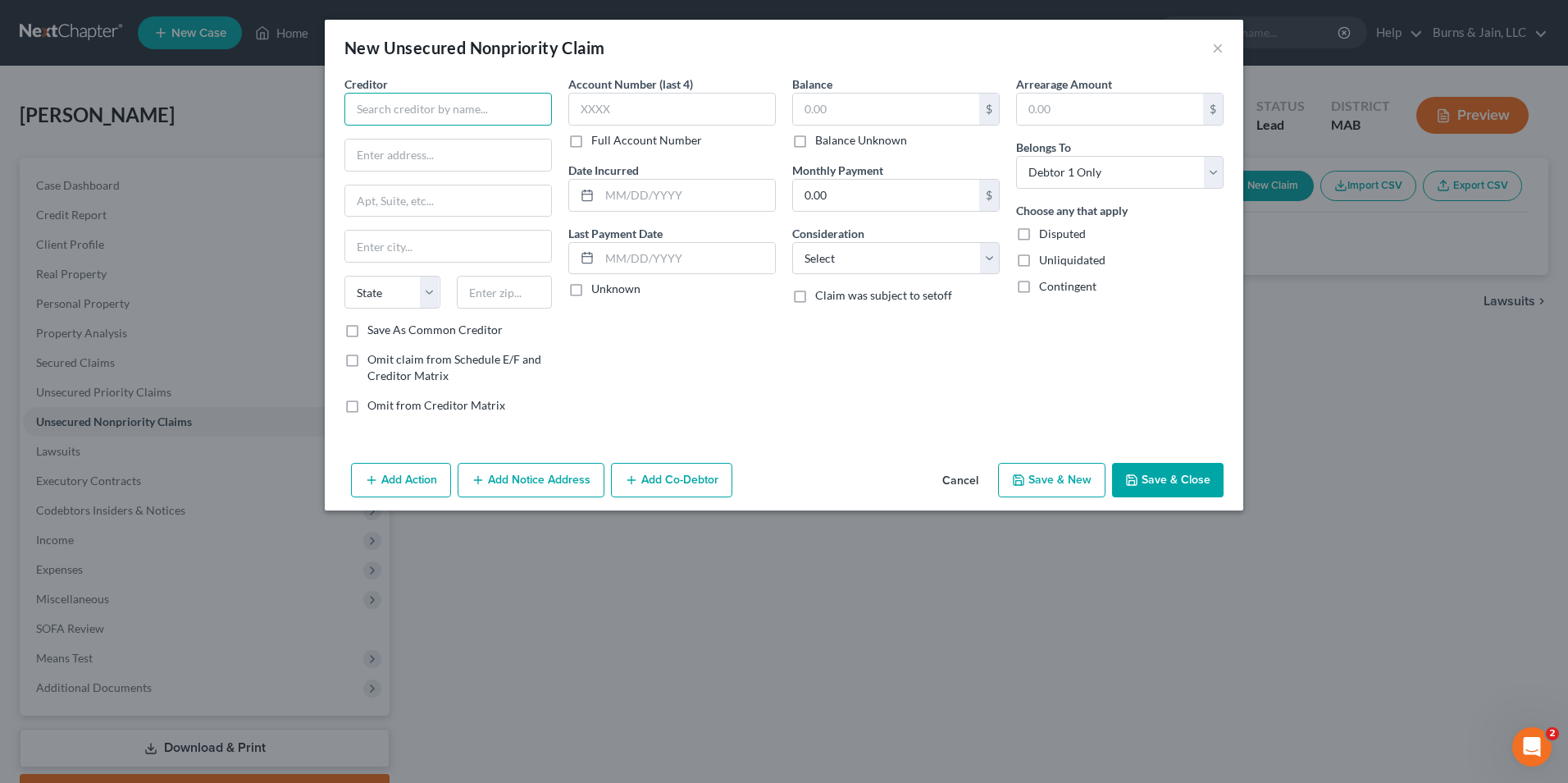
click at [363, 98] on input "text" at bounding box center [448, 108] width 207 height 32
type input "American Express"
click at [586, 106] on input "text" at bounding box center [672, 108] width 207 height 32
type input "1000"
click at [483, 146] on input "text" at bounding box center [448, 156] width 206 height 32
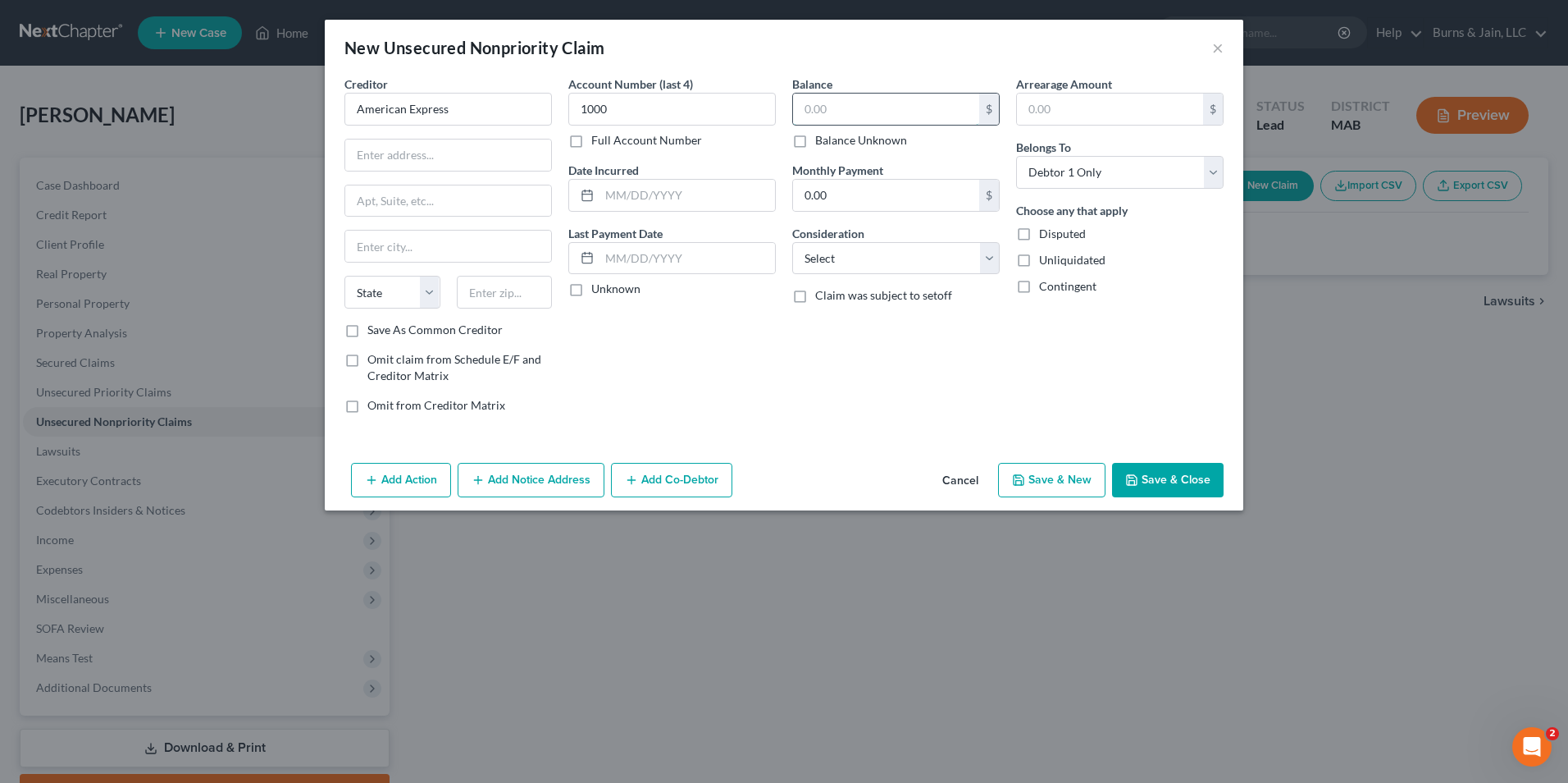
click at [815, 112] on input "text" at bounding box center [885, 109] width 186 height 32
type input "4,659.10"
click at [855, 246] on select "Select Cable / Satellite Services Collection Agency Credit Card Debt Debt Couns…" at bounding box center [896, 258] width 207 height 32
select select "2"
click at [792, 242] on select "Select Cable / Satellite Services Collection Agency Credit Card Debt Debt Couns…" at bounding box center [896, 258] width 207 height 32
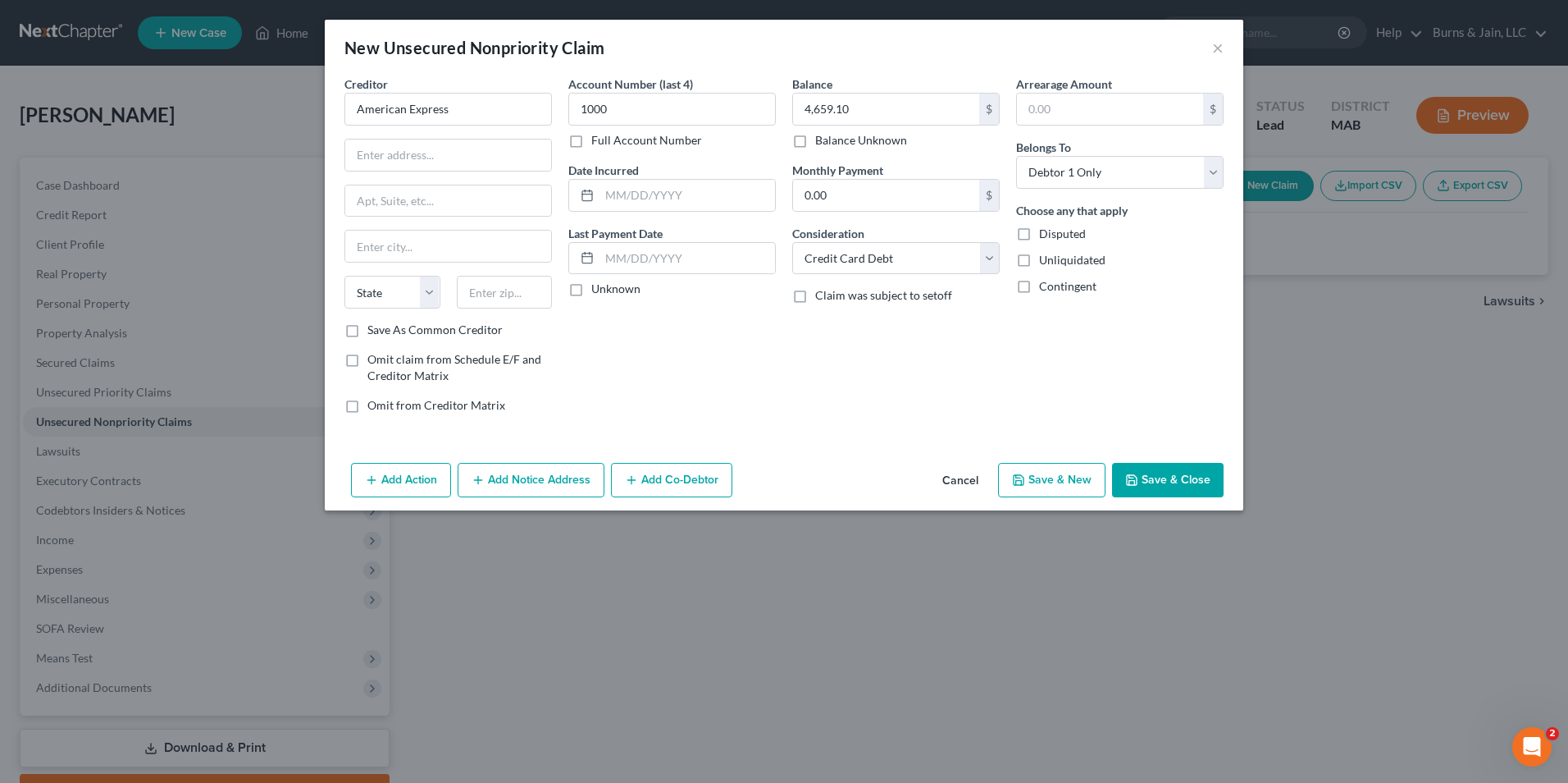
click at [1148, 471] on button "Save & Close" at bounding box center [1168, 479] width 111 height 34
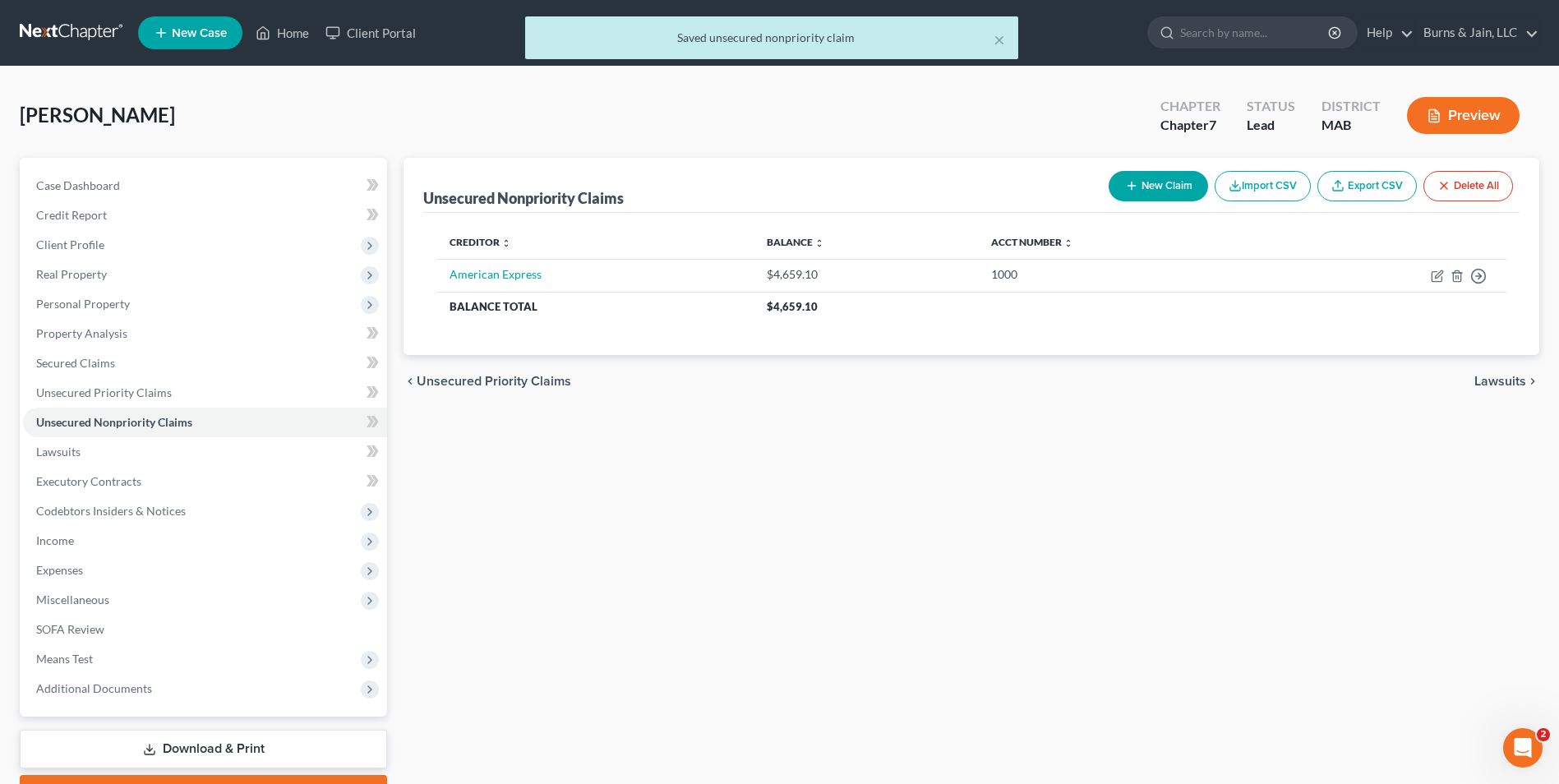
click at [1129, 178] on button "New Claim" at bounding box center [1157, 186] width 99 height 31
select select "0"
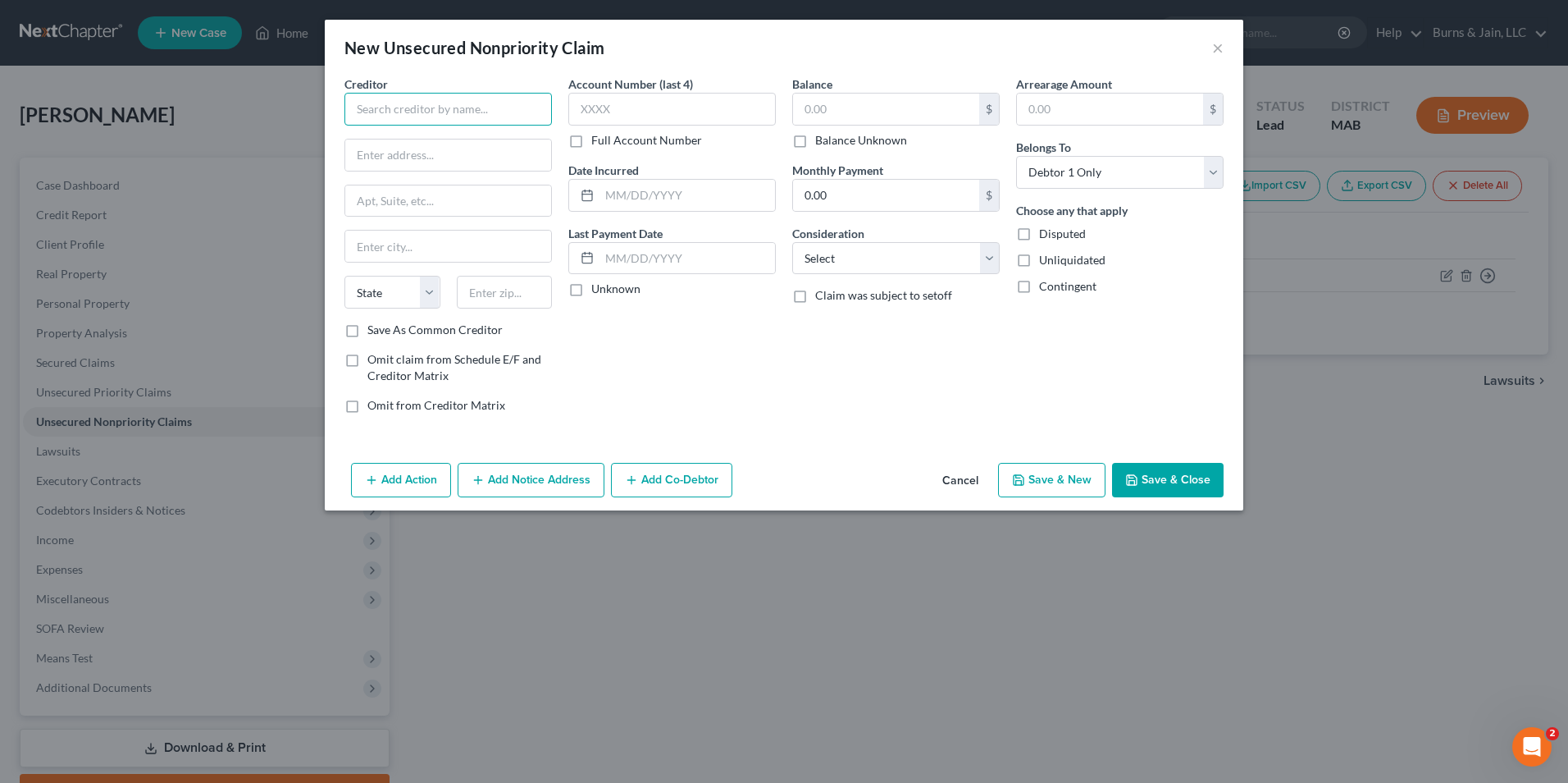
click at [374, 103] on input "text" at bounding box center [448, 108] width 207 height 32
type input "American Express"
click at [633, 103] on input "text" at bounding box center [672, 108] width 207 height 32
type input "1002"
click at [821, 114] on input "text" at bounding box center [885, 109] width 186 height 32
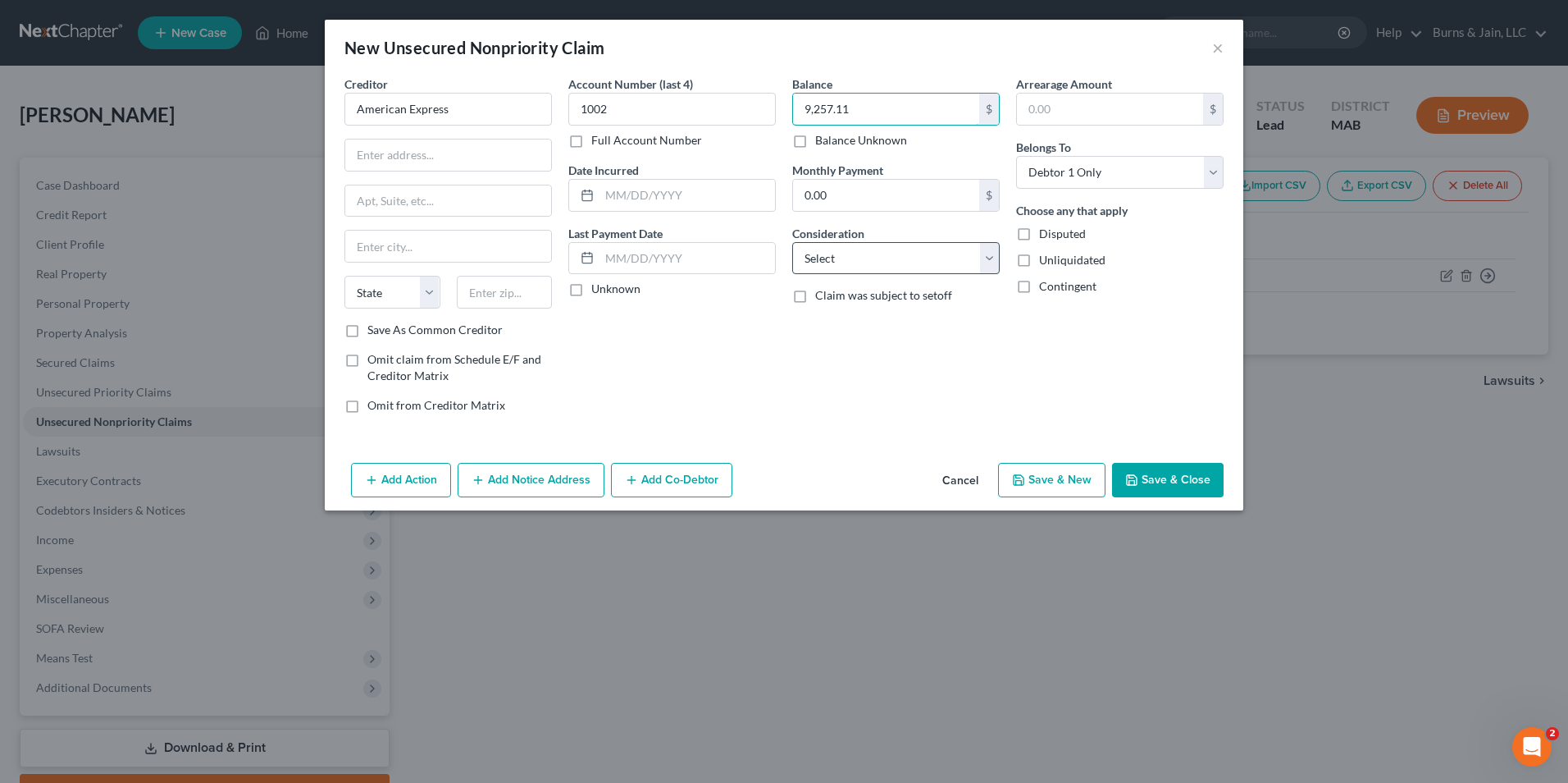
type input "9,257.11"
click at [861, 261] on select "Select Cable / Satellite Services Collection Agency Credit Card Debt Debt Couns…" at bounding box center [896, 258] width 207 height 32
select select "2"
click at [792, 242] on select "Select Cable / Satellite Services Collection Agency Credit Card Debt Debt Couns…" at bounding box center [896, 258] width 207 height 32
click at [1156, 478] on button "Save & Close" at bounding box center [1168, 479] width 111 height 34
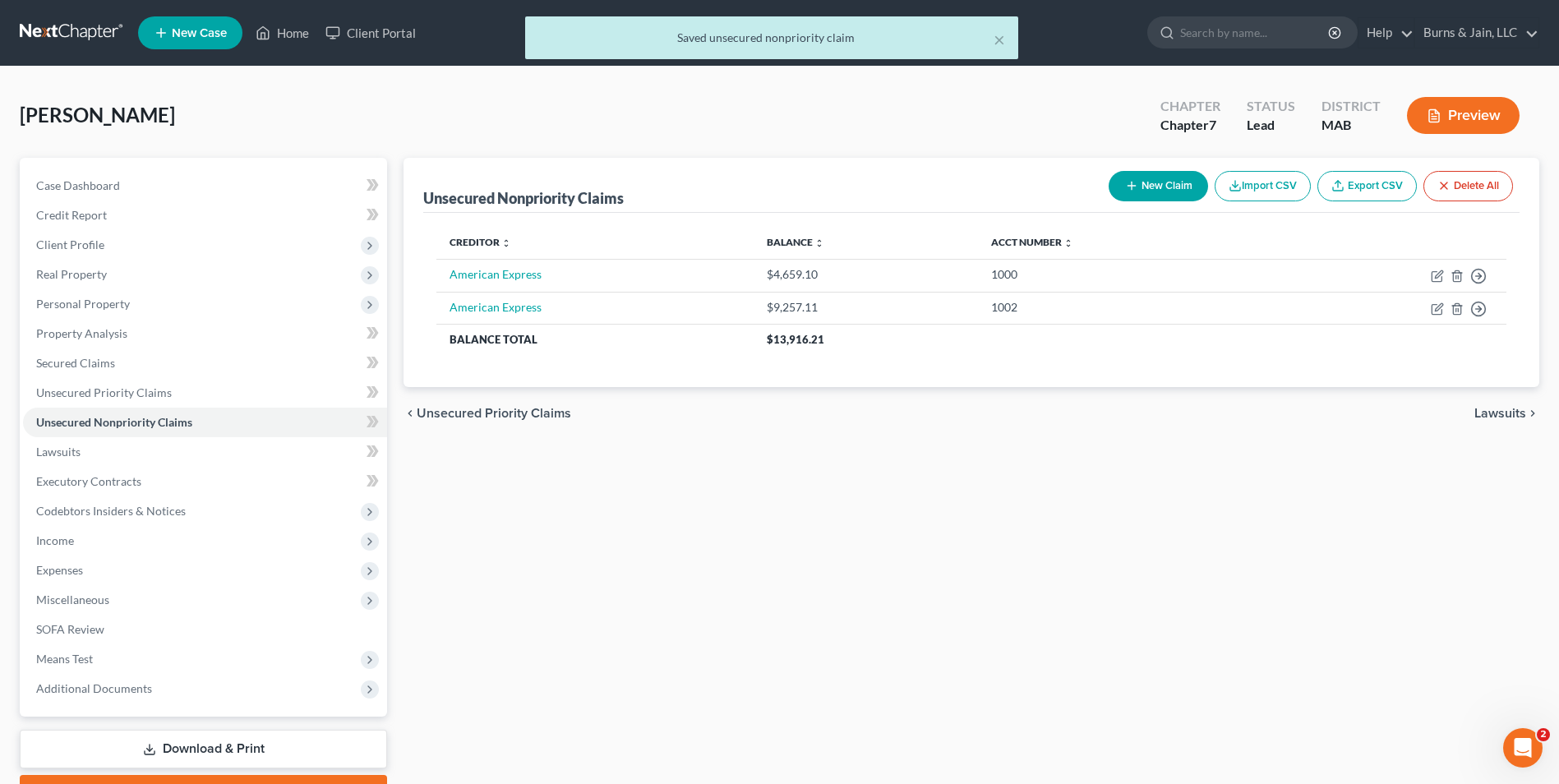
click at [1169, 183] on button "New Claim" at bounding box center [1157, 186] width 99 height 31
select select "0"
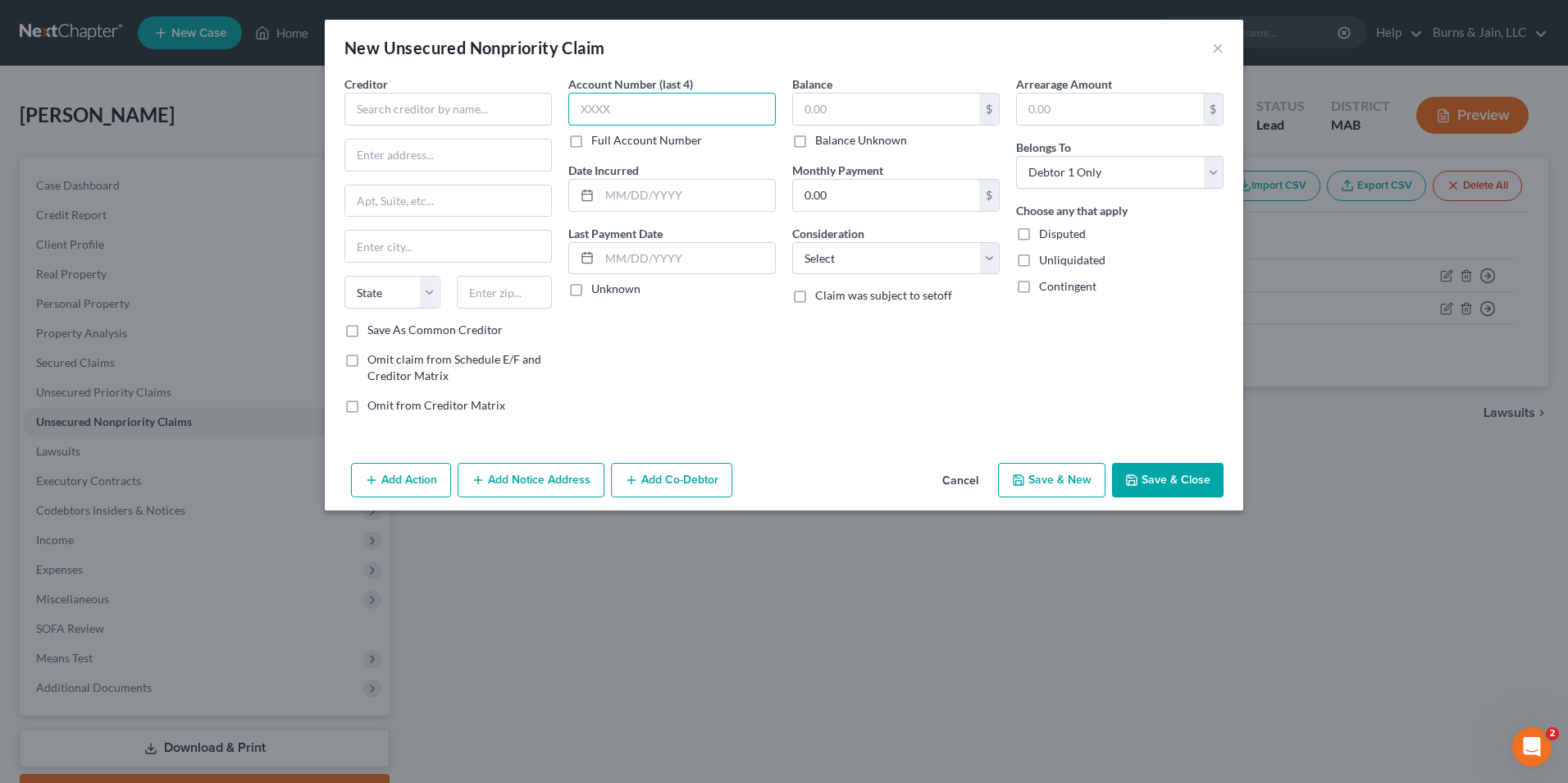
click at [626, 107] on input "text" at bounding box center [672, 108] width 207 height 32
type input "1001"
click at [444, 108] on input "text" at bounding box center [448, 108] width 207 height 32
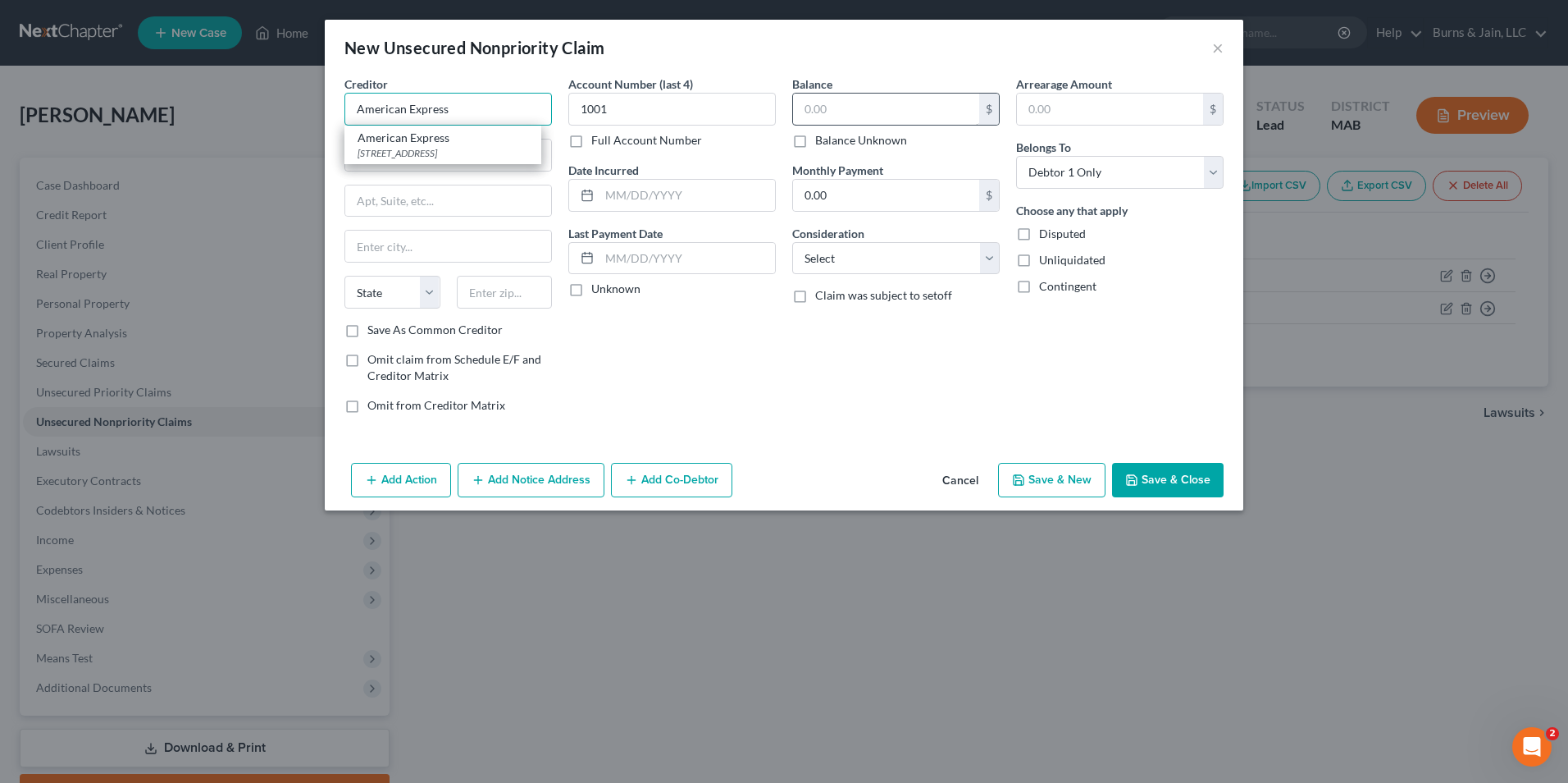
type input "American Express"
click at [847, 103] on input "text" at bounding box center [885, 109] width 186 height 32
type input "1,430.33"
click at [906, 197] on input "0.00" at bounding box center [885, 196] width 186 height 32
click at [896, 262] on select "Select Cable / Satellite Services Collection Agency Credit Card Debt Debt Couns…" at bounding box center [896, 258] width 207 height 32
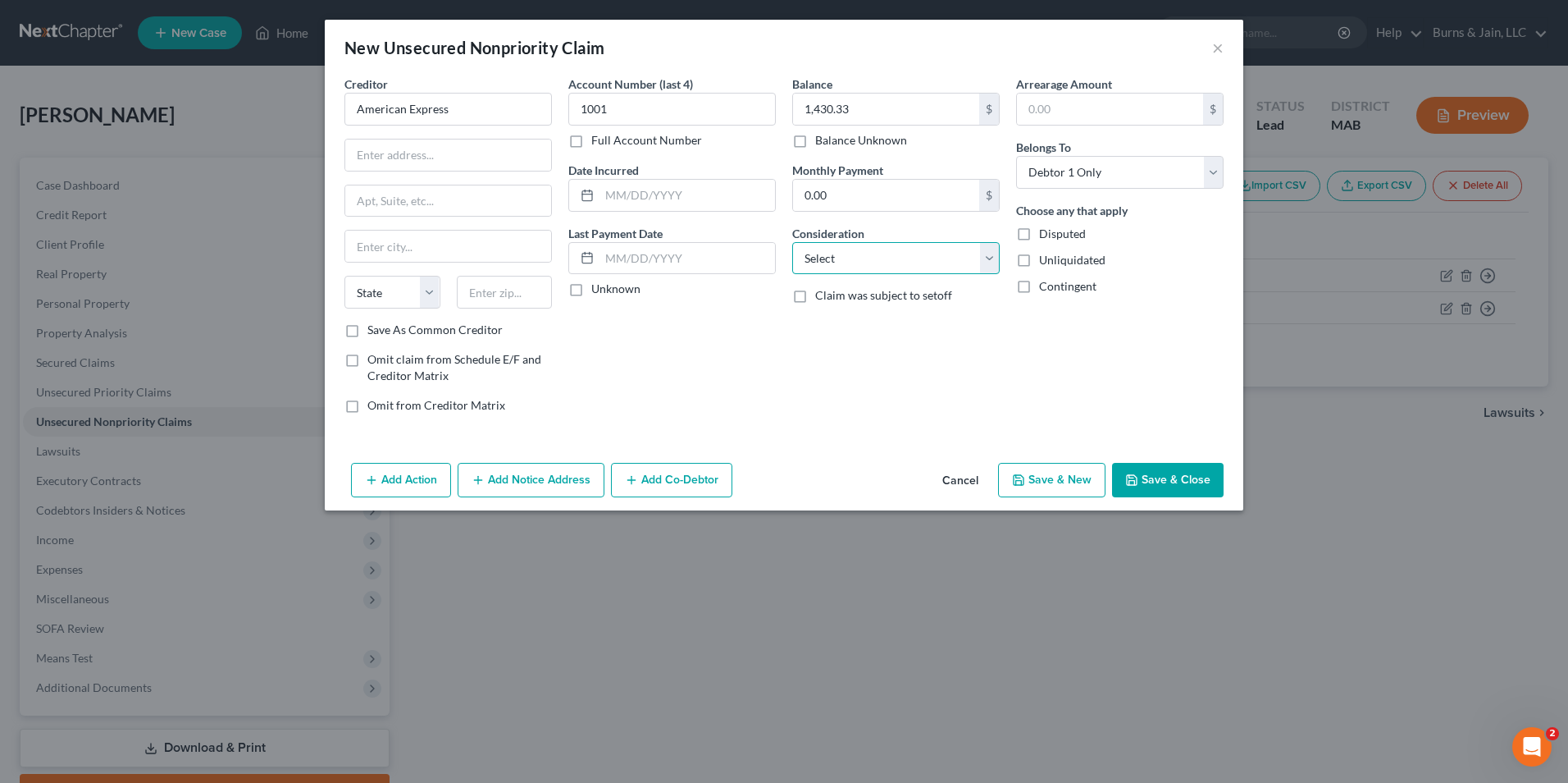
select select "2"
click at [792, 242] on select "Select Cable / Satellite Services Collection Agency Credit Card Debt Debt Couns…" at bounding box center [896, 258] width 207 height 32
click at [1163, 475] on button "Save & Close" at bounding box center [1168, 479] width 111 height 34
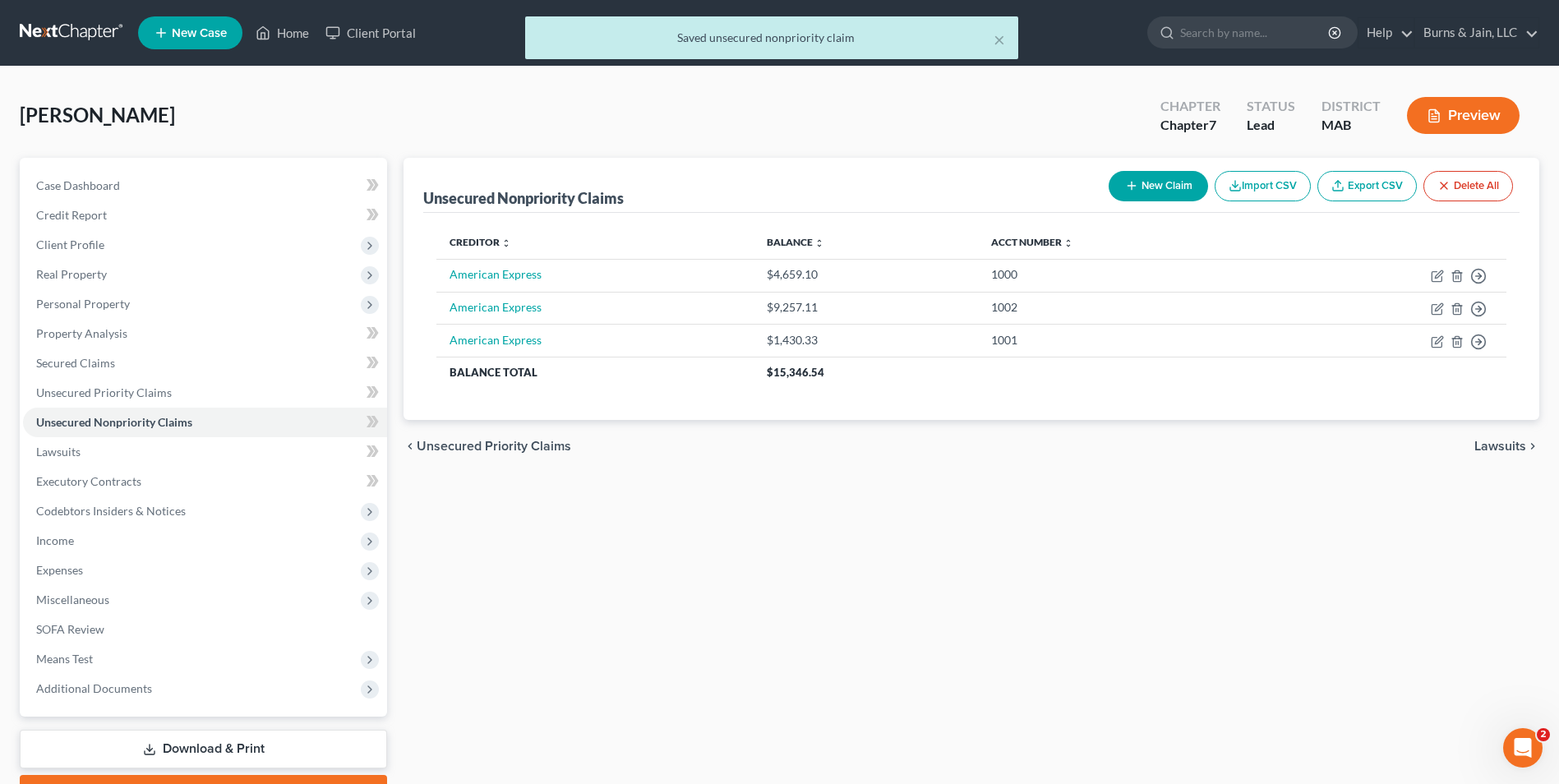
click at [1172, 182] on button "New Claim" at bounding box center [1157, 186] width 99 height 31
select select "0"
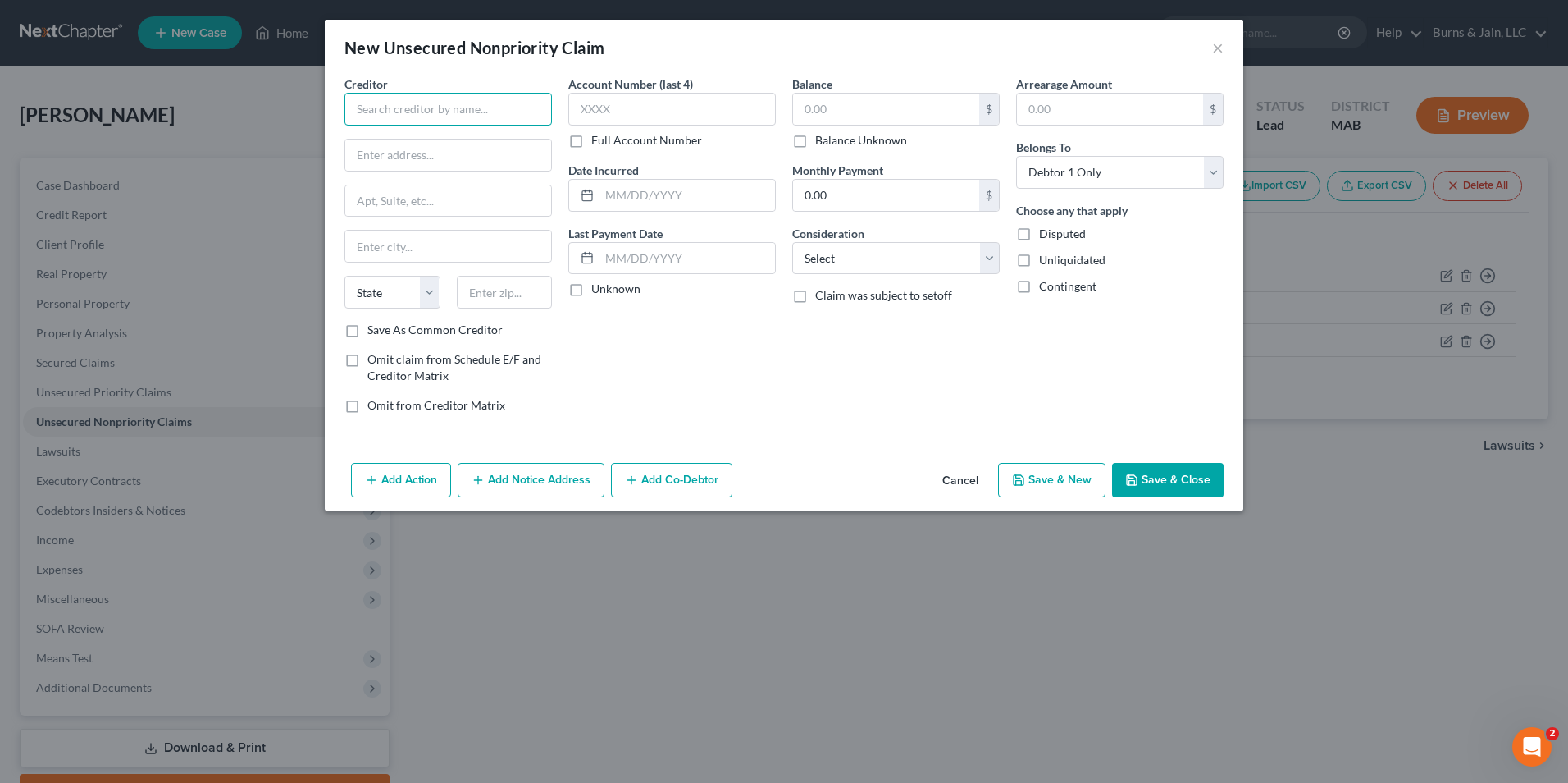
click at [454, 108] on input "text" at bounding box center [448, 108] width 207 height 32
type input "Bank of America"
click at [658, 108] on input "text" at bounding box center [672, 108] width 207 height 32
click at [668, 112] on input "text" at bounding box center [672, 108] width 207 height 32
type input "5667"
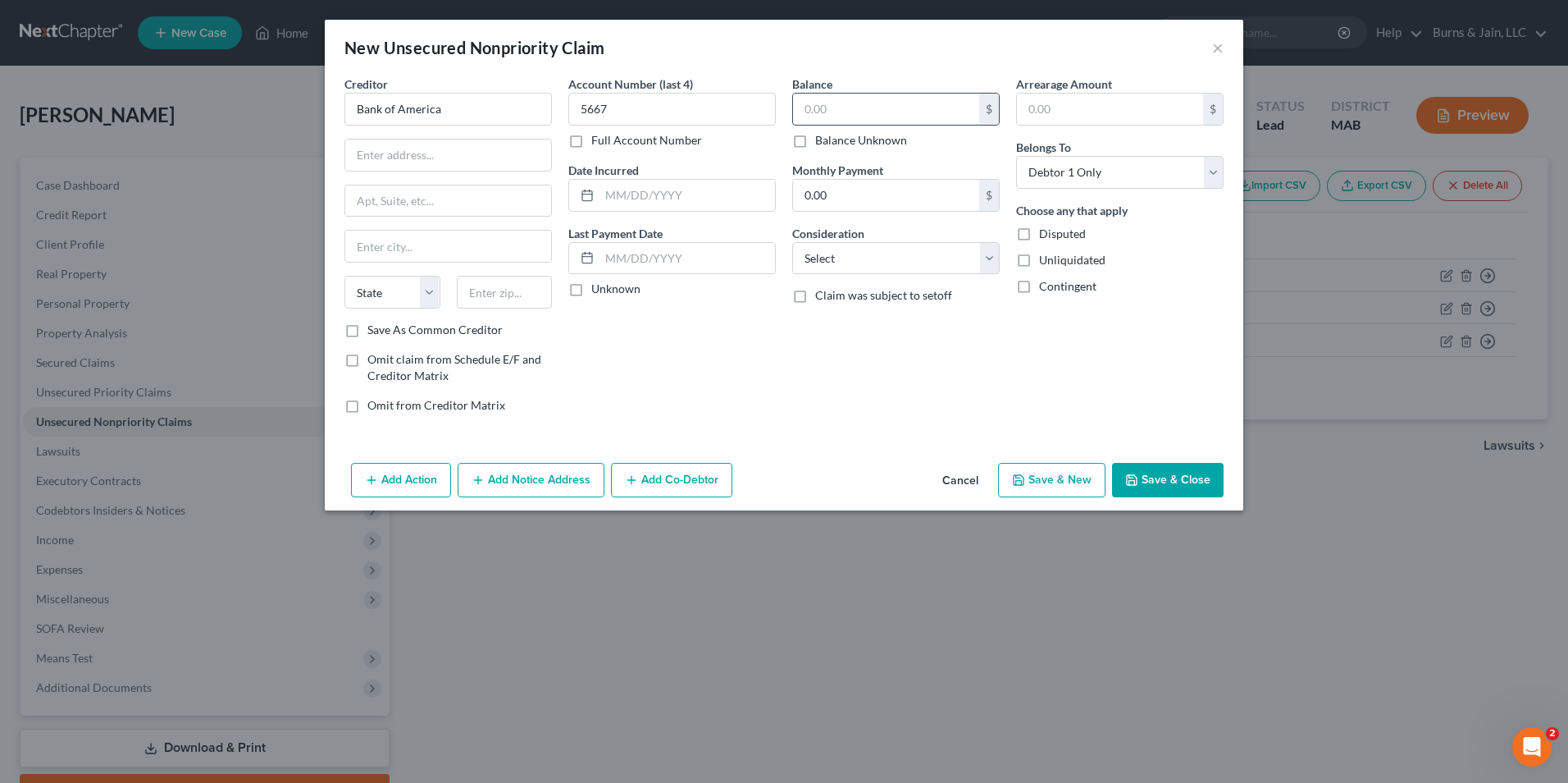
click at [894, 118] on input "text" at bounding box center [885, 109] width 186 height 32
type input "6,104.82"
click at [829, 255] on select "Select Cable / Satellite Services Collection Agency Credit Card Debt Debt Couns…" at bounding box center [896, 258] width 207 height 32
select select "2"
click at [792, 242] on select "Select Cable / Satellite Services Collection Agency Credit Card Debt Debt Couns…" at bounding box center [896, 258] width 207 height 32
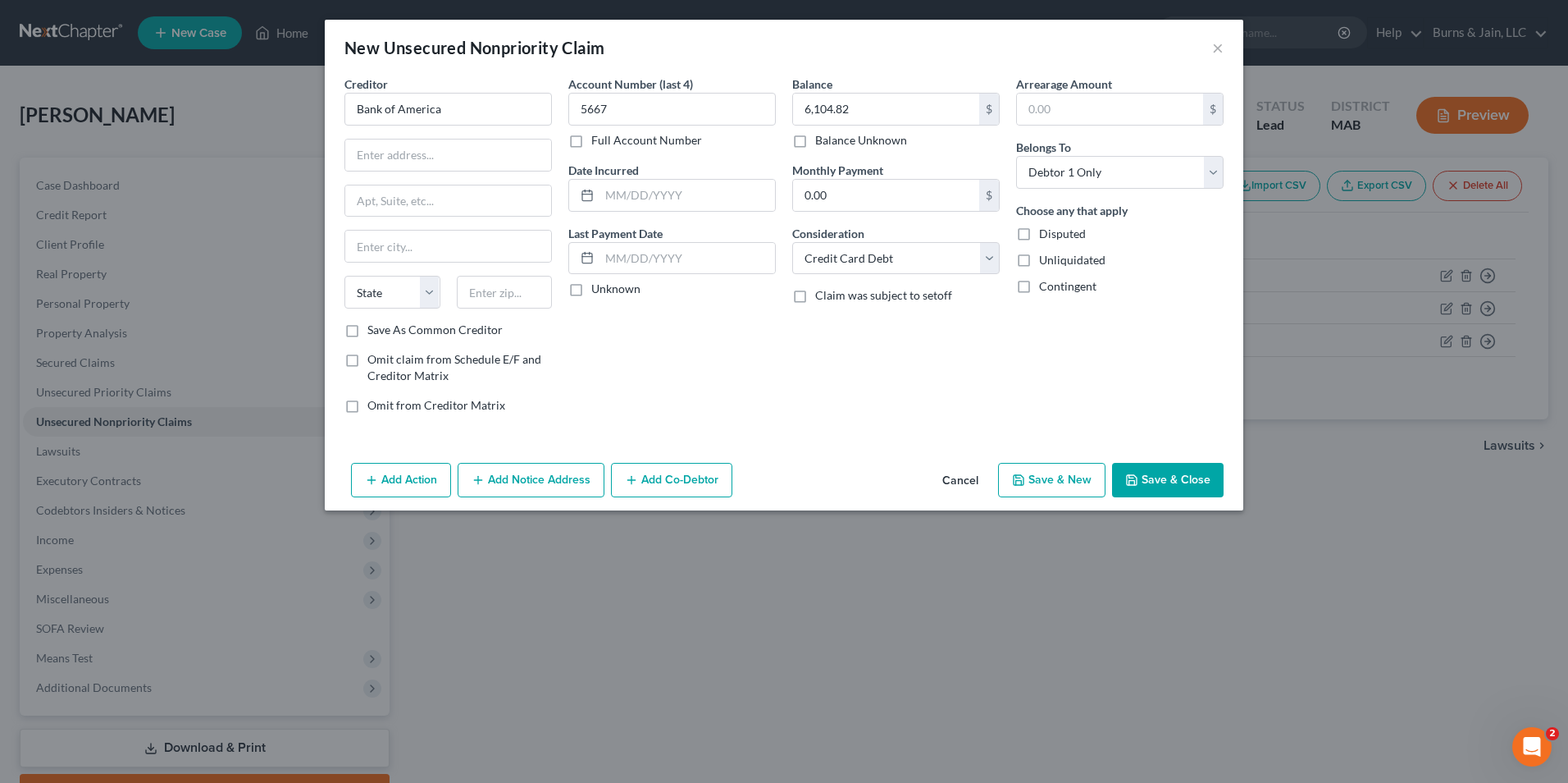
click at [1174, 477] on button "Save & Close" at bounding box center [1168, 479] width 111 height 34
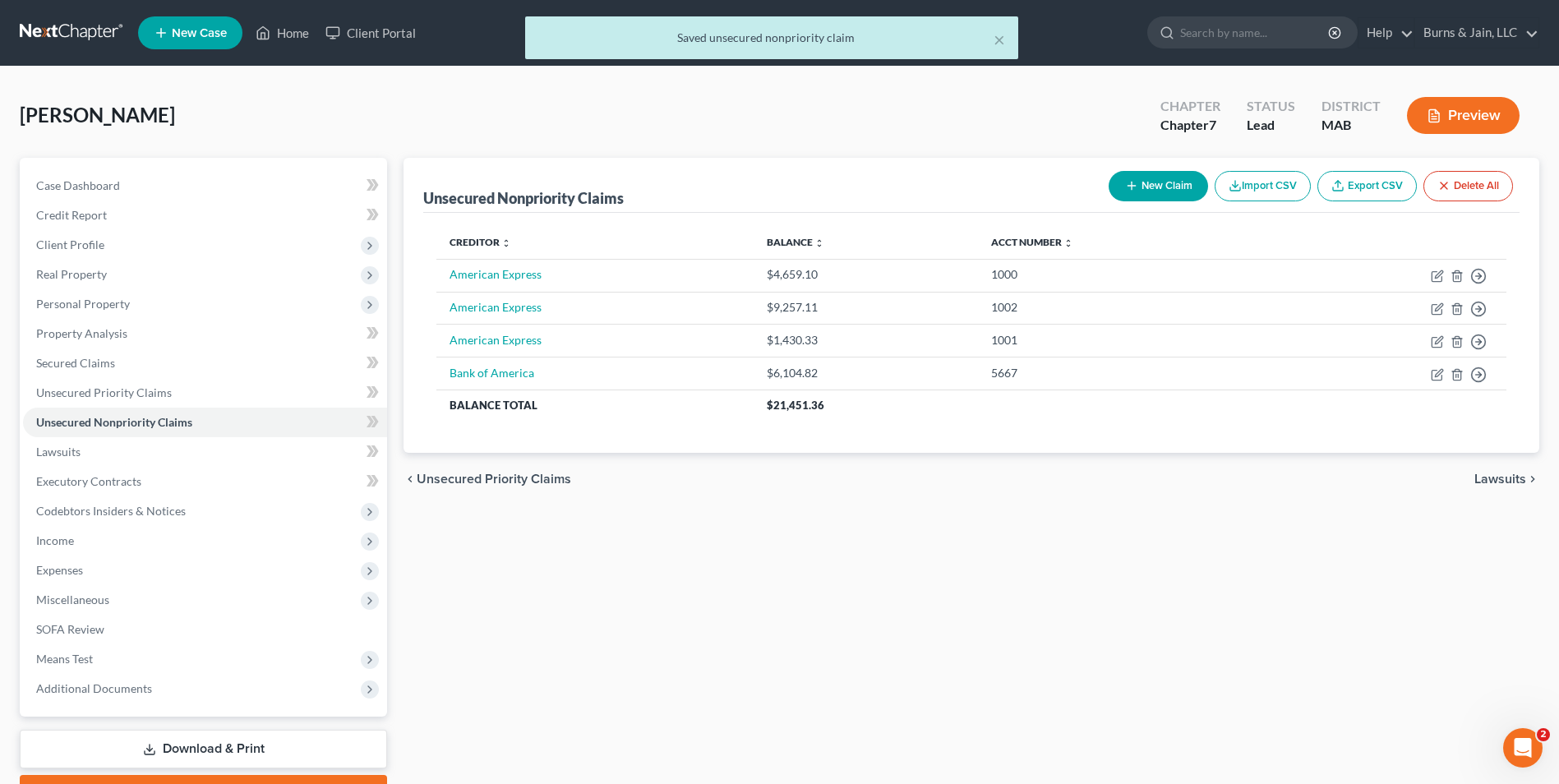
click at [1158, 186] on button "New Claim" at bounding box center [1157, 186] width 99 height 31
select select "0"
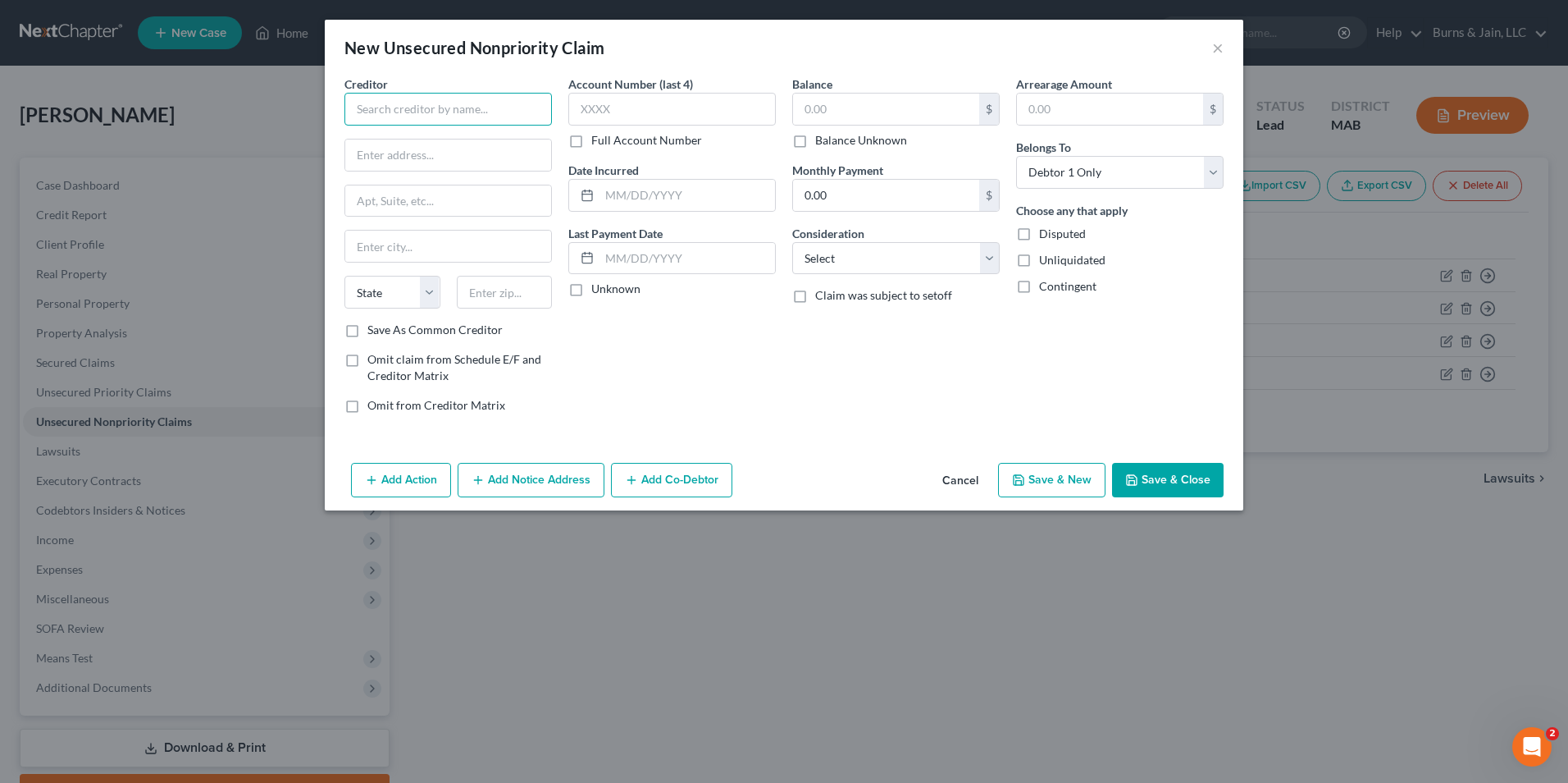
click at [406, 111] on input "text" at bounding box center [448, 108] width 207 height 32
type input "Capital One"
click at [833, 104] on input "text" at bounding box center [885, 109] width 186 height 32
type input "9,936.66"
click at [663, 122] on input "text" at bounding box center [672, 108] width 207 height 32
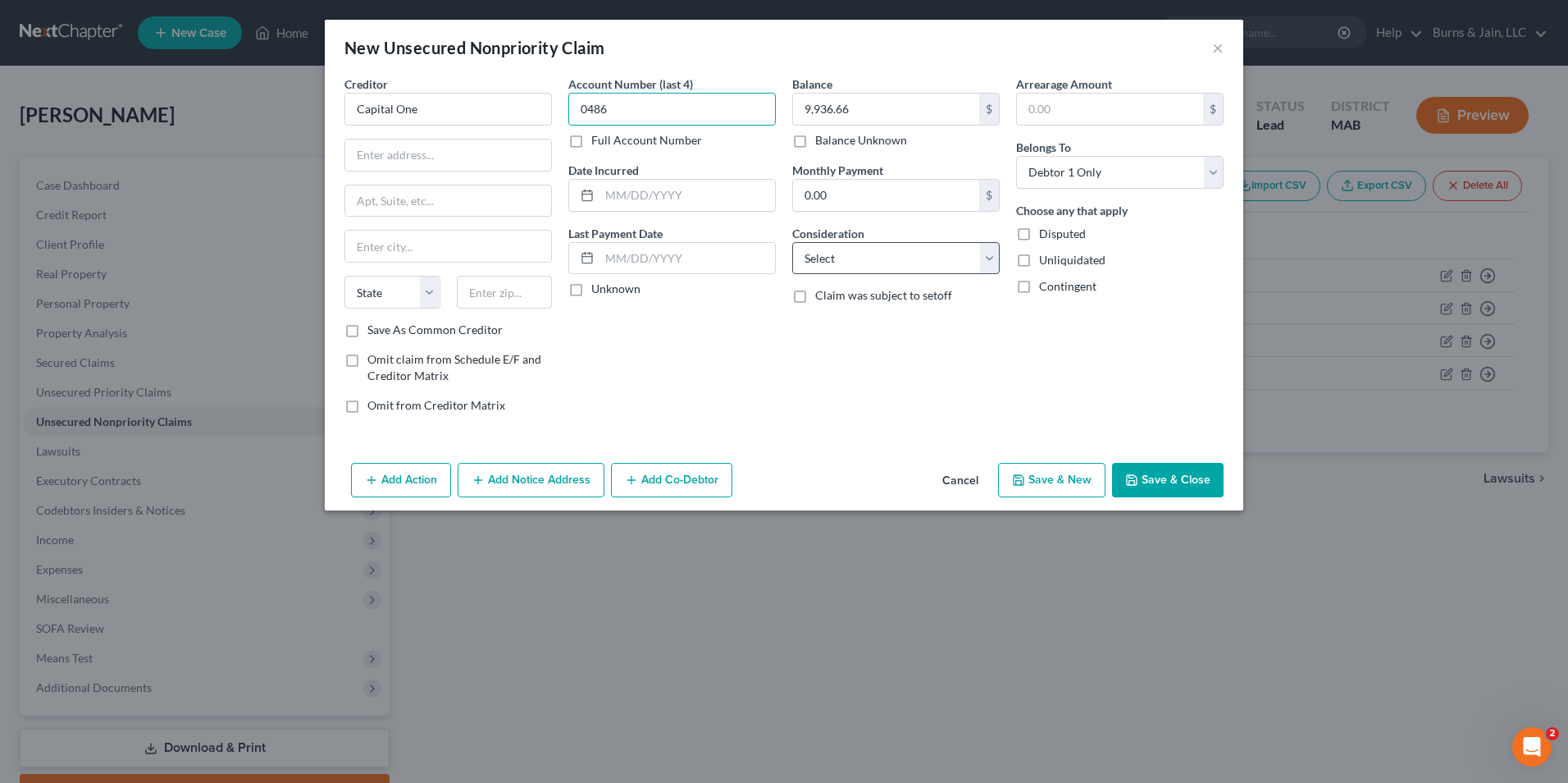
type input "0486"
click at [854, 268] on select "Select Cable / Satellite Services Collection Agency Credit Card Debt Debt Couns…" at bounding box center [896, 258] width 207 height 32
select select "2"
click at [792, 242] on select "Select Cable / Satellite Services Collection Agency Credit Card Debt Debt Couns…" at bounding box center [896, 258] width 207 height 32
click at [1156, 477] on button "Save & Close" at bounding box center [1168, 479] width 111 height 34
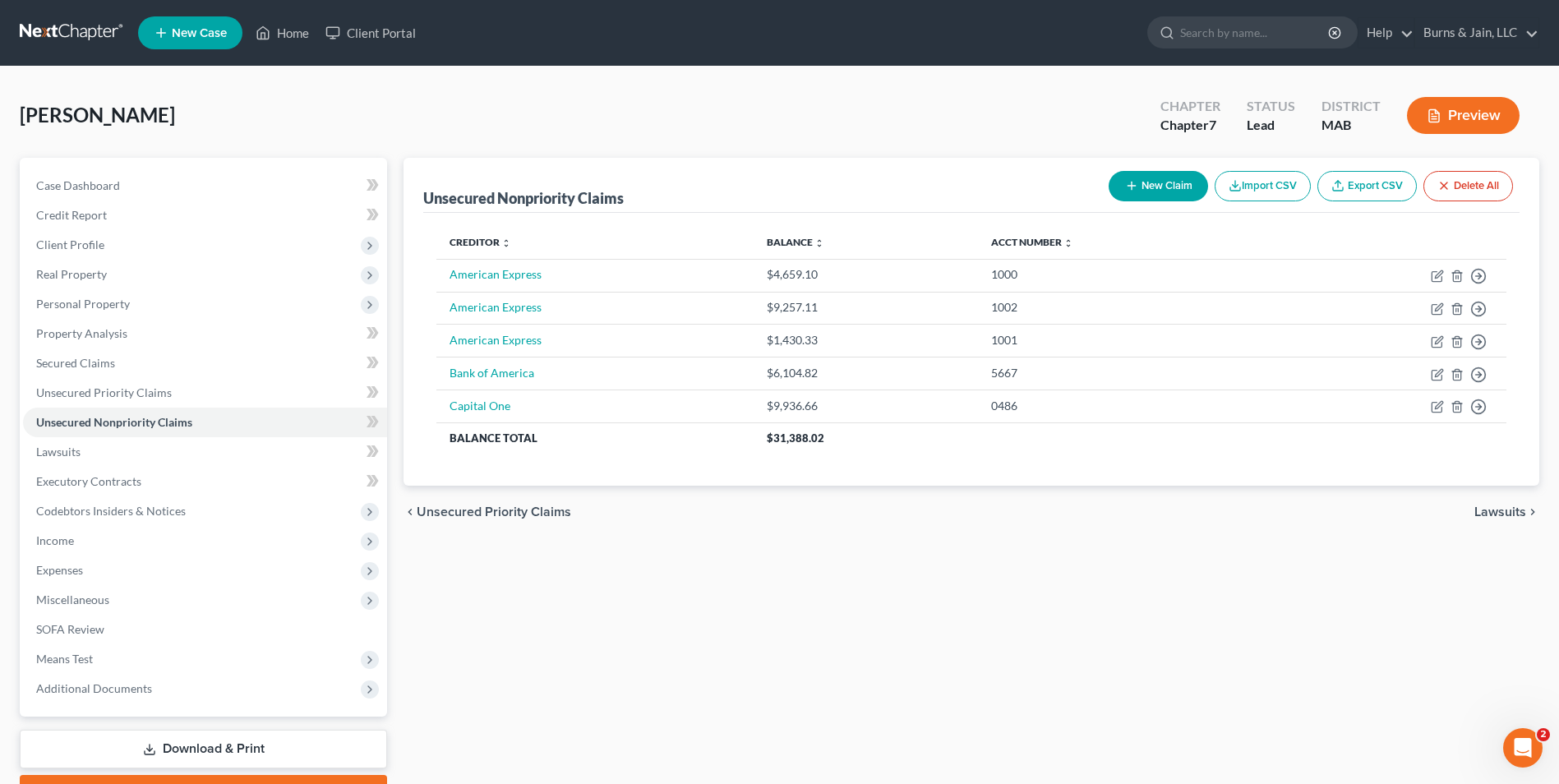
click at [1131, 190] on line "button" at bounding box center [1131, 186] width 0 height 7
select select "0"
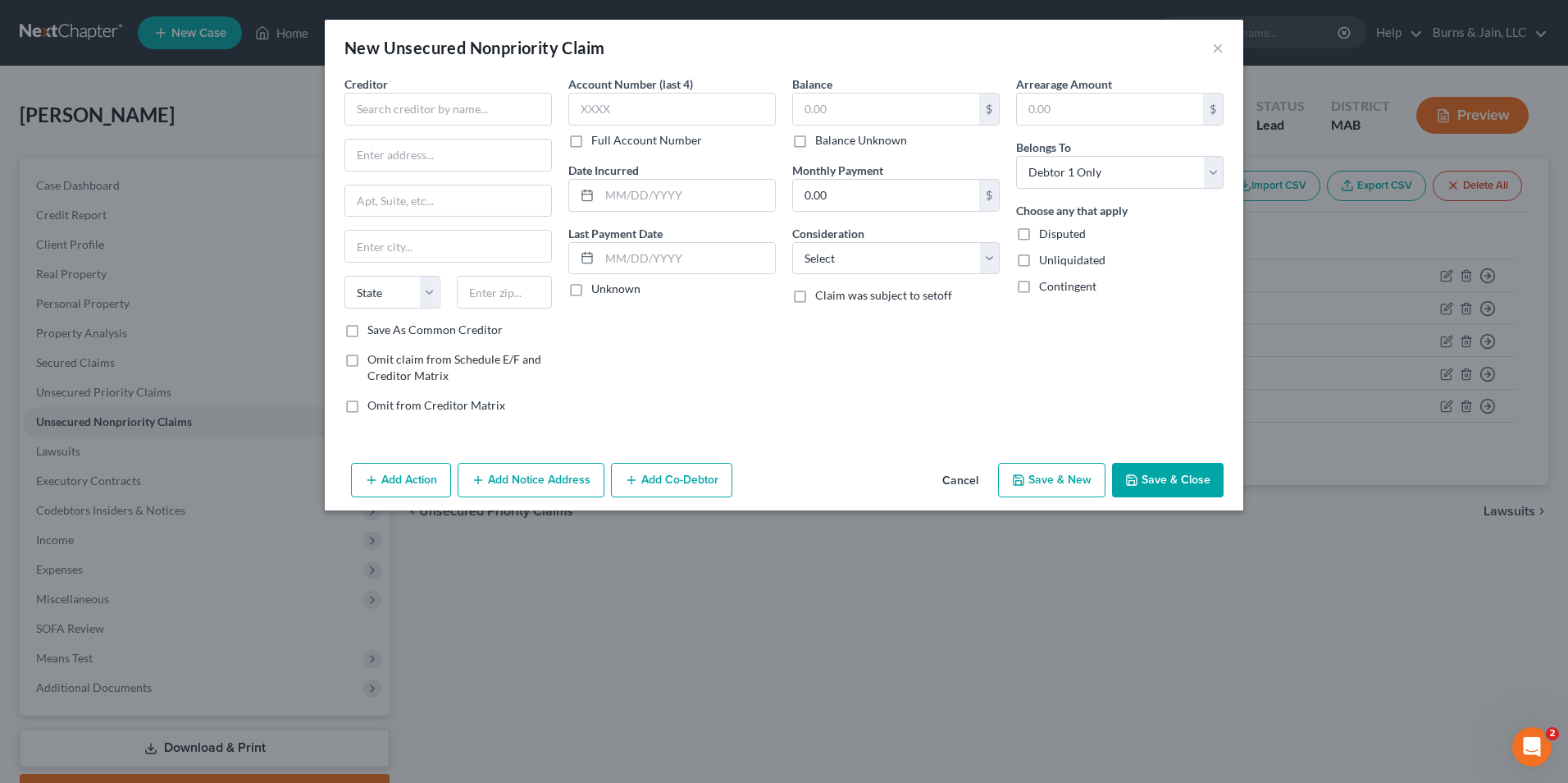
click at [511, 133] on div "Creditor * State AL AK AR AZ CA CO CT DE DC FL GA GU HI ID IL IN IA KS KY LA ME…" at bounding box center [448, 198] width 207 height 246
click at [508, 116] on input "text" at bounding box center [448, 108] width 207 height 32
type input "Capital One"
click at [639, 108] on input "text" at bounding box center [672, 108] width 207 height 32
click at [934, 120] on input "text" at bounding box center [885, 109] width 186 height 32
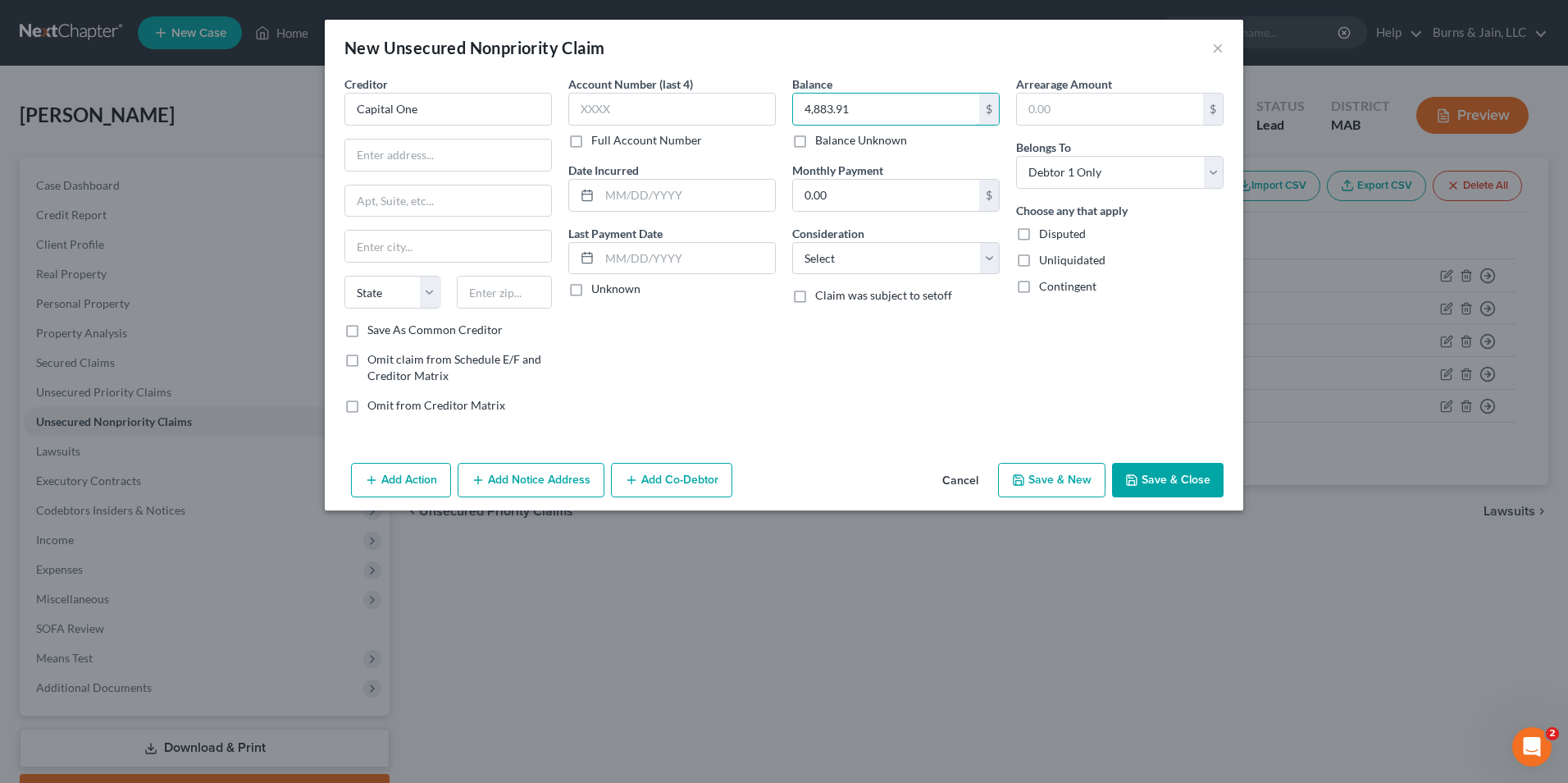
type input "4,883.91"
drag, startPoint x: 652, startPoint y: 102, endPoint x: 661, endPoint y: 99, distance: 9.5
click at [652, 102] on input "text" at bounding box center [672, 108] width 207 height 32
type input "0000"
click at [868, 246] on select "Select Cable / Satellite Services Collection Agency Credit Card Debt Debt Couns…" at bounding box center [896, 258] width 207 height 32
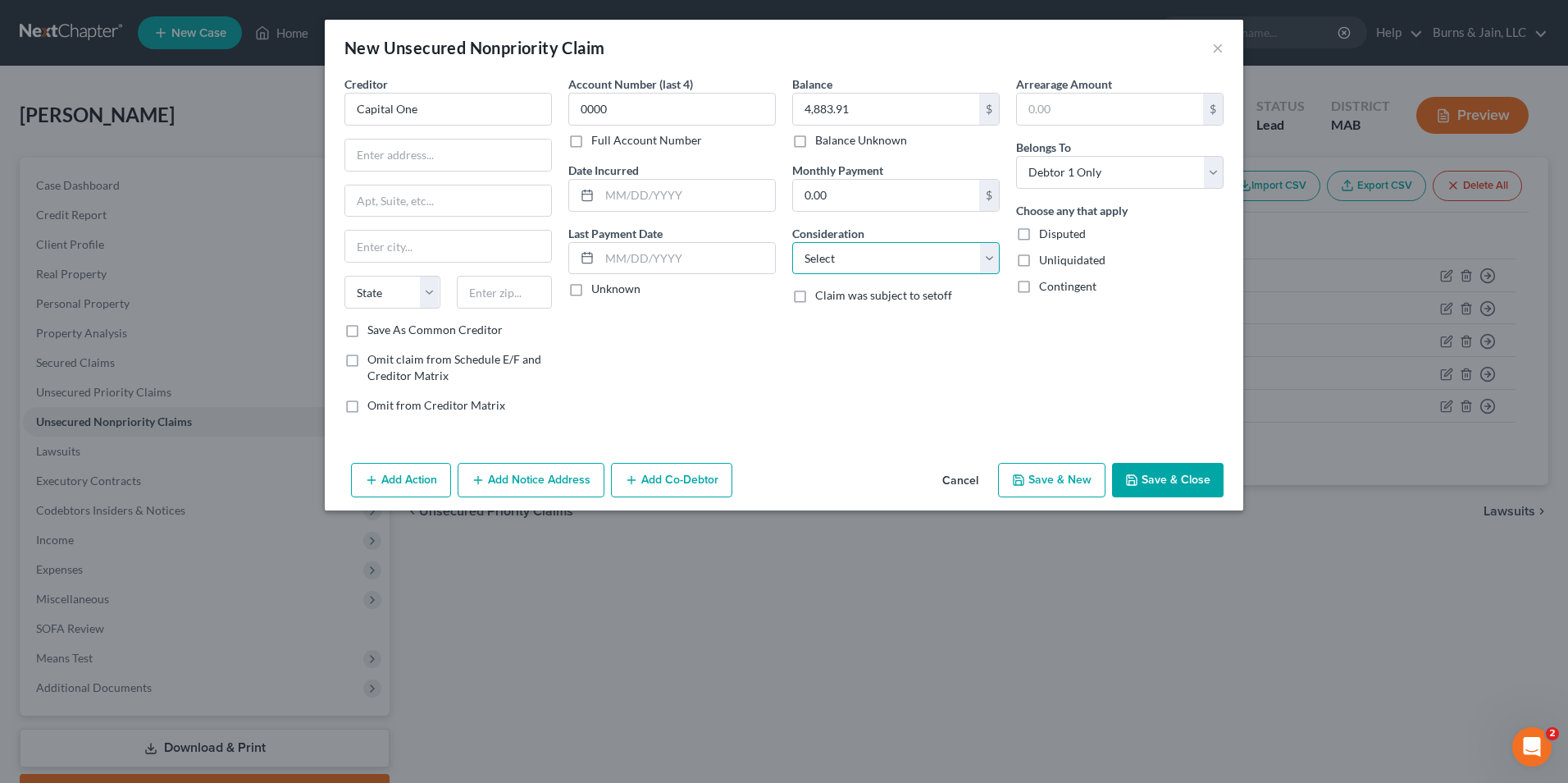
select select "2"
click at [792, 242] on select "Select Cable / Satellite Services Collection Agency Credit Card Debt Debt Couns…" at bounding box center [896, 258] width 207 height 32
click at [1170, 475] on button "Save & Close" at bounding box center [1168, 479] width 111 height 34
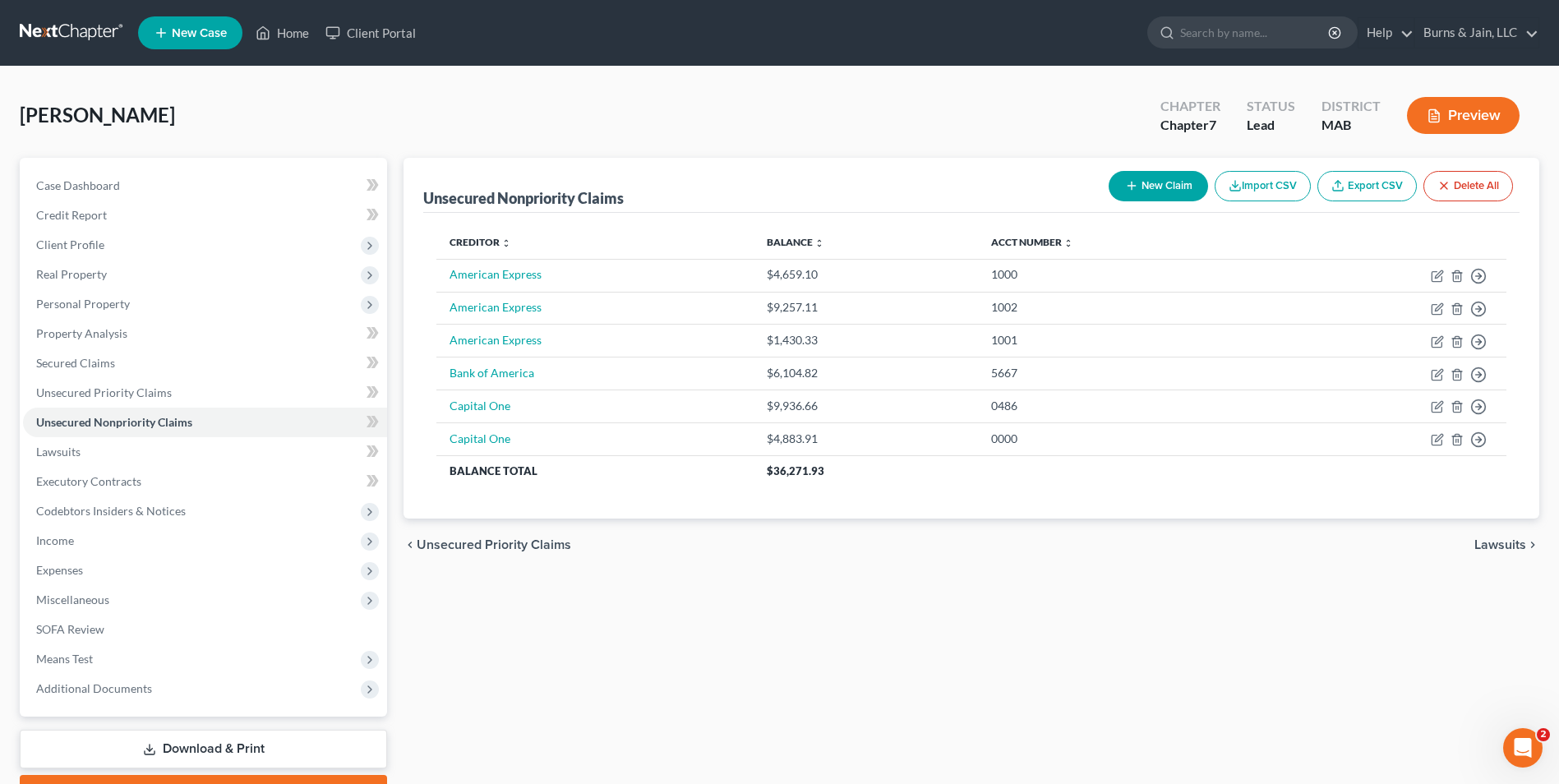
click at [1173, 186] on button "New Claim" at bounding box center [1157, 186] width 99 height 31
select select "0"
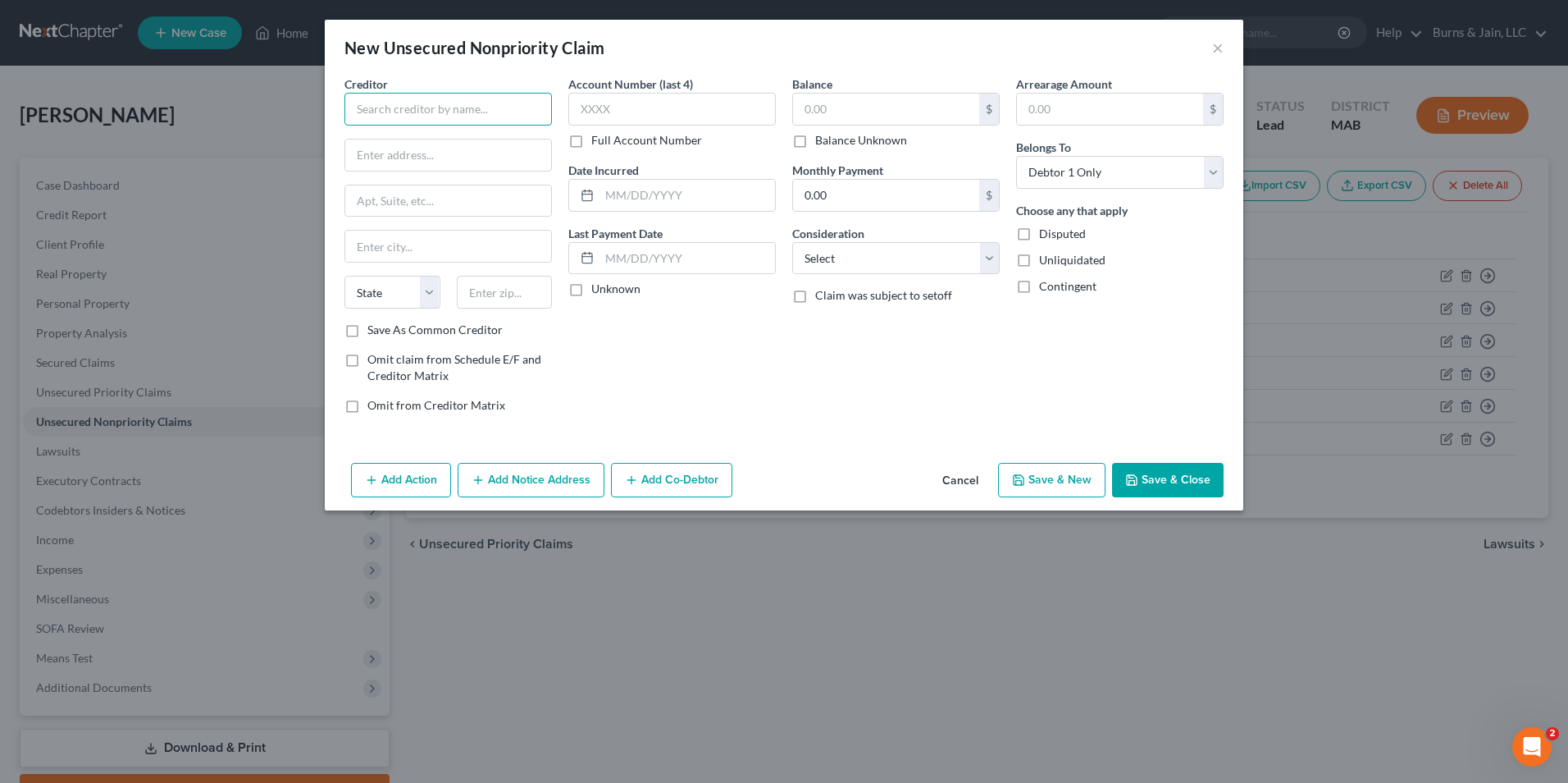
click at [458, 108] on input "text" at bounding box center [448, 108] width 207 height 32
type input "Discover"
click at [665, 110] on input "text" at bounding box center [672, 108] width 207 height 32
click at [821, 107] on input "text" at bounding box center [885, 109] width 186 height 32
type input "8,730.62"
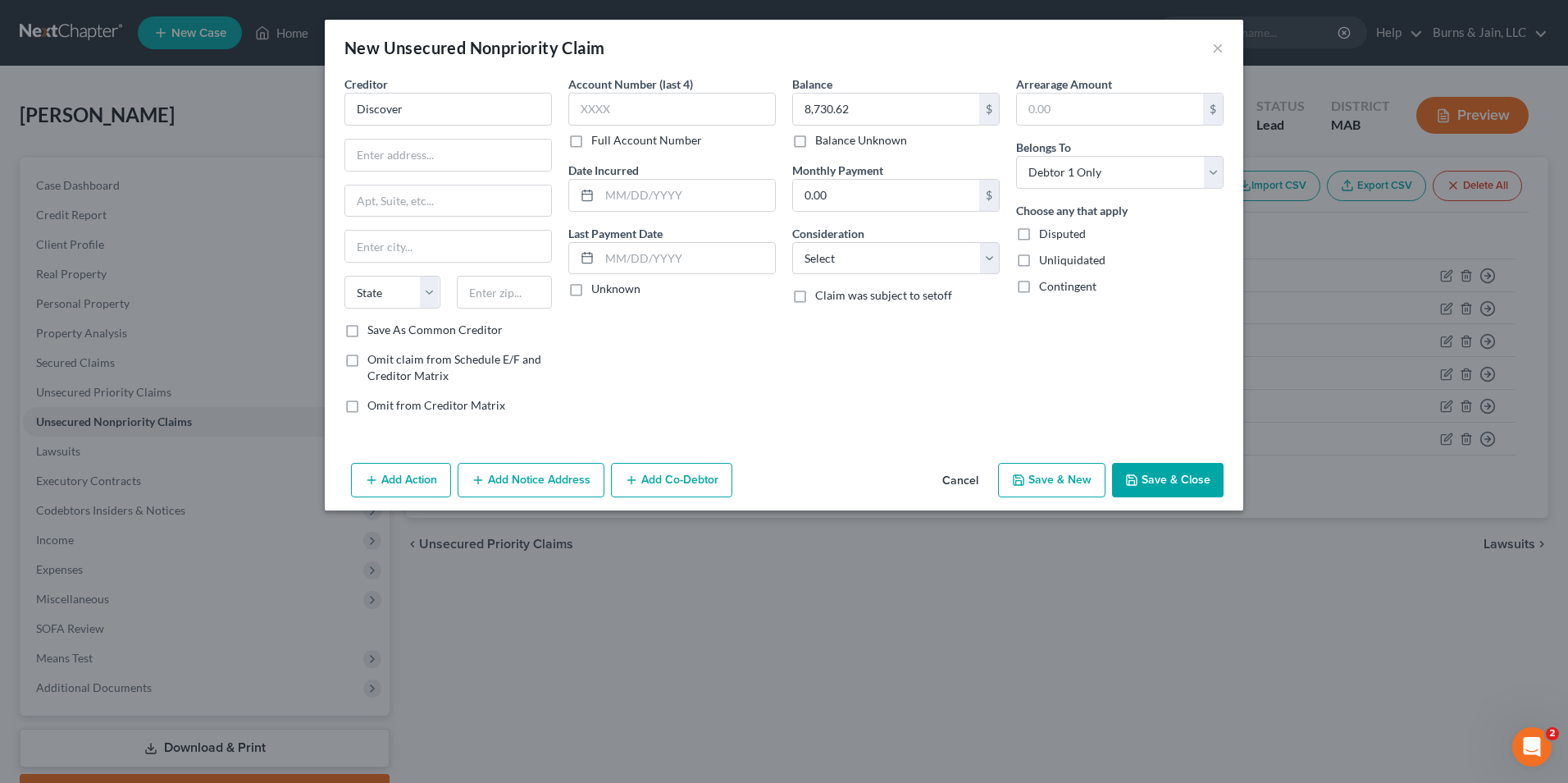
click at [844, 280] on div "Balance 8,730.62 $ Balance Unknown Balance Undetermined 8,730.62 $ Balance Unkn…" at bounding box center [896, 250] width 224 height 351
drag, startPoint x: 847, startPoint y: 268, endPoint x: 849, endPoint y: 275, distance: 7.3
click at [847, 268] on select "Select Cable / Satellite Services Collection Agency Credit Card Debt Debt Couns…" at bounding box center [896, 258] width 207 height 32
select select "2"
click at [792, 242] on select "Select Cable / Satellite Services Collection Agency Credit Card Debt Debt Couns…" at bounding box center [896, 258] width 207 height 32
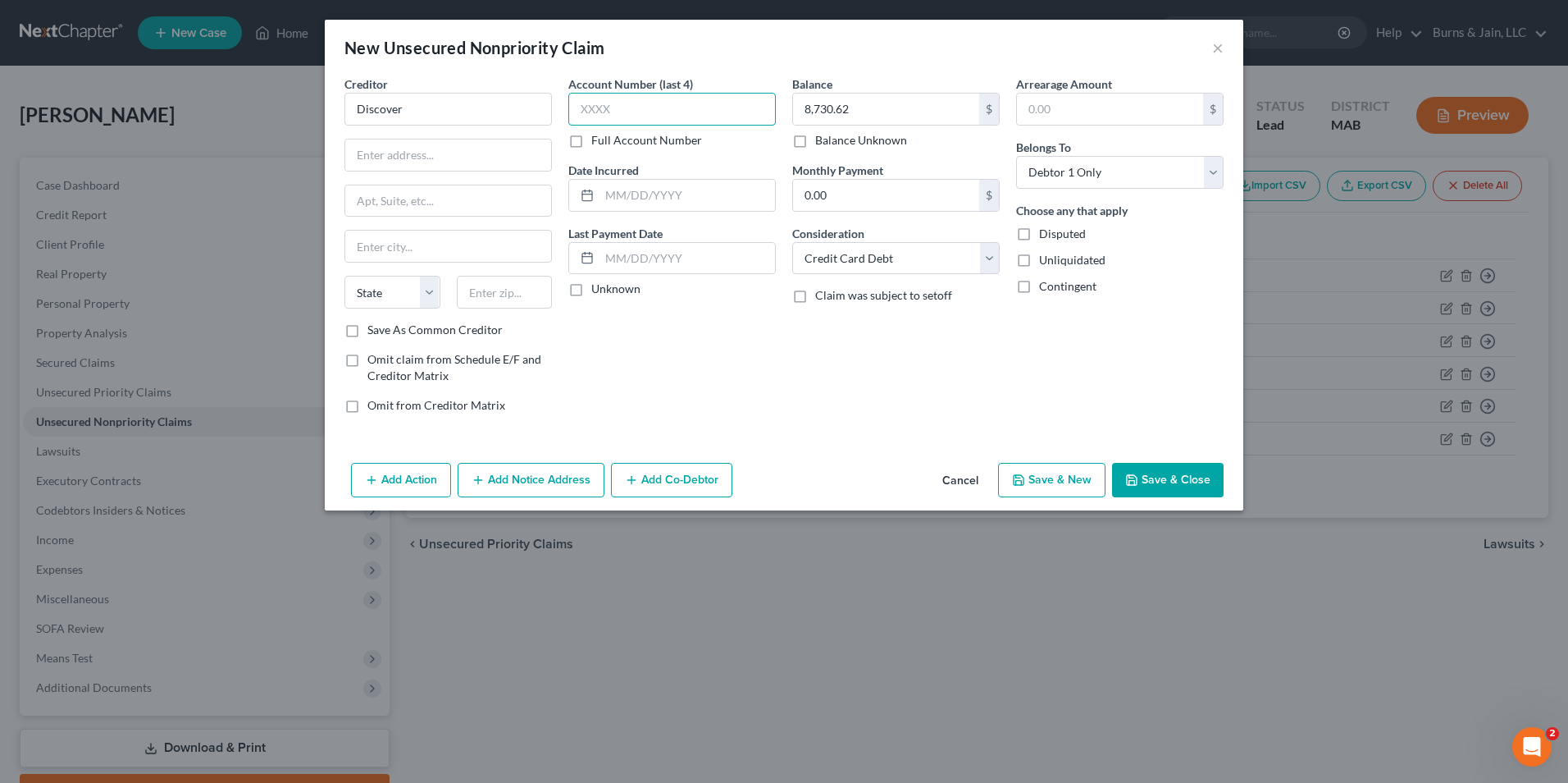
click at [659, 115] on input "text" at bounding box center [672, 108] width 207 height 32
click at [597, 107] on input "text" at bounding box center [672, 108] width 207 height 32
type input "1040"
click at [1153, 484] on button "Save & Close" at bounding box center [1168, 479] width 111 height 34
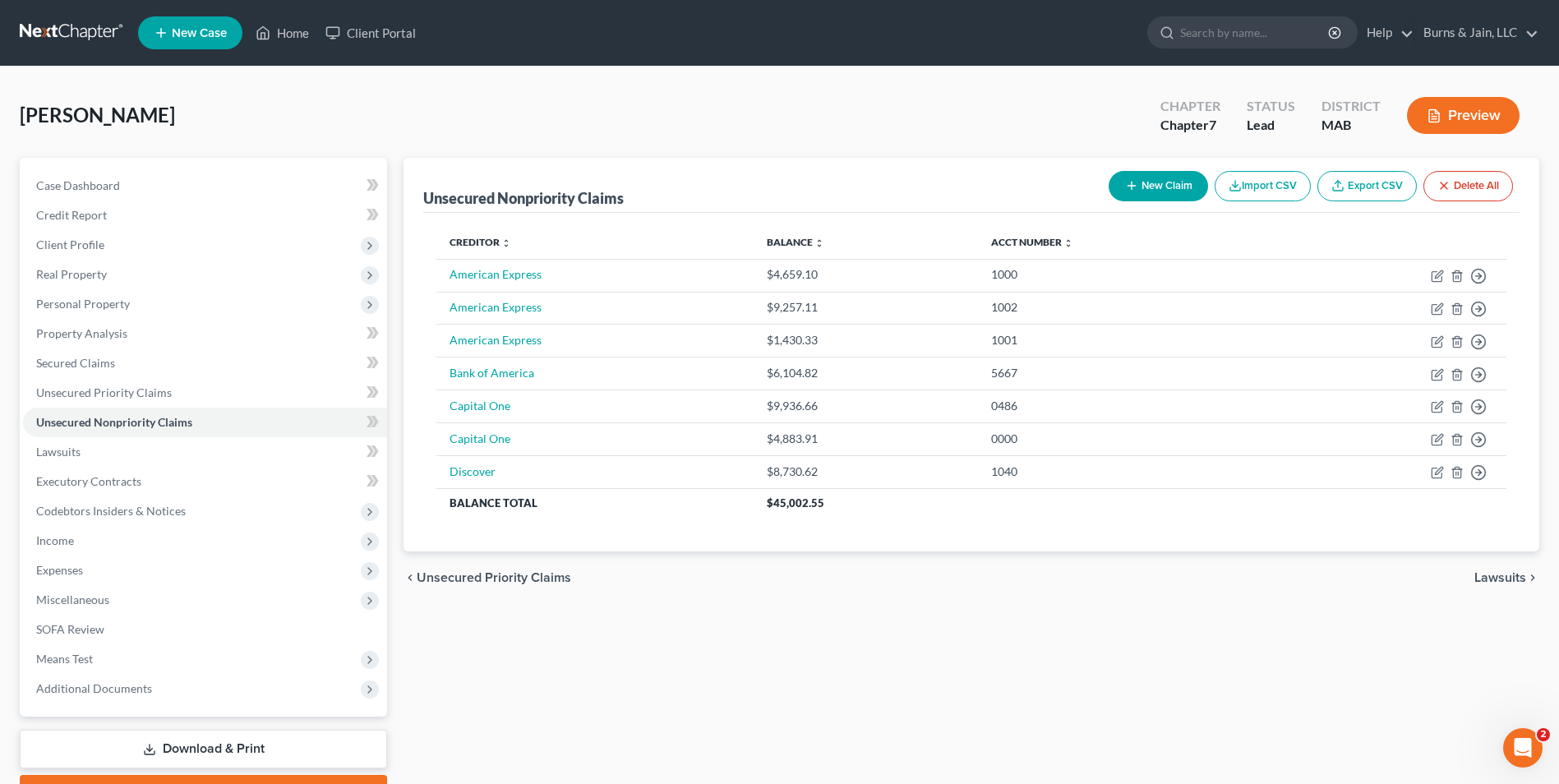
click at [1148, 184] on button "New Claim" at bounding box center [1157, 186] width 99 height 31
select select "0"
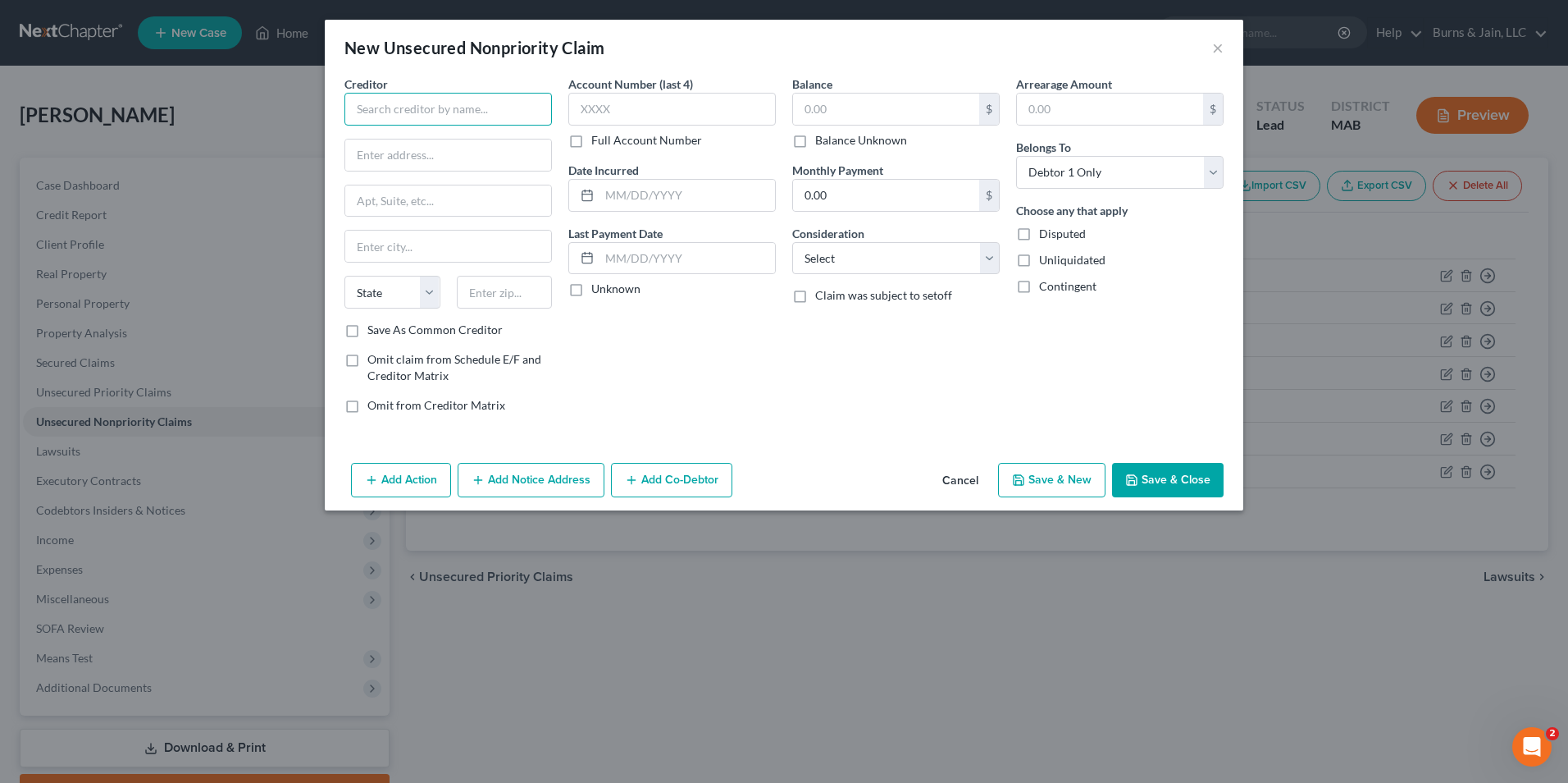
click at [376, 100] on input "text" at bounding box center [448, 108] width 207 height 32
type input "Eastern Bank"
click at [904, 255] on select "Select Cable / Satellite Services Collection Agency Credit Card Debt Debt Couns…" at bounding box center [896, 258] width 207 height 32
click at [792, 242] on select "Select Cable / Satellite Services Collection Agency Credit Card Debt Debt Couns…" at bounding box center [896, 258] width 207 height 32
click at [909, 260] on select "Select Cable / Satellite Services Collection Agency Credit Card Debt Debt Couns…" at bounding box center [896, 258] width 207 height 32
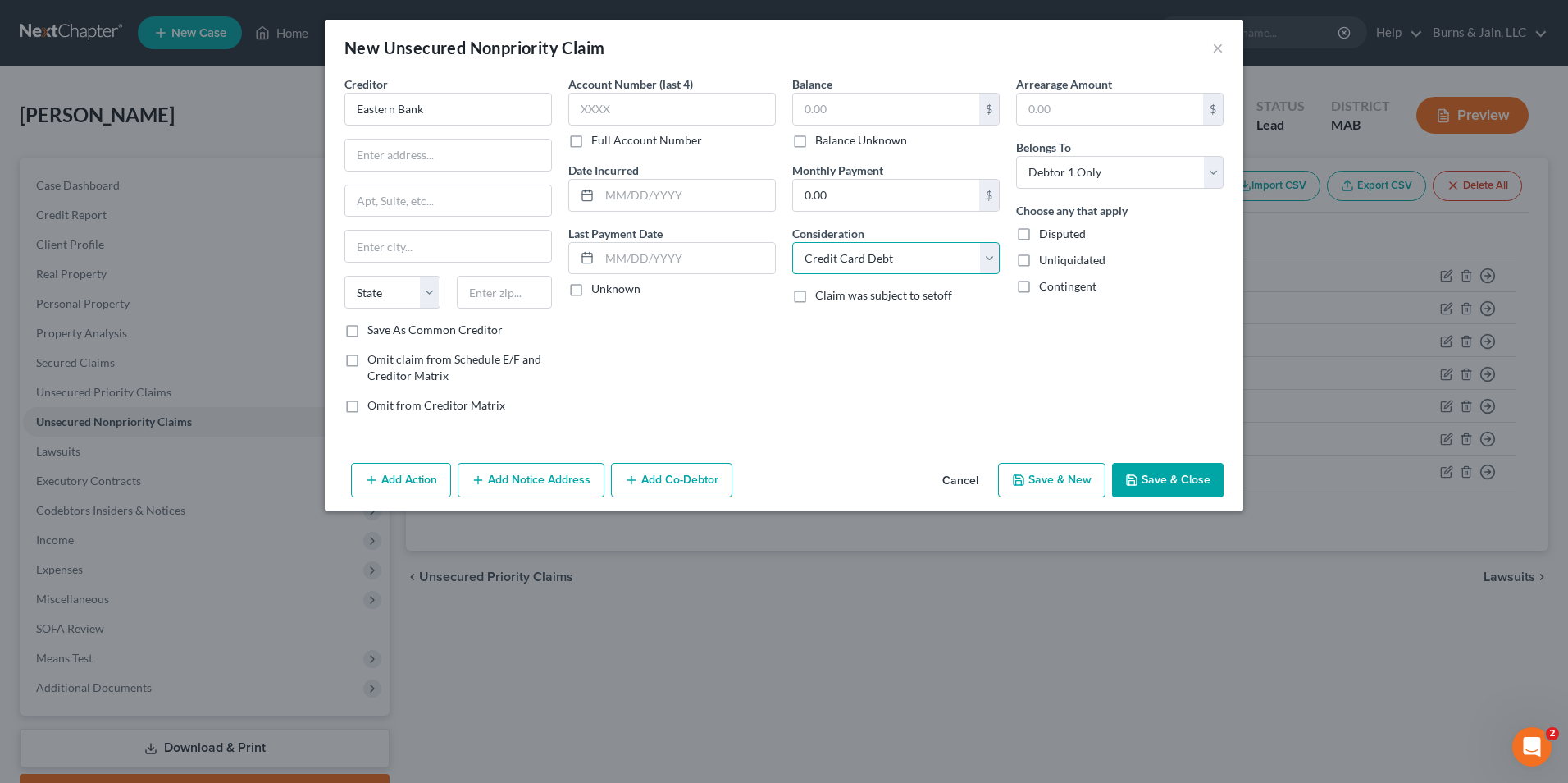
select select "14"
click at [792, 242] on select "Select Cable / Satellite Services Collection Agency Credit Card Debt Debt Couns…" at bounding box center [896, 258] width 207 height 32
click at [938, 326] on input "text" at bounding box center [896, 321] width 206 height 32
type input "Secured Credit Card"
click at [855, 106] on input "text" at bounding box center [885, 109] width 186 height 32
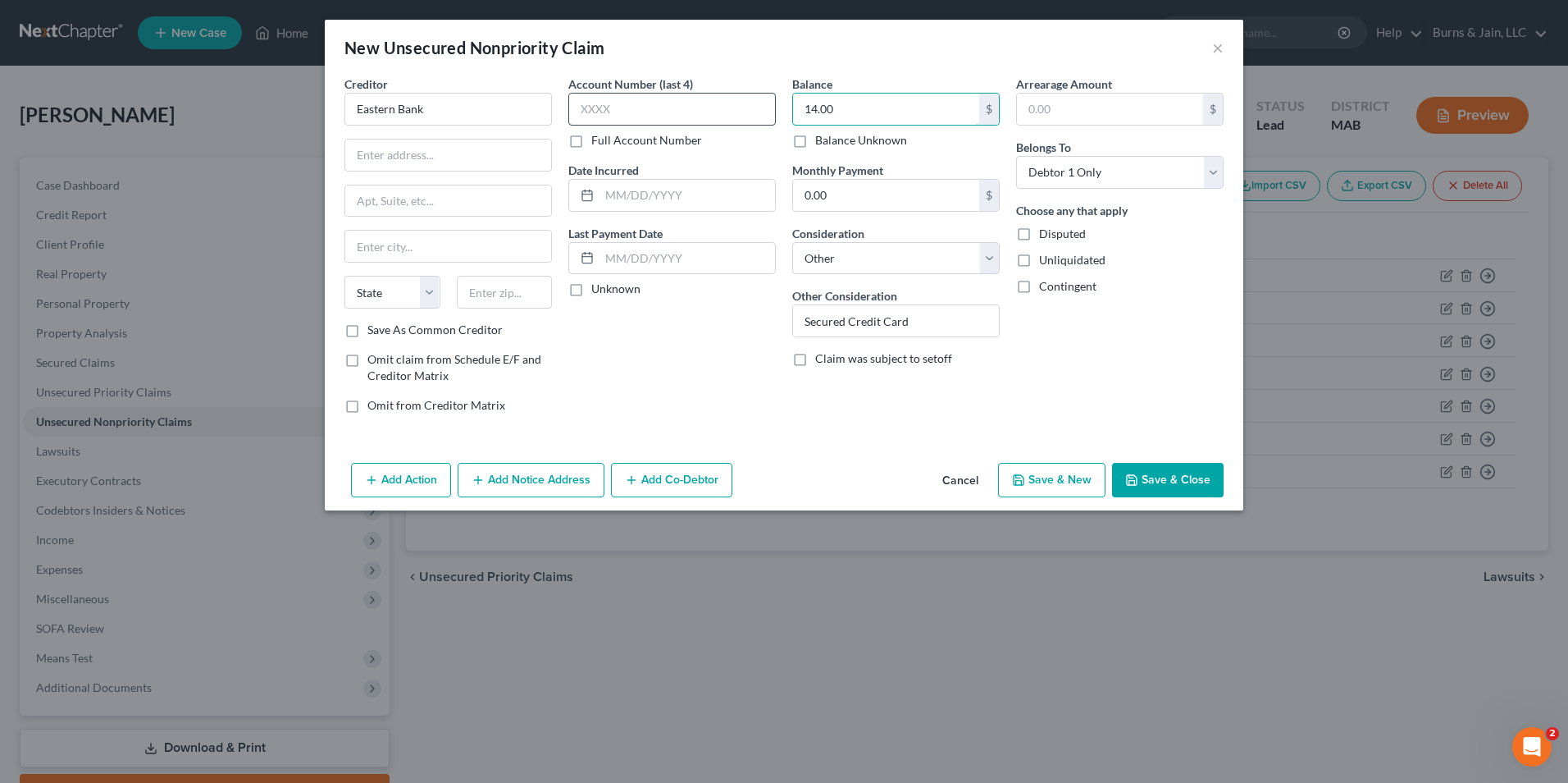
type input "14.00"
click at [615, 107] on input "text" at bounding box center [672, 108] width 207 height 32
type input "5634"
click at [530, 469] on button "Add Notice Address" at bounding box center [531, 479] width 146 height 34
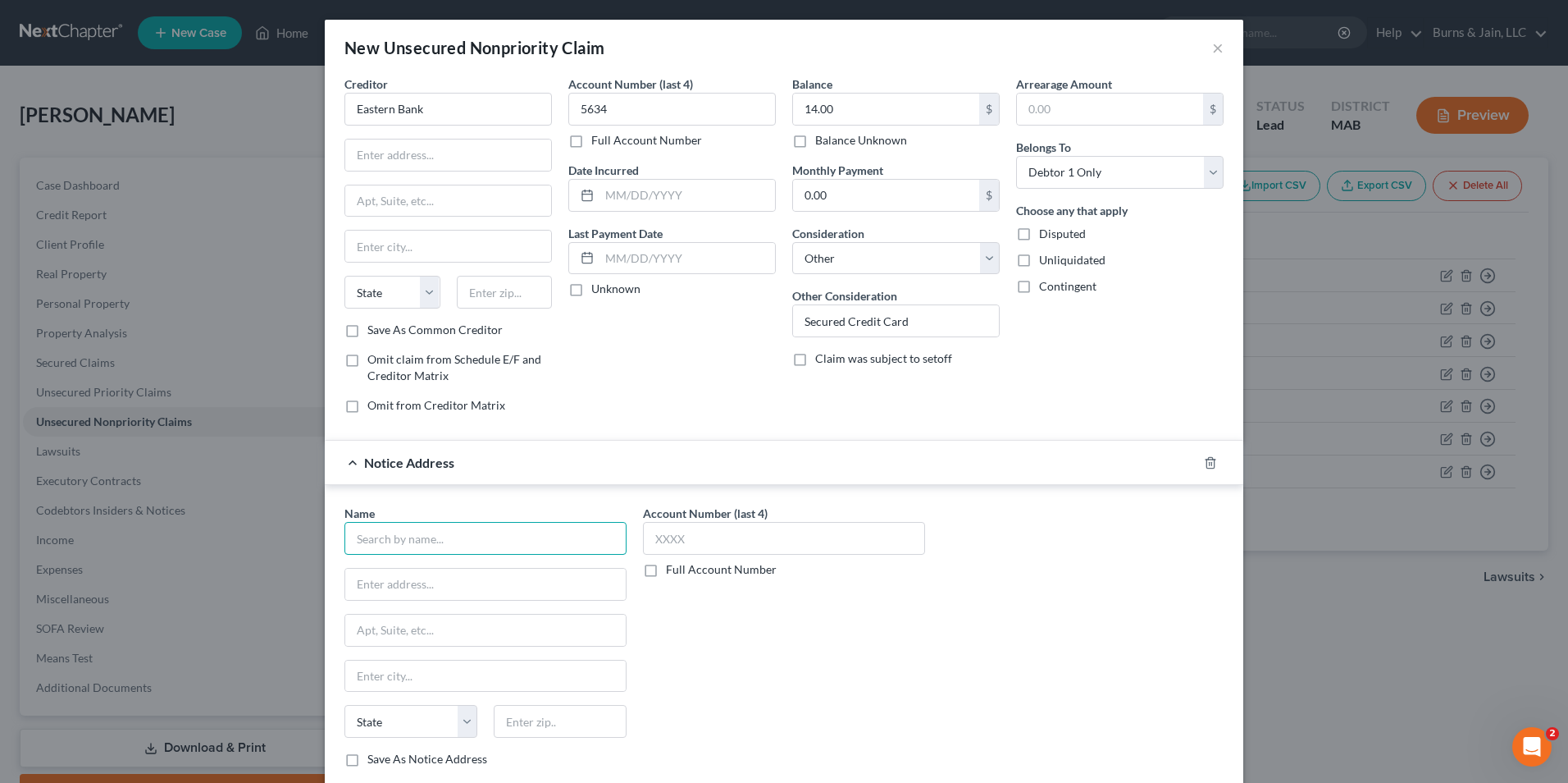
click at [452, 533] on input "text" at bounding box center [485, 537] width 282 height 32
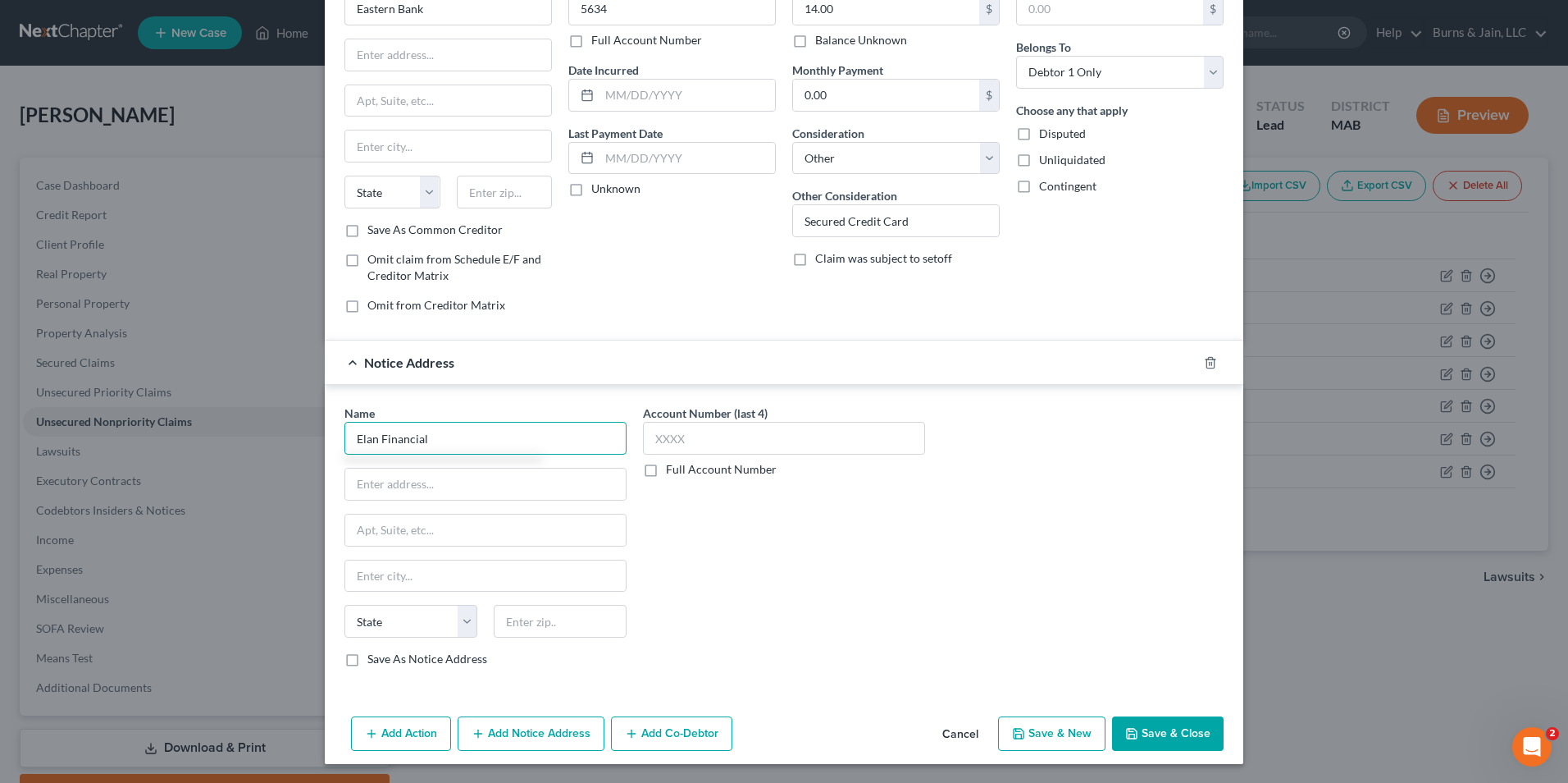
scroll to position [101, 0]
type input "Elan Financial"
click at [702, 443] on input "text" at bounding box center [784, 436] width 282 height 32
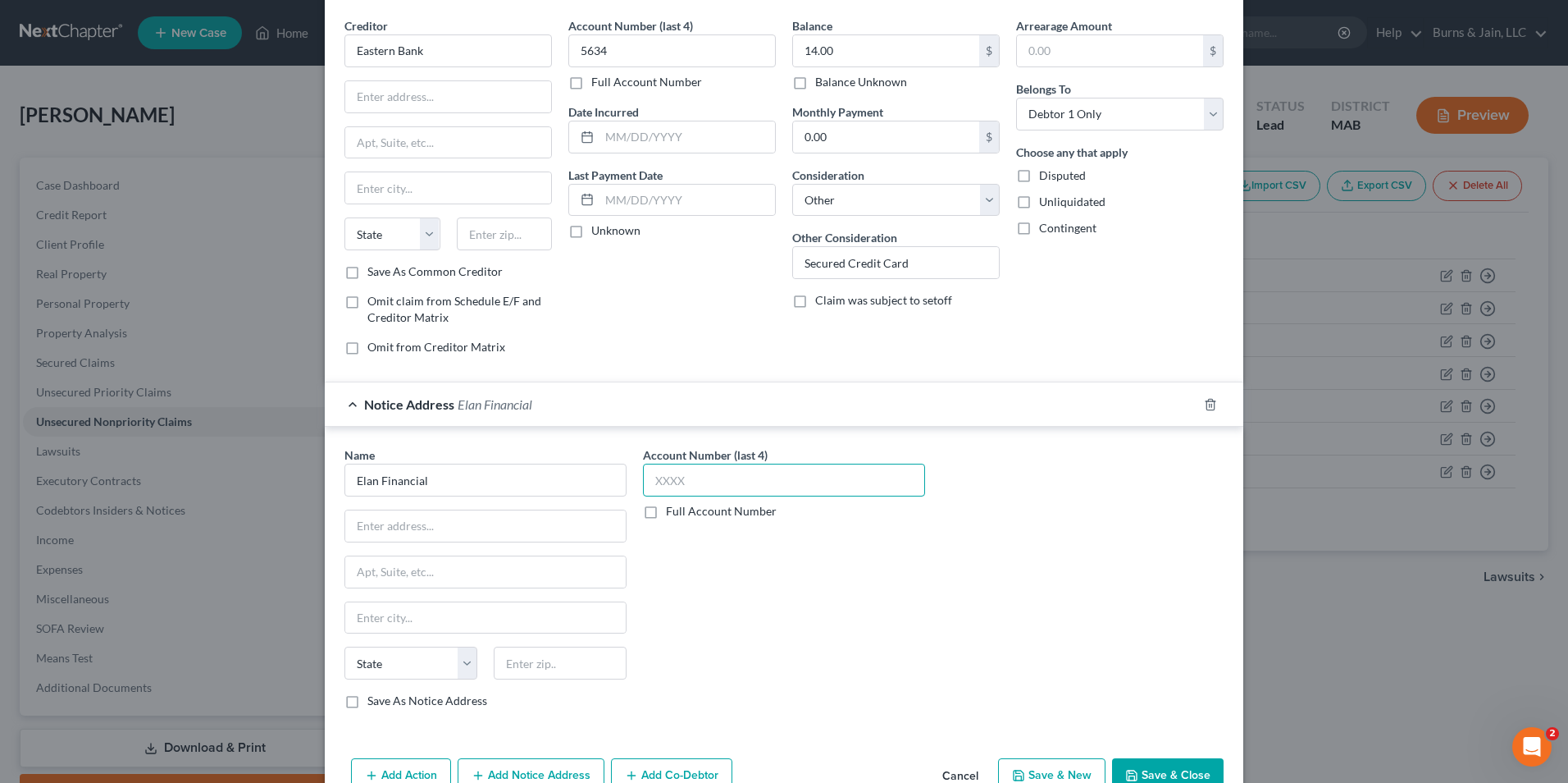
scroll to position [19, 0]
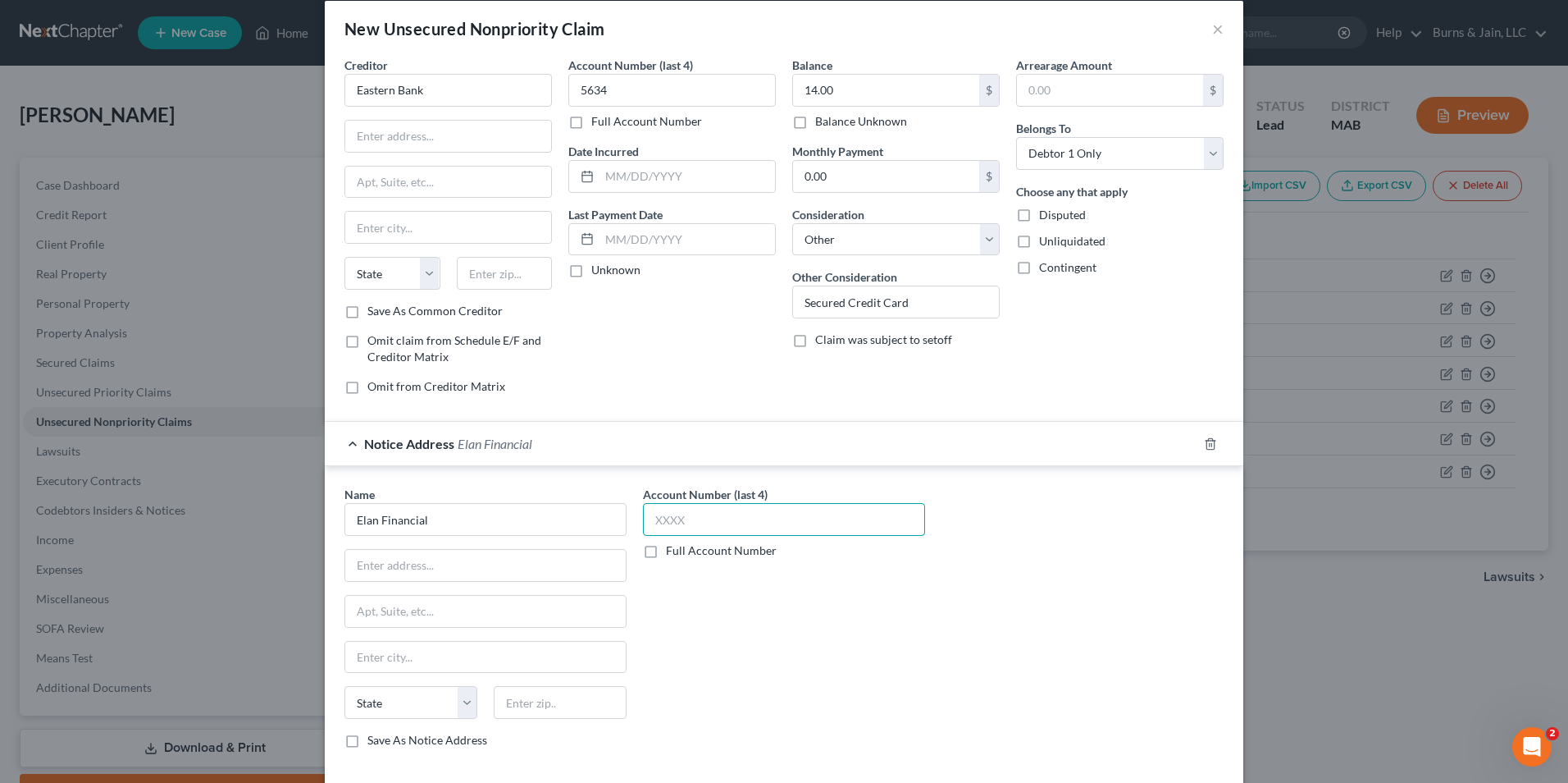
type input "6"
type input "5634"
click at [465, 569] on input "text" at bounding box center [485, 565] width 281 height 32
type input "PO Box 6354"
click at [372, 650] on input "text" at bounding box center [485, 657] width 281 height 32
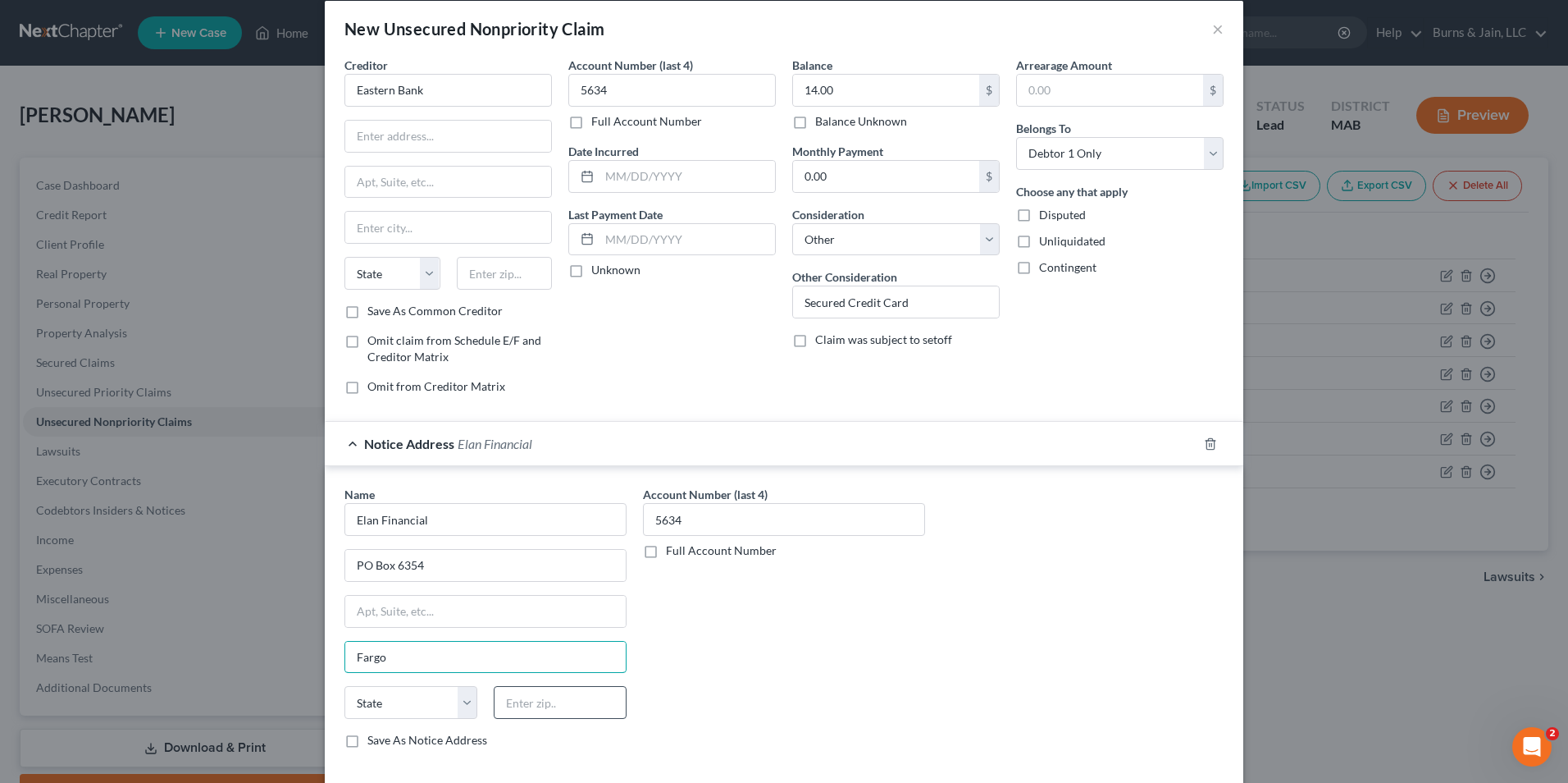
type input "Fargo"
click at [508, 701] on input "text" at bounding box center [559, 701] width 132 height 32
type input "58125"
drag, startPoint x: 741, startPoint y: 750, endPoint x: 722, endPoint y: 740, distance: 21.5
click at [739, 749] on div "Account Number (last 4) 5634 Full Account Number" at bounding box center [784, 623] width 298 height 275
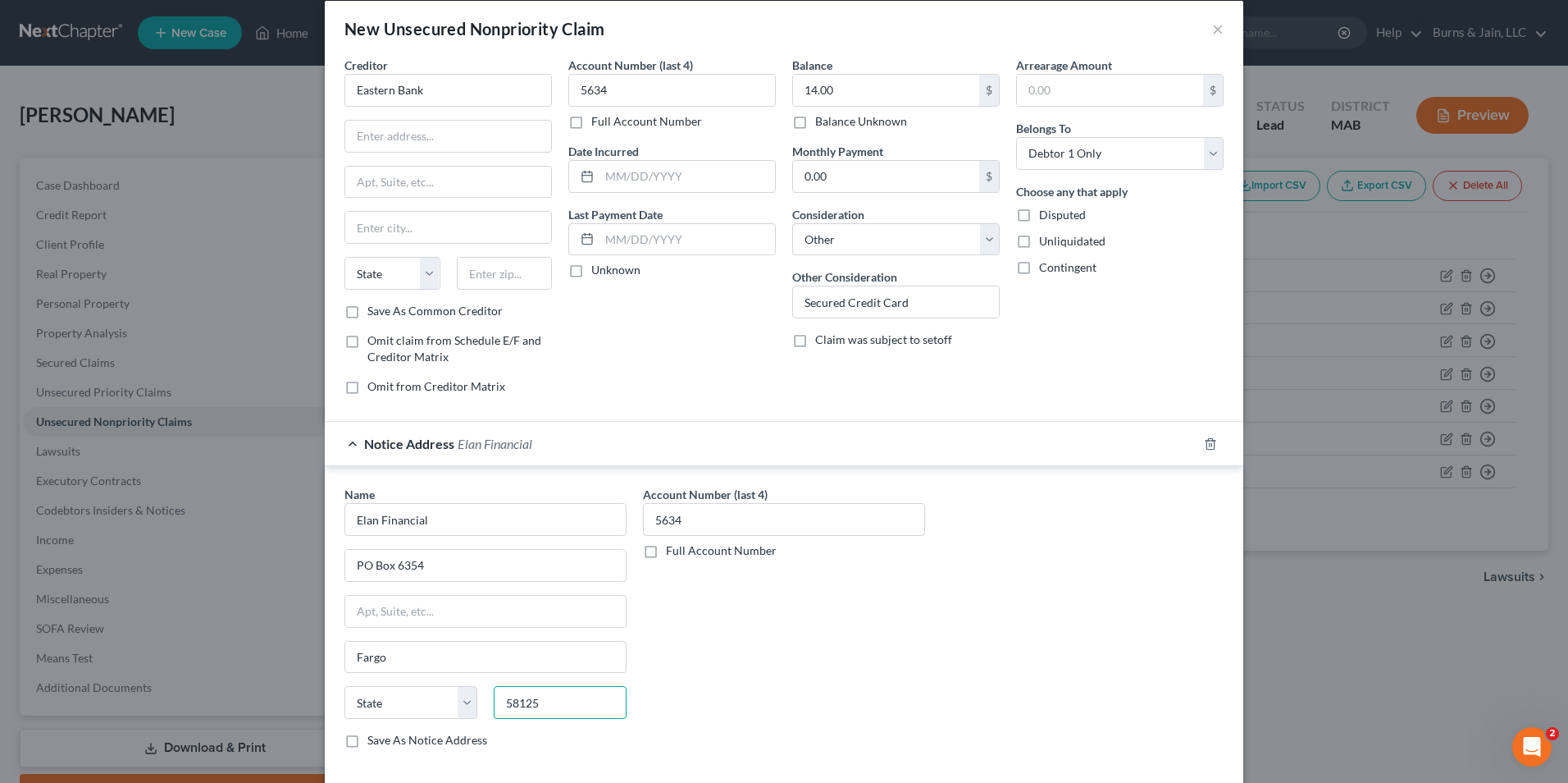
click at [532, 704] on input "58125" at bounding box center [559, 701] width 132 height 32
select select "29"
type input "58125-6354"
click at [788, 692] on div "Account Number (last 4) 5634 Full Account Number" at bounding box center [784, 623] width 298 height 275
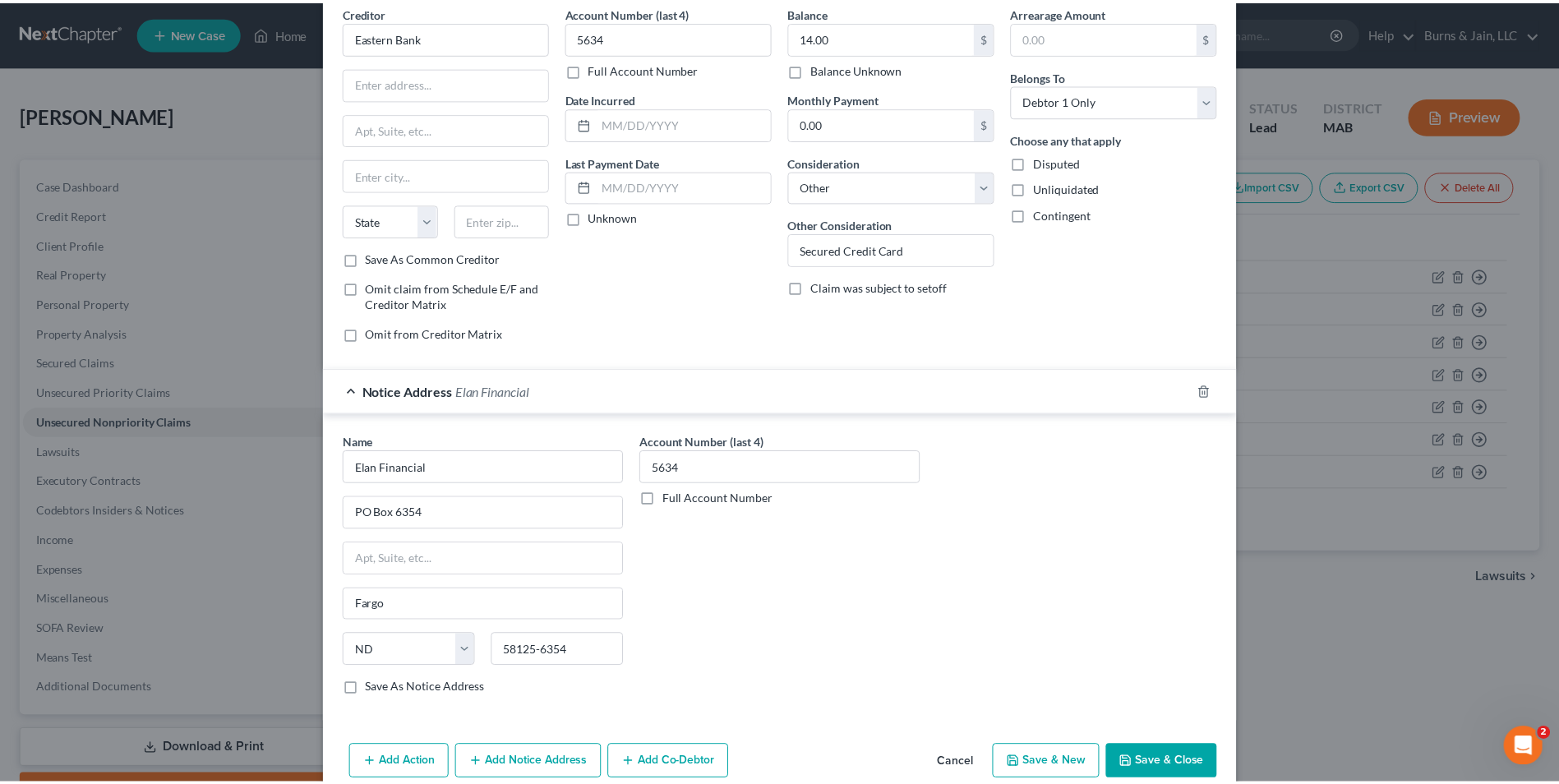
scroll to position [101, 0]
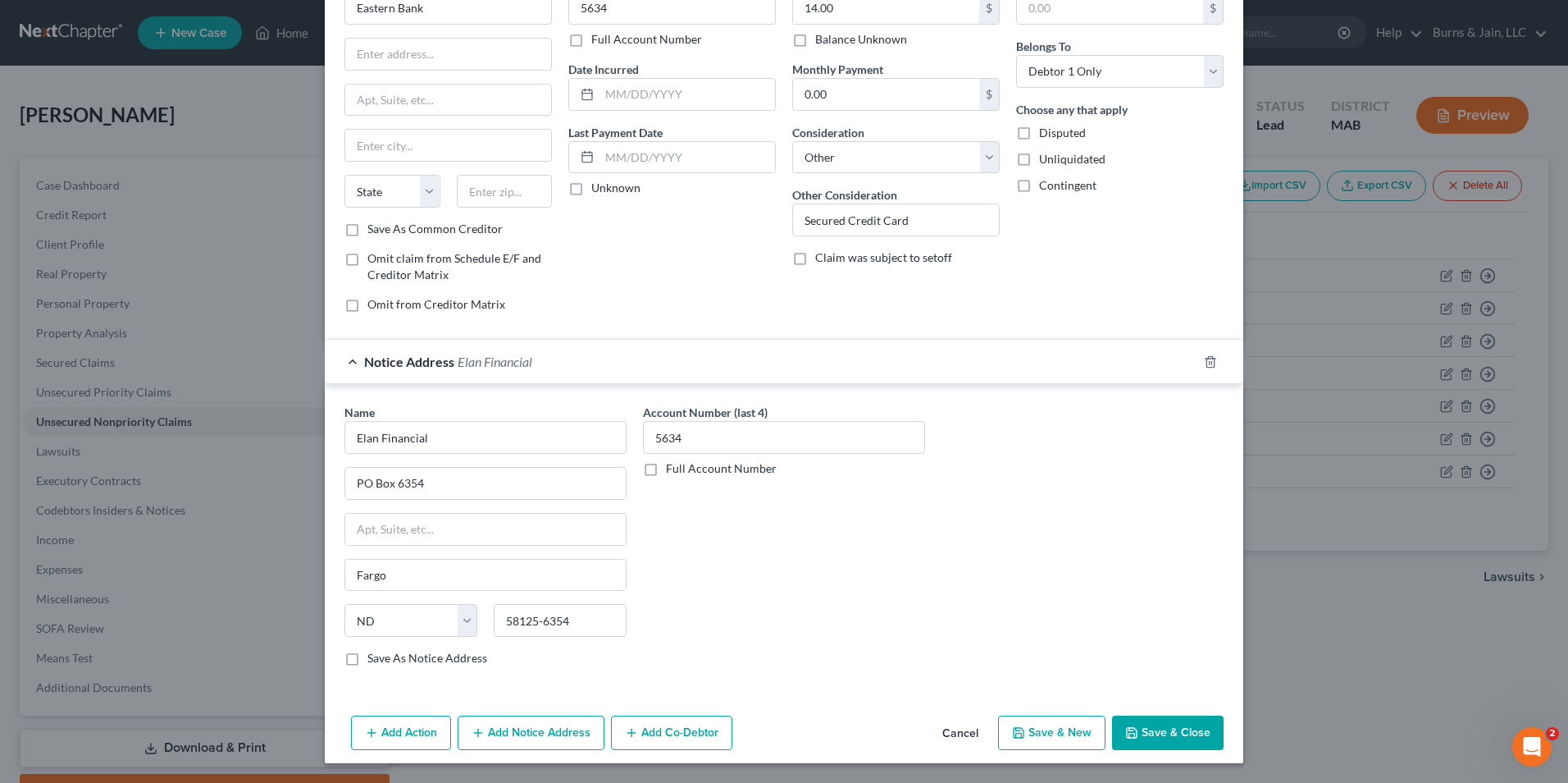
click at [1148, 734] on button "Save & Close" at bounding box center [1168, 732] width 111 height 34
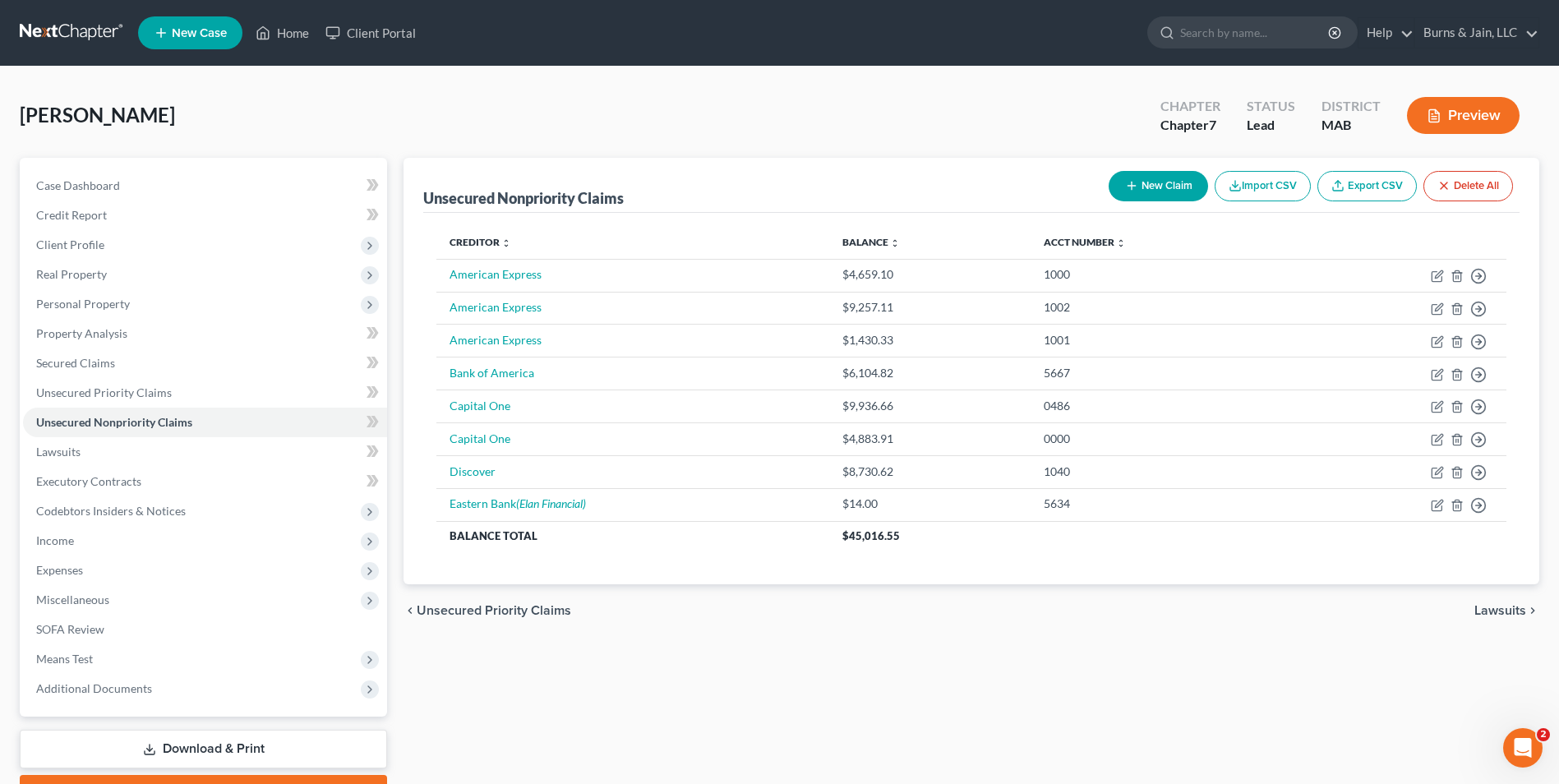
click at [1168, 177] on button "New Claim" at bounding box center [1157, 186] width 99 height 31
select select "0"
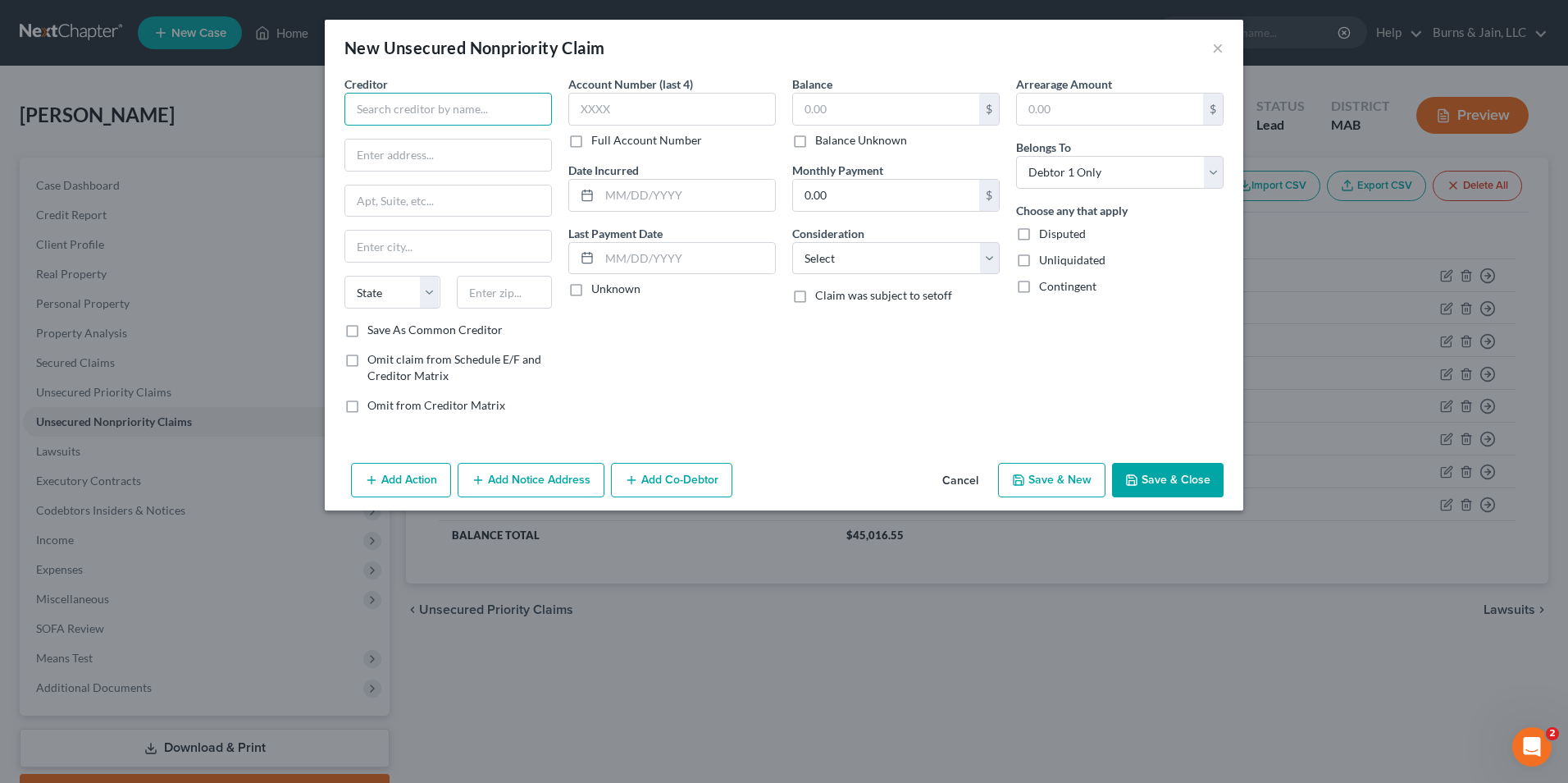
click at [511, 113] on input "text" at bounding box center [448, 108] width 207 height 32
type input "Goldman Sachs"
click at [806, 107] on input "text" at bounding box center [885, 109] width 186 height 32
type input "8,936.43"
click at [876, 265] on select "Select Cable / Satellite Services Collection Agency Credit Card Debt Debt Couns…" at bounding box center [896, 258] width 207 height 32
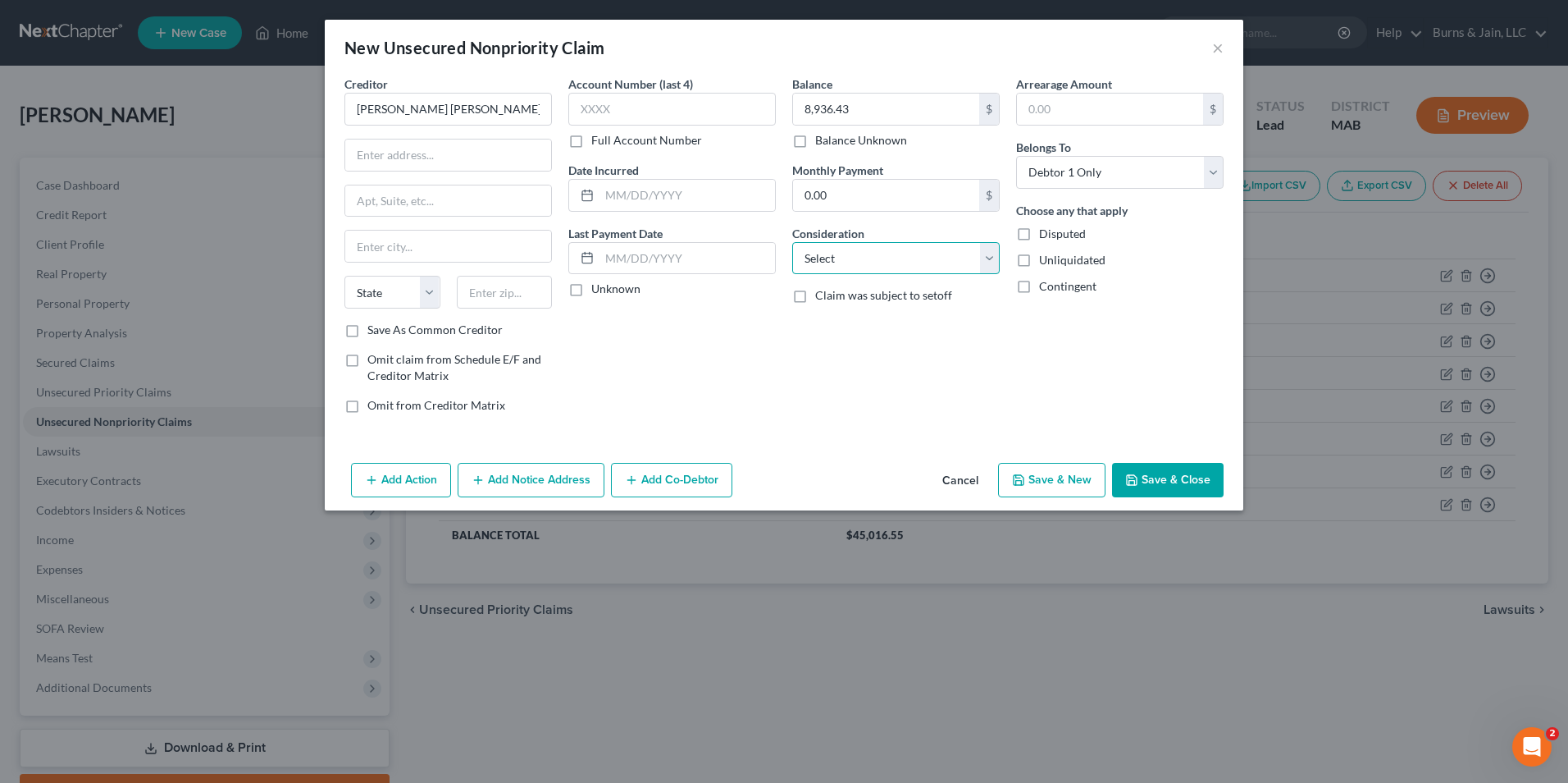
select select "2"
click at [792, 242] on select "Select Cable / Satellite Services Collection Agency Credit Card Debt Debt Couns…" at bounding box center [896, 258] width 207 height 32
click at [654, 104] on input "text" at bounding box center [672, 108] width 207 height 32
type input "5891"
click at [1173, 478] on button "Save & Close" at bounding box center [1168, 479] width 111 height 34
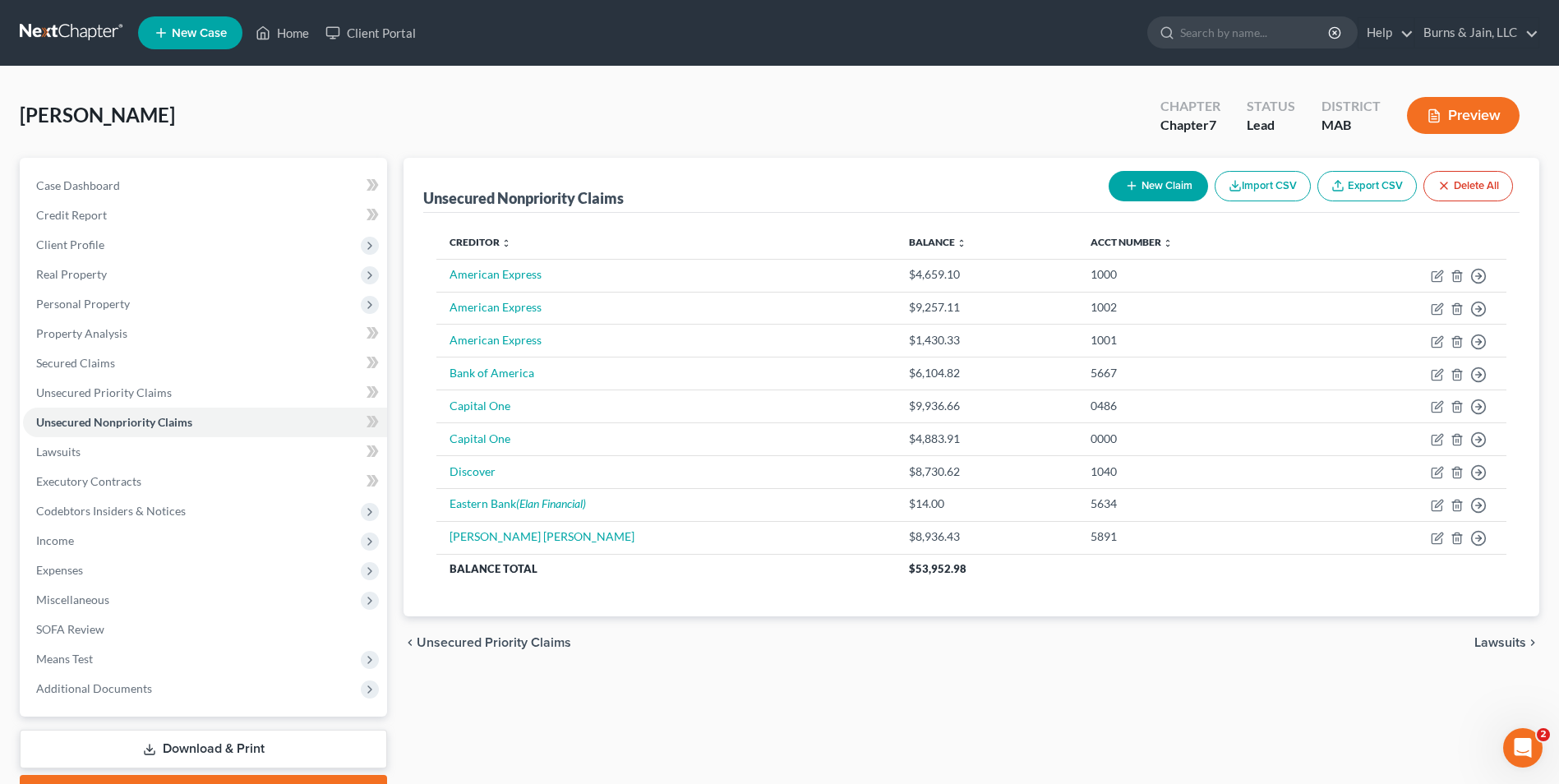
click at [1165, 188] on button "New Claim" at bounding box center [1157, 186] width 99 height 31
select select "0"
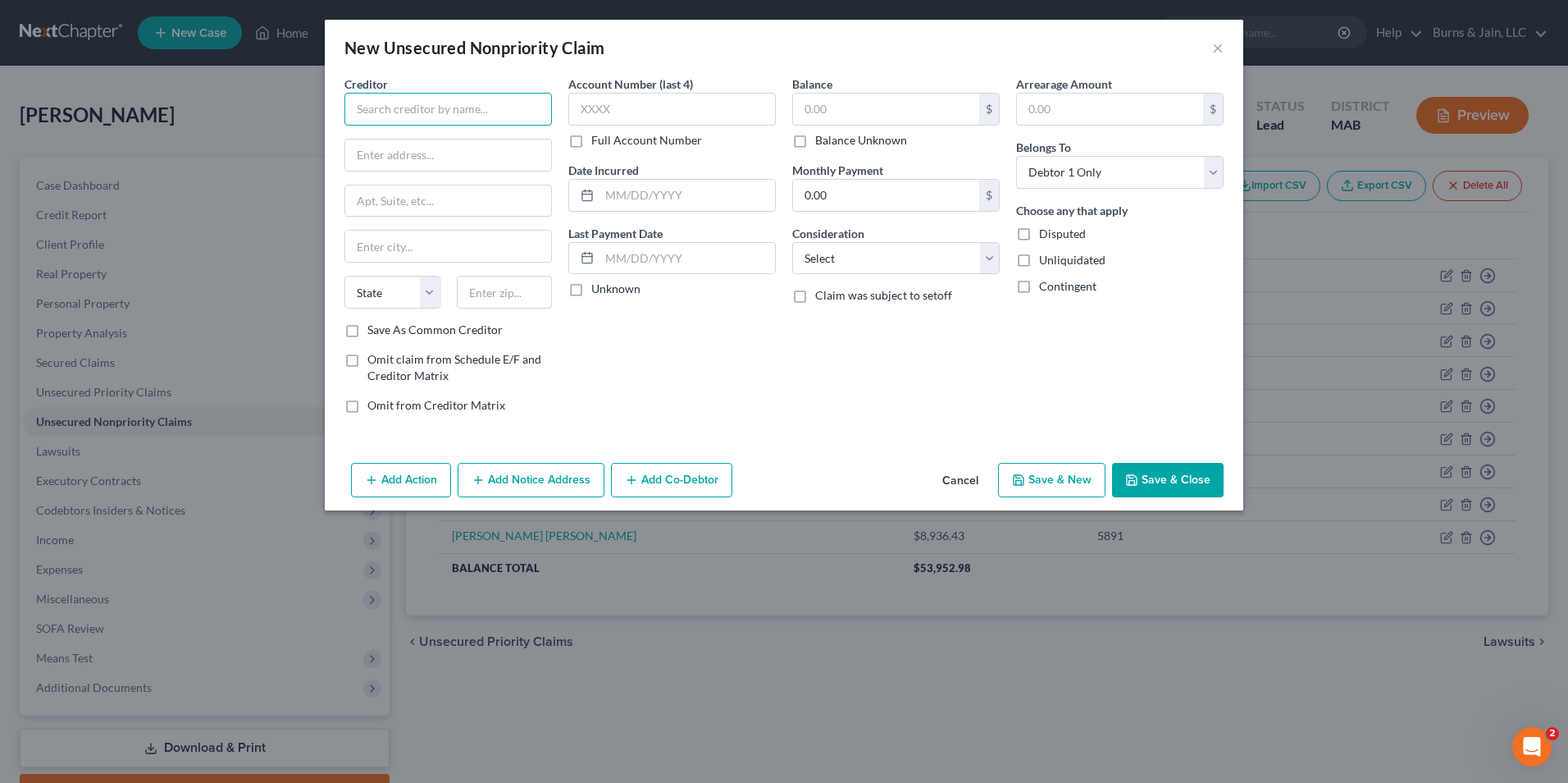
click at [535, 99] on input "text" at bounding box center [448, 108] width 207 height 32
type input "WebBank"
click at [665, 190] on input "text" at bounding box center [686, 196] width 175 height 32
type input "08/21/2025"
click at [608, 111] on input "text" at bounding box center [672, 108] width 207 height 32
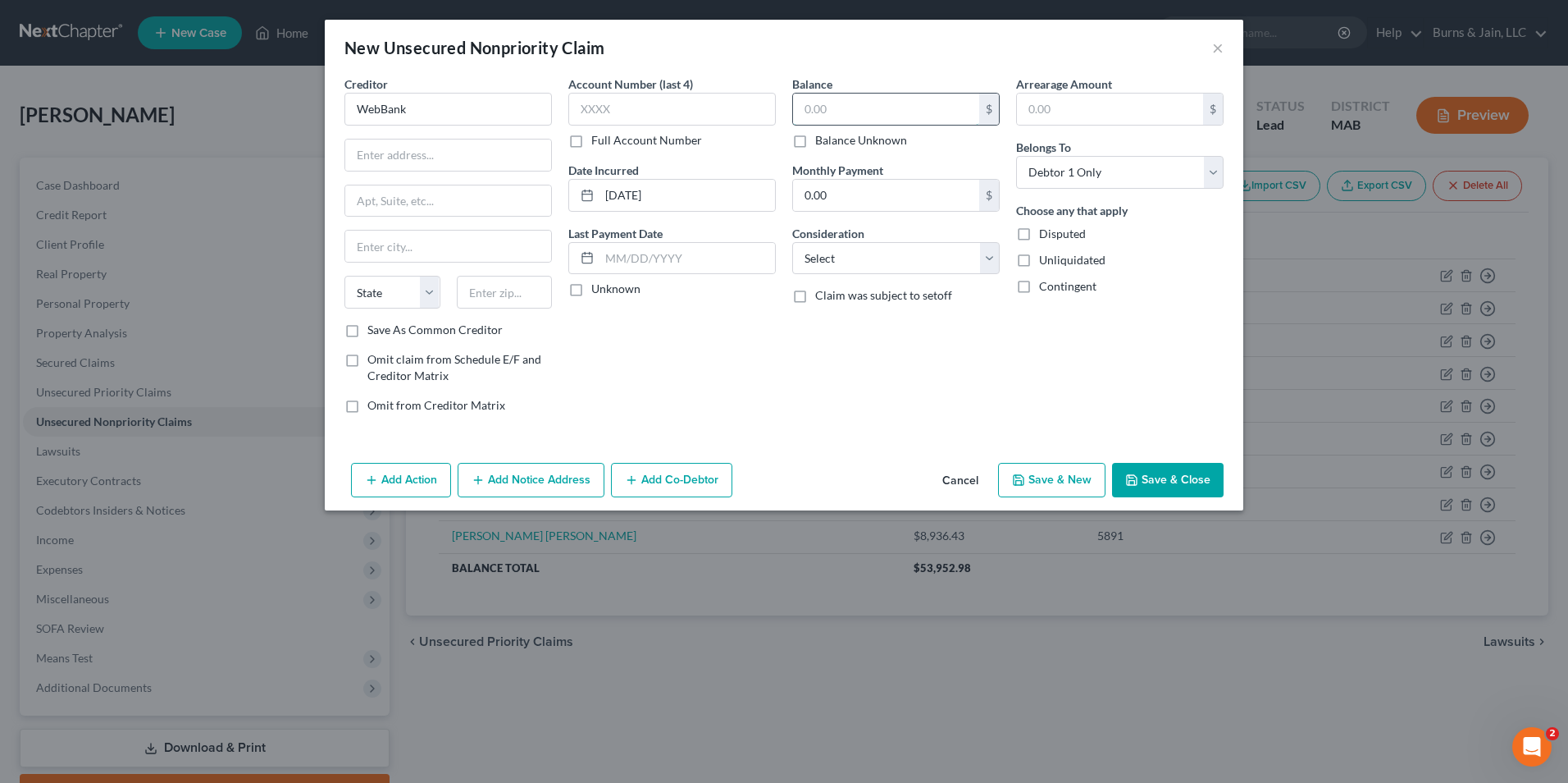
click at [861, 105] on input "text" at bounding box center [885, 109] width 186 height 32
click at [855, 254] on select "Select Cable / Satellite Services Collection Agency Credit Card Debt Debt Couns…" at bounding box center [896, 258] width 207 height 32
select select "14"
click at [792, 242] on select "Select Cable / Satellite Services Collection Agency Credit Card Debt Debt Couns…" at bounding box center [896, 258] width 207 height 32
click at [903, 315] on input "text" at bounding box center [896, 321] width 206 height 32
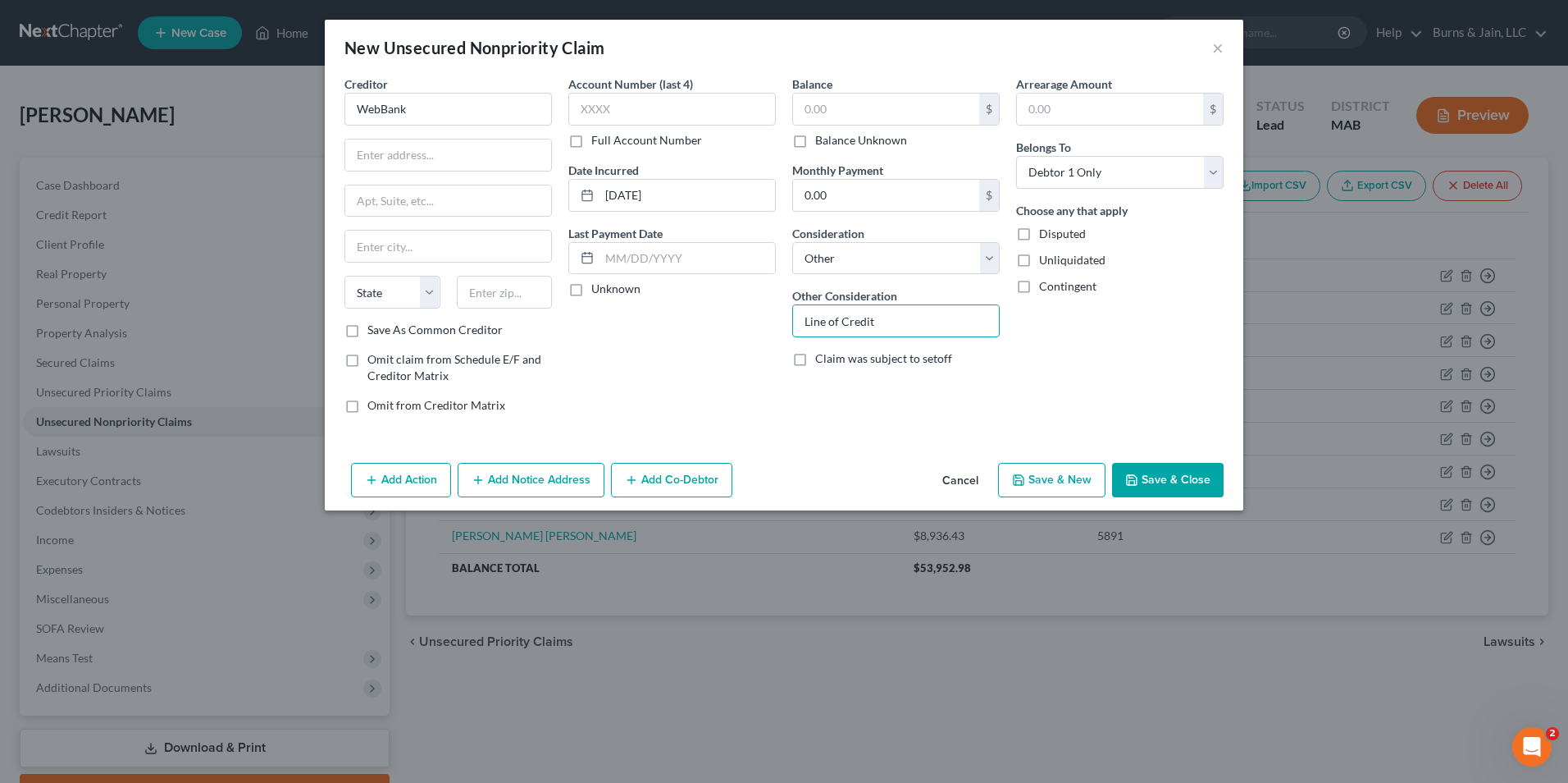
type input "Line of Credit"
click at [836, 118] on input "text" at bounding box center [885, 109] width 186 height 32
click at [824, 202] on input "0.00" at bounding box center [885, 196] width 186 height 32
click at [847, 204] on input "0.00" at bounding box center [885, 196] width 186 height 32
type input "0"
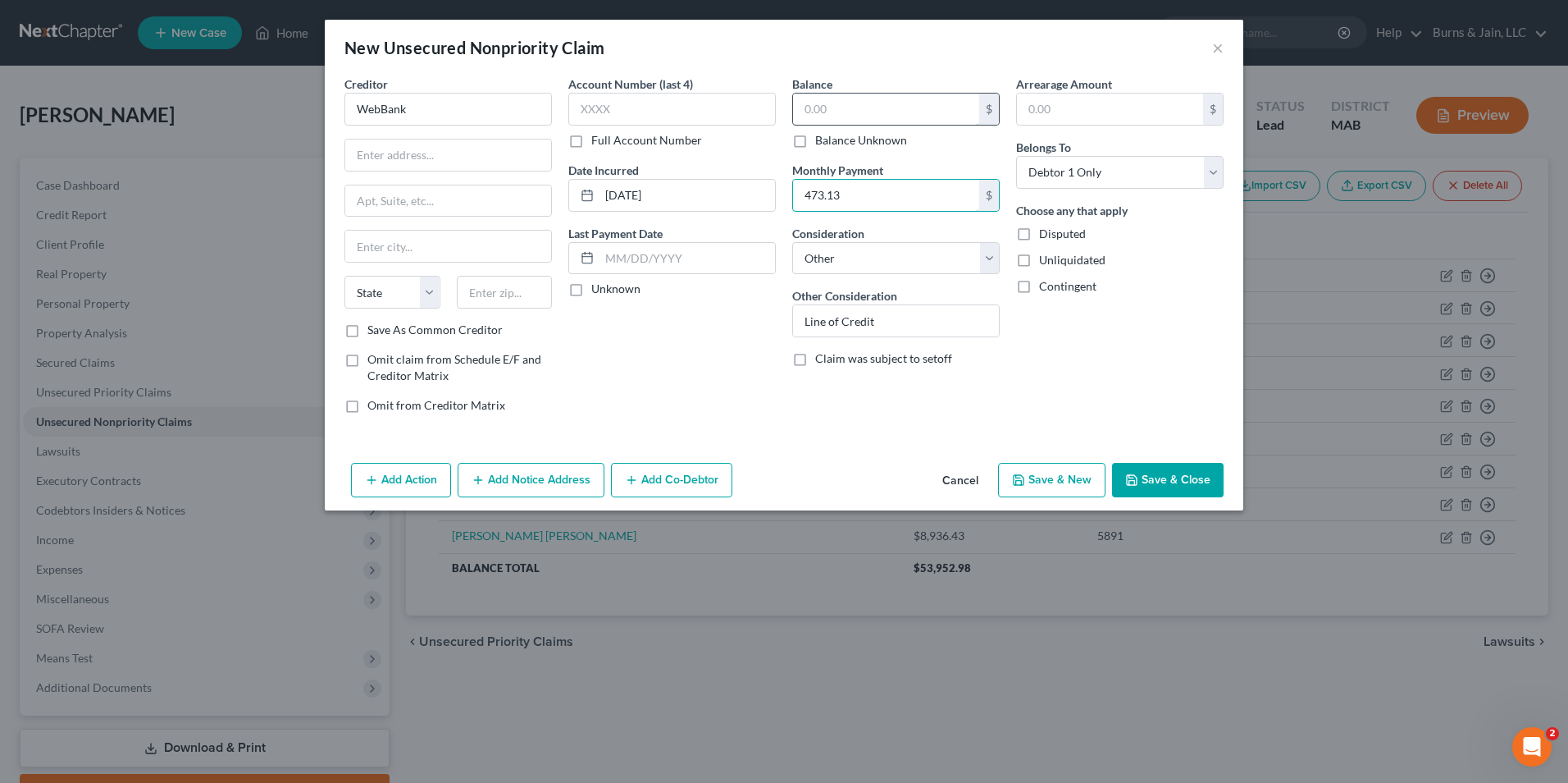
type input "473.13"
click at [831, 102] on input "text" at bounding box center [885, 109] width 186 height 32
type input "5,000"
click at [1145, 474] on button "Save & Close" at bounding box center [1168, 479] width 111 height 34
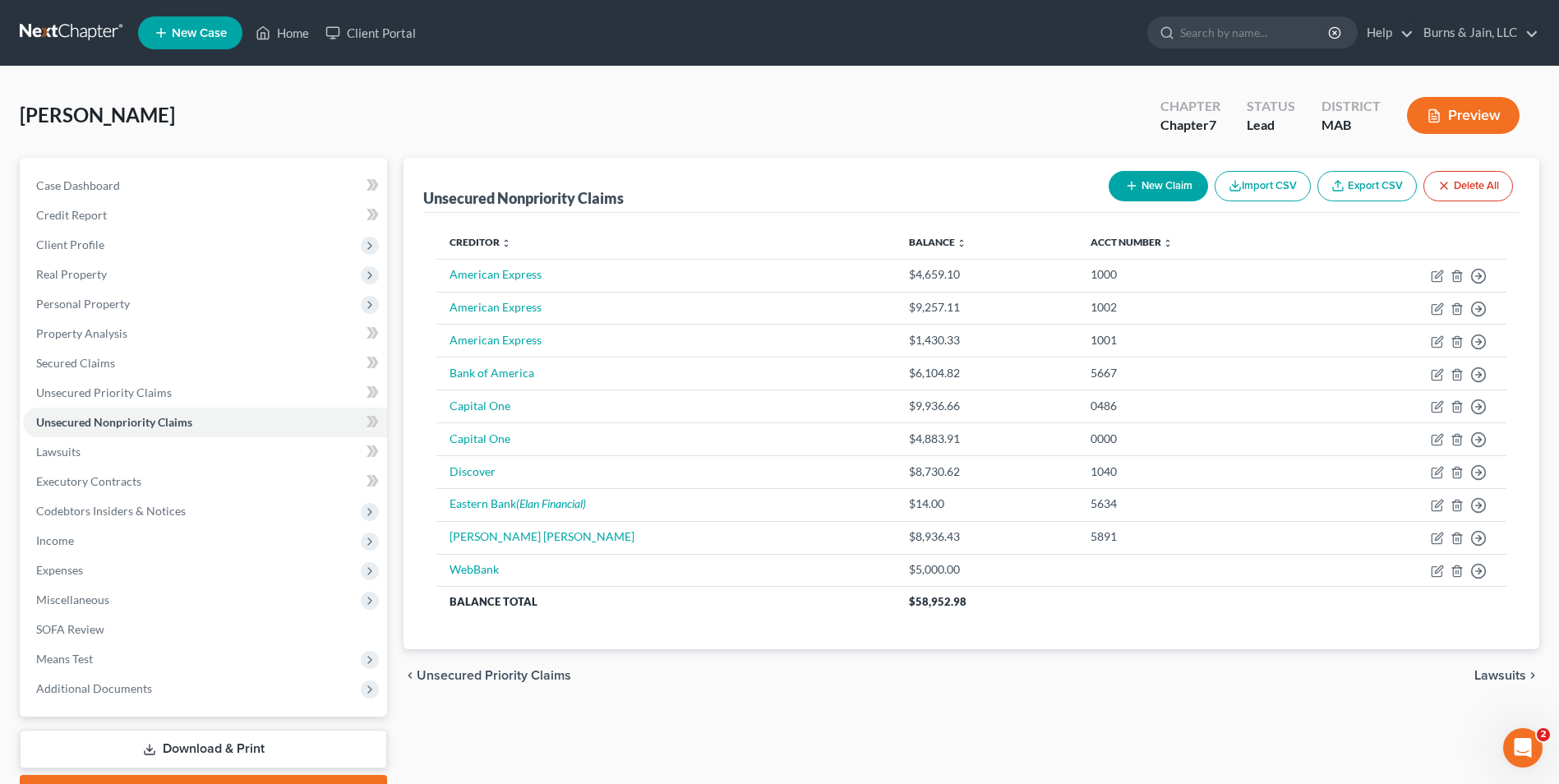
click at [1143, 187] on button "New Claim" at bounding box center [1157, 186] width 99 height 31
select select "0"
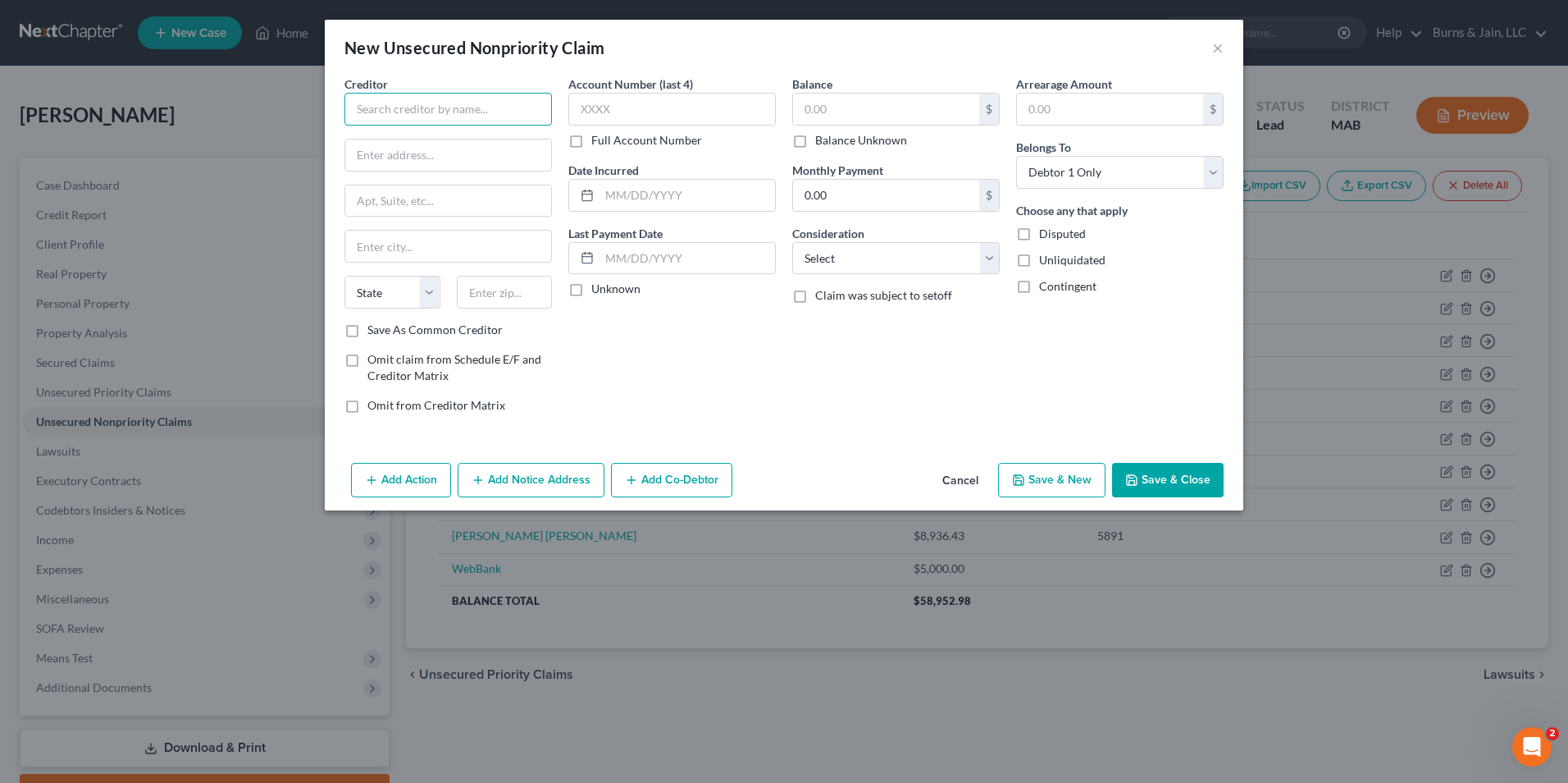
click at [499, 107] on input "text" at bounding box center [448, 108] width 207 height 32
type input "Synchrony Bank/Venmo"
click at [917, 106] on input "text" at bounding box center [885, 109] width 186 height 32
type input "1,991.01"
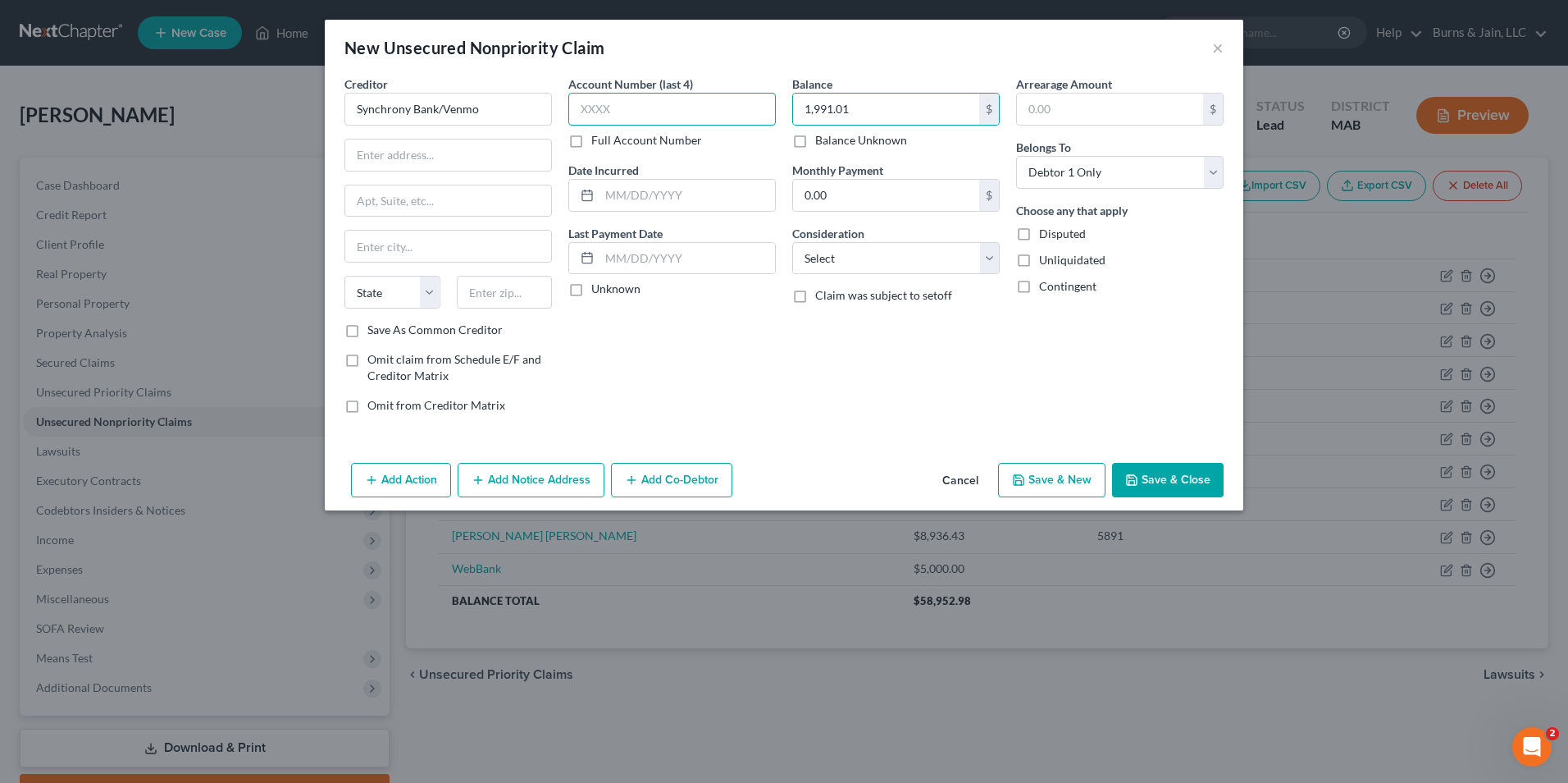
click at [703, 95] on input "text" at bounding box center [672, 108] width 207 height 32
type input "2093"
click at [855, 246] on select "Select Cable / Satellite Services Collection Agency Credit Card Debt Debt Couns…" at bounding box center [896, 258] width 207 height 32
click at [792, 242] on select "Select Cable / Satellite Services Collection Agency Credit Card Debt Debt Couns…" at bounding box center [896, 258] width 207 height 32
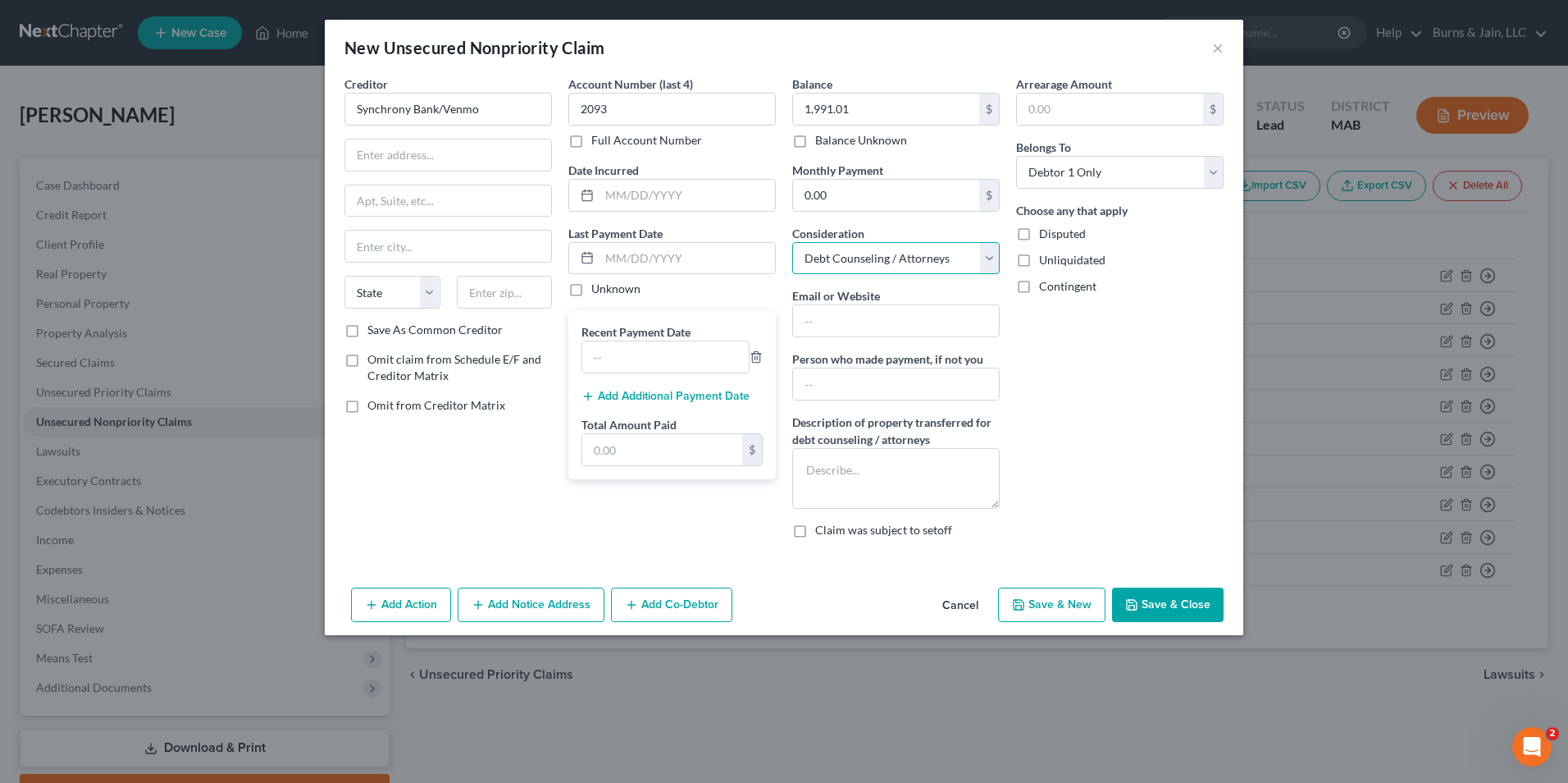
click at [863, 263] on select "Select Cable / Satellite Services Collection Agency Credit Card Debt Debt Couns…" at bounding box center [896, 258] width 207 height 32
select select "2"
click at [792, 242] on select "Select Cable / Satellite Services Collection Agency Credit Card Debt Debt Couns…" at bounding box center [896, 258] width 207 height 32
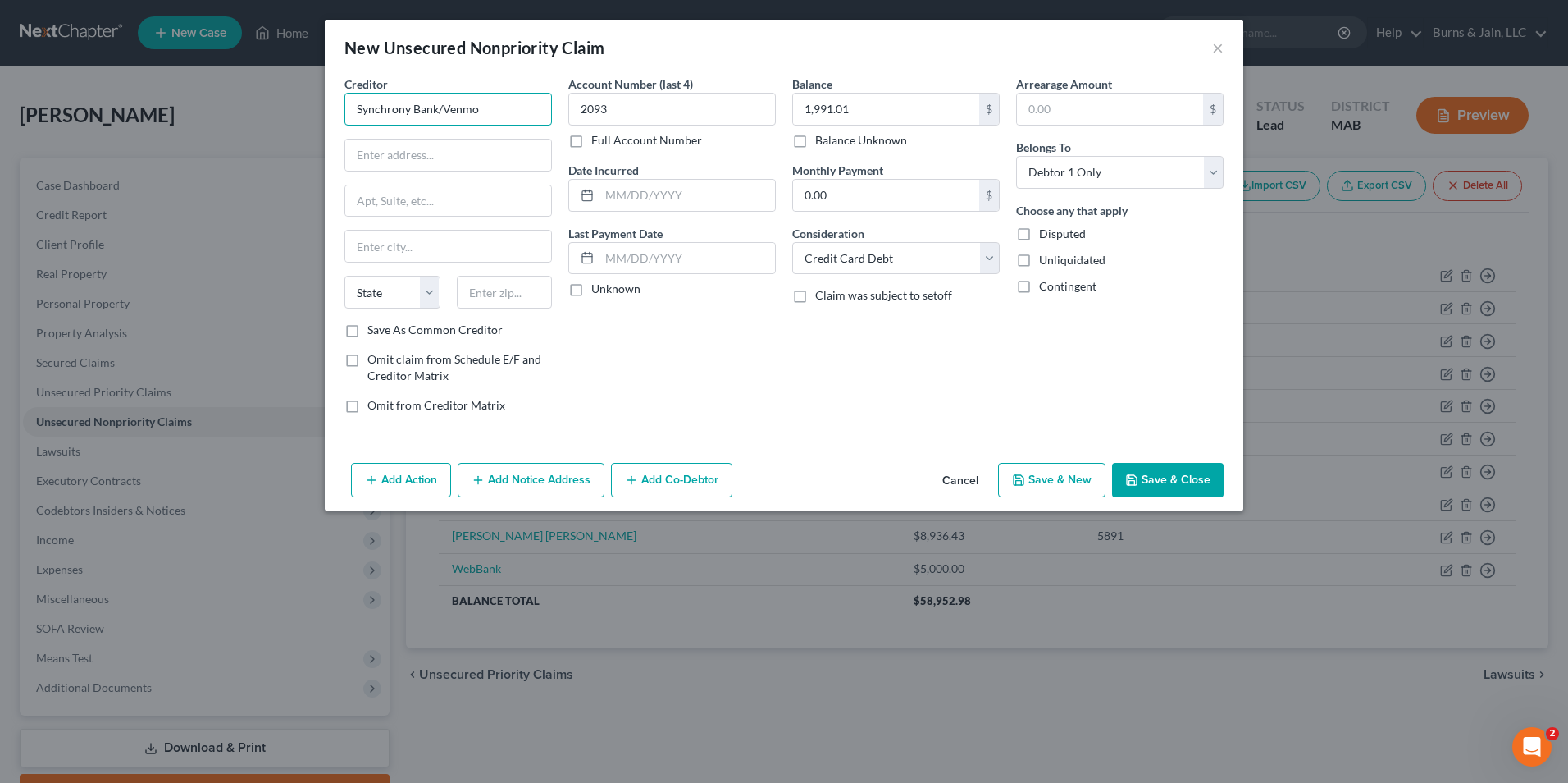
click at [430, 106] on input "Synchrony Bank/Venmo" at bounding box center [448, 108] width 207 height 32
type input "SYNCB/Venmo"
click at [632, 196] on input "text" at bounding box center [686, 196] width 175 height 32
click at [656, 263] on input "text" at bounding box center [686, 259] width 175 height 32
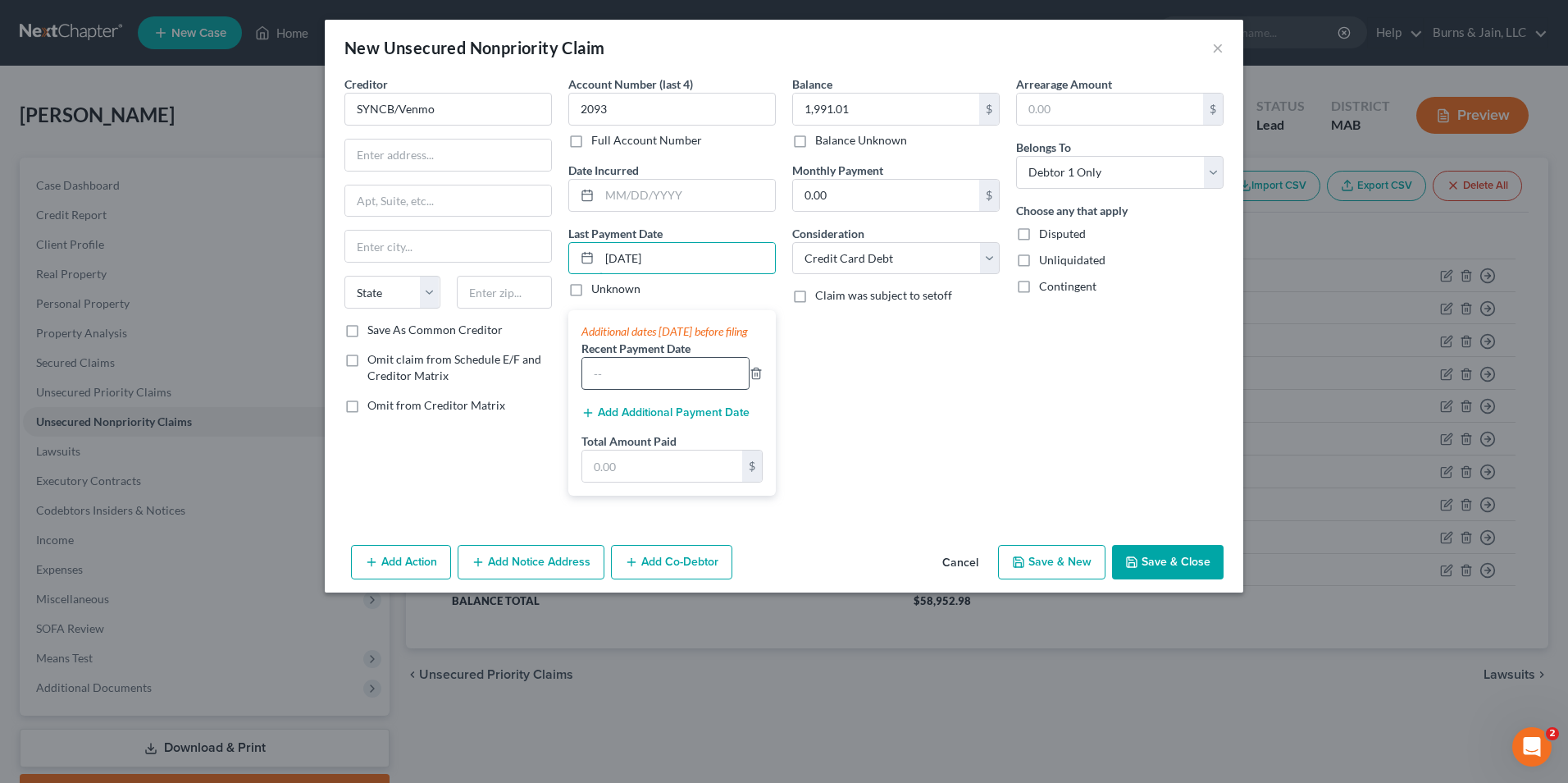
type input "08/03/2025"
click at [622, 386] on input "text" at bounding box center [666, 373] width 167 height 32
click at [636, 482] on input "text" at bounding box center [662, 466] width 160 height 32
type input "70"
click at [895, 469] on div "Balance 1,991.01 $ Balance Unknown Balance Undetermined 1,991.01 $ Balance Unkn…" at bounding box center [896, 291] width 224 height 433
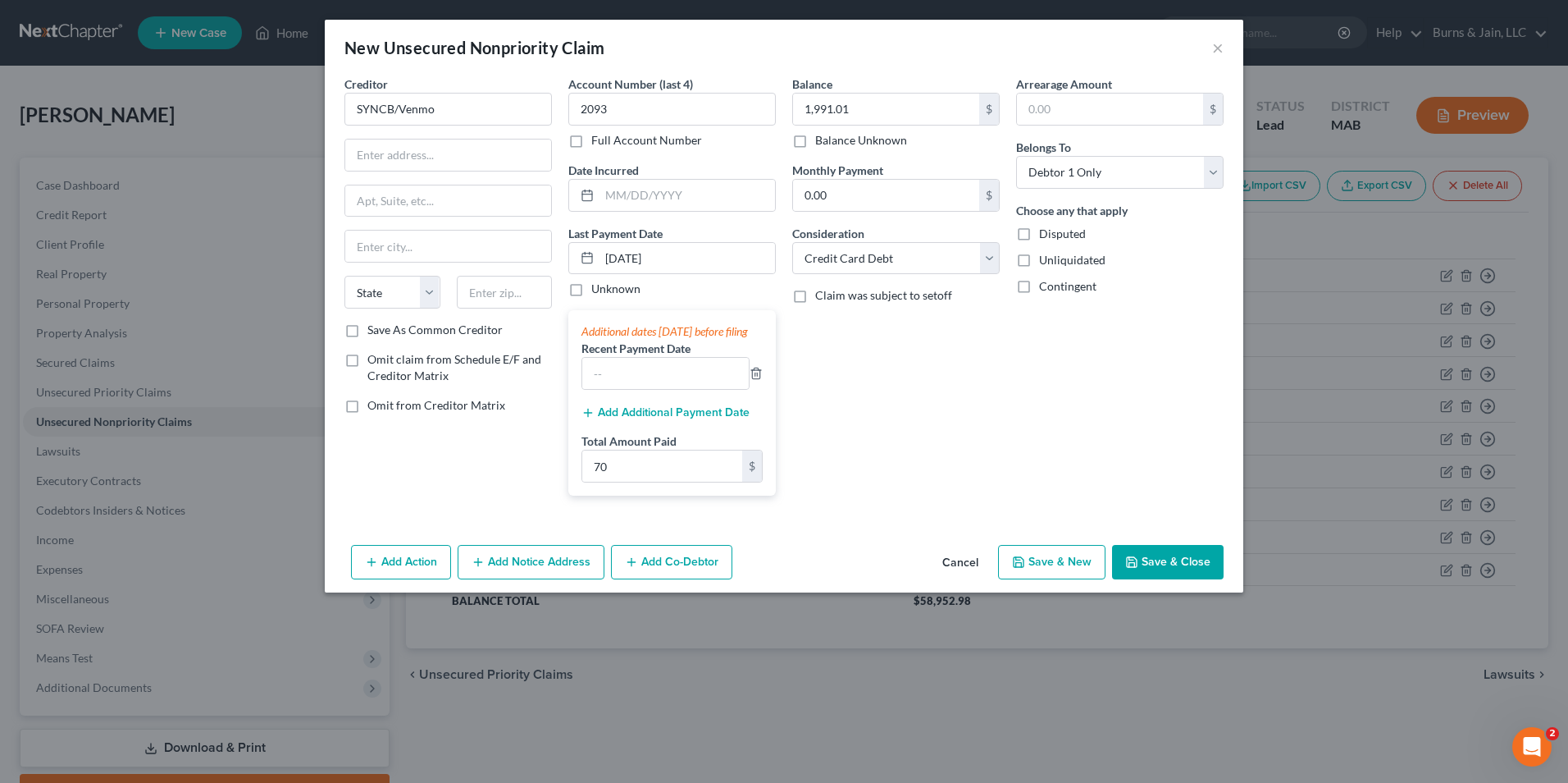
click at [1161, 569] on button "Save & Close" at bounding box center [1168, 562] width 111 height 34
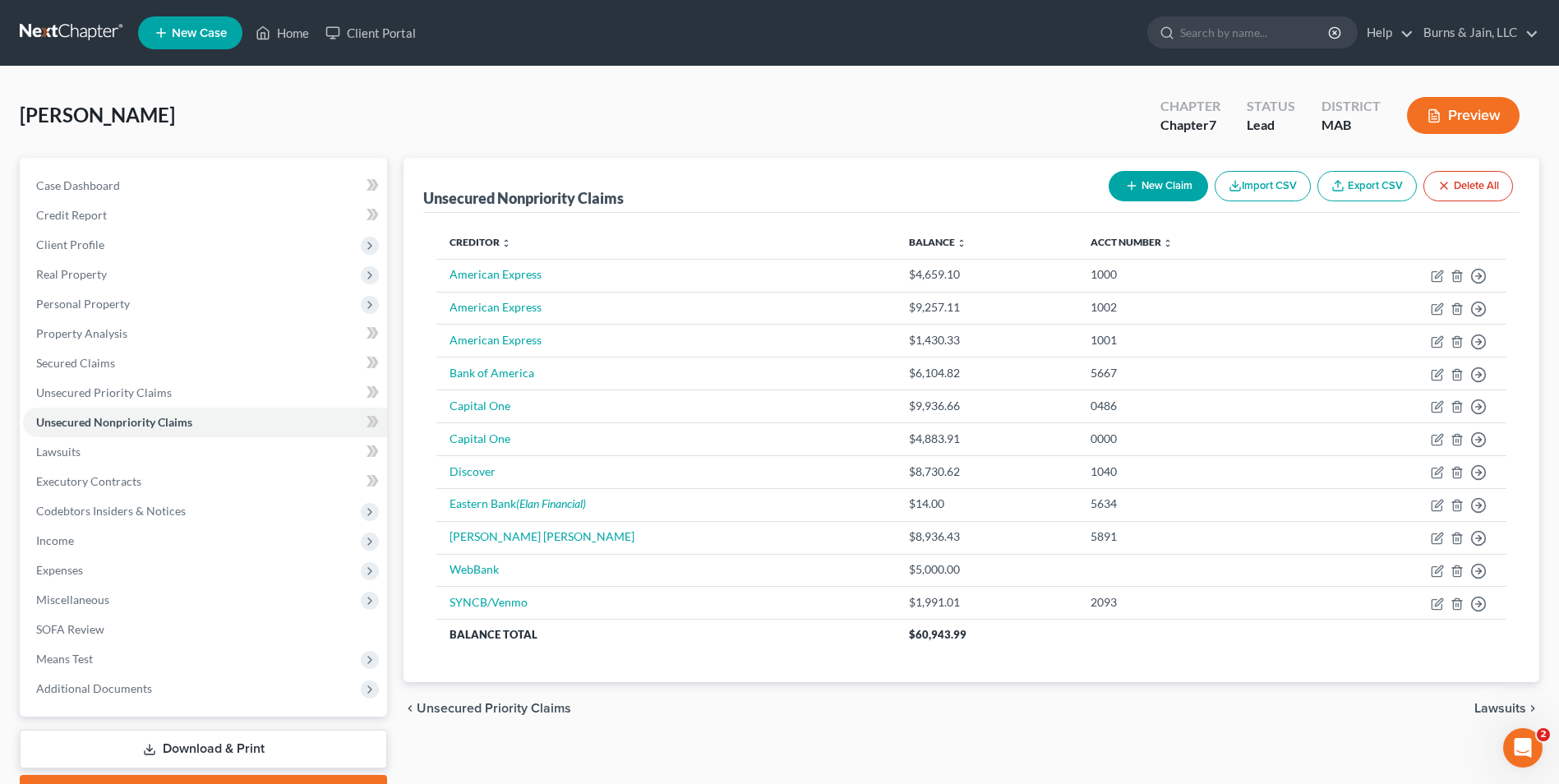
click at [1125, 186] on icon "button" at bounding box center [1131, 186] width 13 height 13
select select "0"
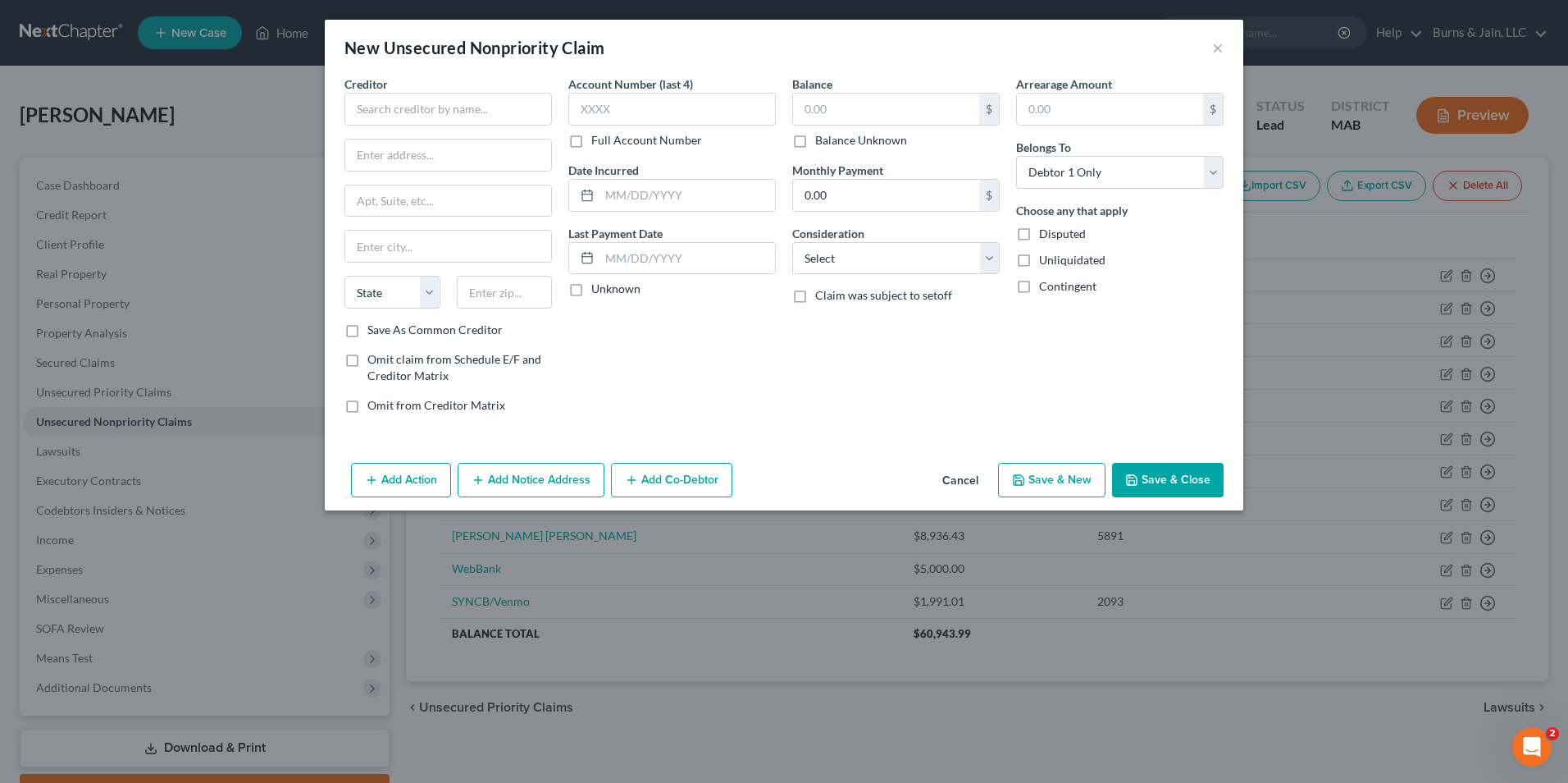
click at [968, 476] on button "Cancel" at bounding box center [960, 480] width 62 height 32
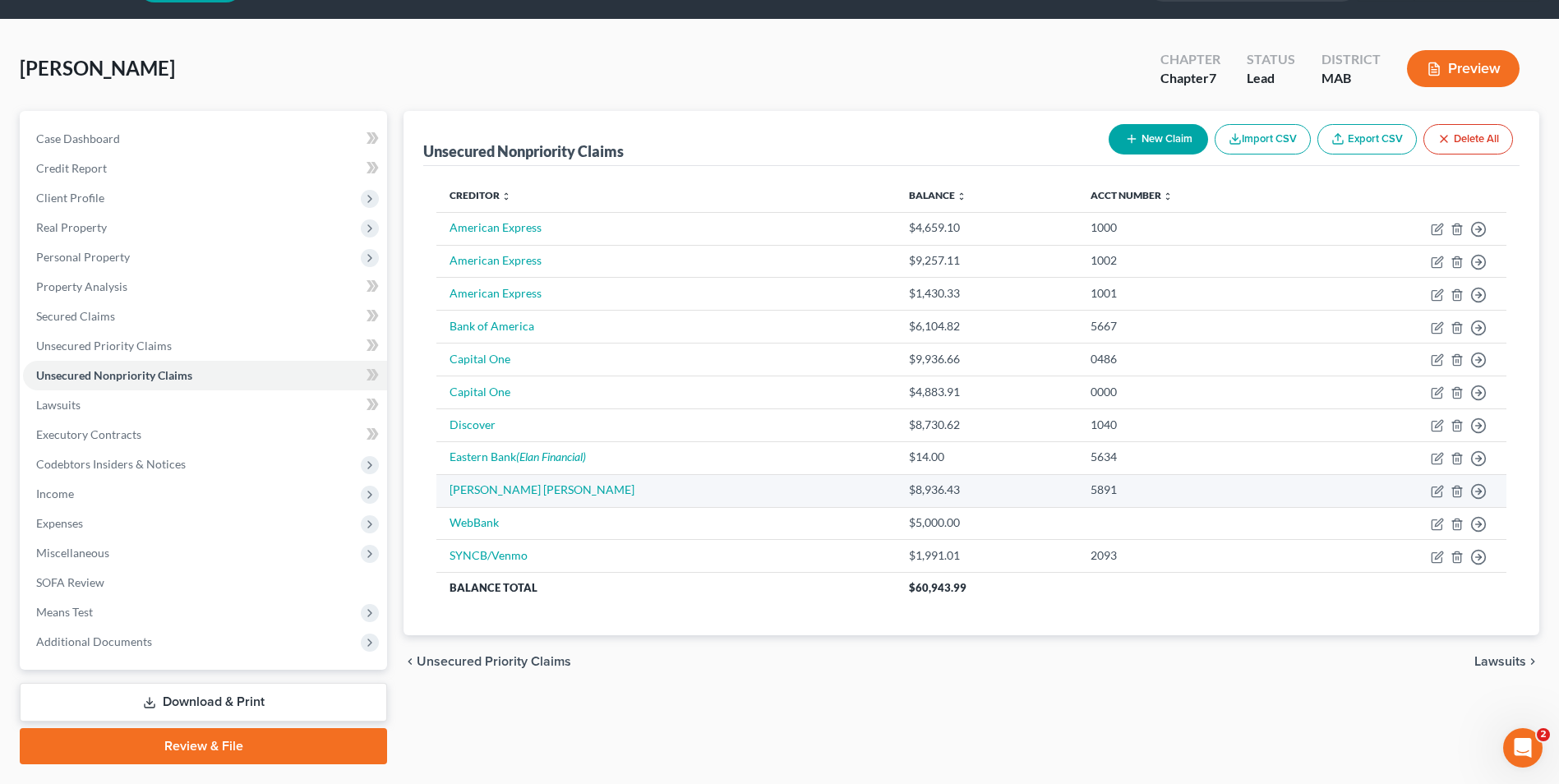
scroll to position [90, 0]
